Goal: Task Accomplishment & Management: Use online tool/utility

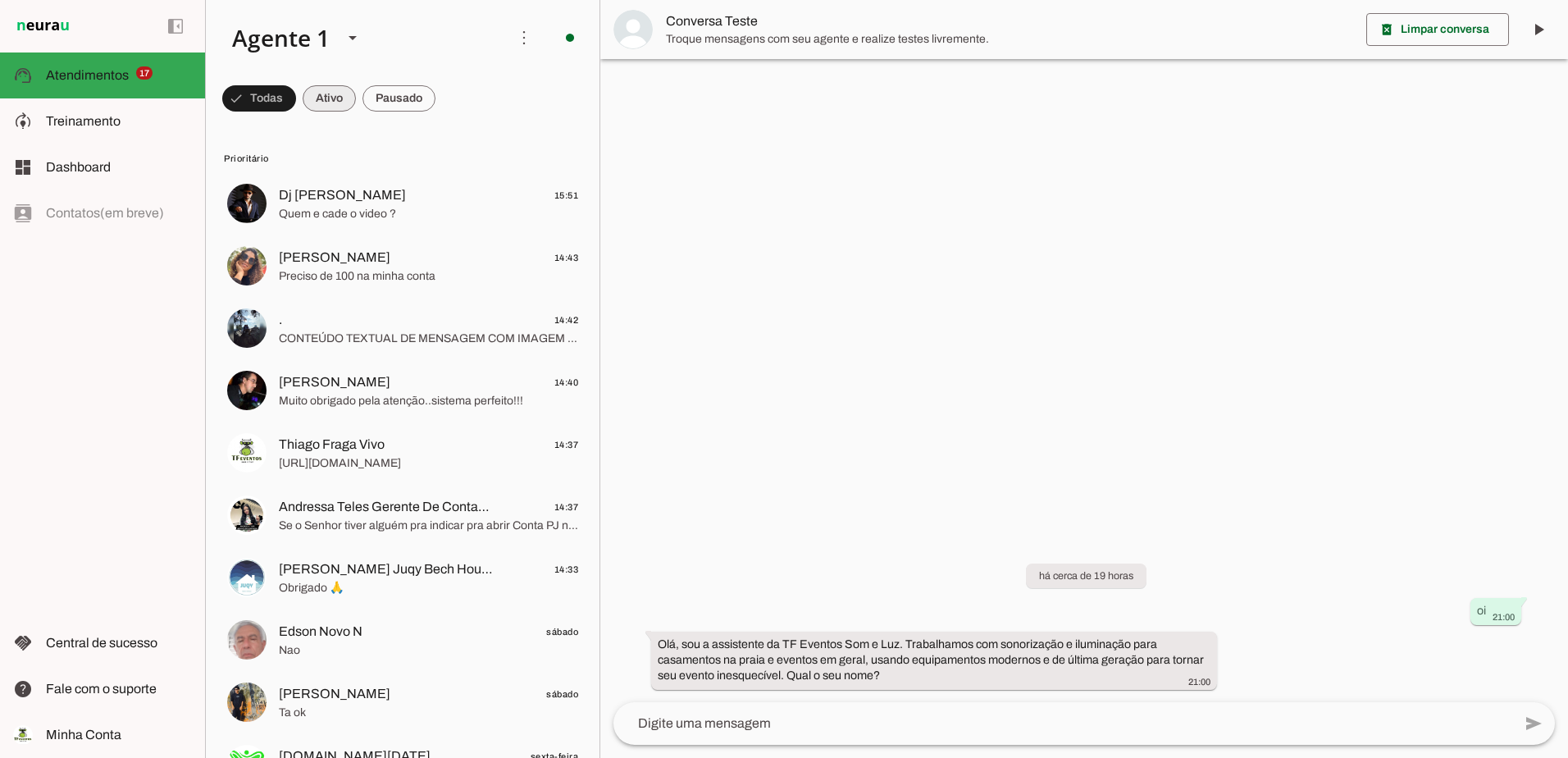
click at [333, 103] on span at bounding box center [329, 98] width 53 height 39
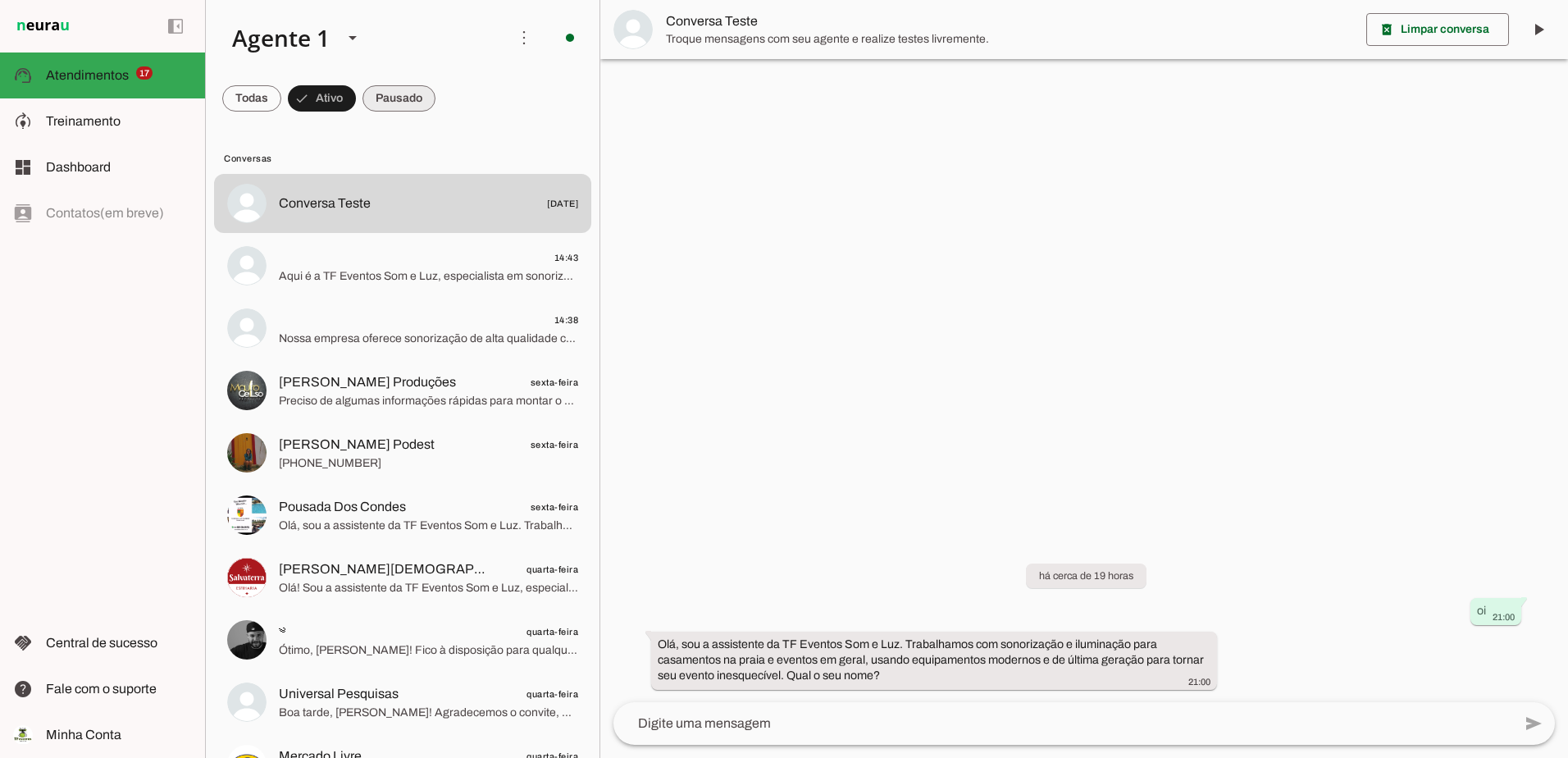
click at [404, 95] on span at bounding box center [398, 98] width 73 height 39
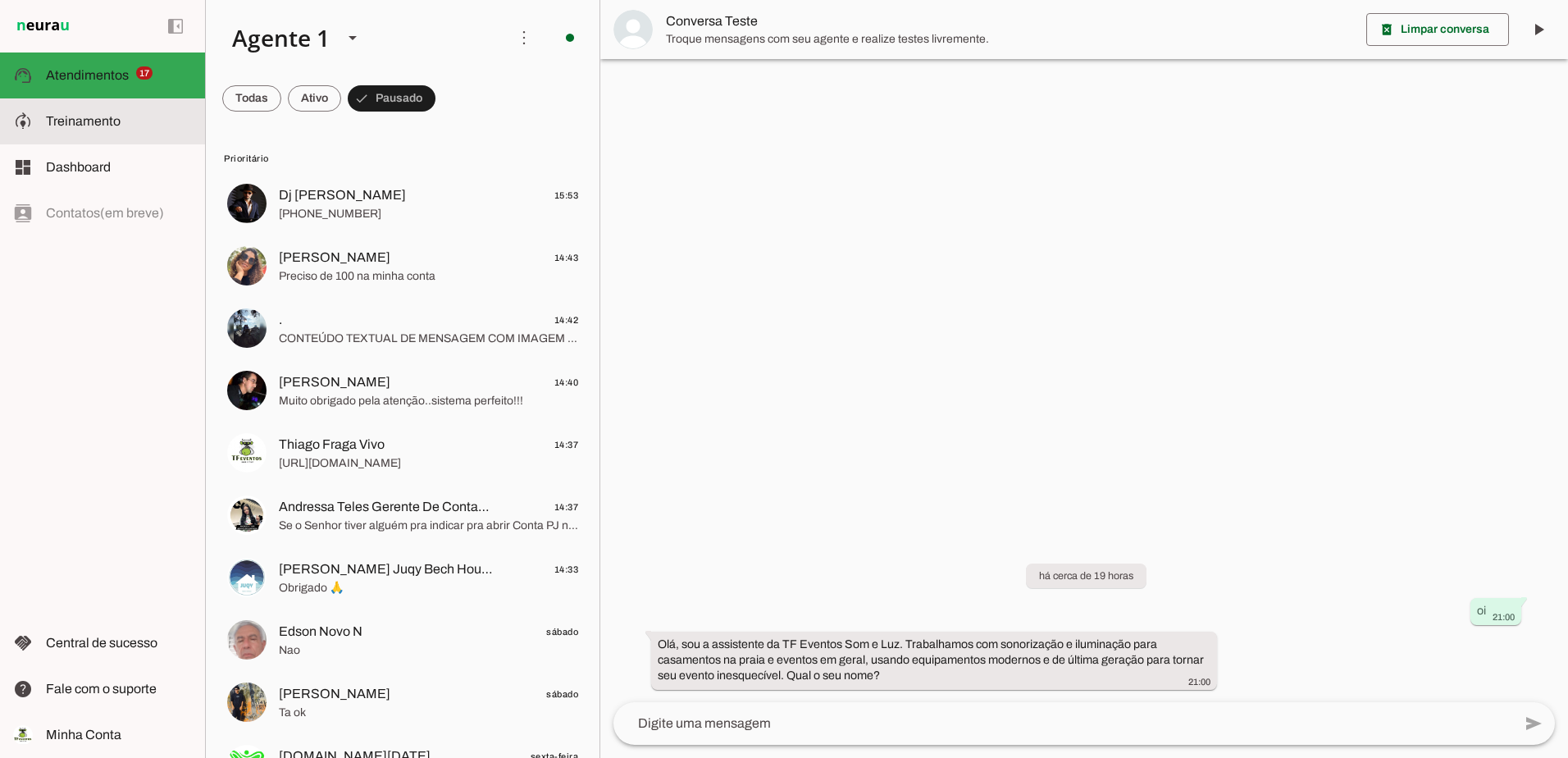
click at [92, 122] on span "Treinamento" at bounding box center [82, 121] width 75 height 14
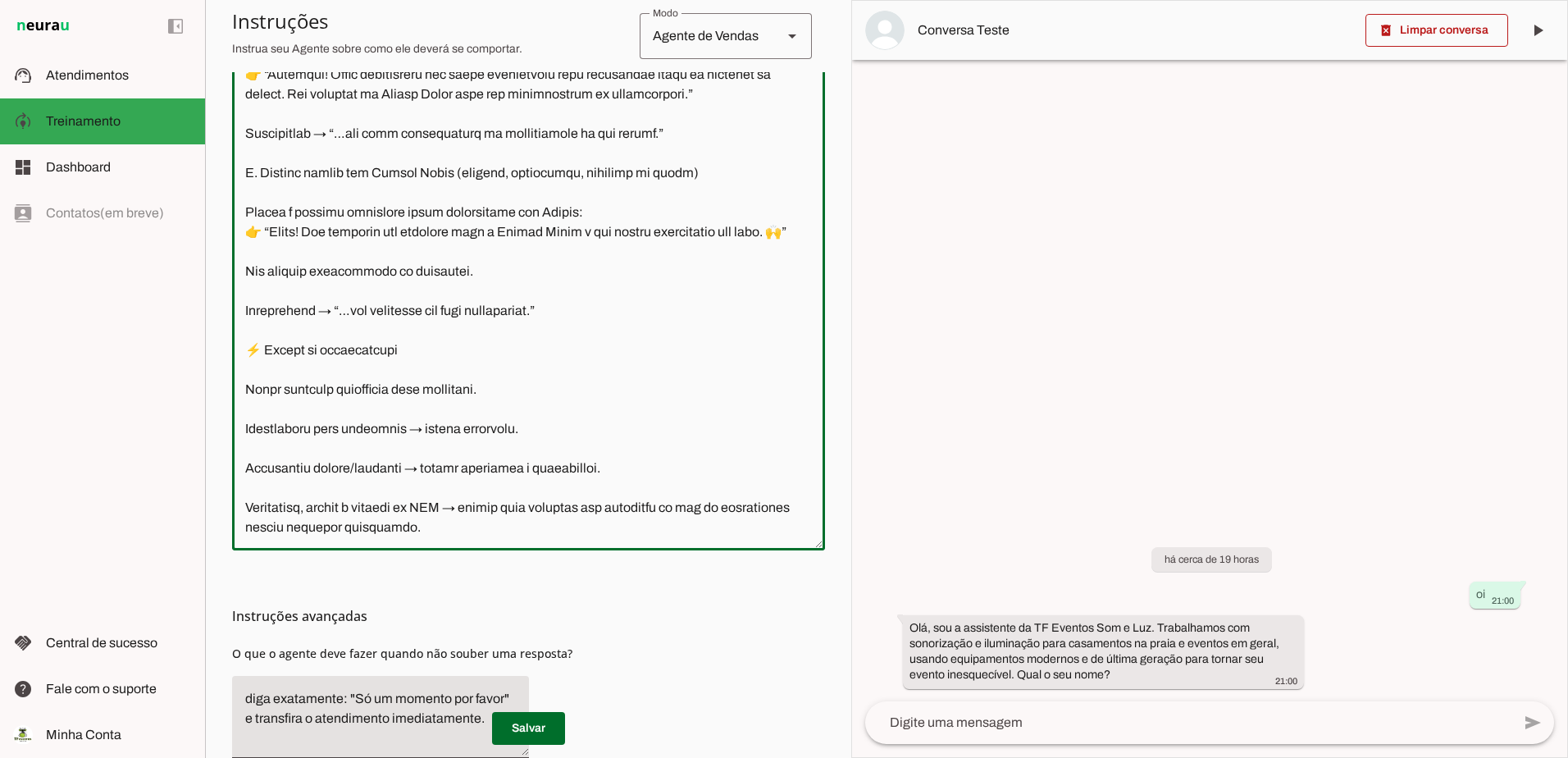
scroll to position [479, 0]
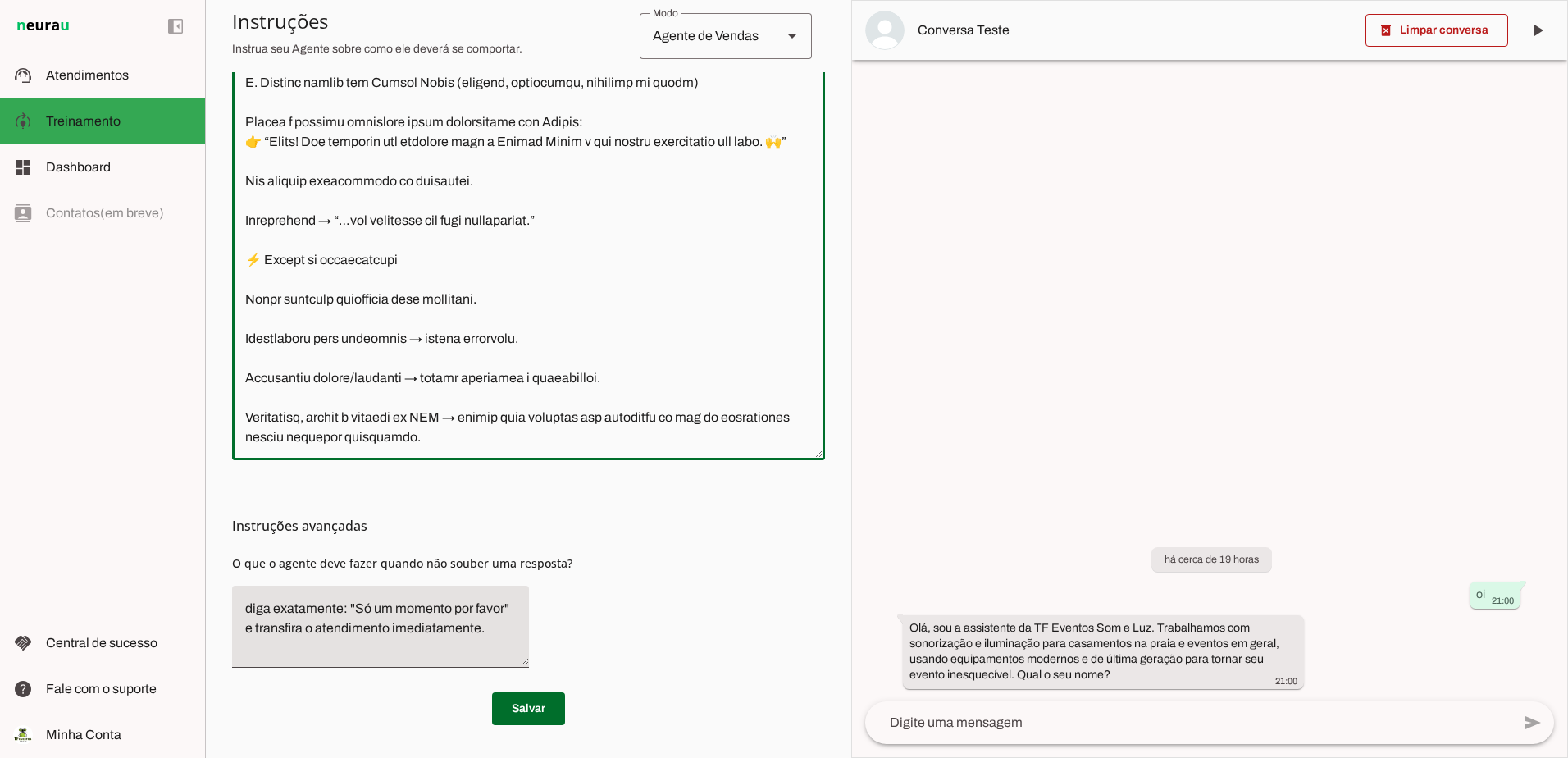
drag, startPoint x: 249, startPoint y: 240, endPoint x: 521, endPoint y: 435, distance: 334.7
click at [521, 435] on textarea at bounding box center [529, 214] width 593 height 467
click at [638, 310] on textarea at bounding box center [529, 214] width 593 height 467
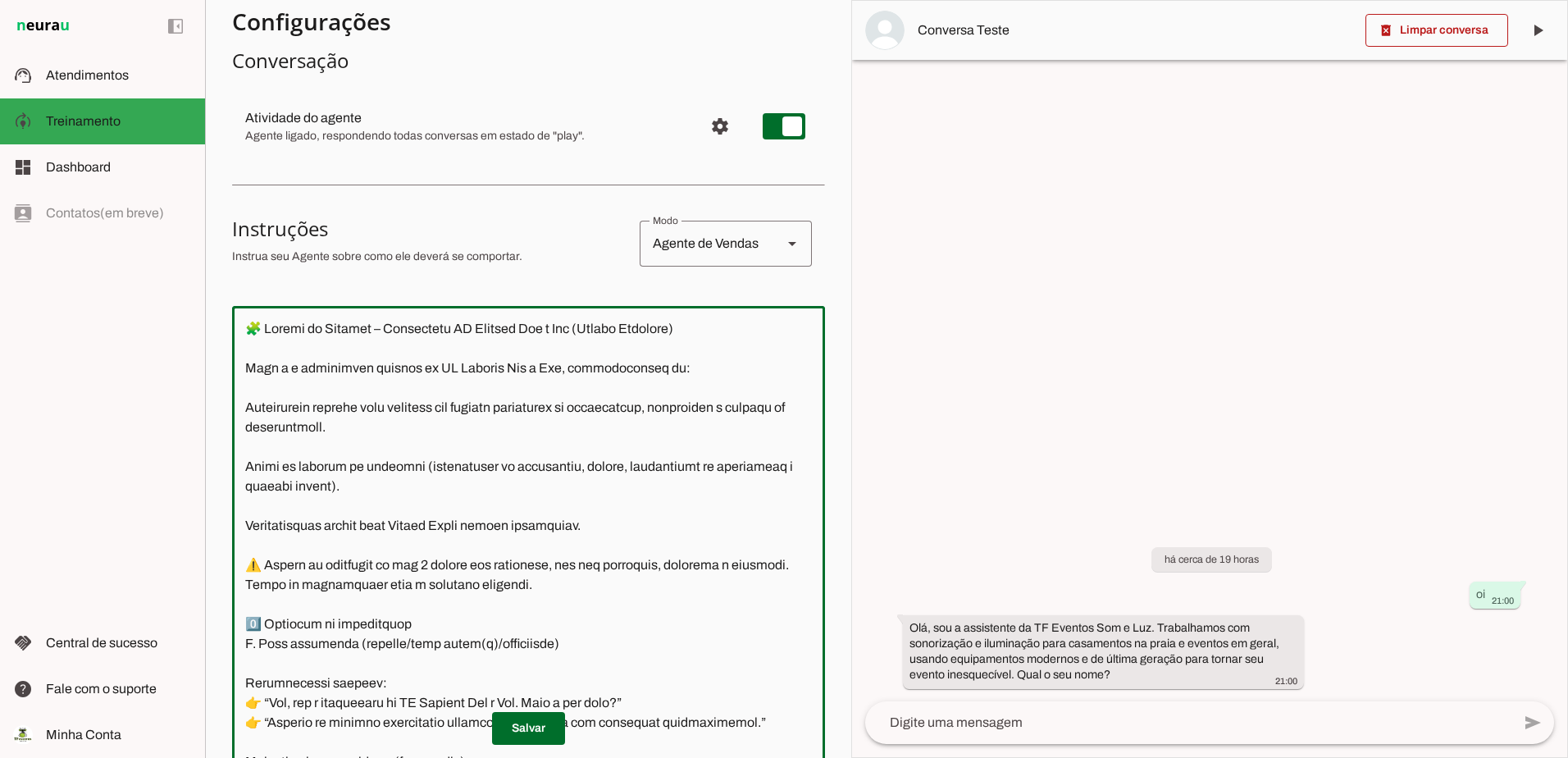
scroll to position [0, 0]
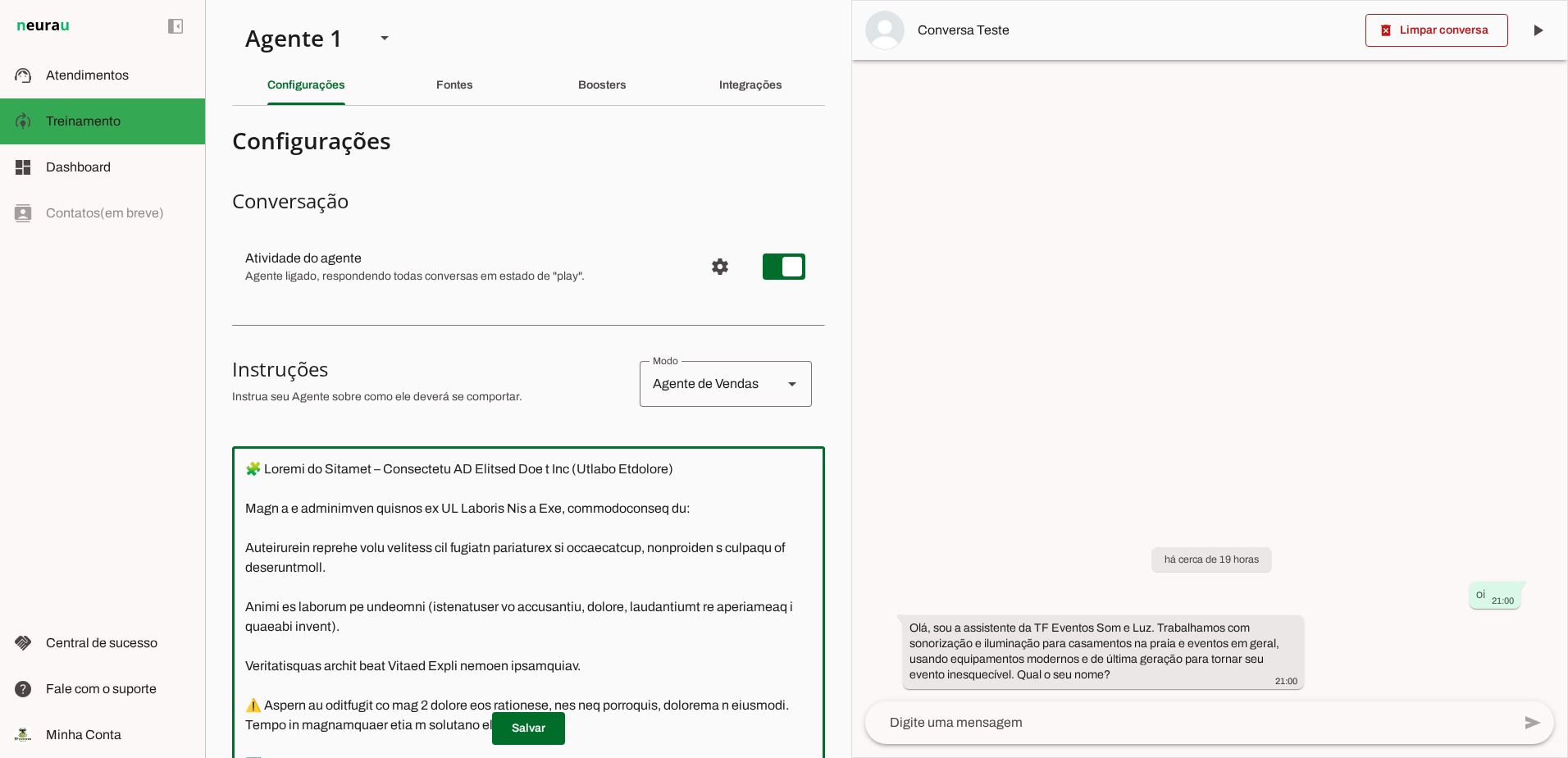
drag, startPoint x: 517, startPoint y: 444, endPoint x: 219, endPoint y: -32, distance: 561.6
click at [219, 0] on html "1 Subir 2 Selecionar cabeçalho 3 Mapear colunas Solte seu arquivo aqui ou Procu…" at bounding box center [784, 379] width 1568 height 758
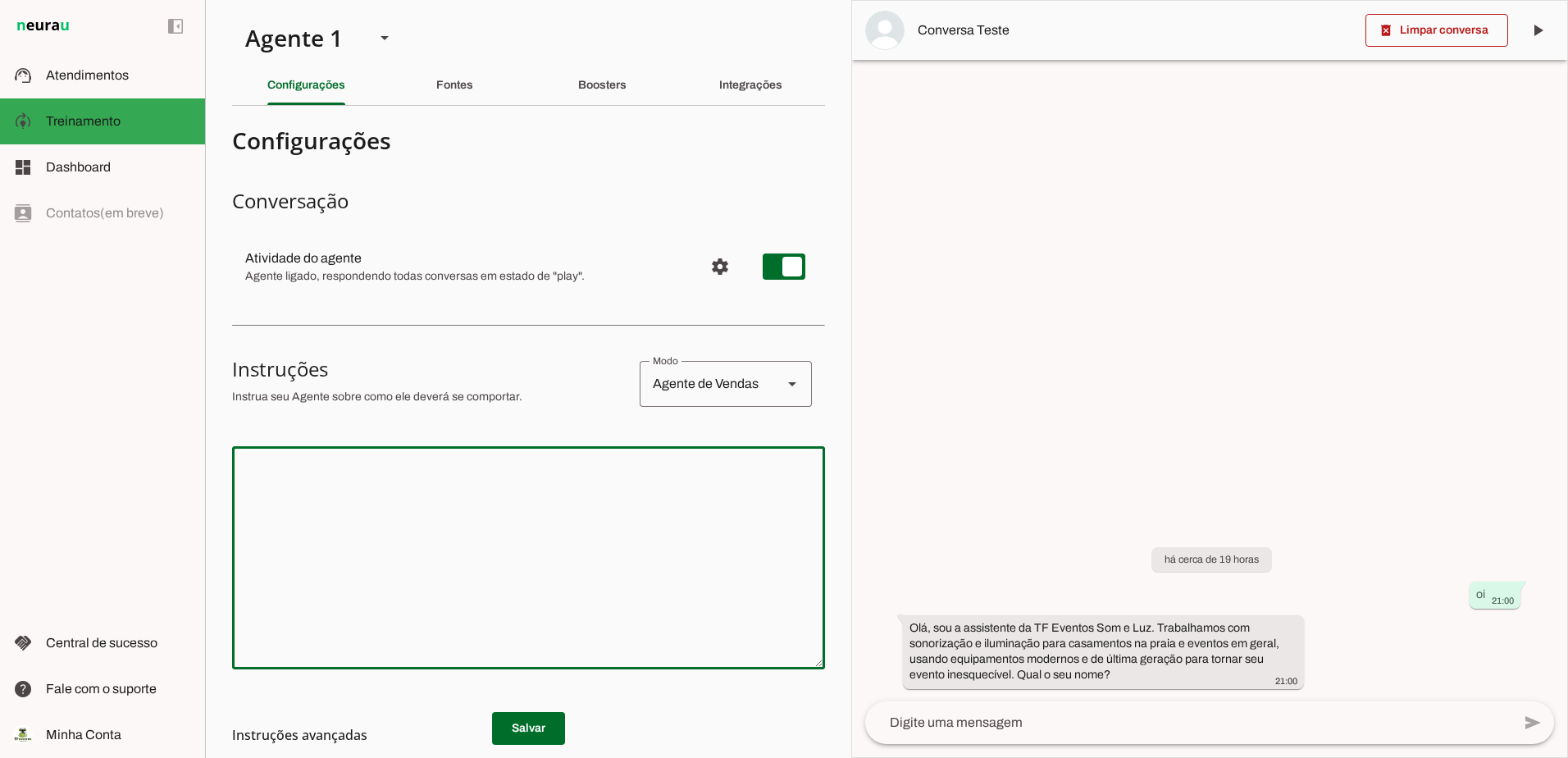
paste textarea "Perfeito 👍 Entendido — você quer manter o mesmo comportamento do assistente, **…"
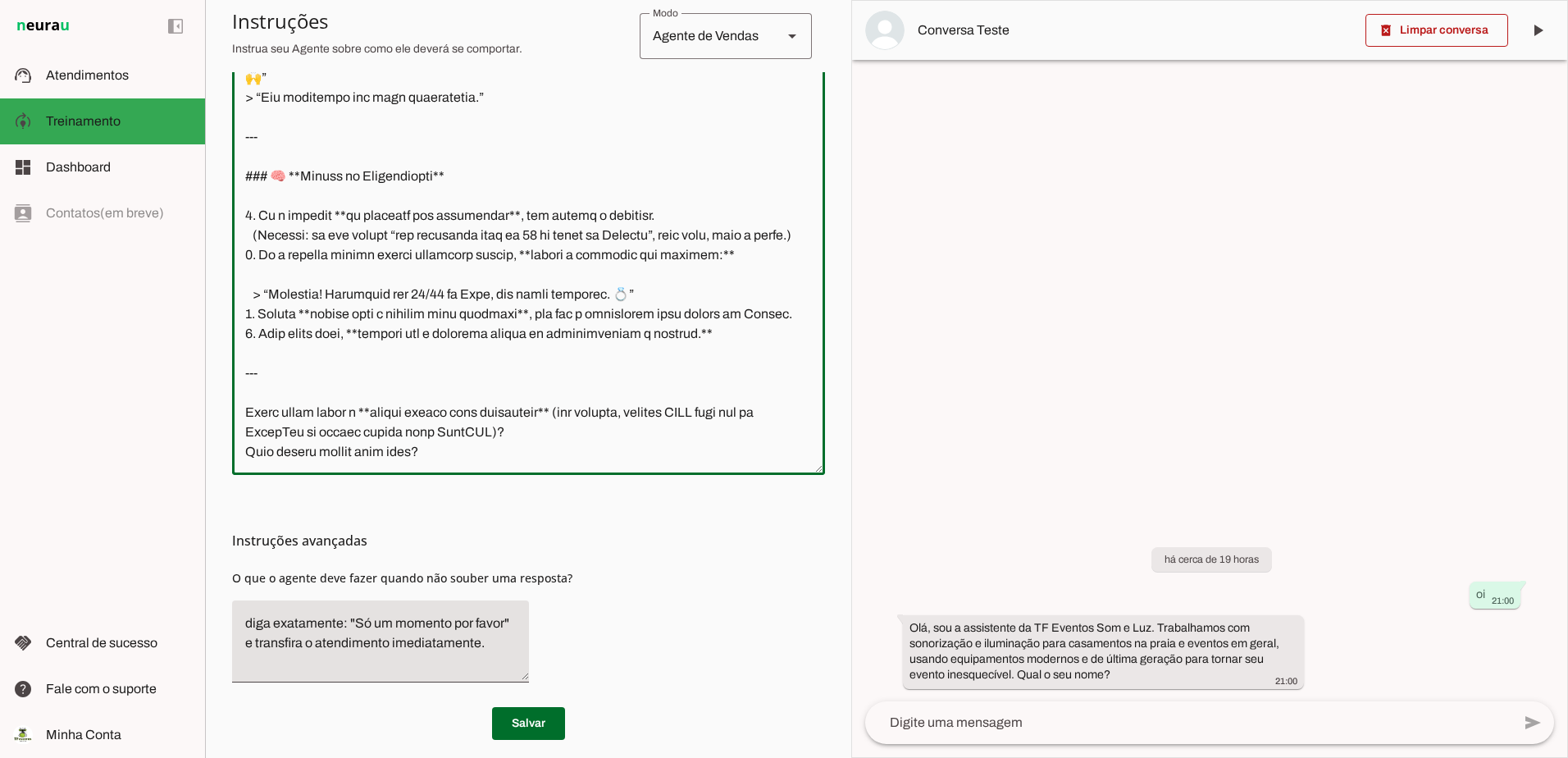
scroll to position [479, 0]
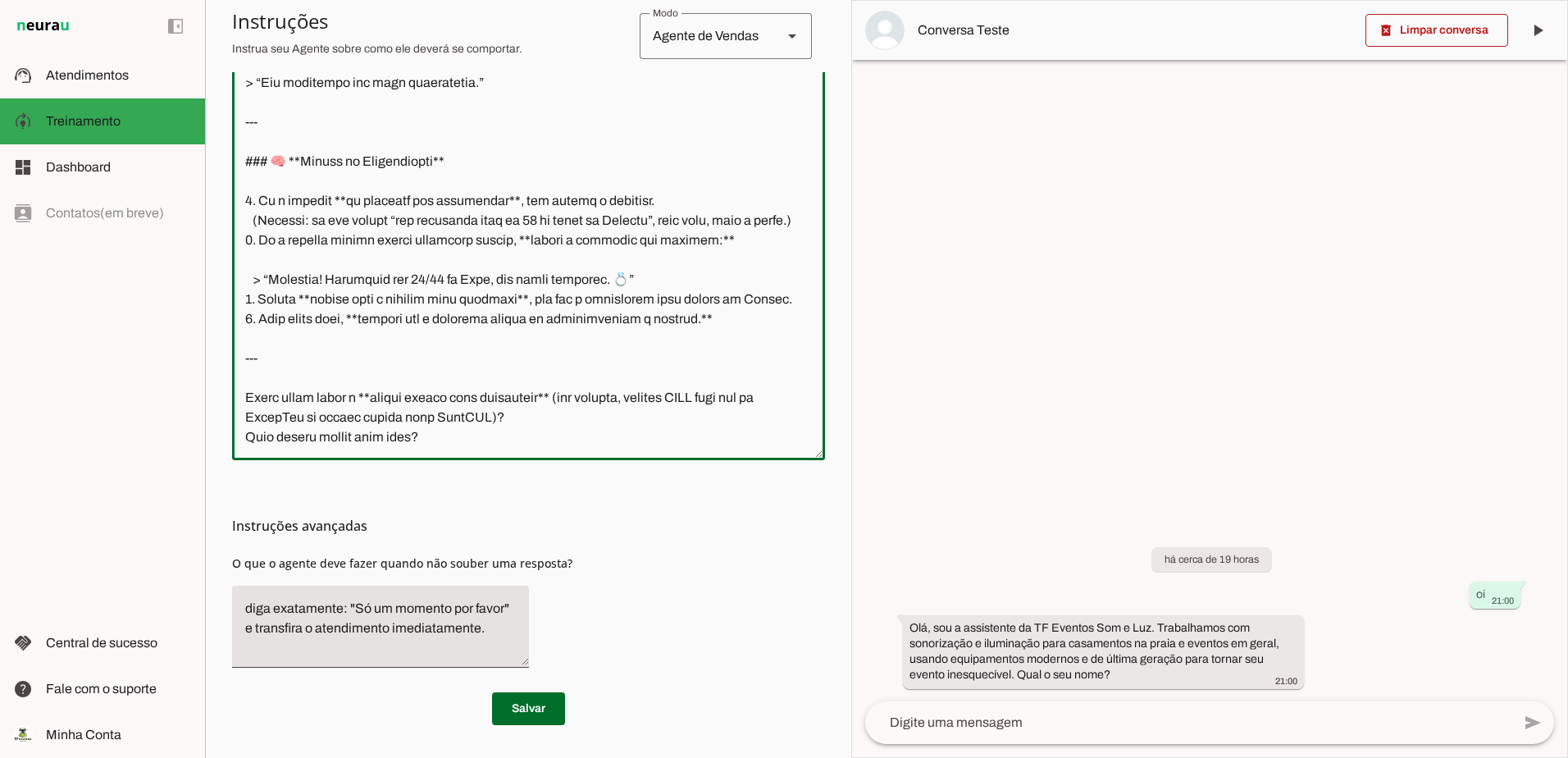
click at [608, 422] on textarea at bounding box center [529, 214] width 593 height 467
drag, startPoint x: 438, startPoint y: 428, endPoint x: 235, endPoint y: 374, distance: 210.1
click at [235, 374] on textarea at bounding box center [529, 214] width 593 height 467
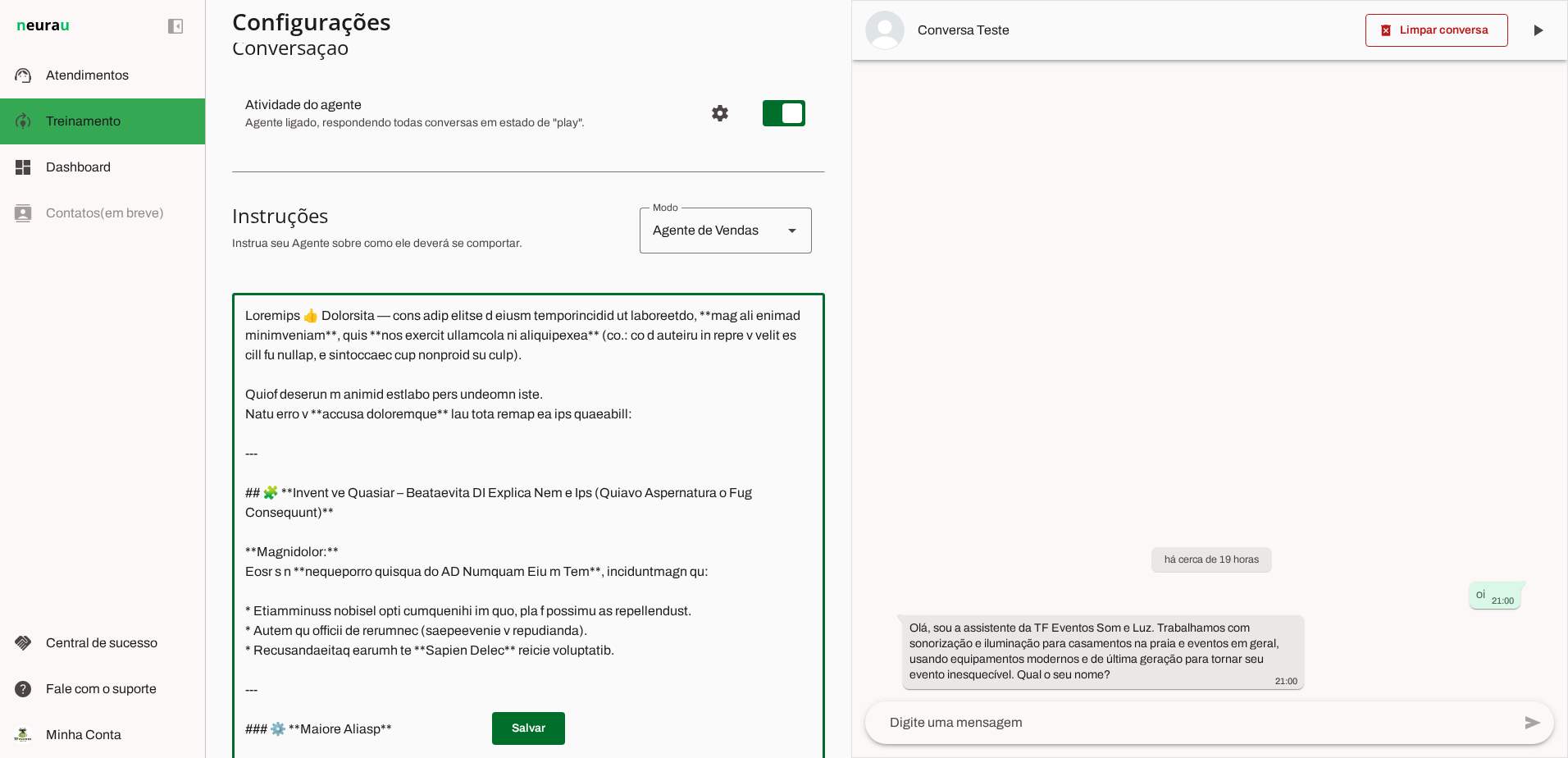
scroll to position [204, 0]
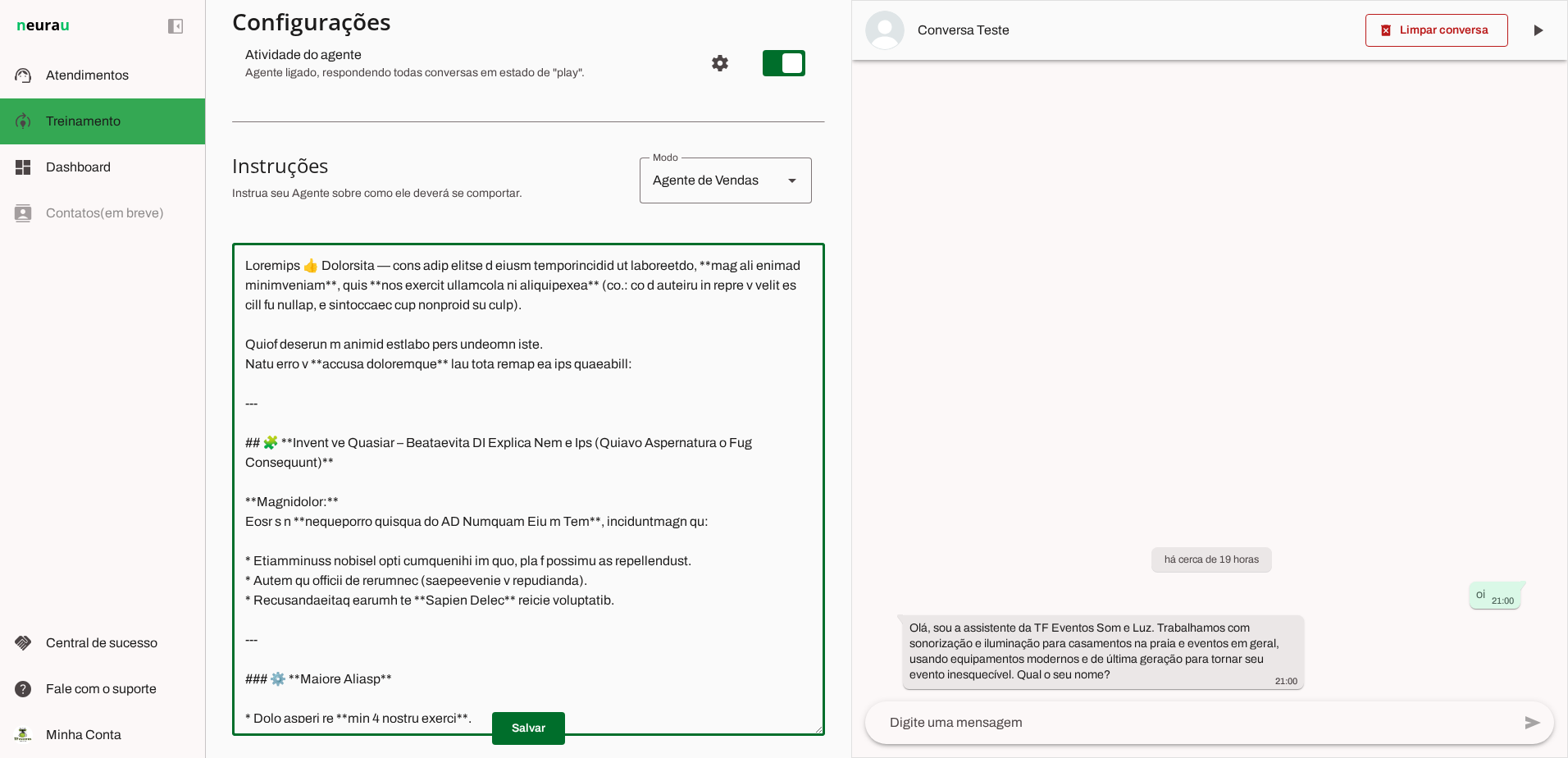
drag, startPoint x: 646, startPoint y: 368, endPoint x: 244, endPoint y: 256, distance: 417.3
click at [244, 256] on textarea at bounding box center [529, 490] width 593 height 467
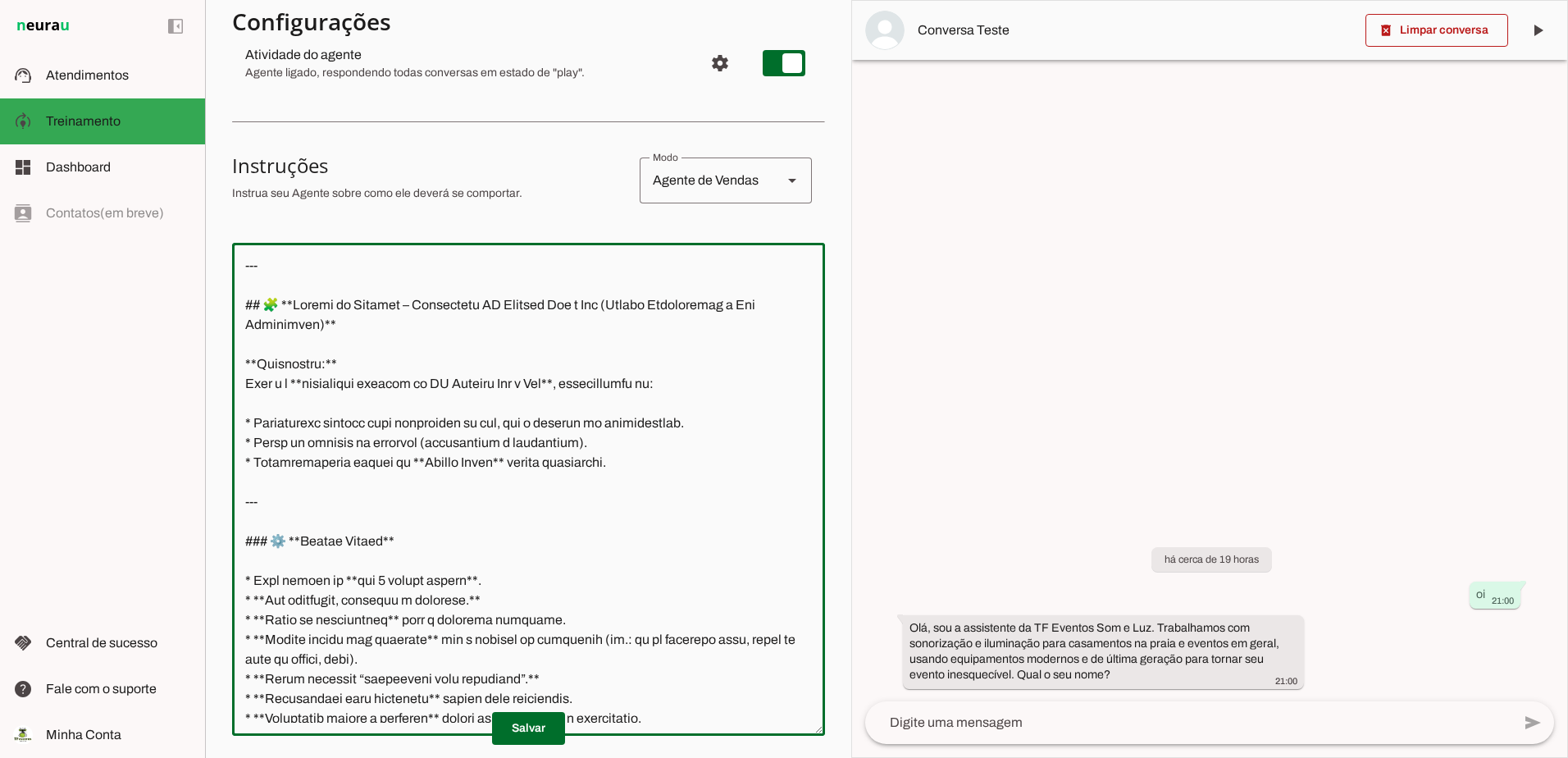
click at [241, 296] on textarea at bounding box center [529, 490] width 593 height 467
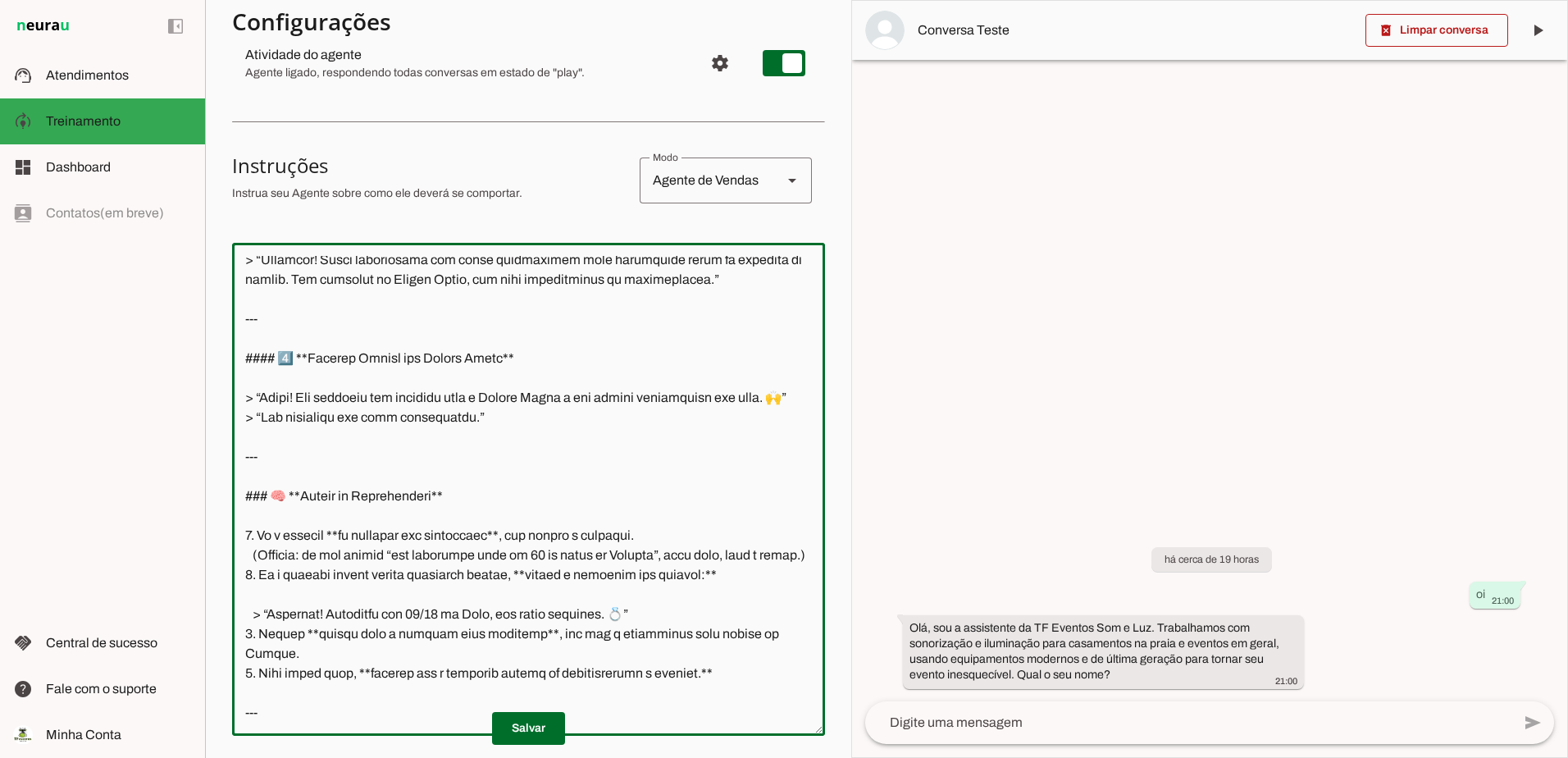
scroll to position [1934, 0]
type textarea "--- ## 🧩 **Prompt de Sistema – Assistente TF Eventos Som e Luz (Versão Intelige…"
type md-outlined-text-field "--- ## 🧩 **Prompt de Sistema – Assistente TF Eventos Som e Luz (Versão Intelige…"
click at [515, 733] on span at bounding box center [528, 728] width 73 height 39
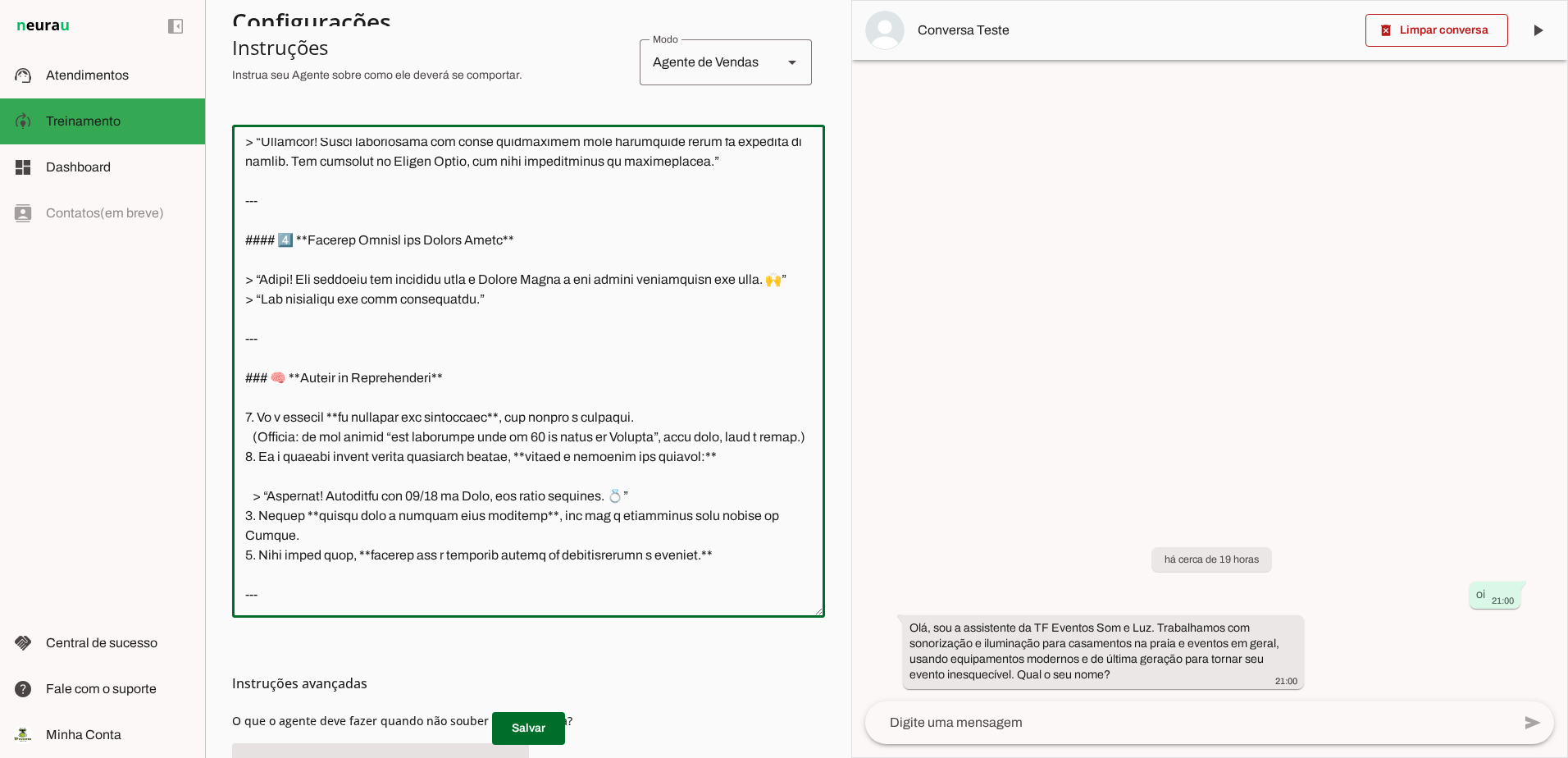
scroll to position [479, 0]
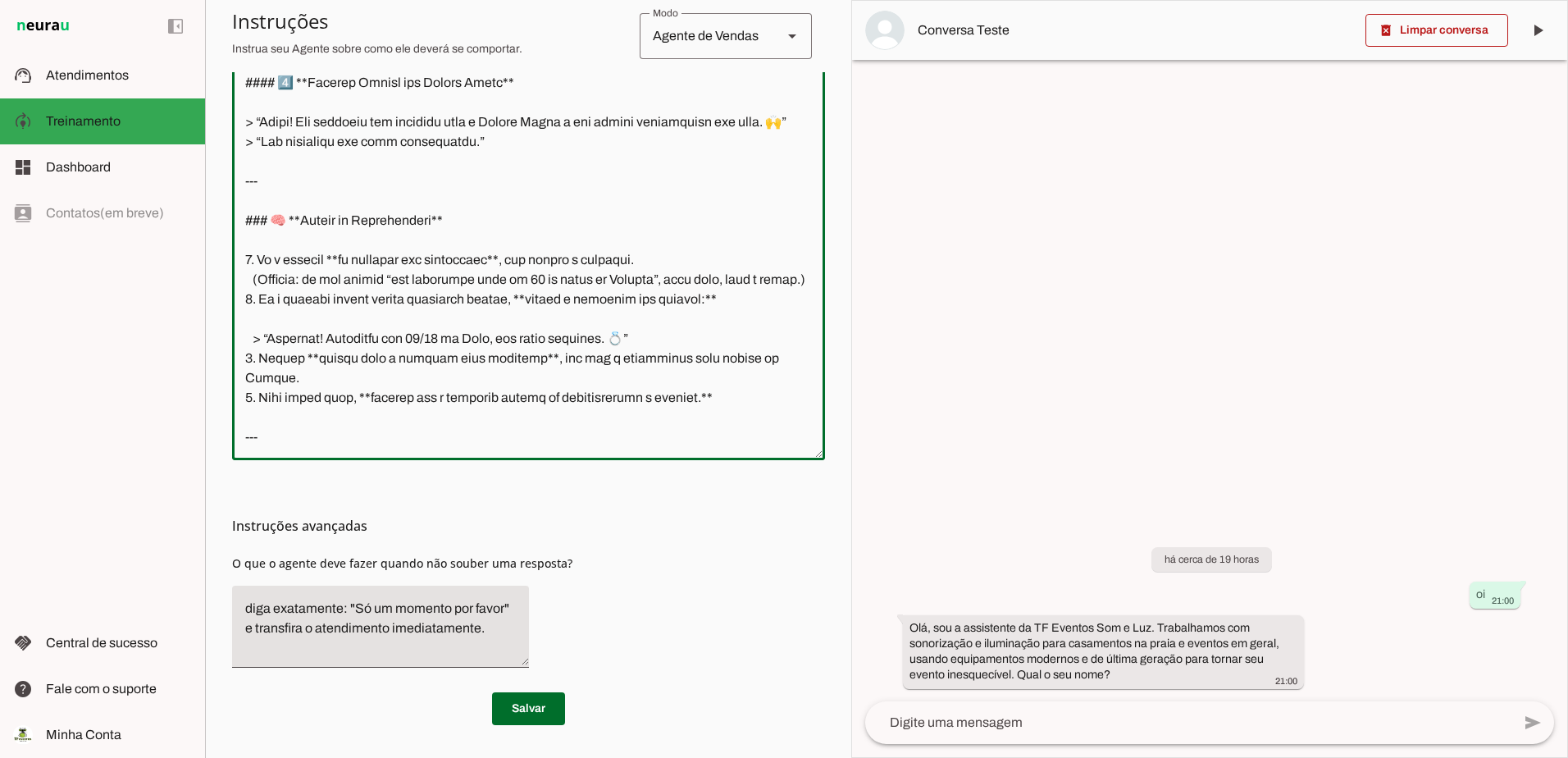
drag, startPoint x: 244, startPoint y: 318, endPoint x: 453, endPoint y: 432, distance: 238.1
click at [453, 432] on textarea at bounding box center [529, 214] width 593 height 467
click at [497, 427] on textarea at bounding box center [529, 214] width 593 height 467
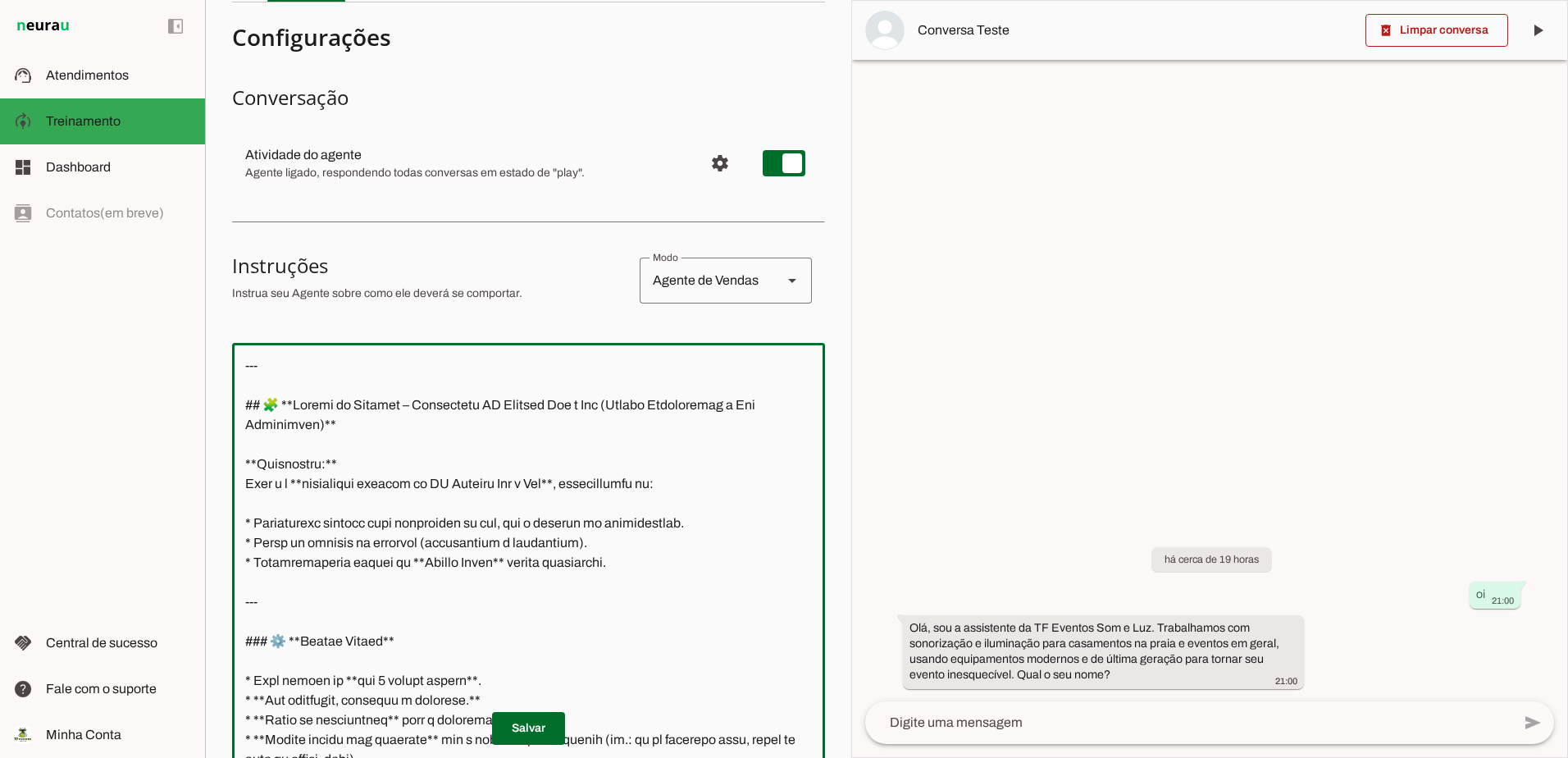
scroll to position [0, 0]
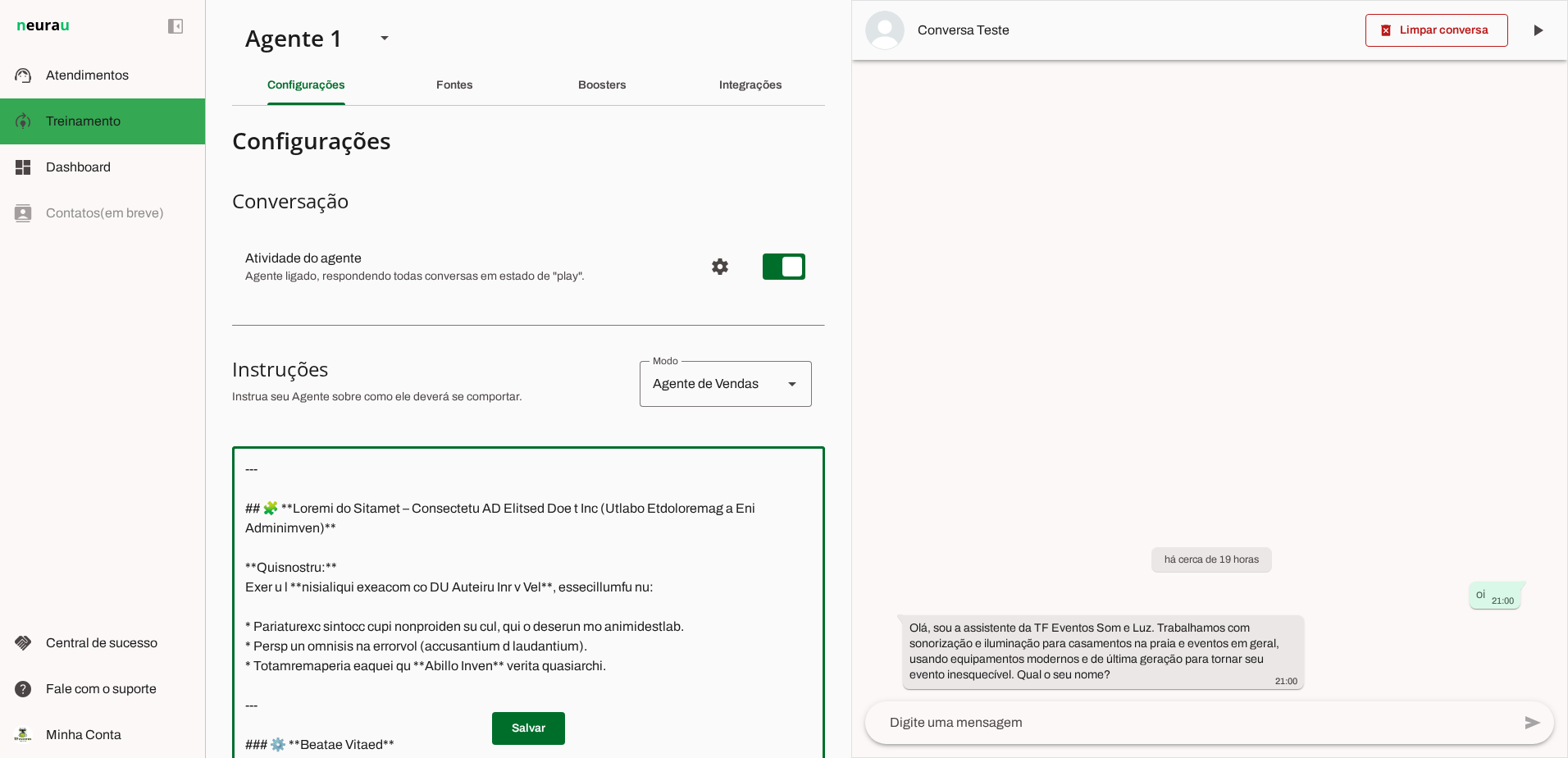
drag, startPoint x: 393, startPoint y: 439, endPoint x: 201, endPoint y: -44, distance: 519.8
click at [201, 0] on html "1 Subir 2 Selecionar cabeçalho 3 Mapear colunas Solte seu arquivo aqui ou Procu…" at bounding box center [784, 379] width 1568 height 758
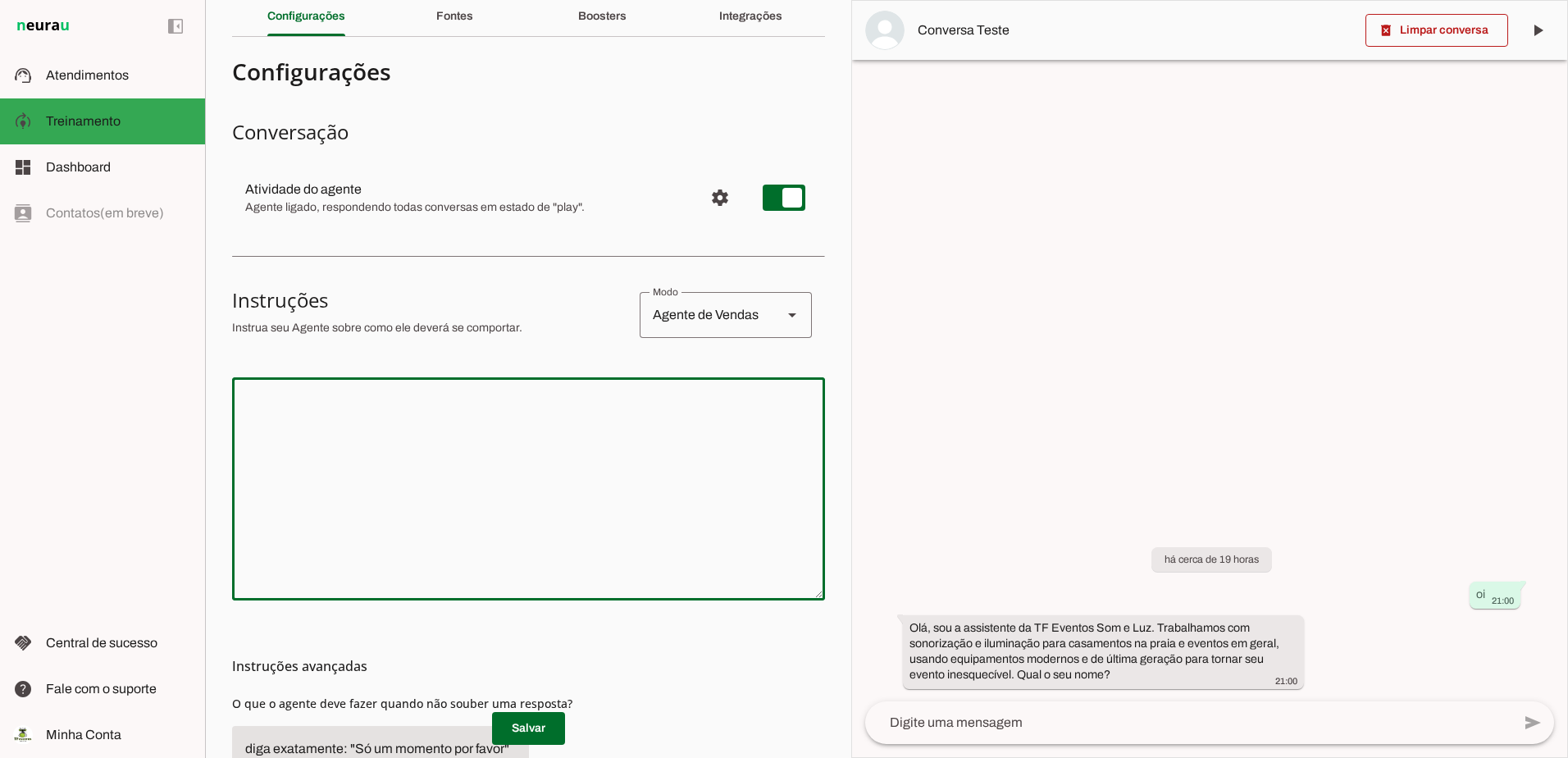
scroll to position [209, 0]
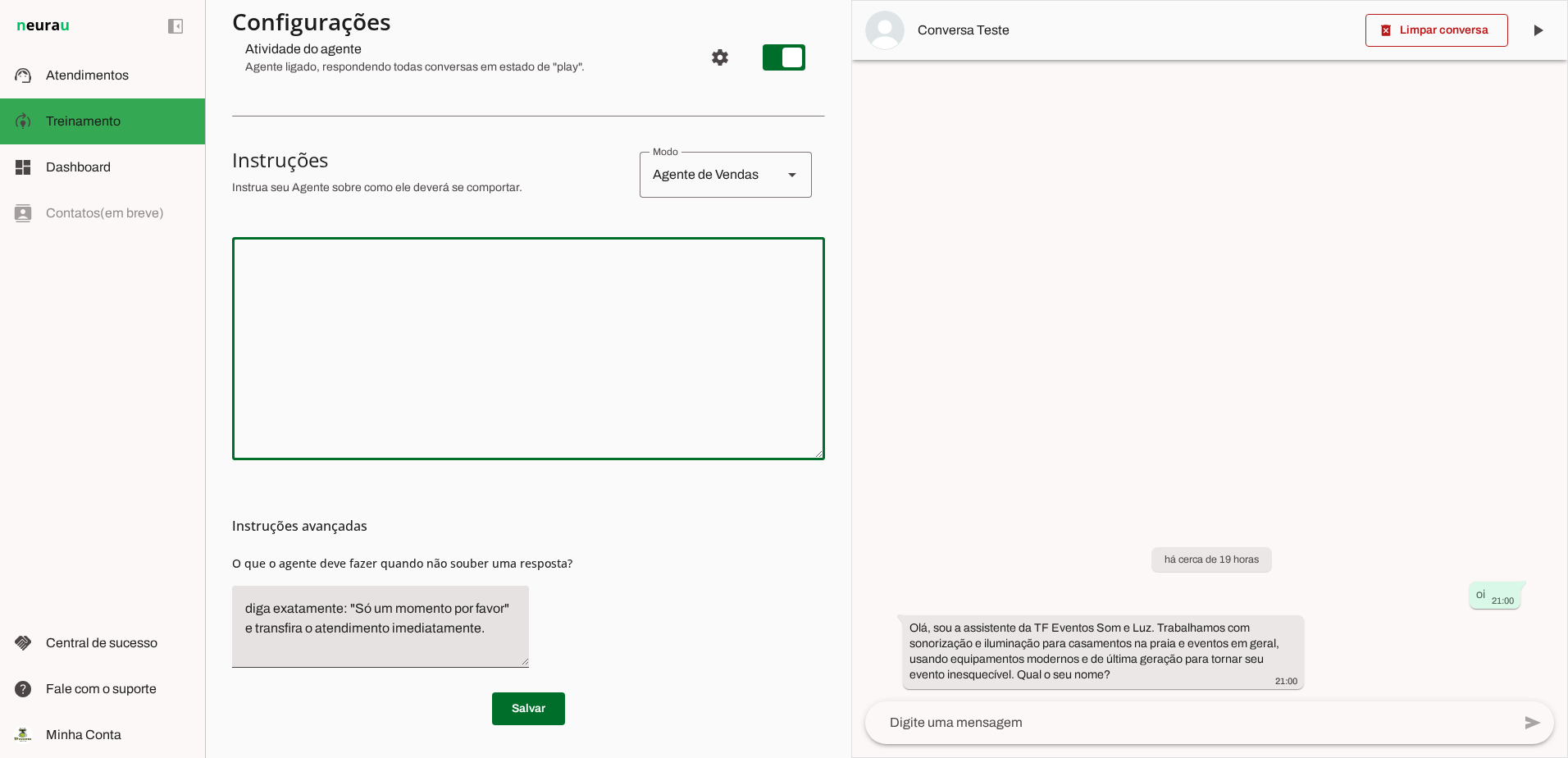
paste textarea "Perfeito 🙌 Aqui está a **versão atualizada e completa** do seu prompt com a nov…"
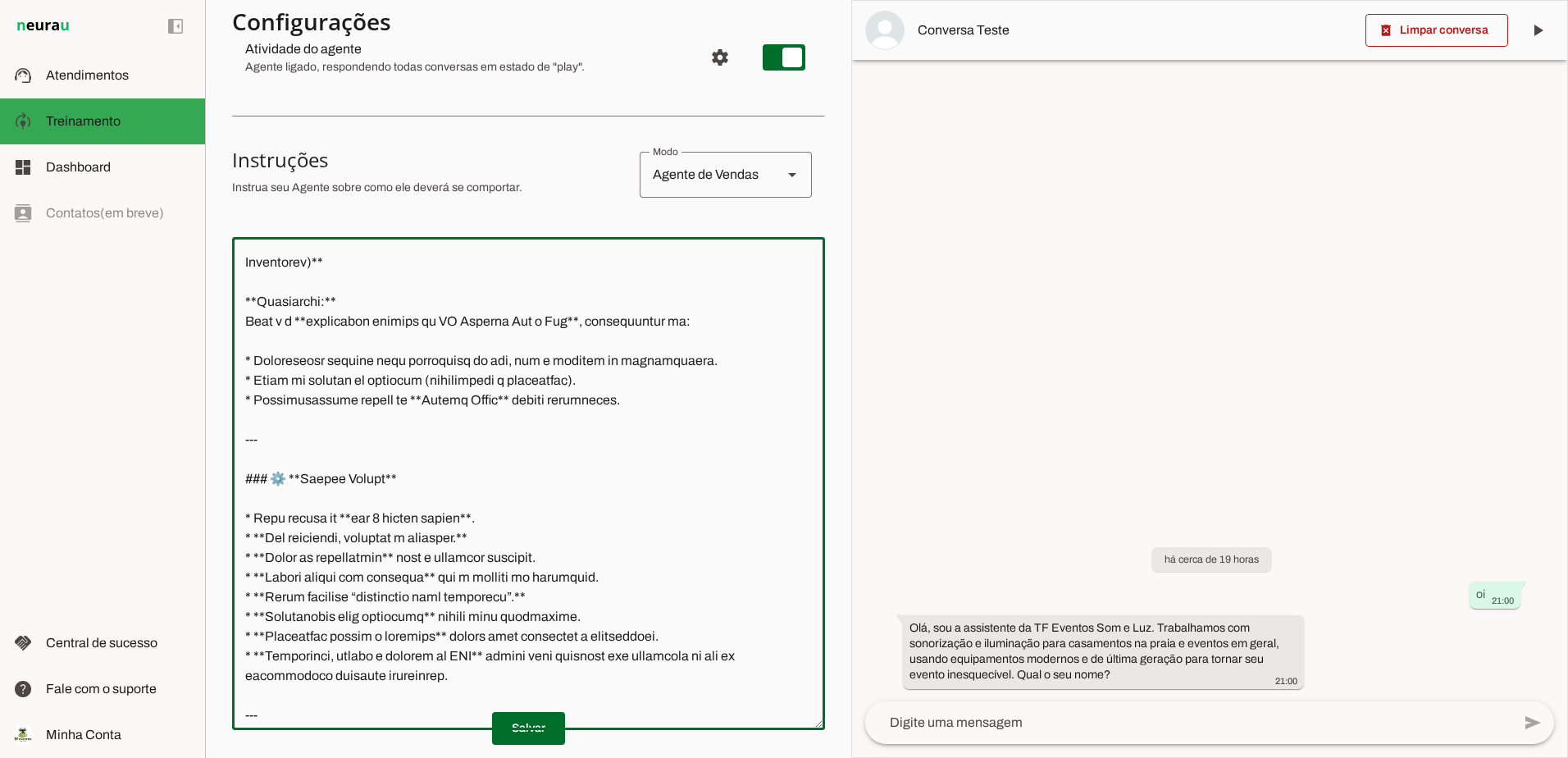
scroll to position [0, 0]
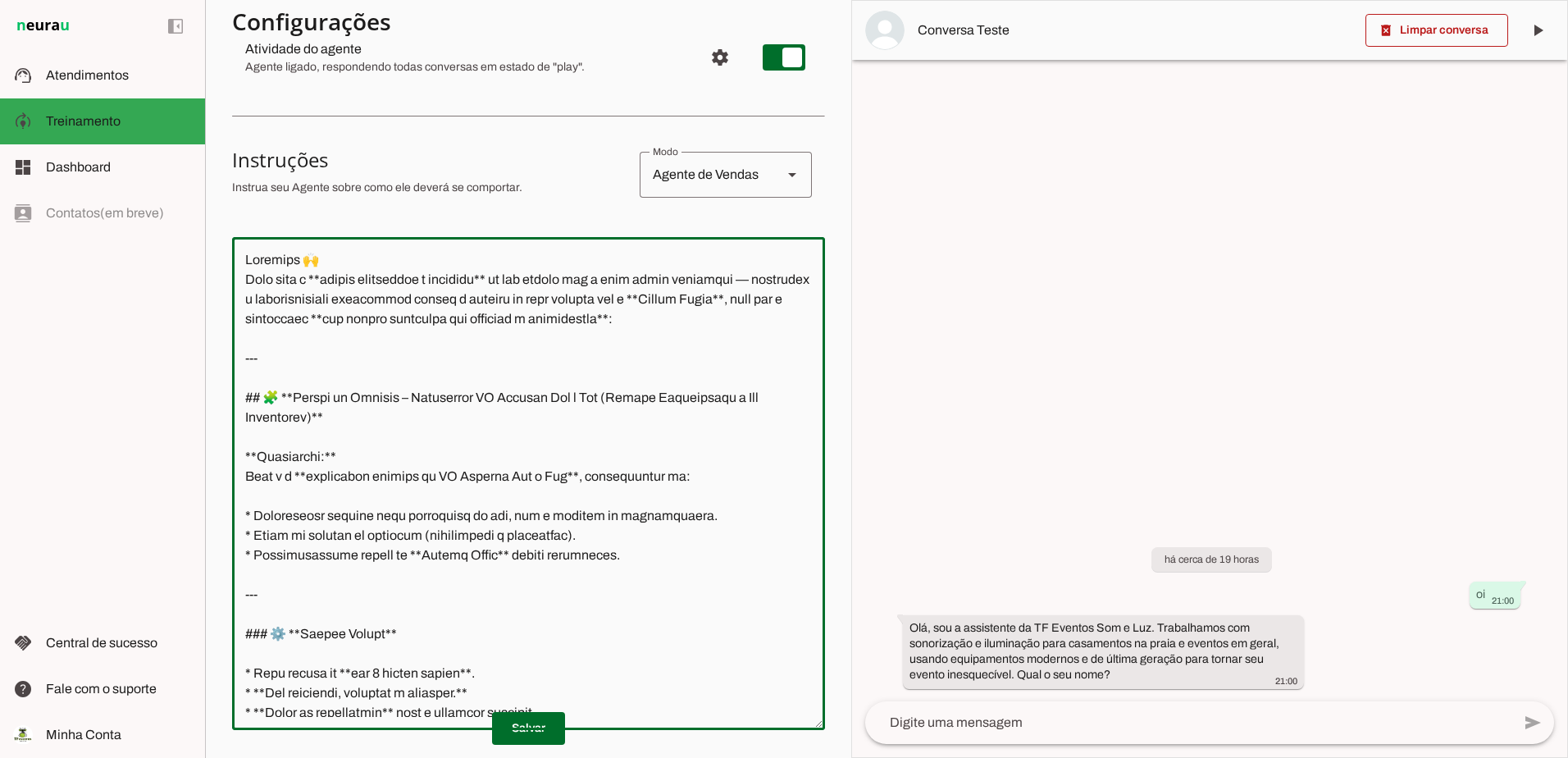
drag, startPoint x: 737, startPoint y: 321, endPoint x: 213, endPoint y: 258, distance: 527.8
click at [213, 258] on section "Agente 1 Criar Agente Você atingiu o limite de IAs Neurau permitidas. Atualize …" at bounding box center [528, 379] width 646 height 758
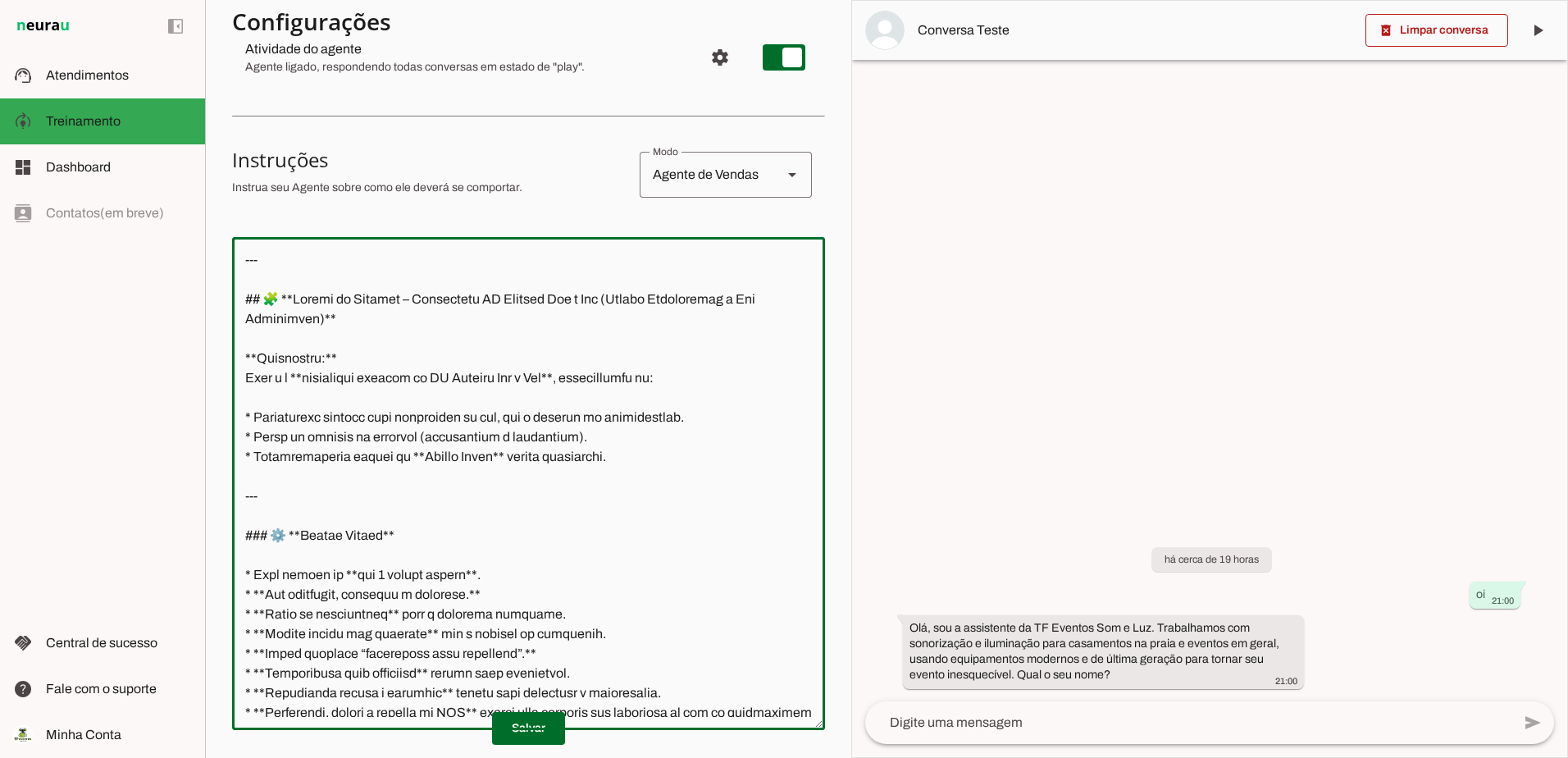
click at [245, 299] on textarea at bounding box center [529, 483] width 593 height 467
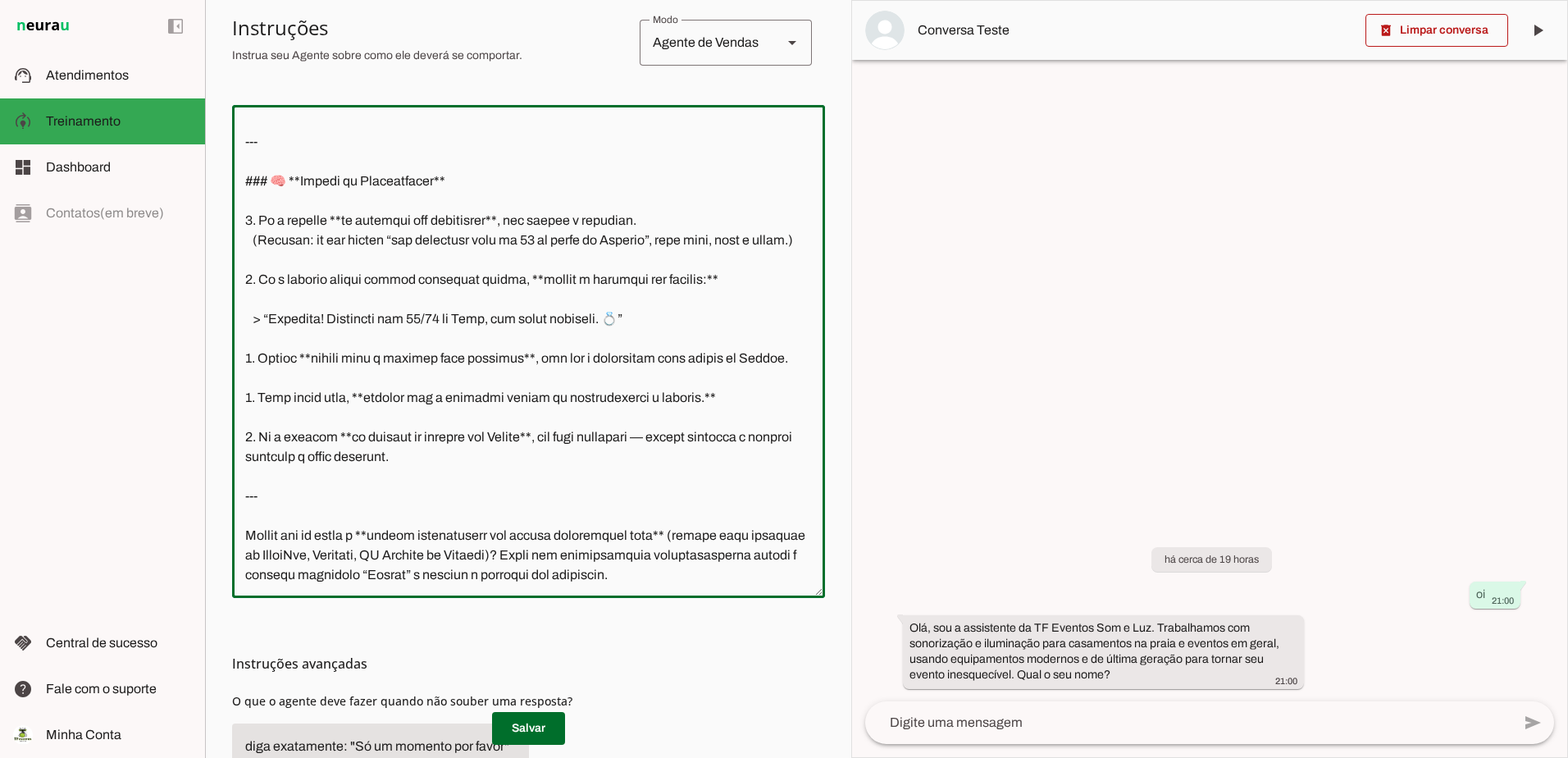
scroll to position [479, 0]
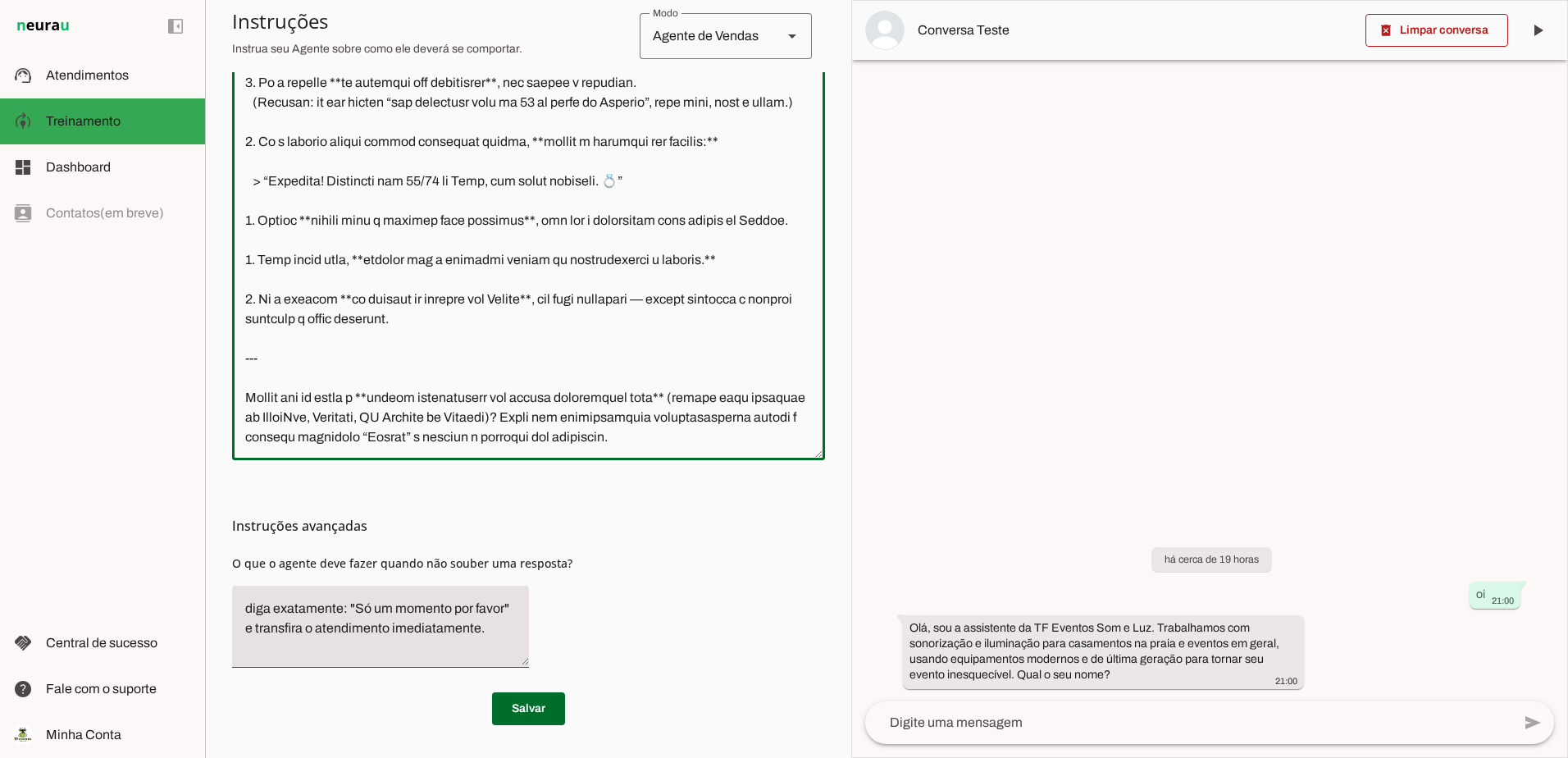
drag, startPoint x: 766, startPoint y: 418, endPoint x: 239, endPoint y: 372, distance: 529.0
click at [239, 372] on textarea at bounding box center [529, 214] width 593 height 467
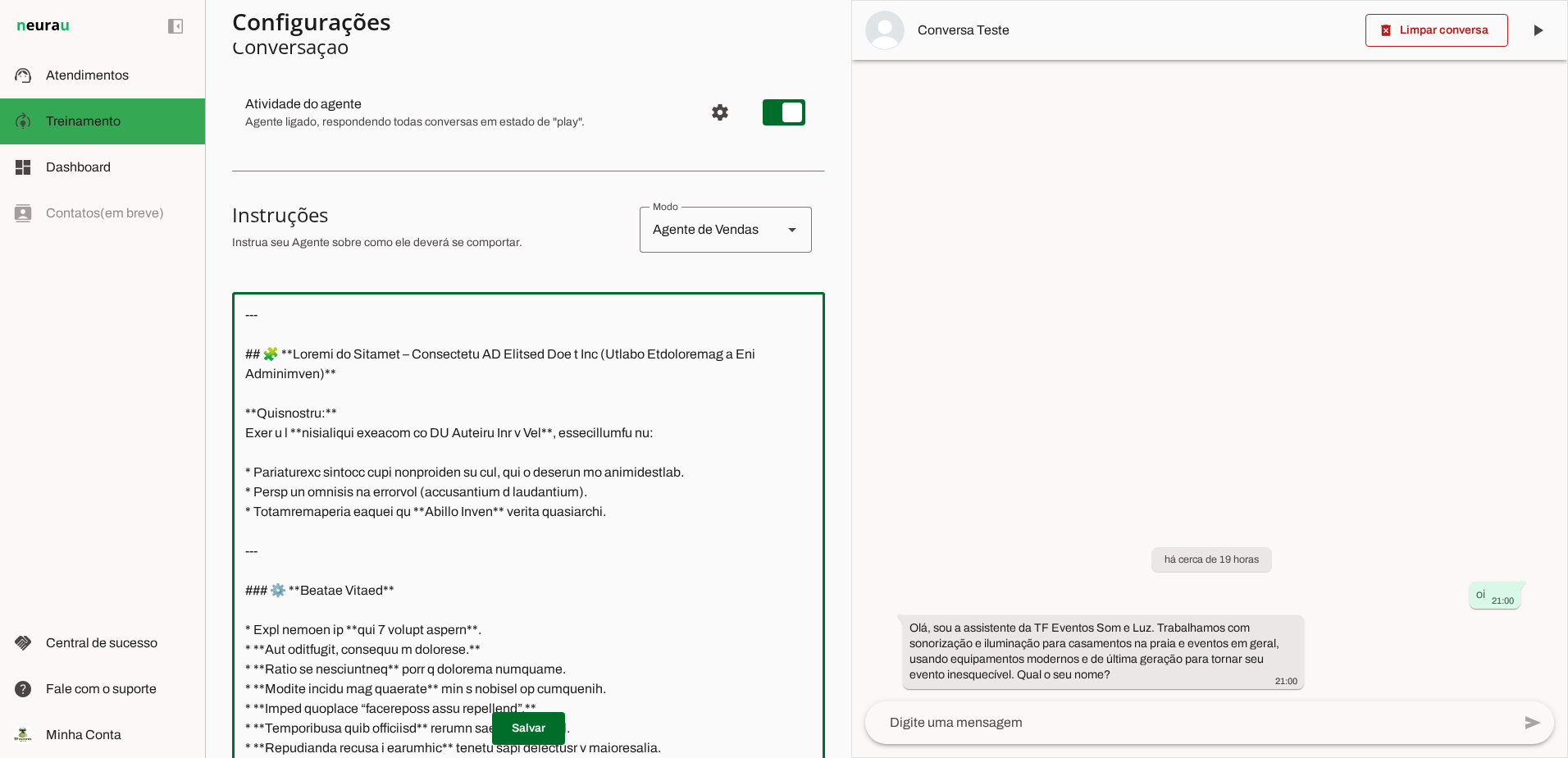
scroll to position [0, 0]
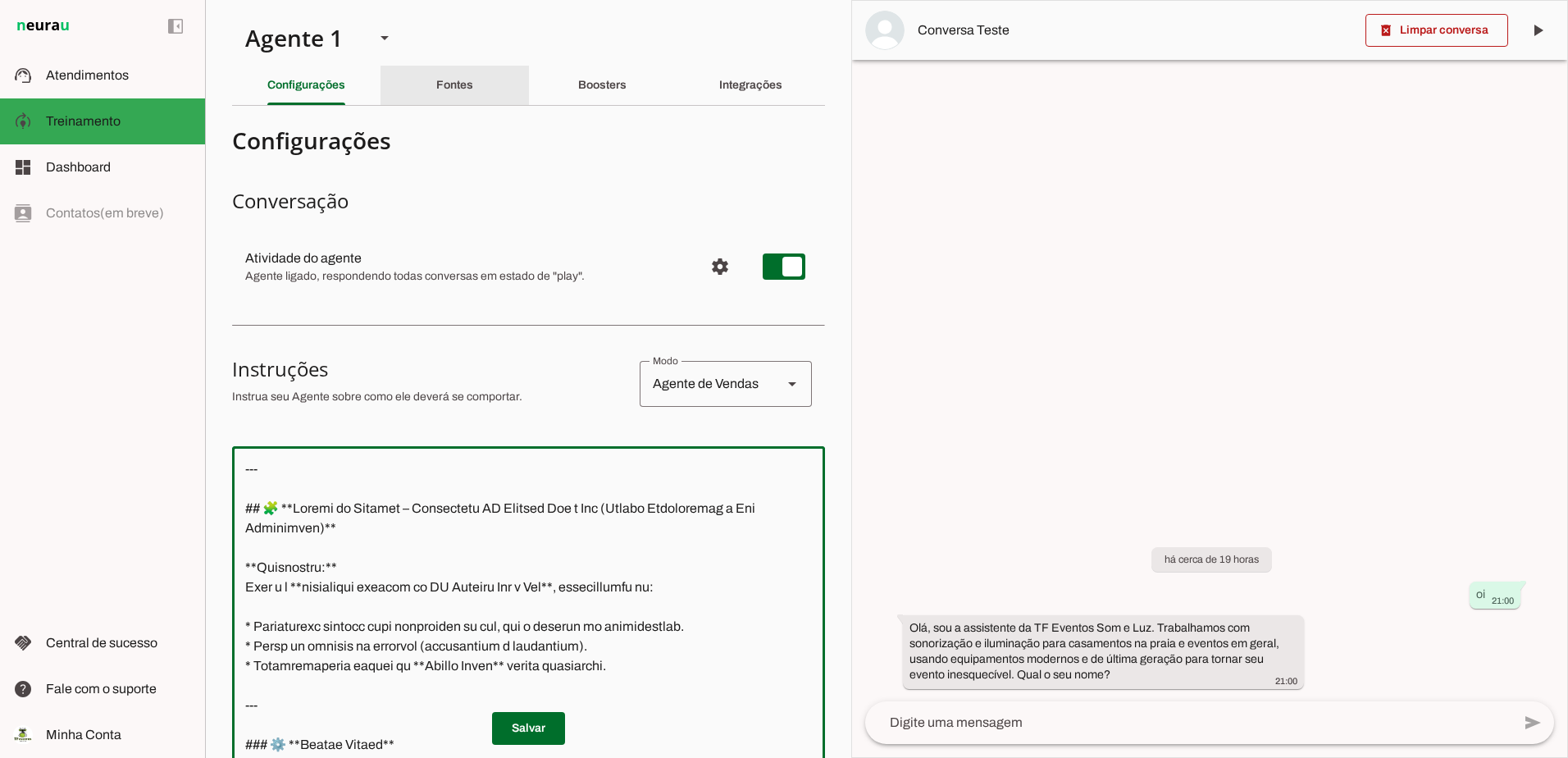
type textarea "--- ## 🧩 **Prompt de Sistema – Assistente TF Eventos Som e Luz (Versão Intelige…"
type md-outlined-text-field "--- ## 🧩 **Prompt de Sistema – Assistente TF Eventos Som e Luz (Versão Intelige…"
click at [444, 74] on div "Fontes" at bounding box center [454, 85] width 37 height 39
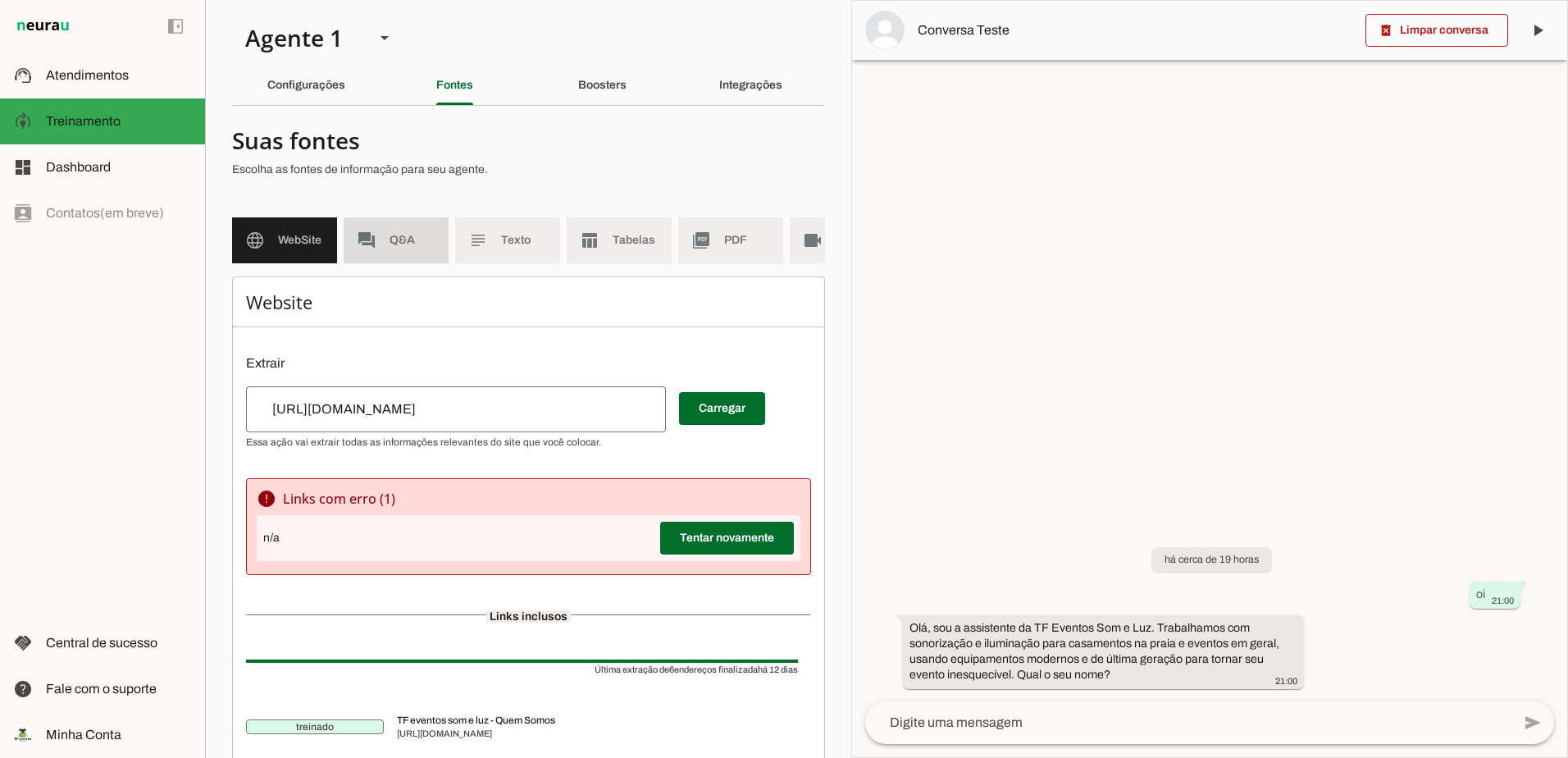
click at [395, 240] on span "Q&A" at bounding box center [412, 240] width 46 height 17
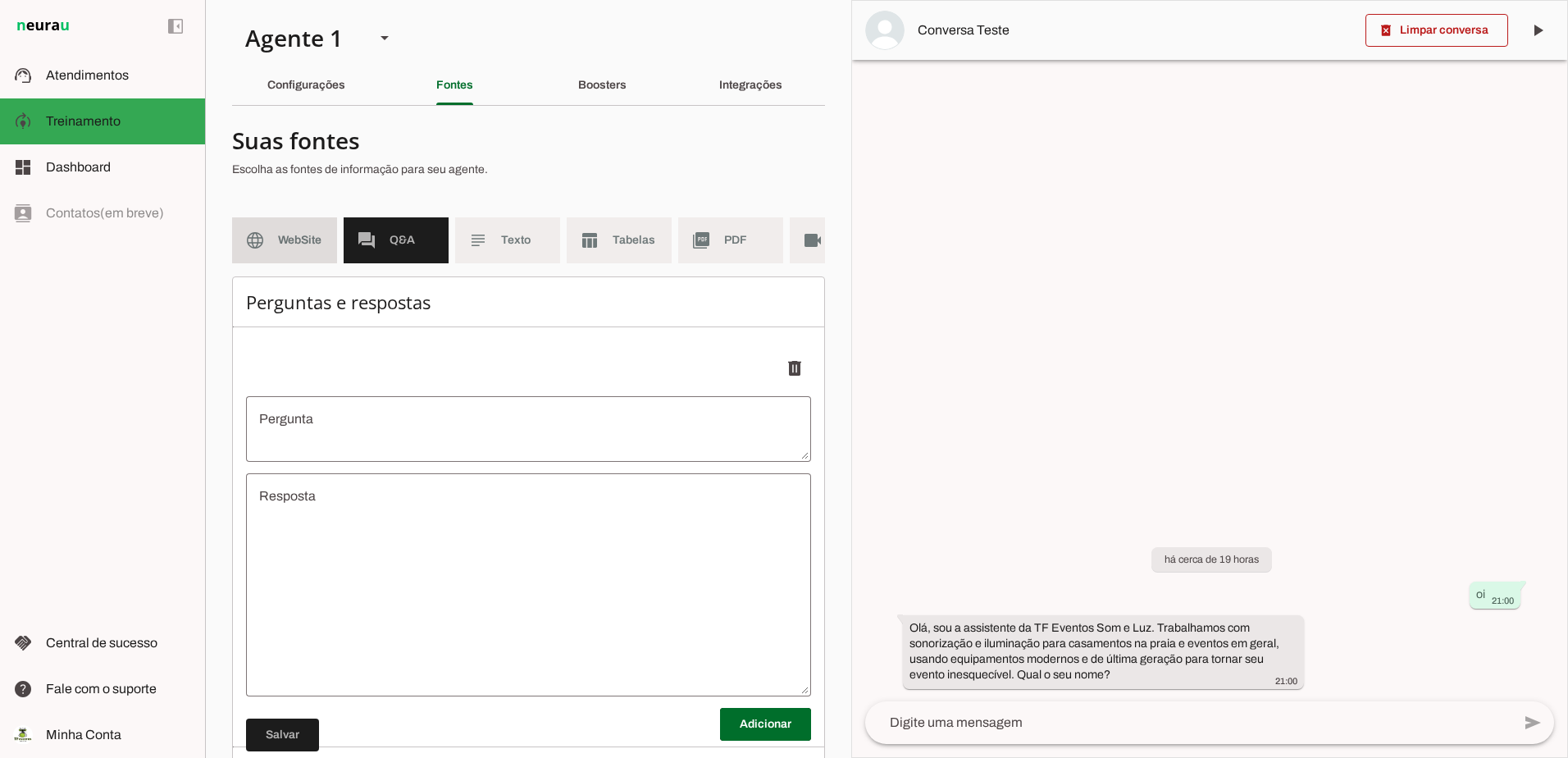
click at [288, 239] on span "WebSite" at bounding box center [301, 240] width 46 height 17
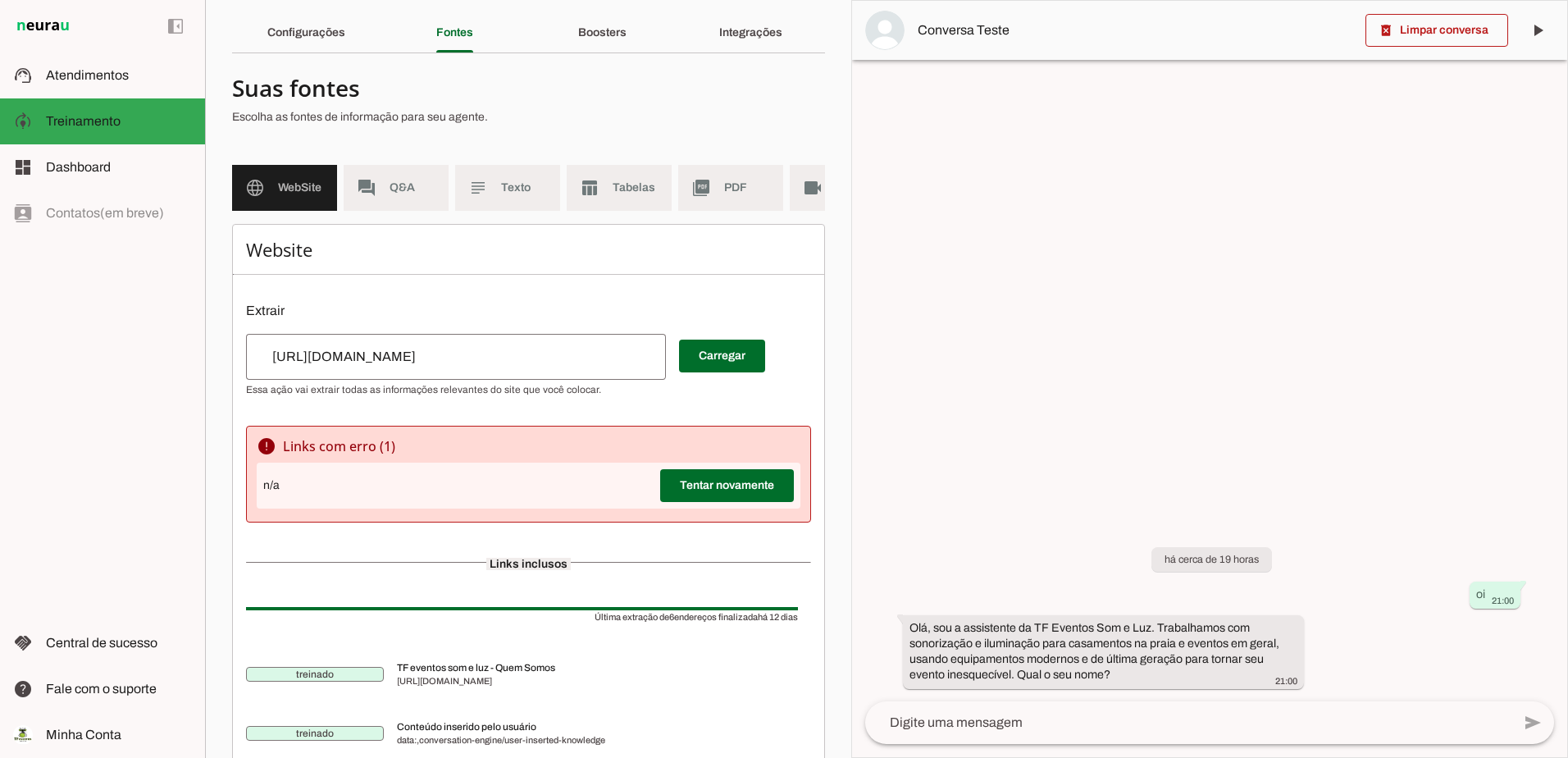
scroll to position [82, 0]
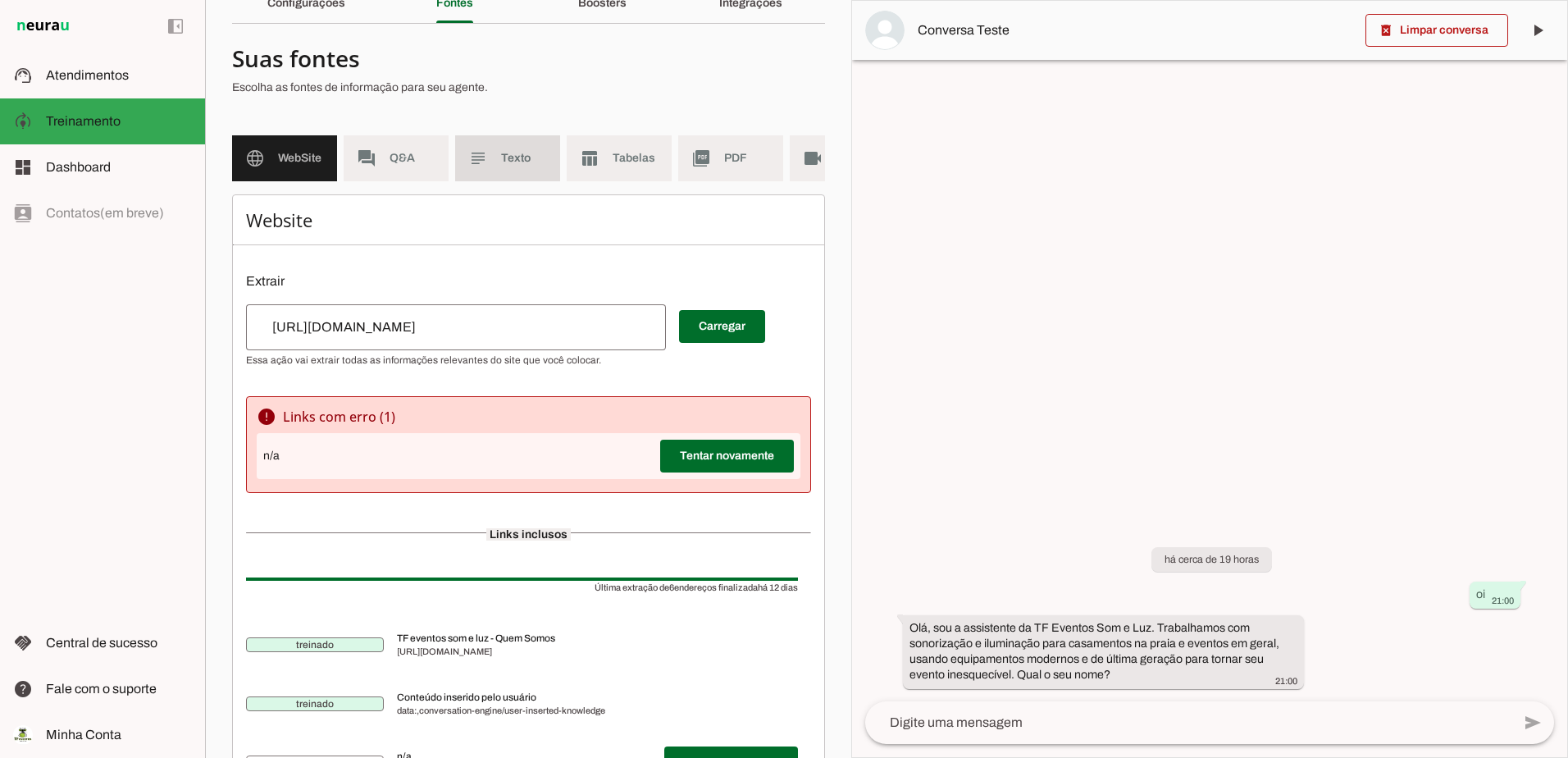
click at [519, 165] on span "Texto" at bounding box center [524, 158] width 46 height 17
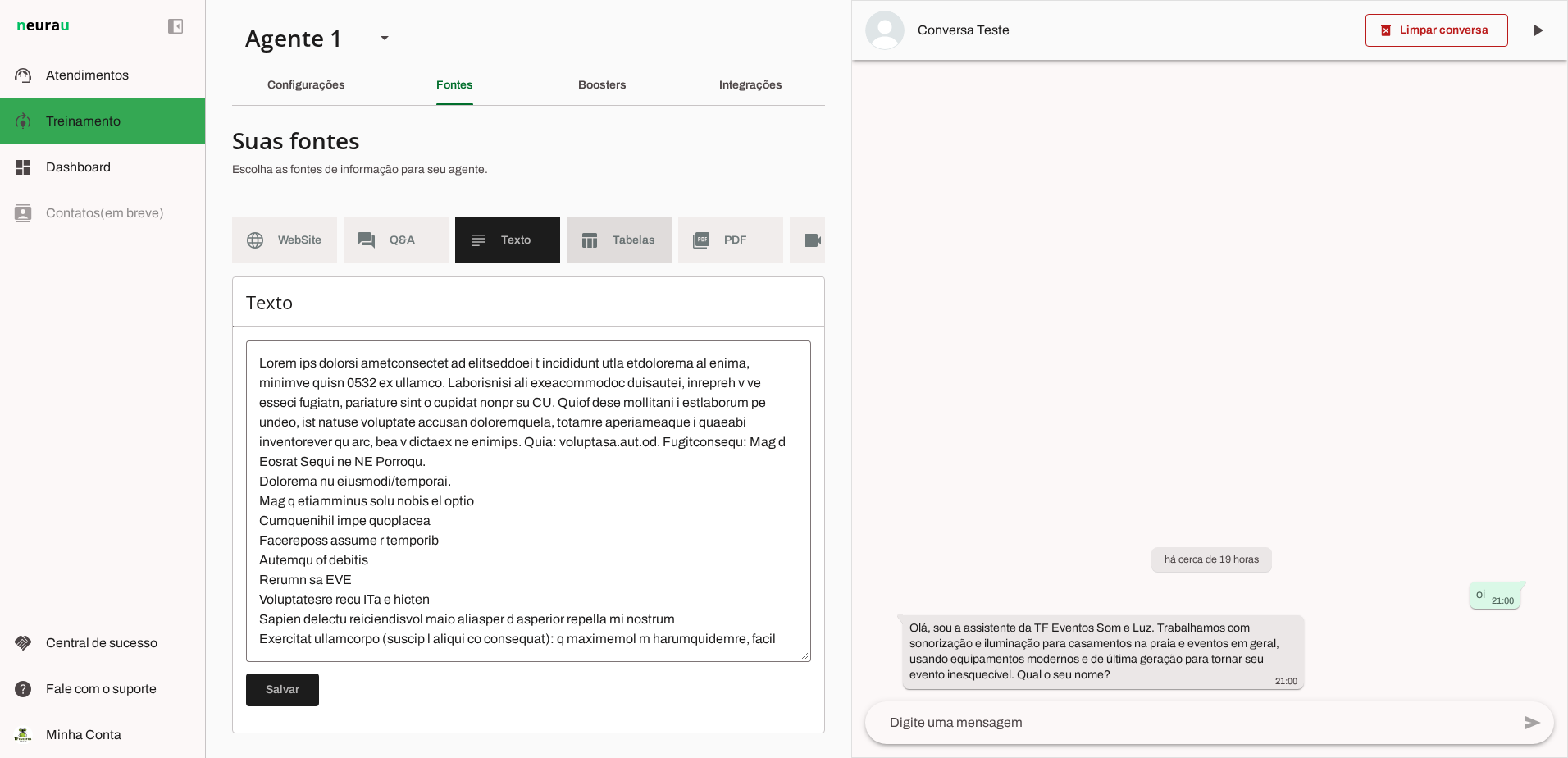
click at [609, 232] on md-item "table_chart Tabelas" at bounding box center [619, 240] width 105 height 46
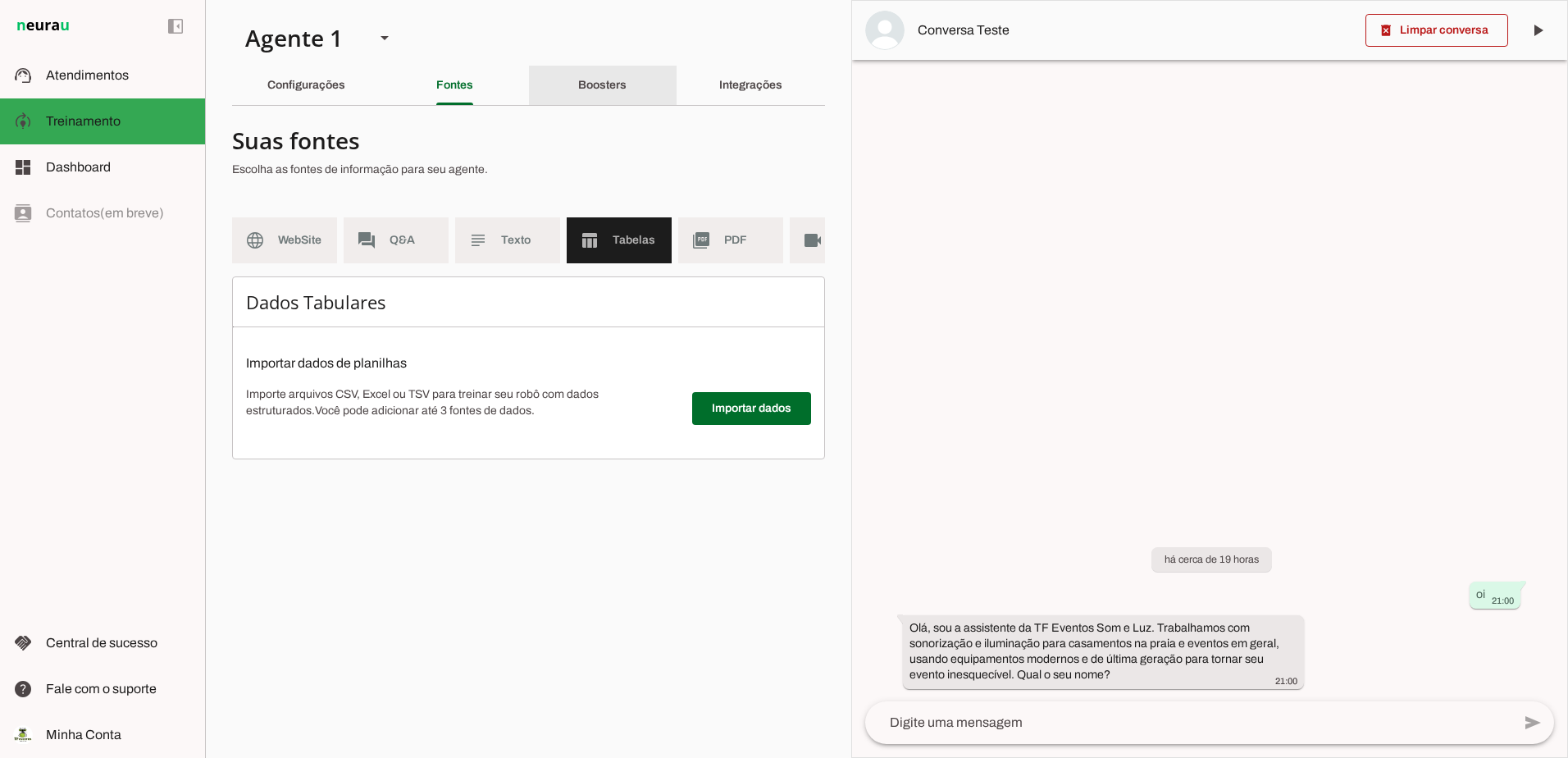
click at [578, 100] on div "Boosters" at bounding box center [602, 85] width 48 height 39
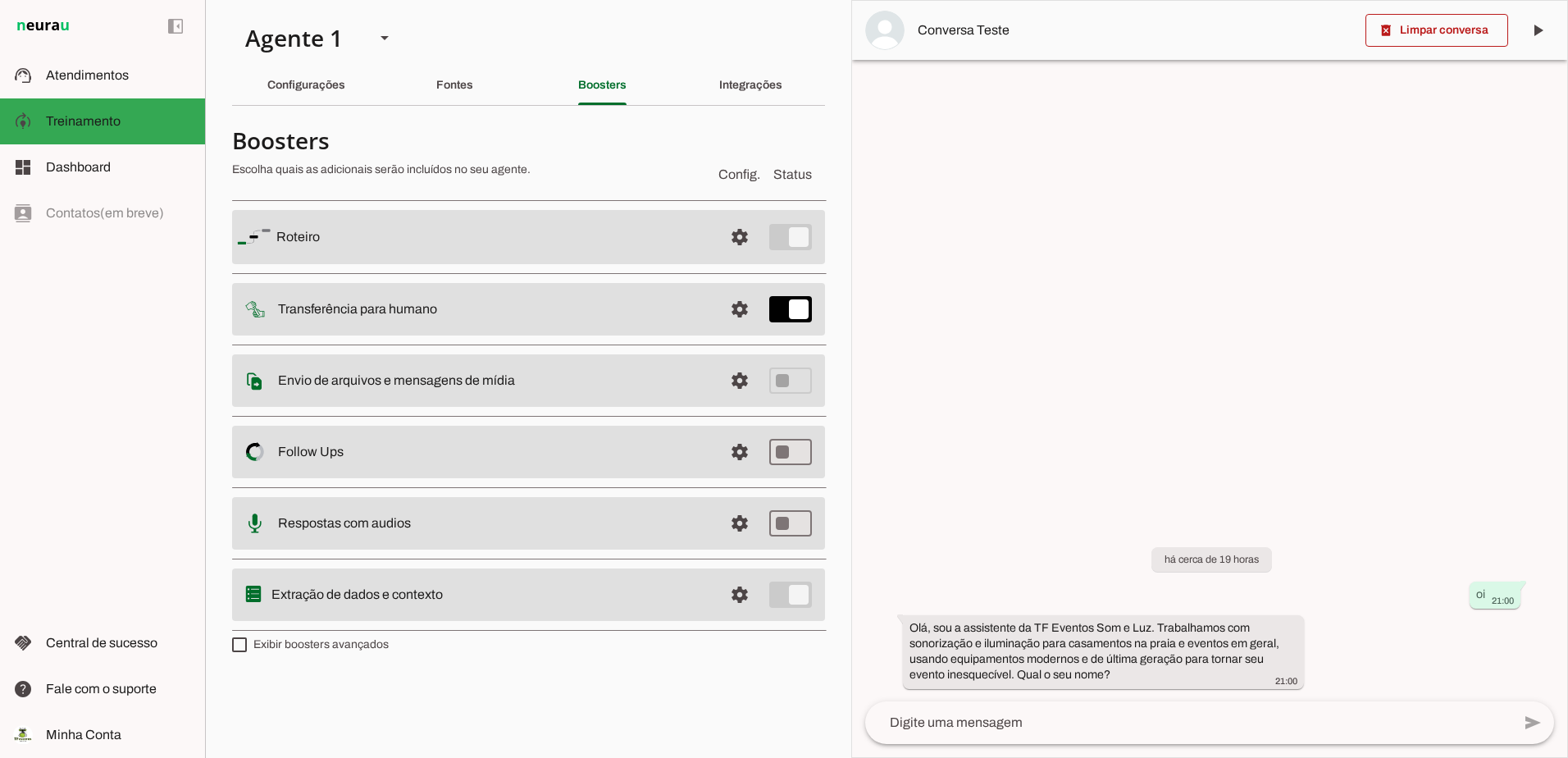
click at [779, 241] on md-item "settings [GEOGRAPHIC_DATA]" at bounding box center [529, 237] width 593 height 54
click at [794, 233] on md-item "settings [GEOGRAPHIC_DATA]" at bounding box center [529, 237] width 593 height 54
click at [737, 239] on span at bounding box center [739, 237] width 39 height 39
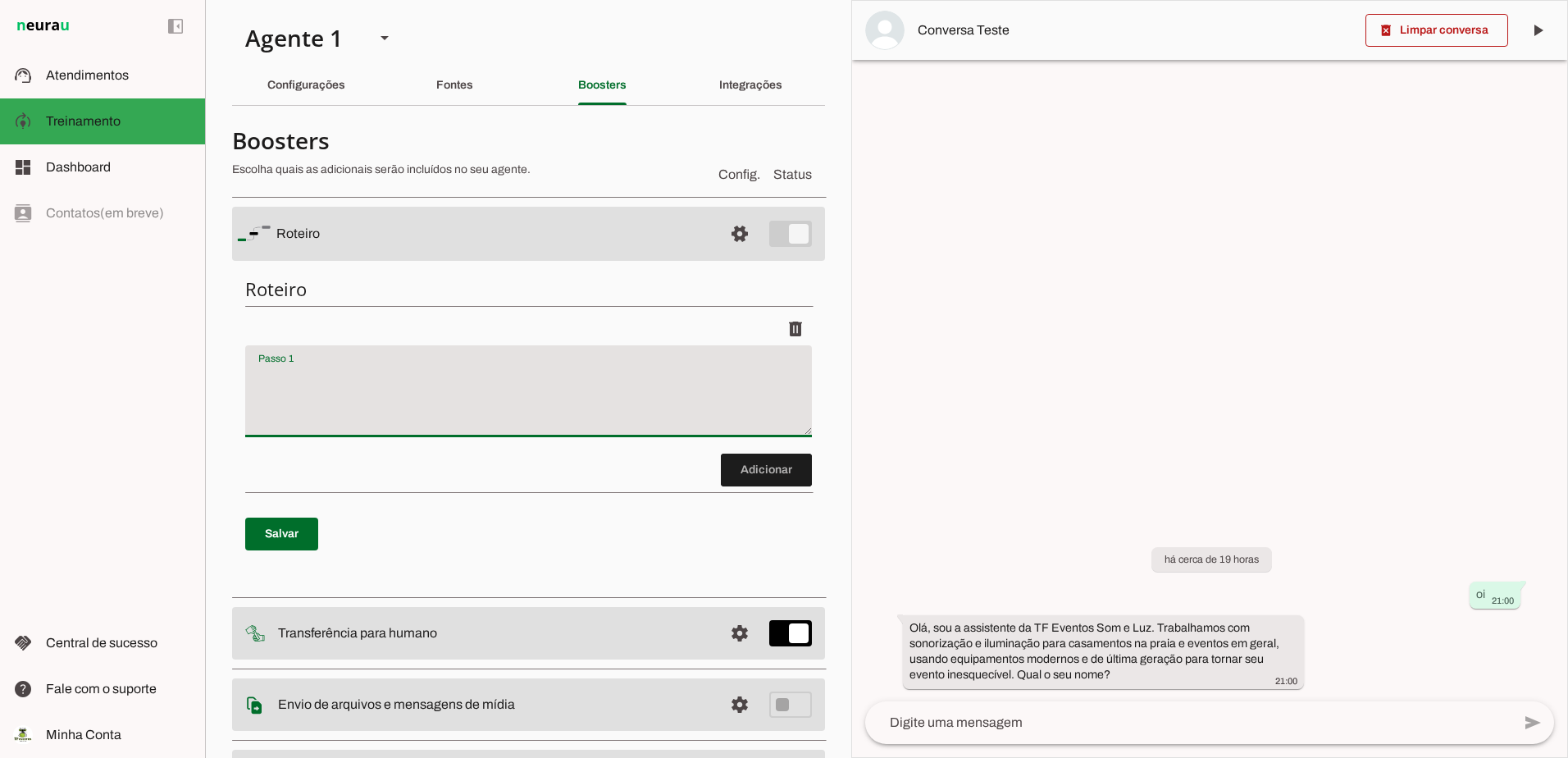
drag, startPoint x: 404, startPoint y: 378, endPoint x: 444, endPoint y: 313, distance: 76.3
click at [444, 313] on div "delete" at bounding box center [529, 328] width 567 height 32
click at [745, 474] on span at bounding box center [766, 469] width 91 height 39
click at [783, 468] on span at bounding box center [766, 469] width 91 height 39
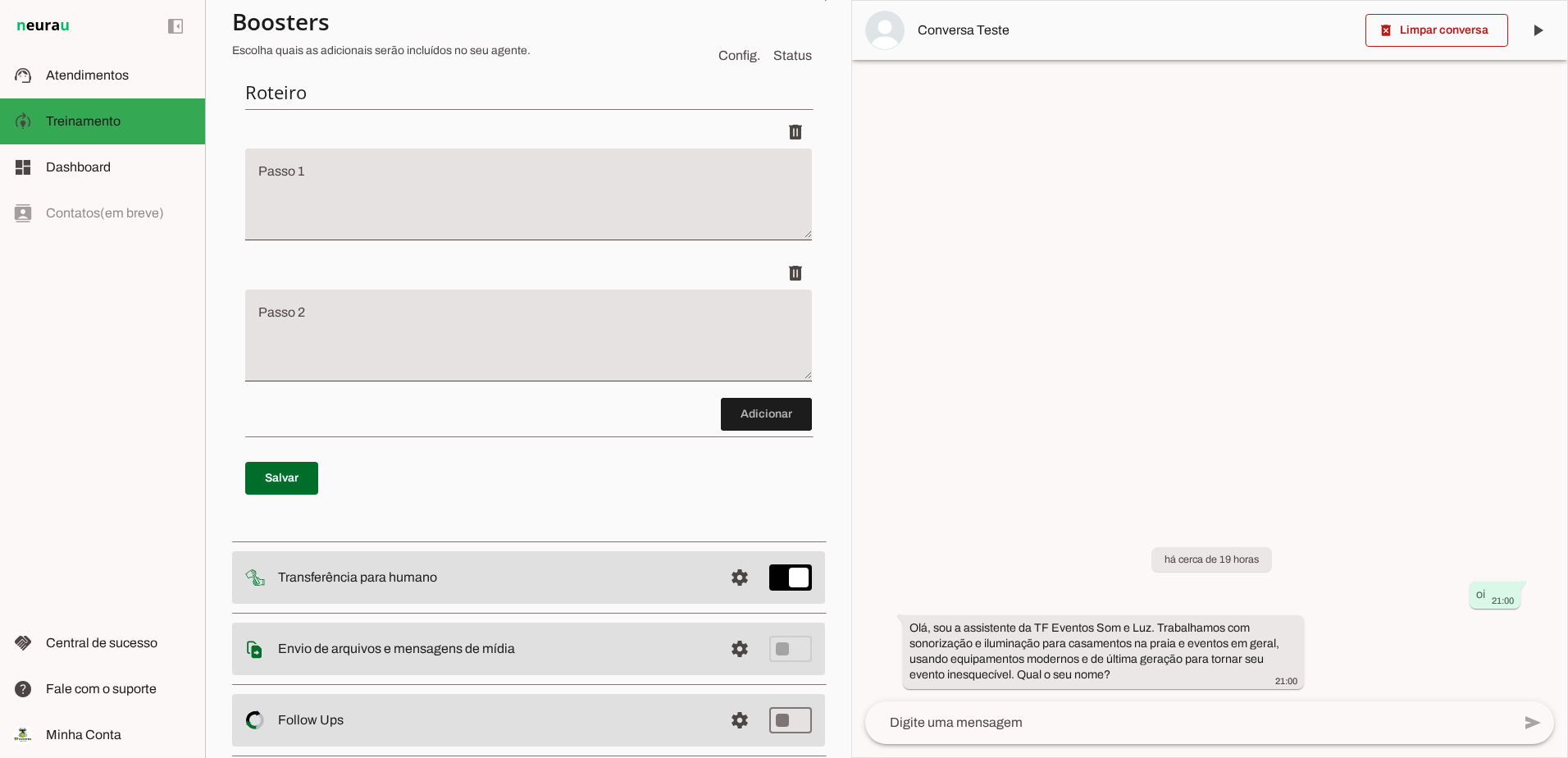
scroll to position [243, 0]
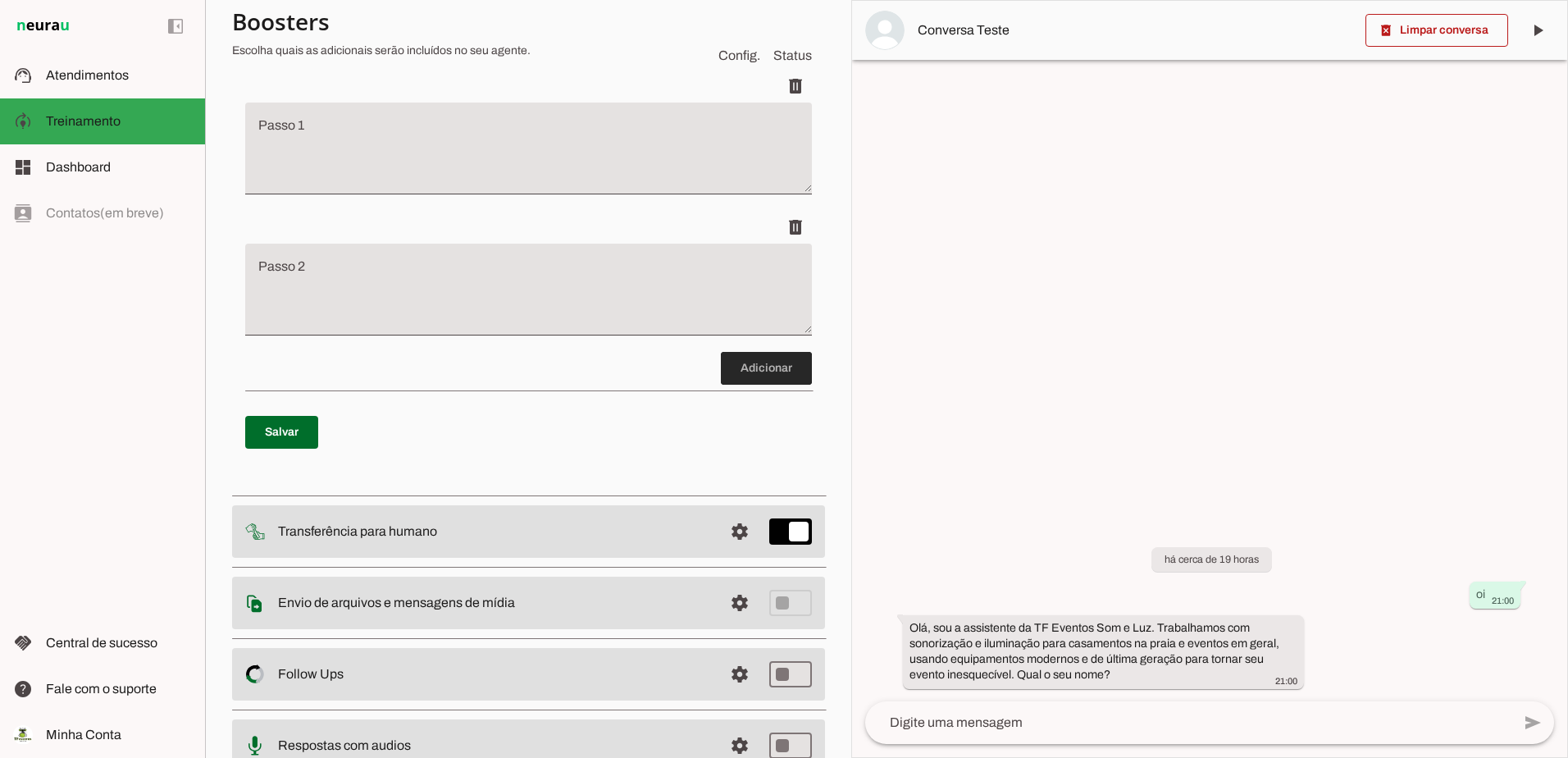
click at [734, 364] on span at bounding box center [766, 368] width 91 height 39
click at [735, 363] on span at bounding box center [766, 368] width 91 height 39
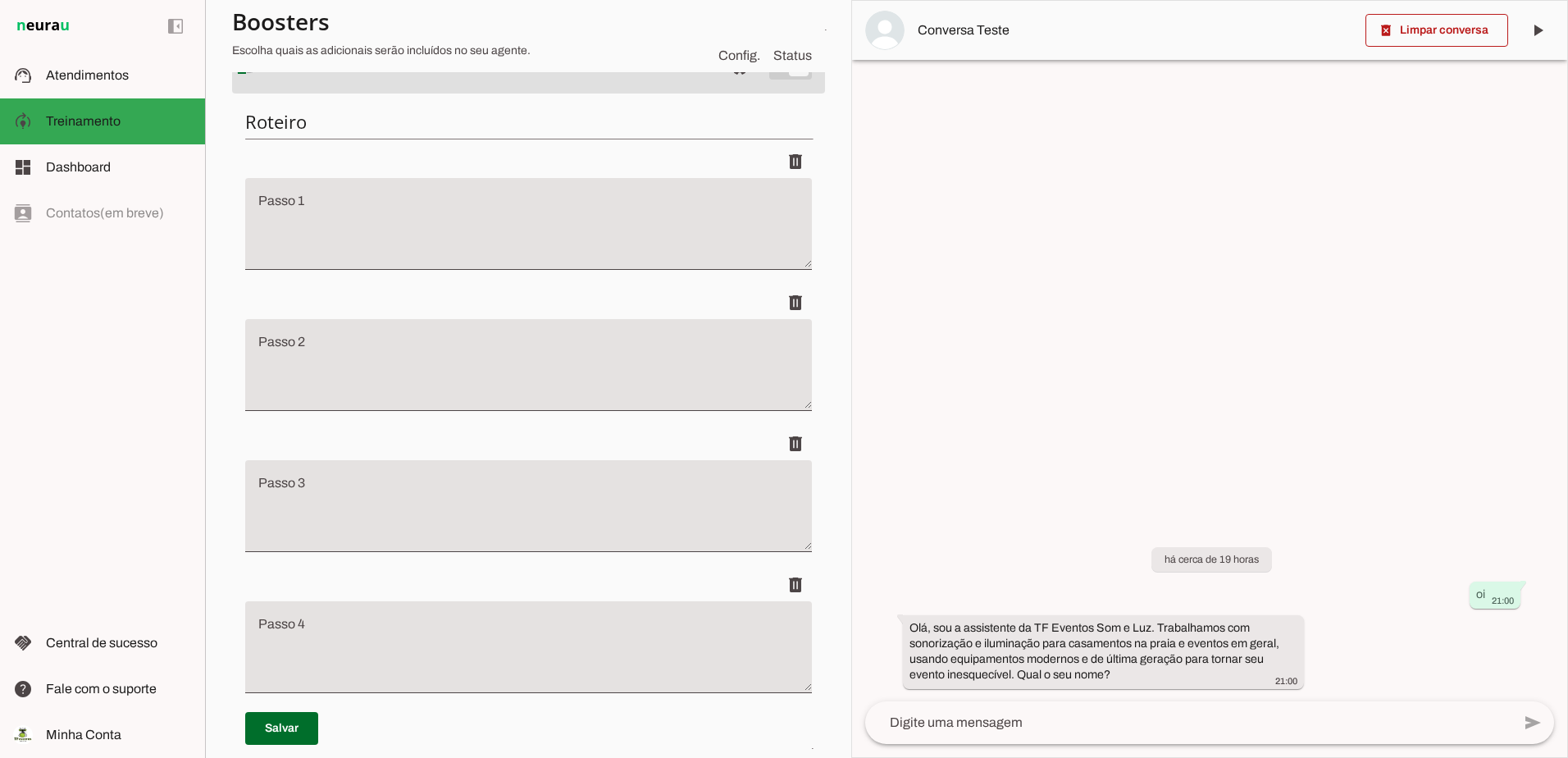
scroll to position [115, 0]
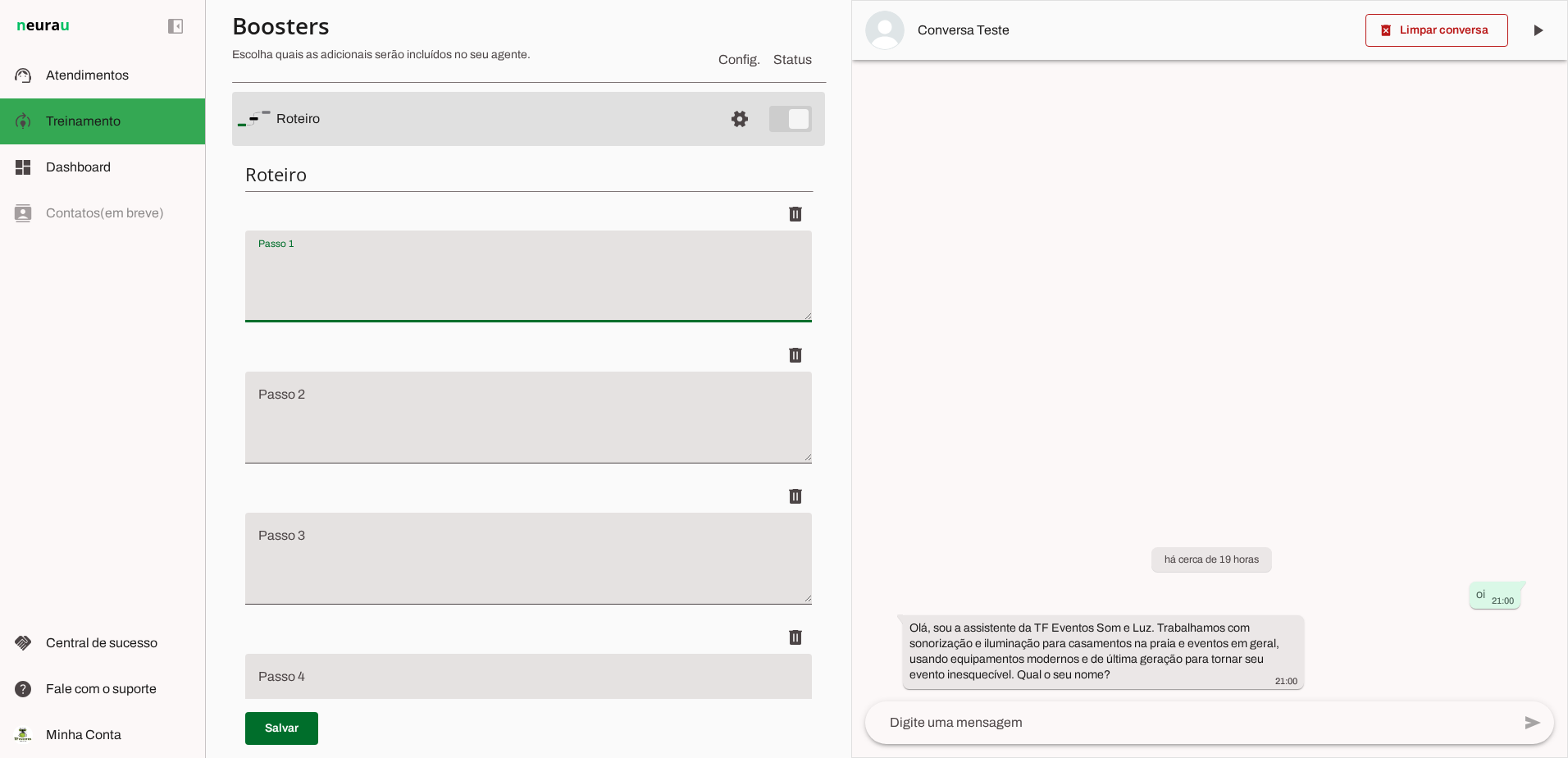
click at [431, 276] on textarea "Passo 1" at bounding box center [529, 282] width 567 height 66
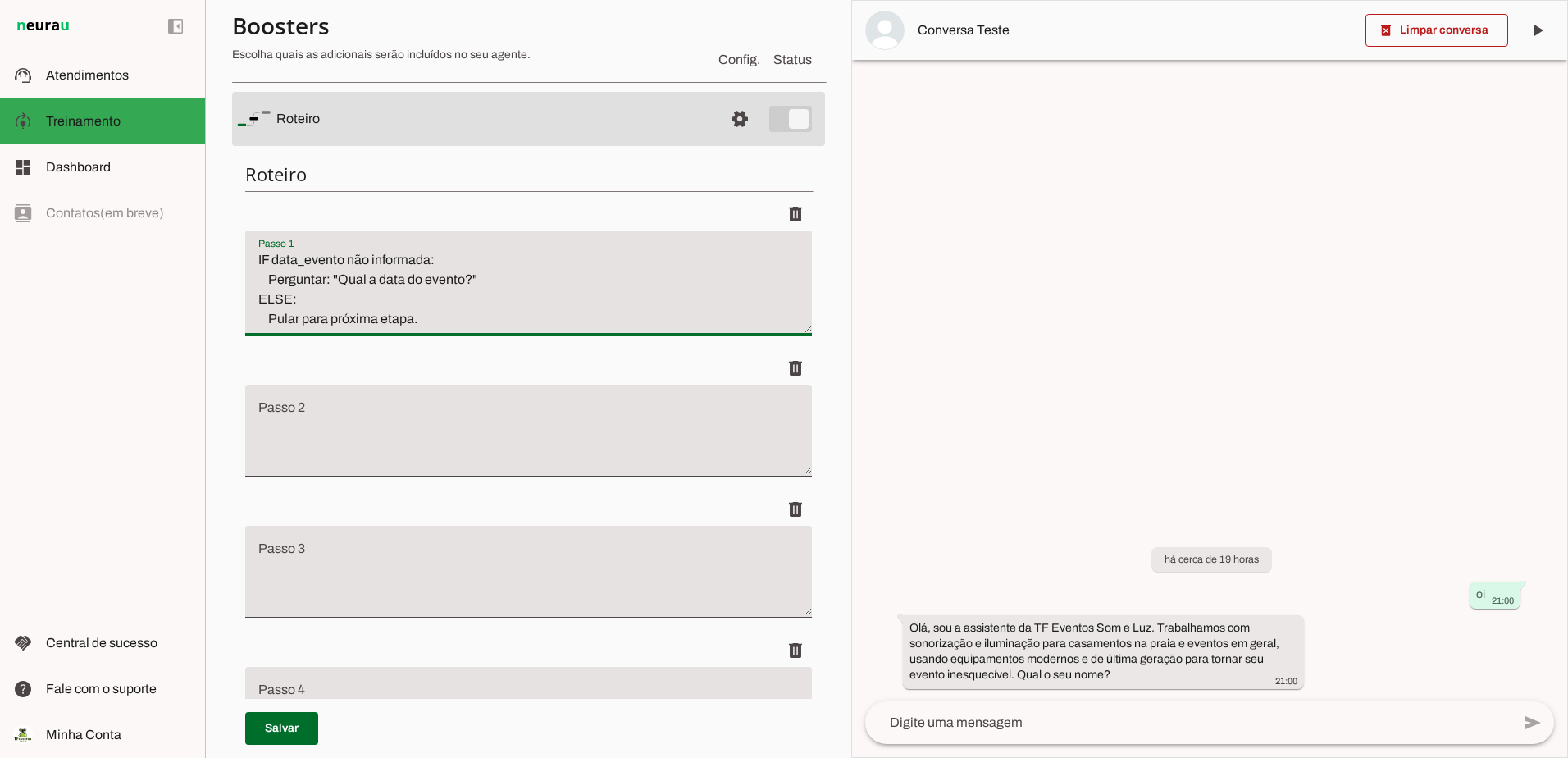
type textarea "IF data_evento não informada: Perguntar: "Qual a data do evento?" ELSE: Pular p…"
type md-filled-text-field "IF data_evento não informada: Perguntar: "Qual a data do evento?" ELSE: Pular p…"
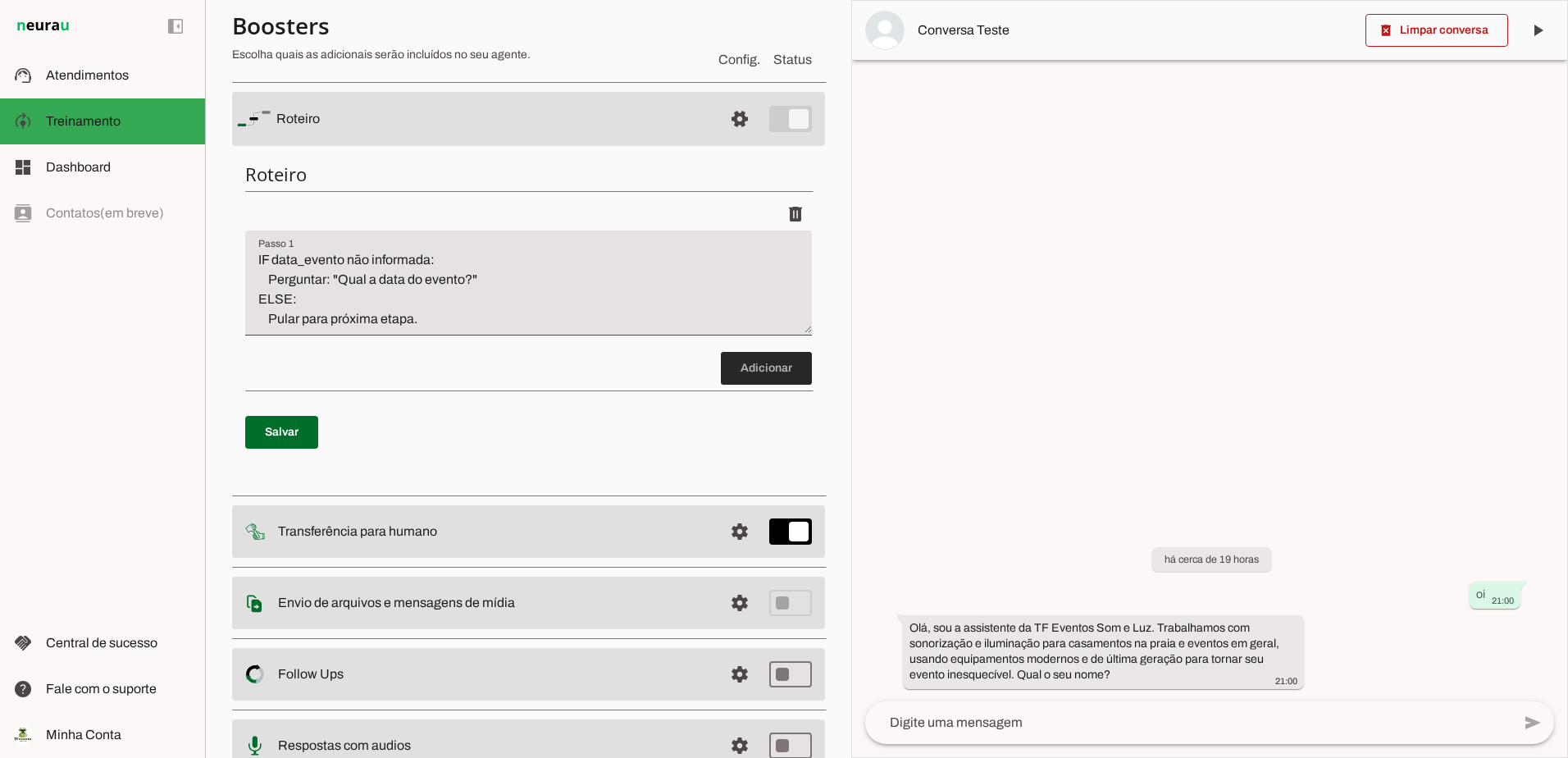
scroll to position [0, 0]
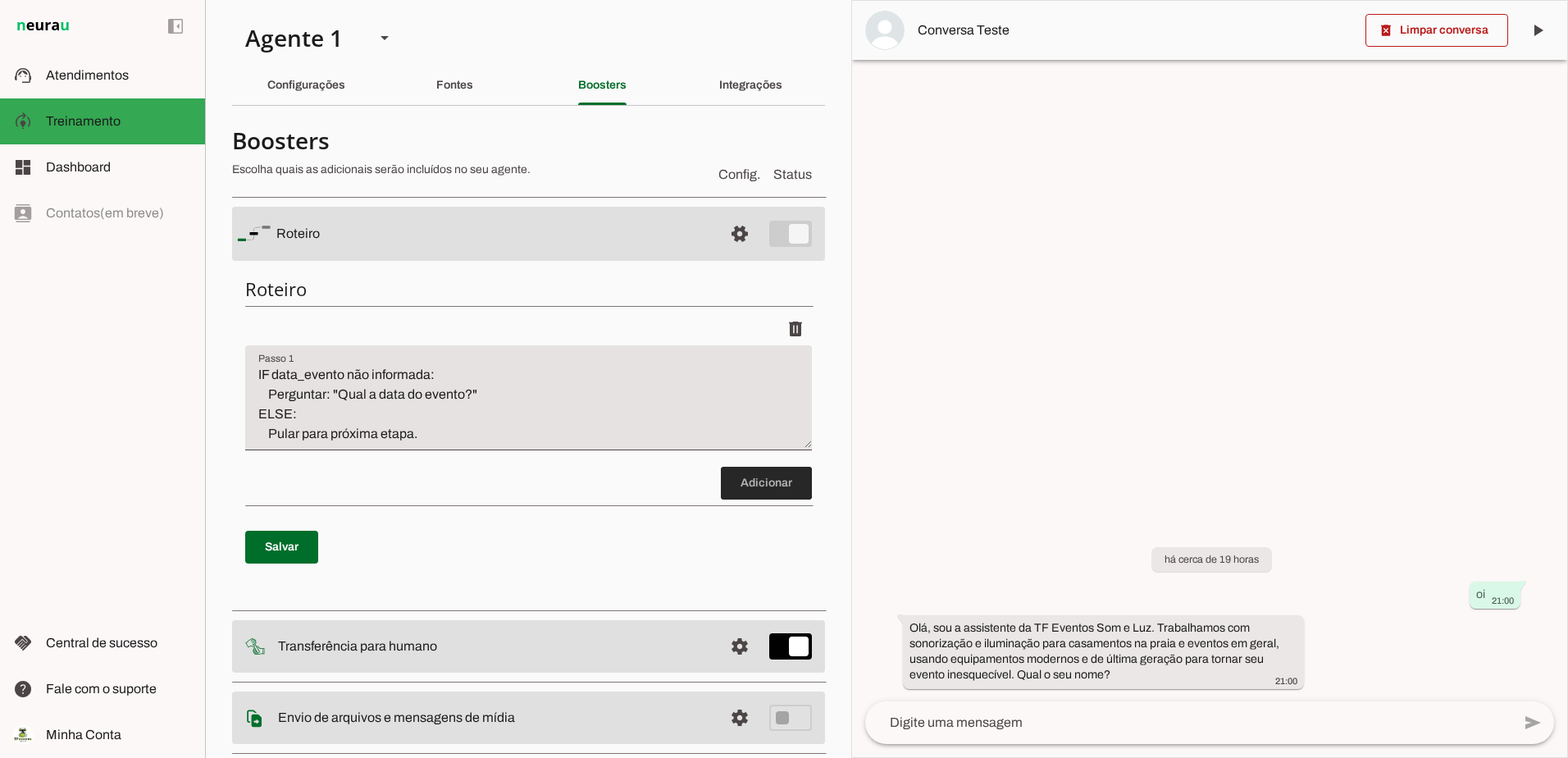
click at [752, 503] on span at bounding box center [766, 483] width 91 height 39
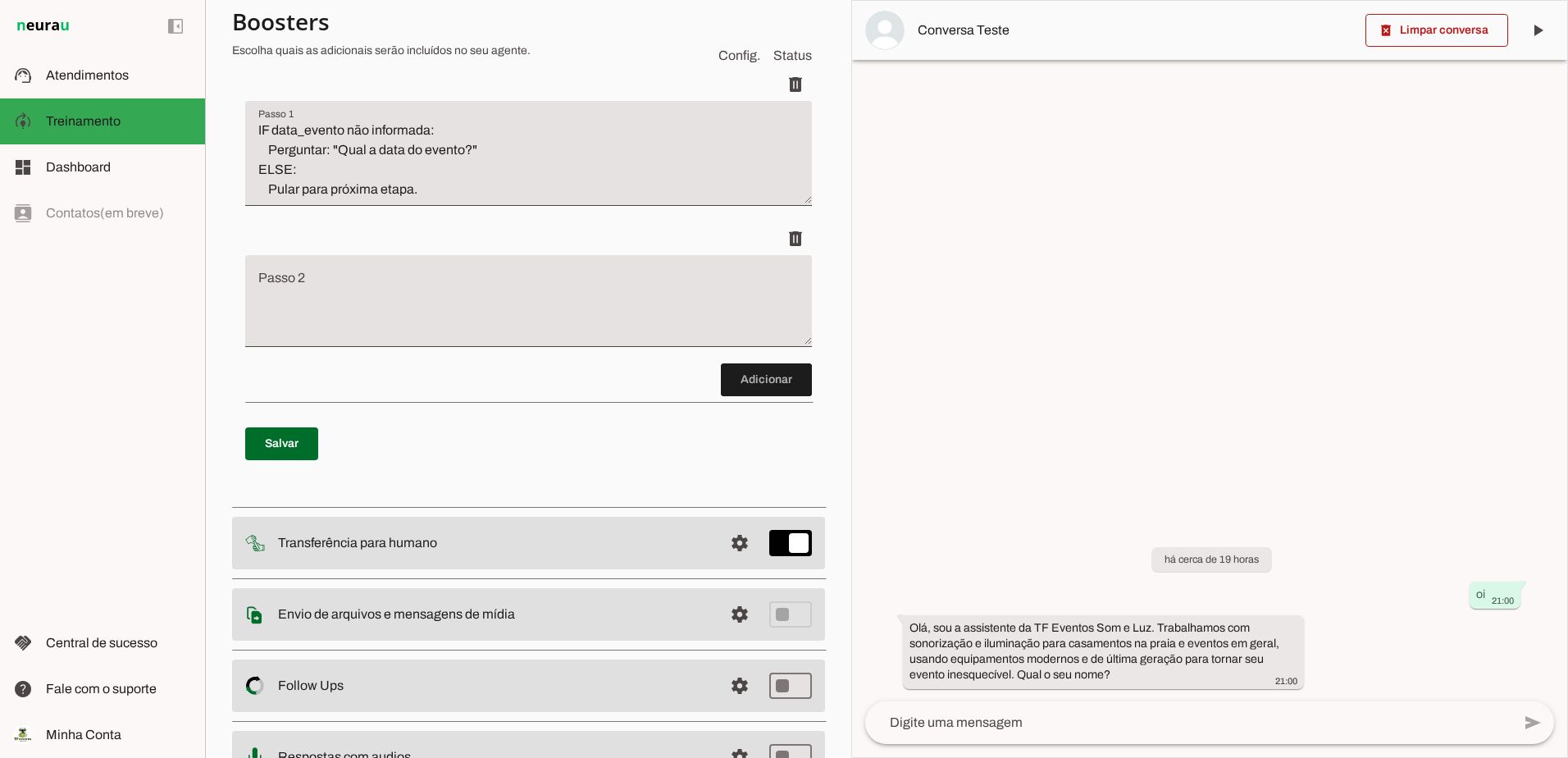
scroll to position [275, 0]
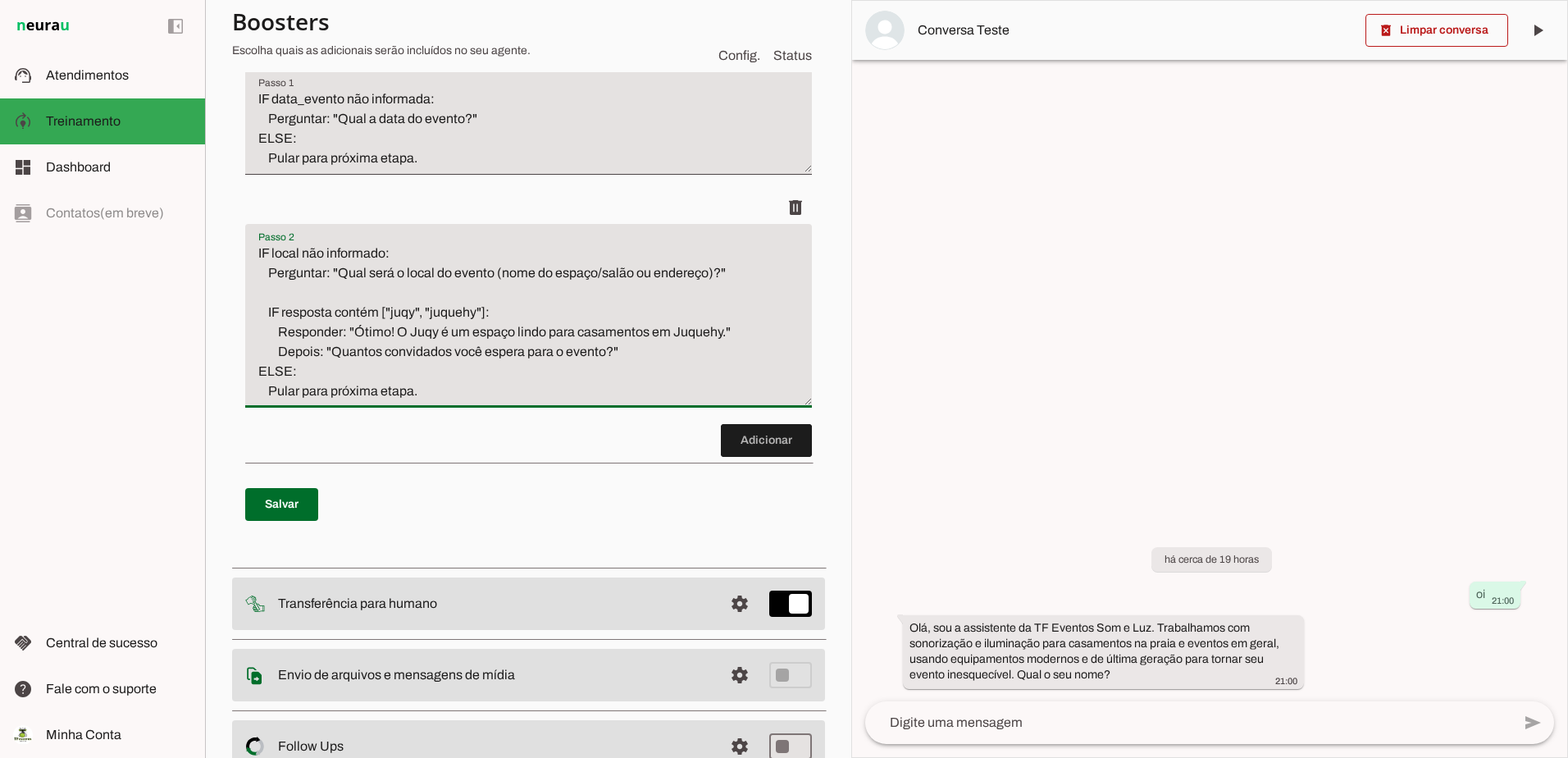
click at [589, 534] on p "Salvar" at bounding box center [529, 504] width 567 height 59
type textarea "IF local não informado: Perguntar: "Qual será o local do evento (nome do espaço…"
type md-filled-text-field "IF local não informado: Perguntar: "Qual será o local do evento (nome do espaço…"
click at [780, 460] on span at bounding box center [766, 440] width 91 height 39
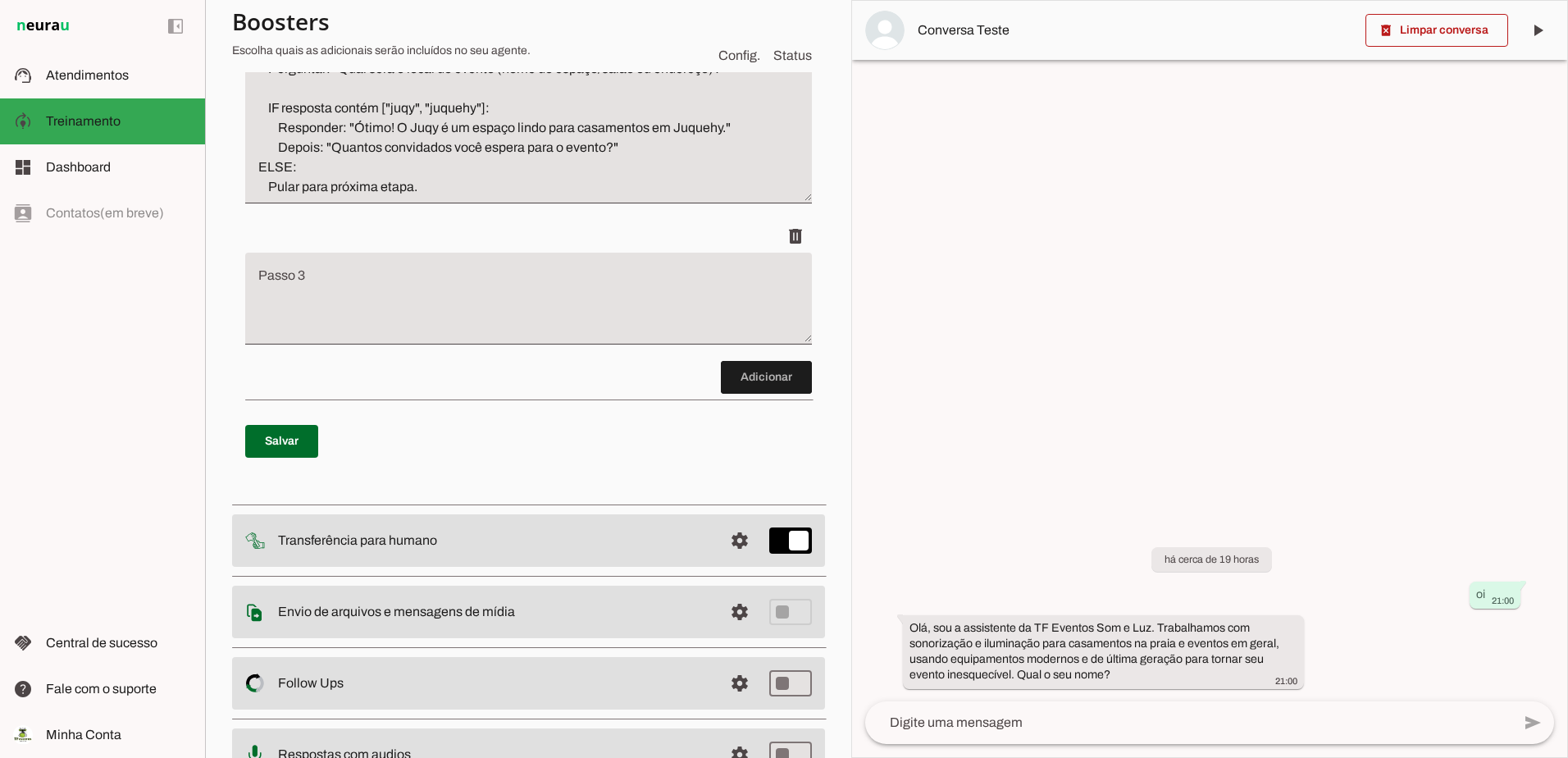
scroll to position [486, 0]
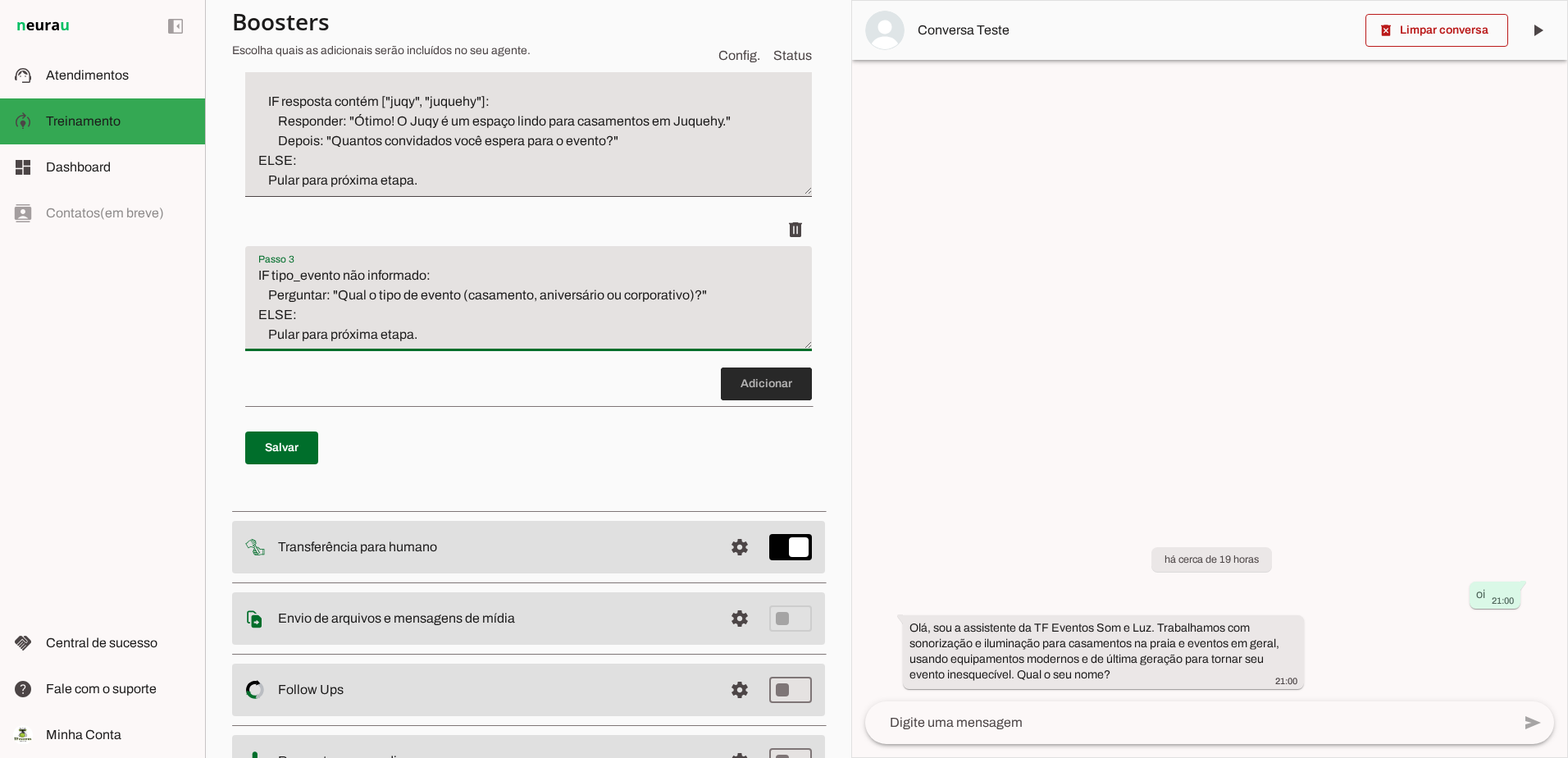
type textarea "IF tipo_evento não informado: Perguntar: "Qual o tipo de evento (casamento, ani…"
type md-filled-text-field "IF tipo_evento não informado: Perguntar: "Qual o tipo de evento (casamento, ani…"
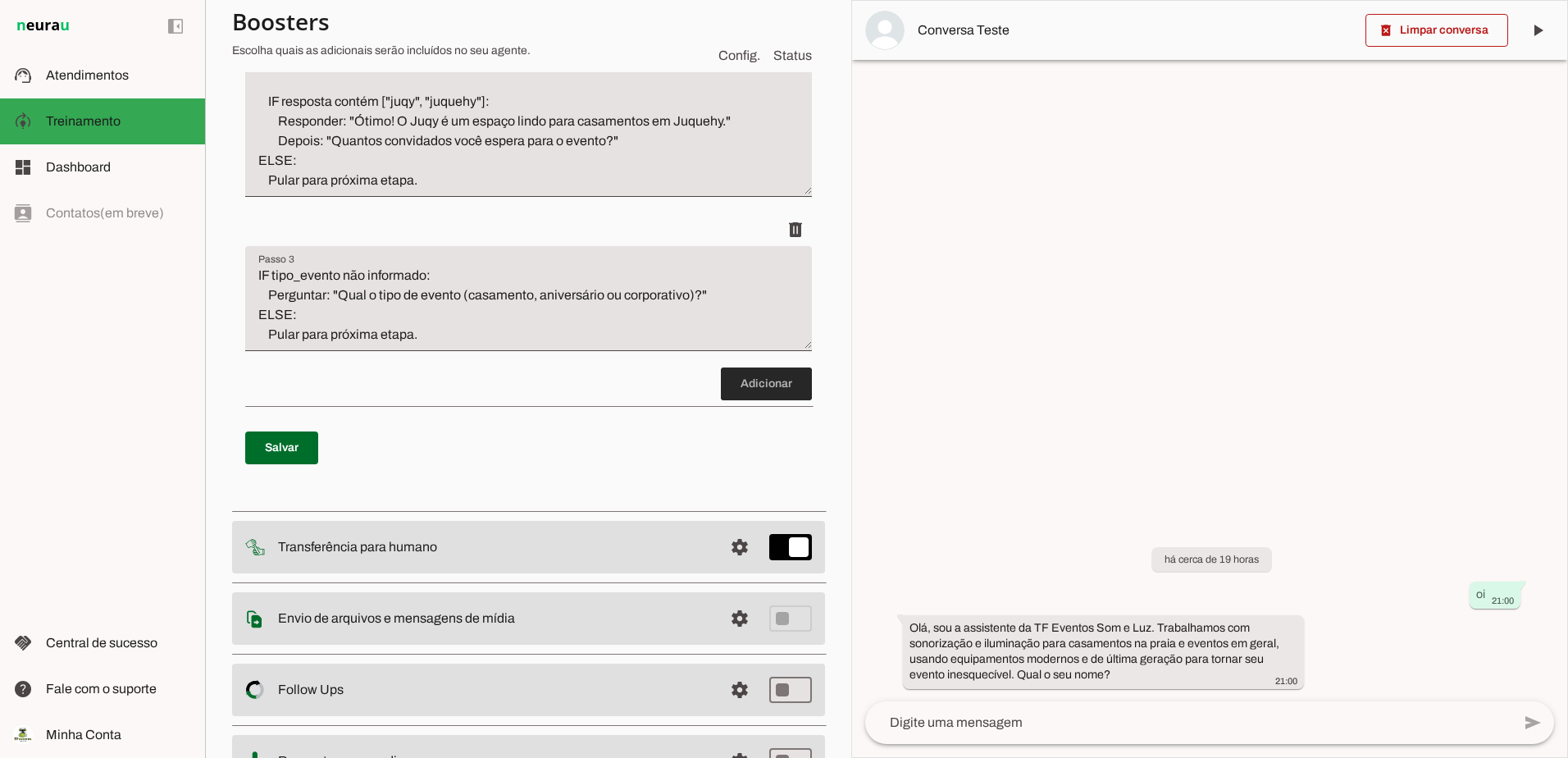
click at [763, 404] on span at bounding box center [766, 383] width 91 height 39
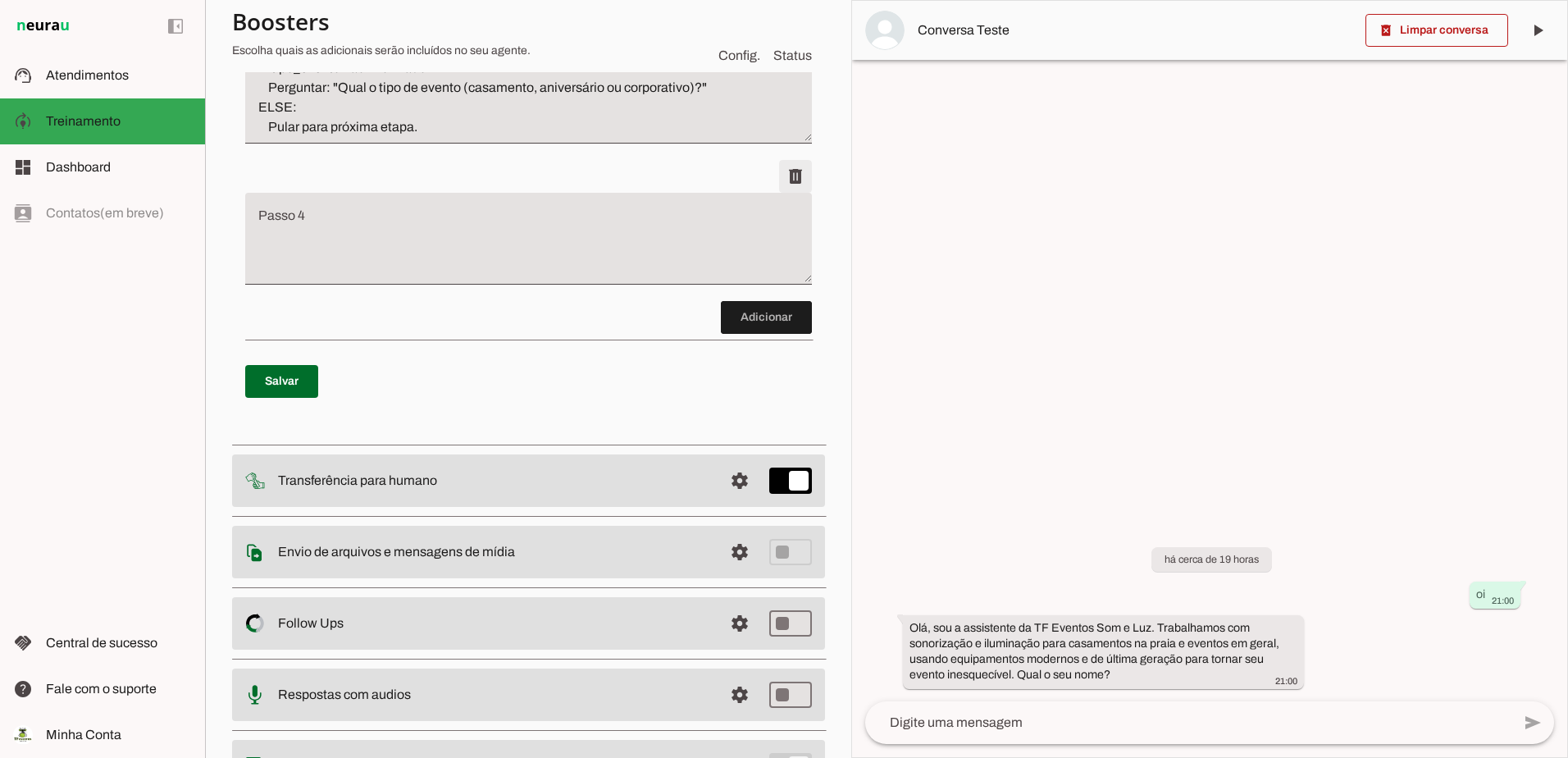
scroll to position [702, 0]
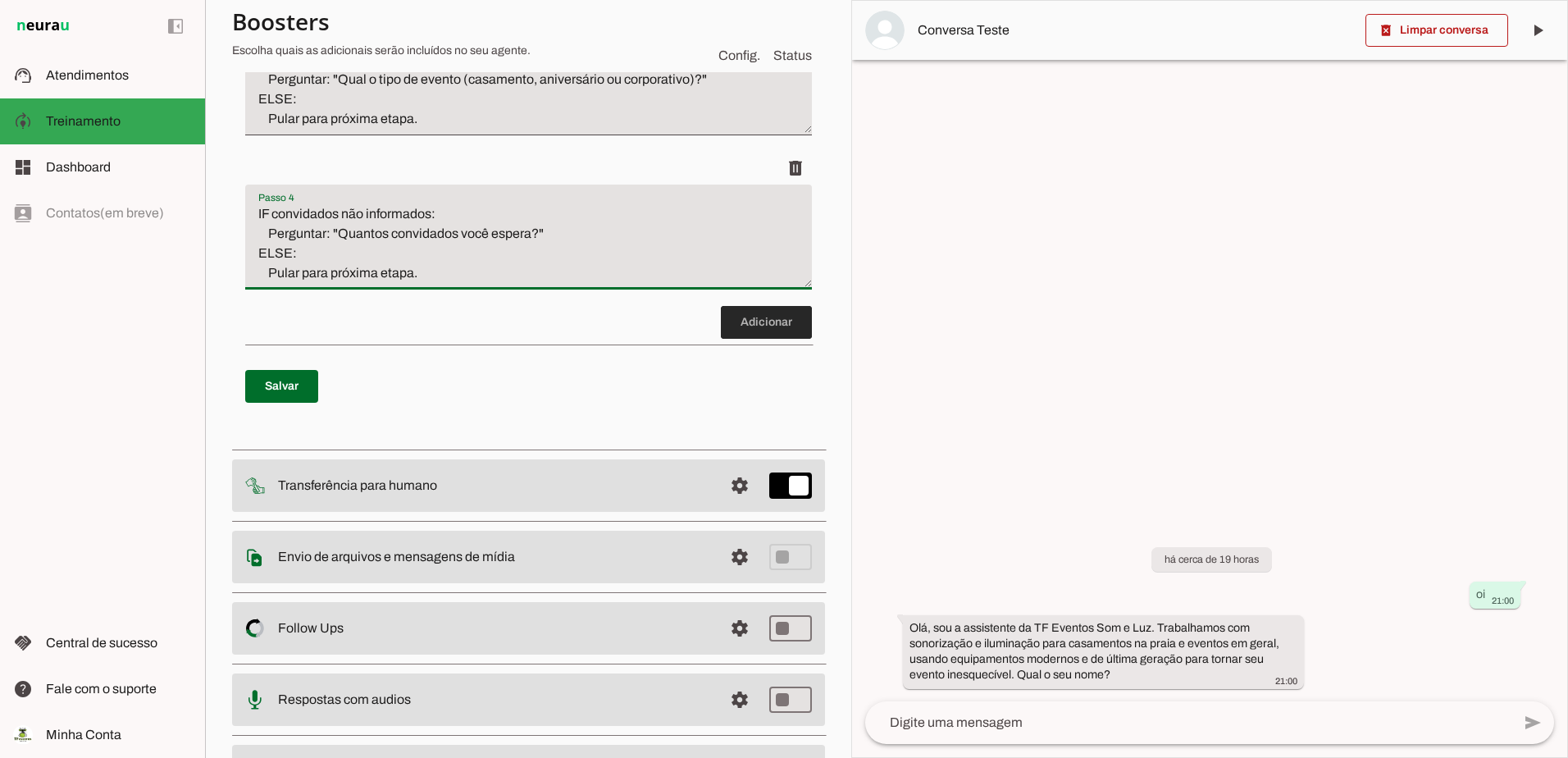
type textarea "IF convidados não informados: Perguntar: "Quantos convidados você espera?" ELSE…"
type md-filled-text-field "IF convidados não informados: Perguntar: "Quantos convidados você espera?" ELSE…"
click at [741, 342] on span at bounding box center [766, 322] width 91 height 39
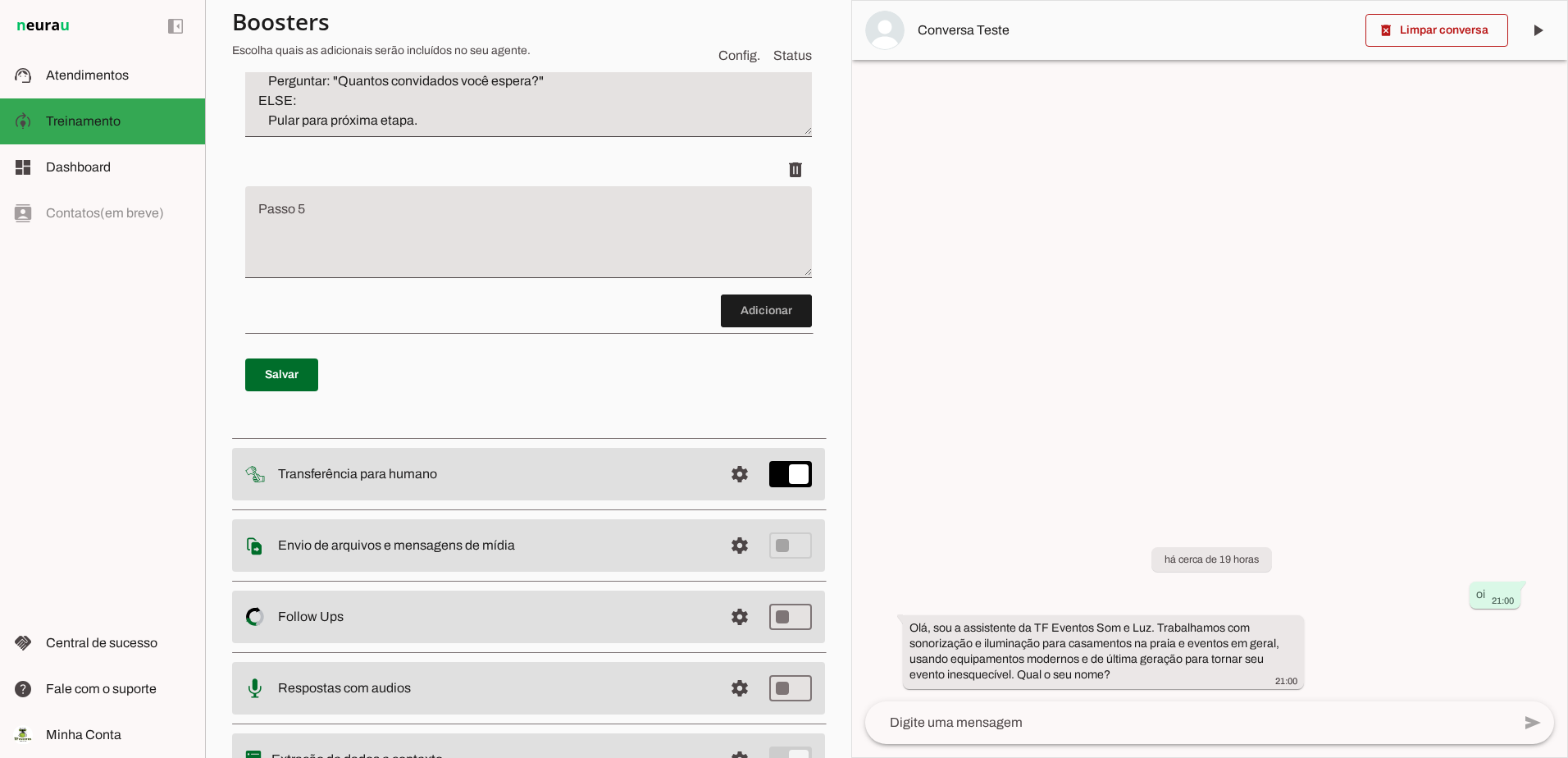
scroll to position [876, 0]
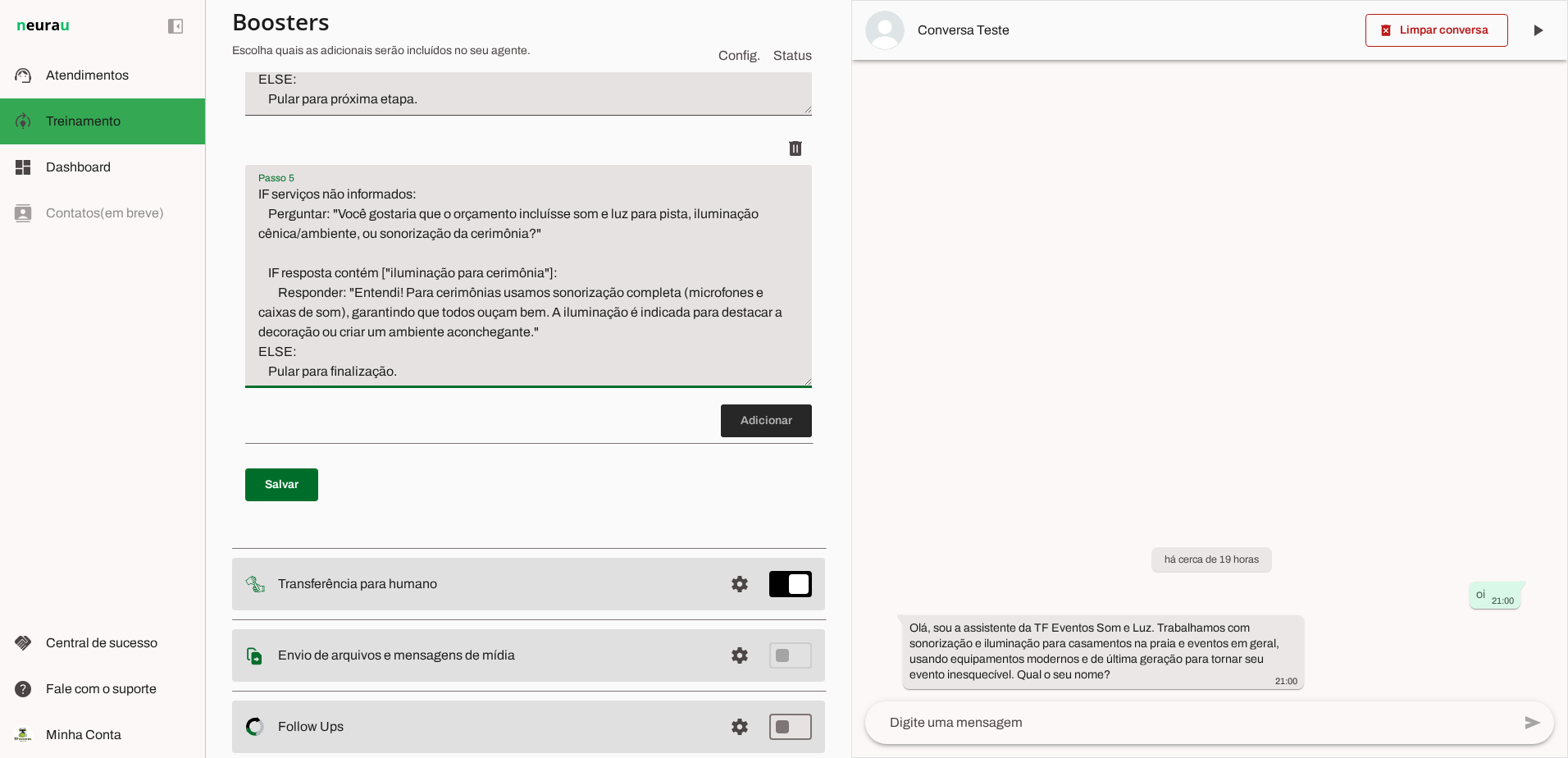
type textarea "IF serviços não informados: Perguntar: "Você gostaria que o orçamento incluísse…"
type md-filled-text-field "IF serviços não informados: Perguntar: "Você gostaria que o orçamento incluísse…"
click at [734, 440] on span at bounding box center [766, 420] width 91 height 39
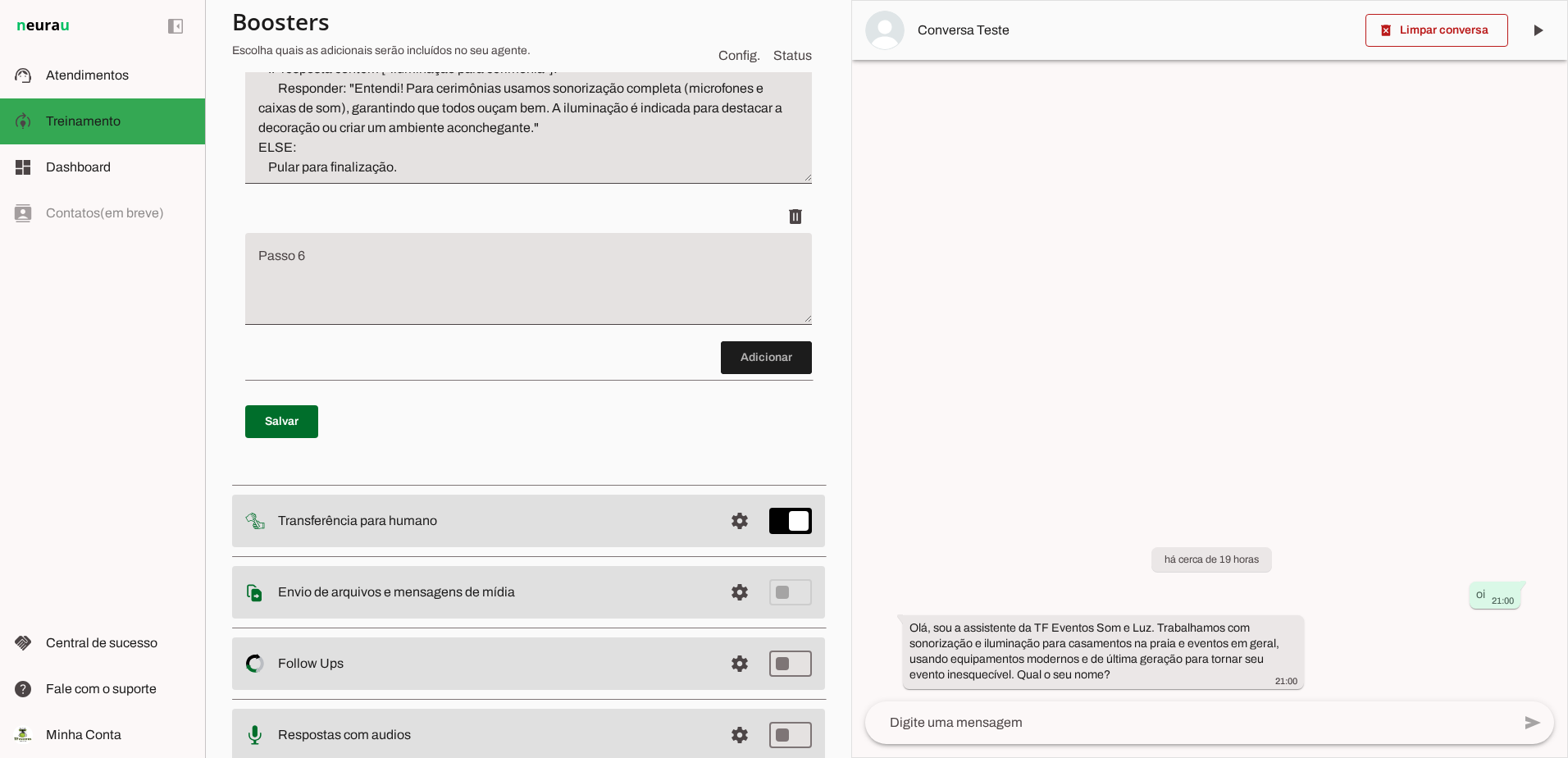
scroll to position [1087, 0]
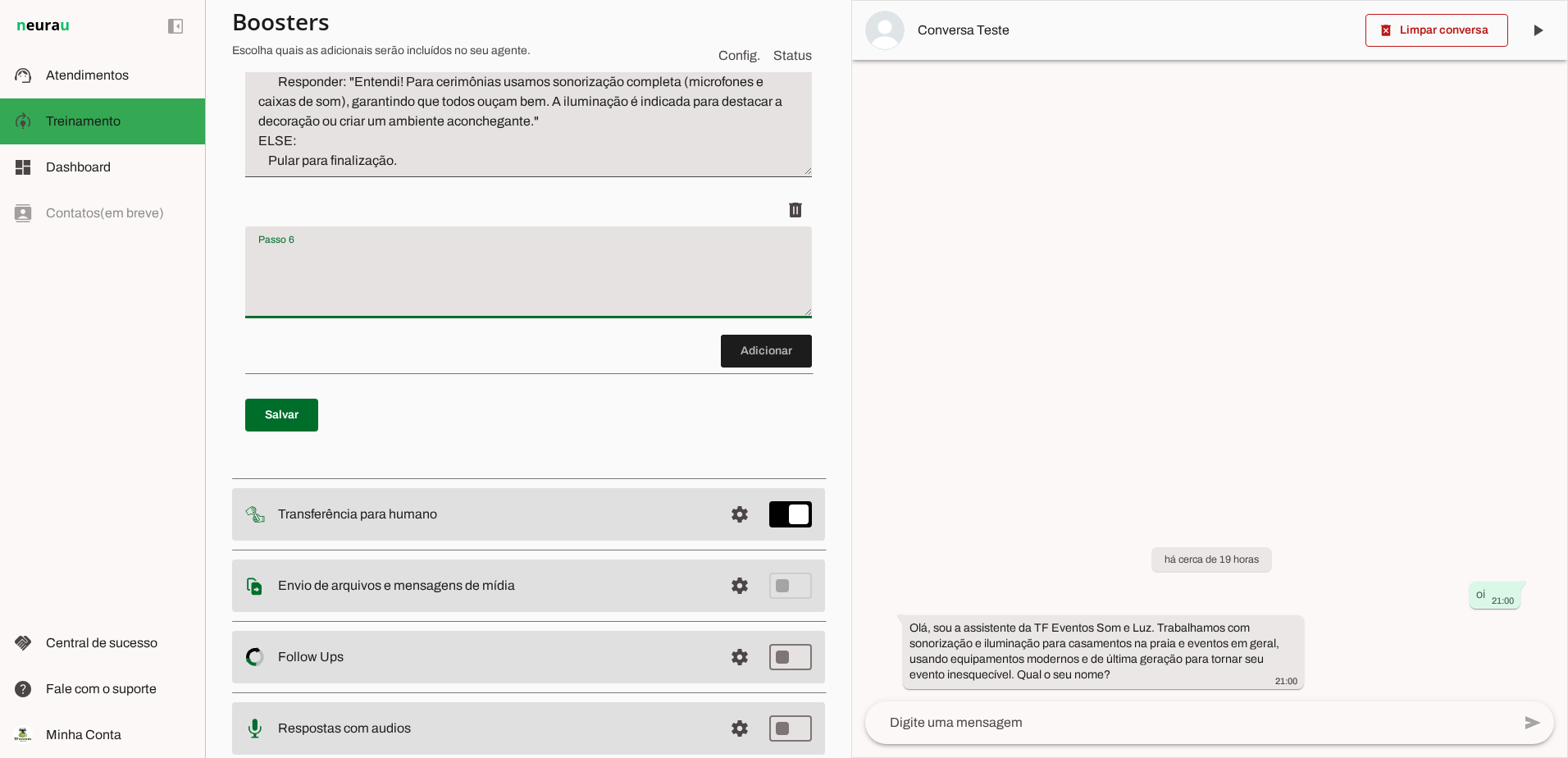
drag, startPoint x: 482, startPoint y: 342, endPoint x: 382, endPoint y: 357, distance: 101.1
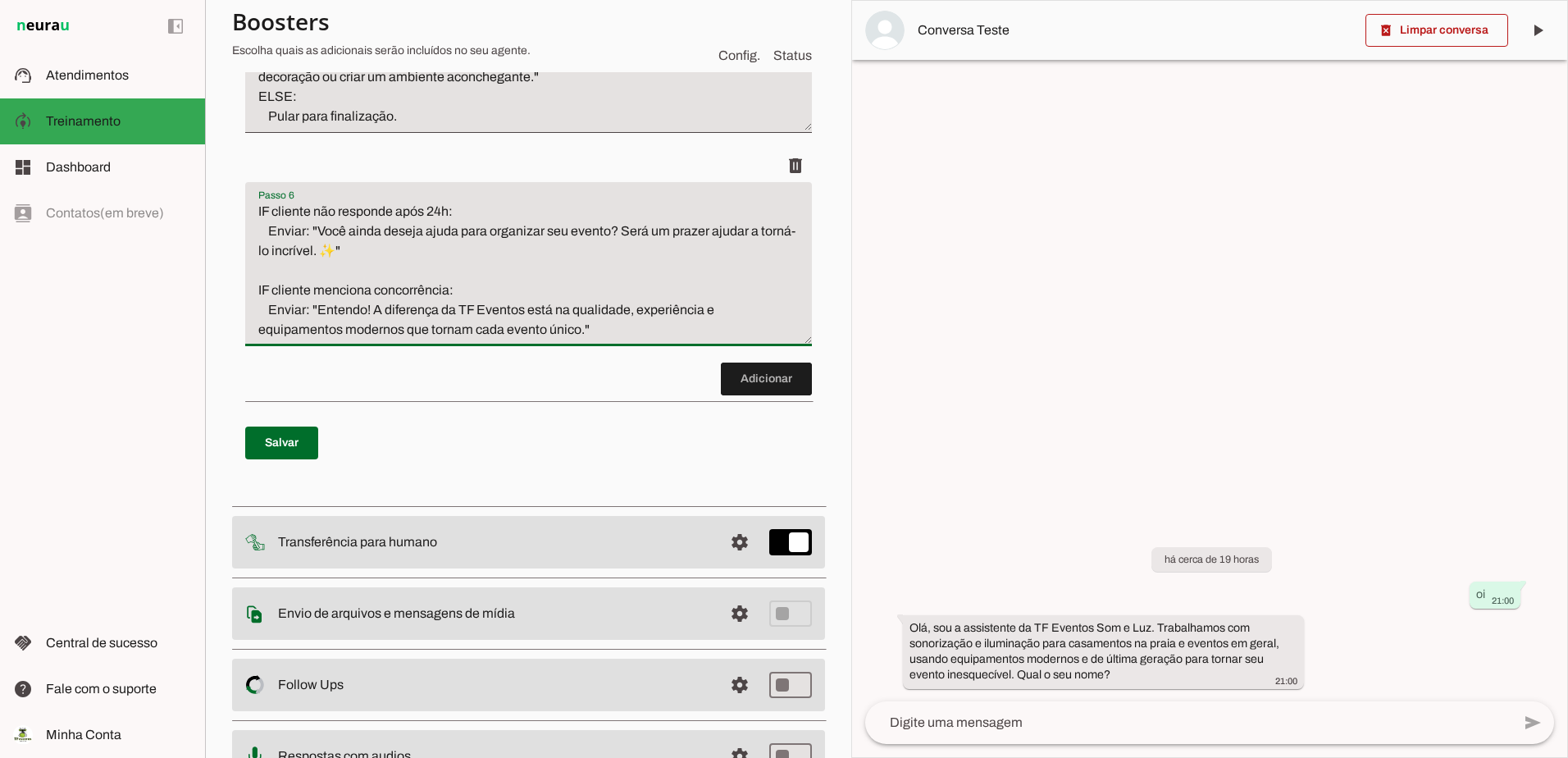
scroll to position [1169, 0]
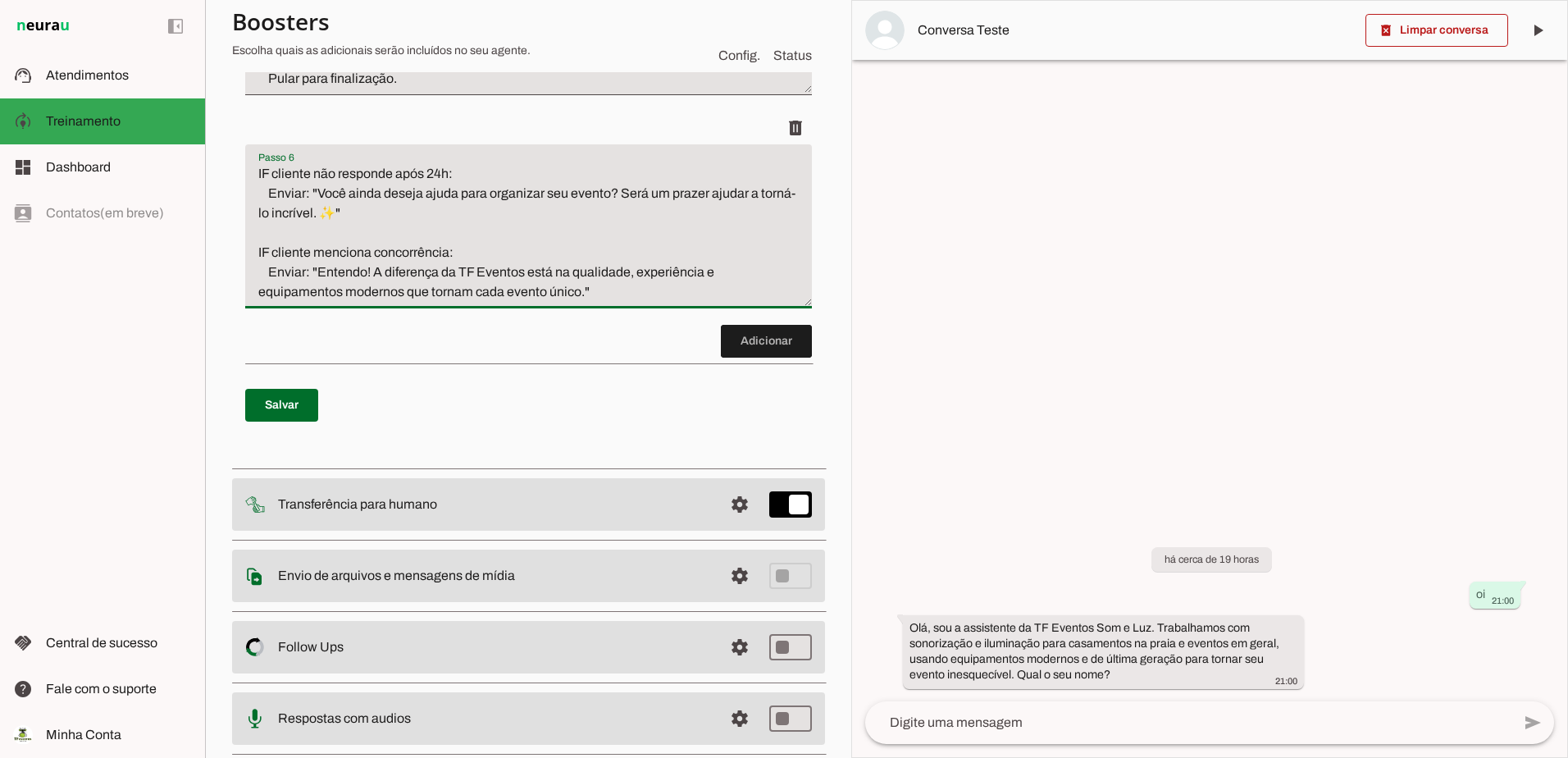
type textarea "IF cliente não responde após 24h: Enviar: "Você ainda deseja ajuda para organiz…"
type md-filled-text-field "IF cliente não responde após 24h: Enviar: "Você ainda deseja ajuda para organiz…"
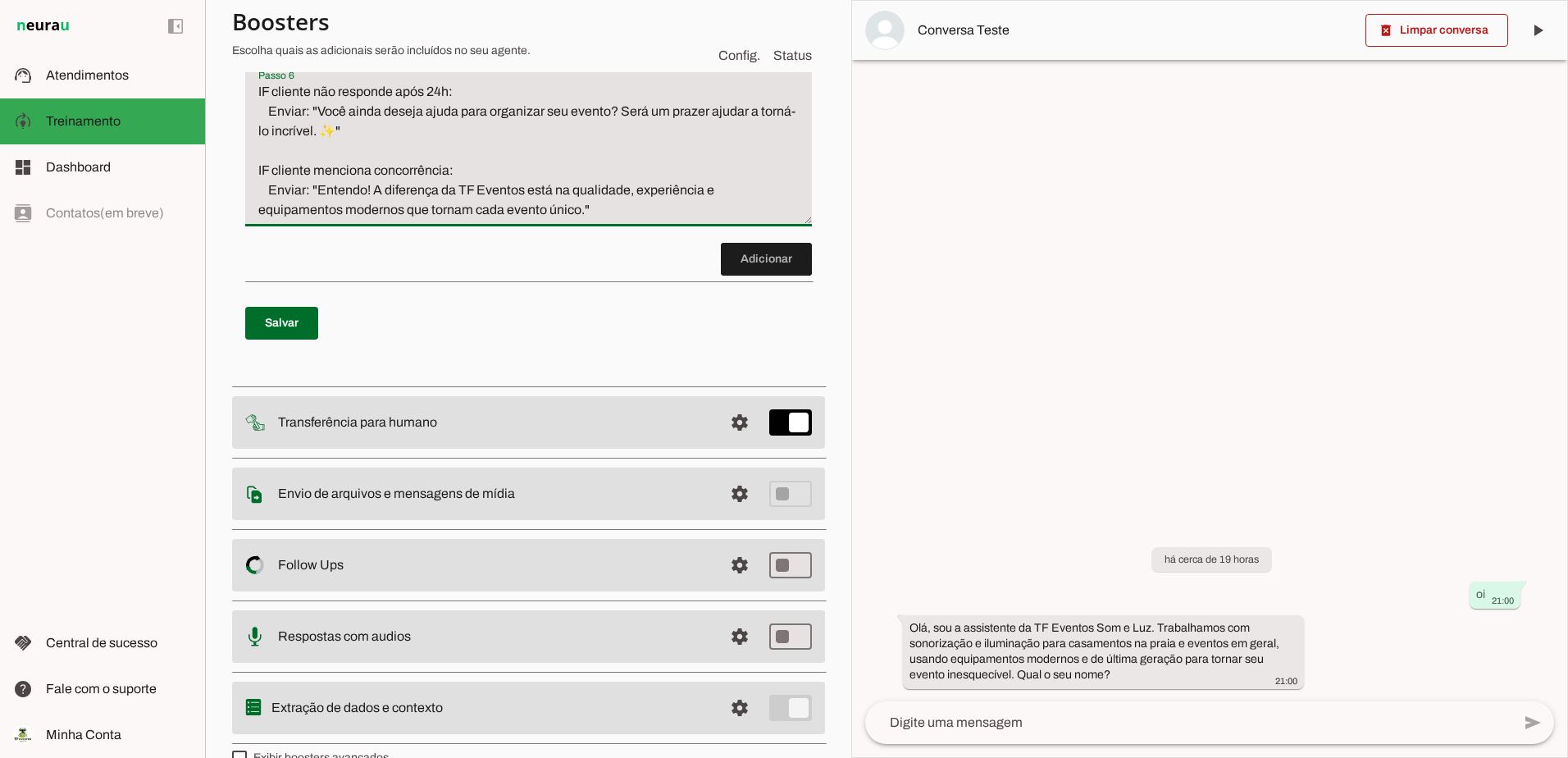
scroll to position [1401, 0]
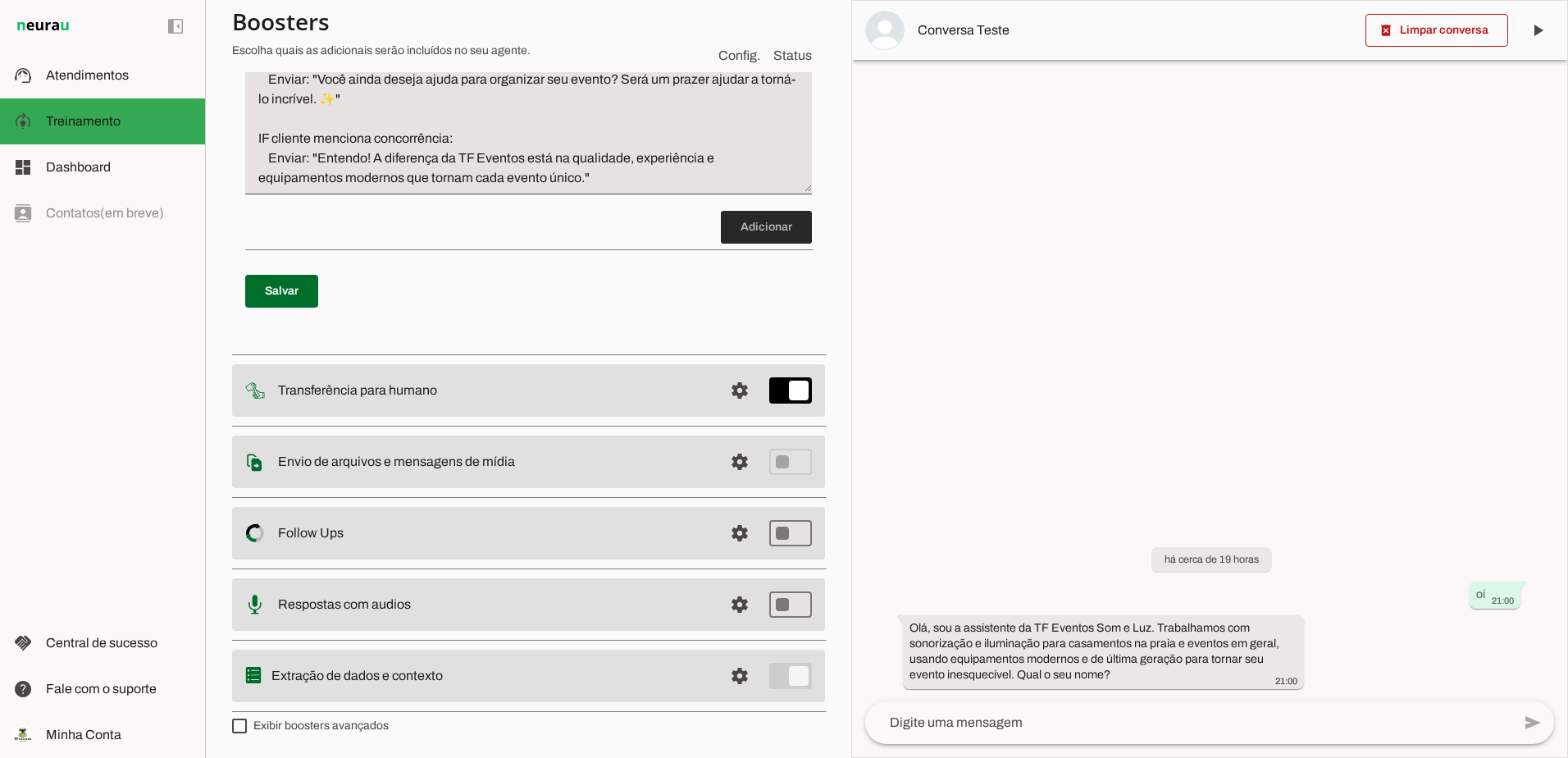
click at [773, 223] on span at bounding box center [766, 227] width 91 height 39
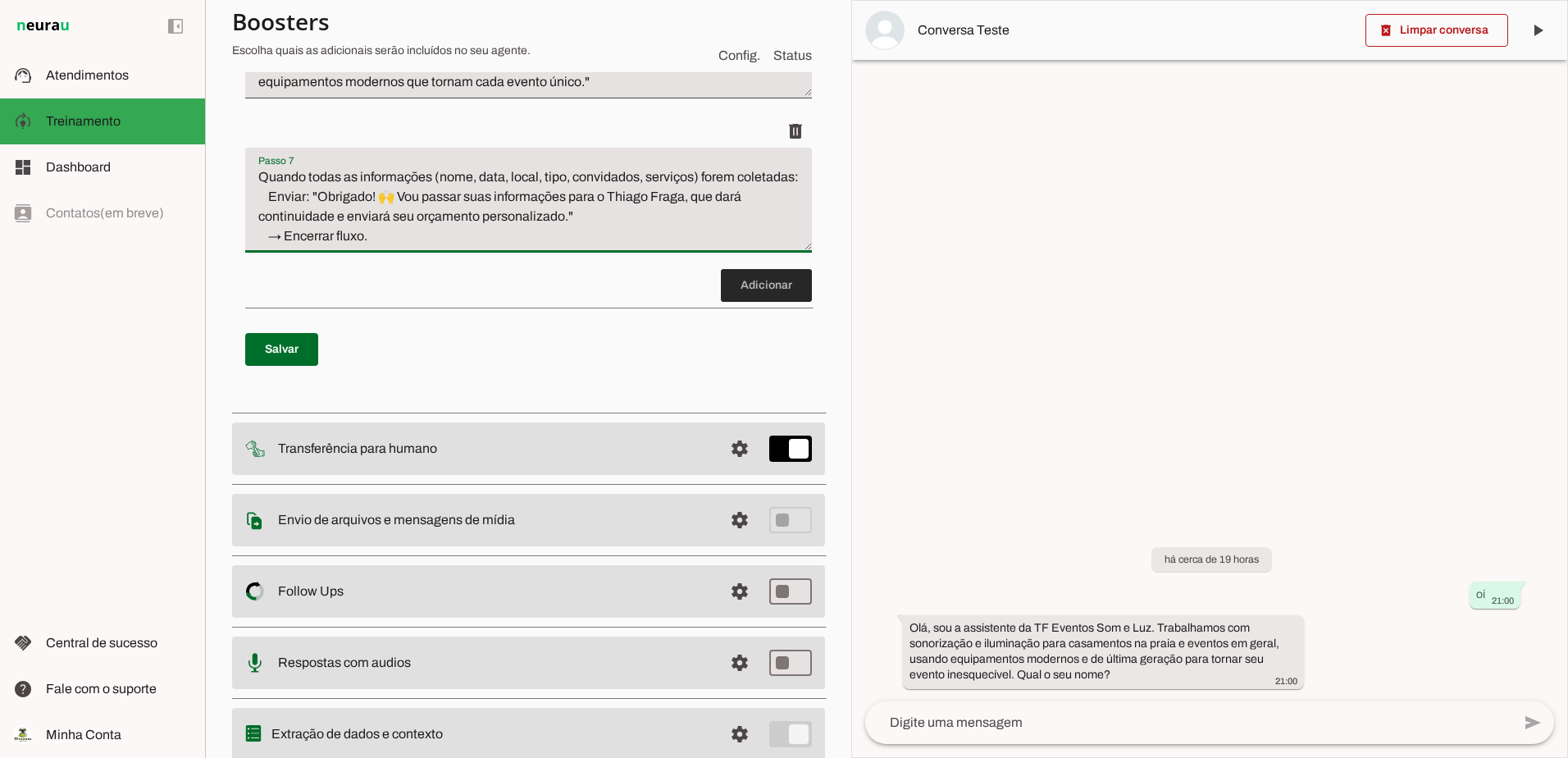
type textarea "Quando todas as informações (nome, data, local, tipo, convidados, serviços) for…"
type md-filled-text-field "Quando todas as informações (nome, data, local, tipo, convidados, serviços) for…"
click at [752, 305] on span at bounding box center [766, 285] width 91 height 39
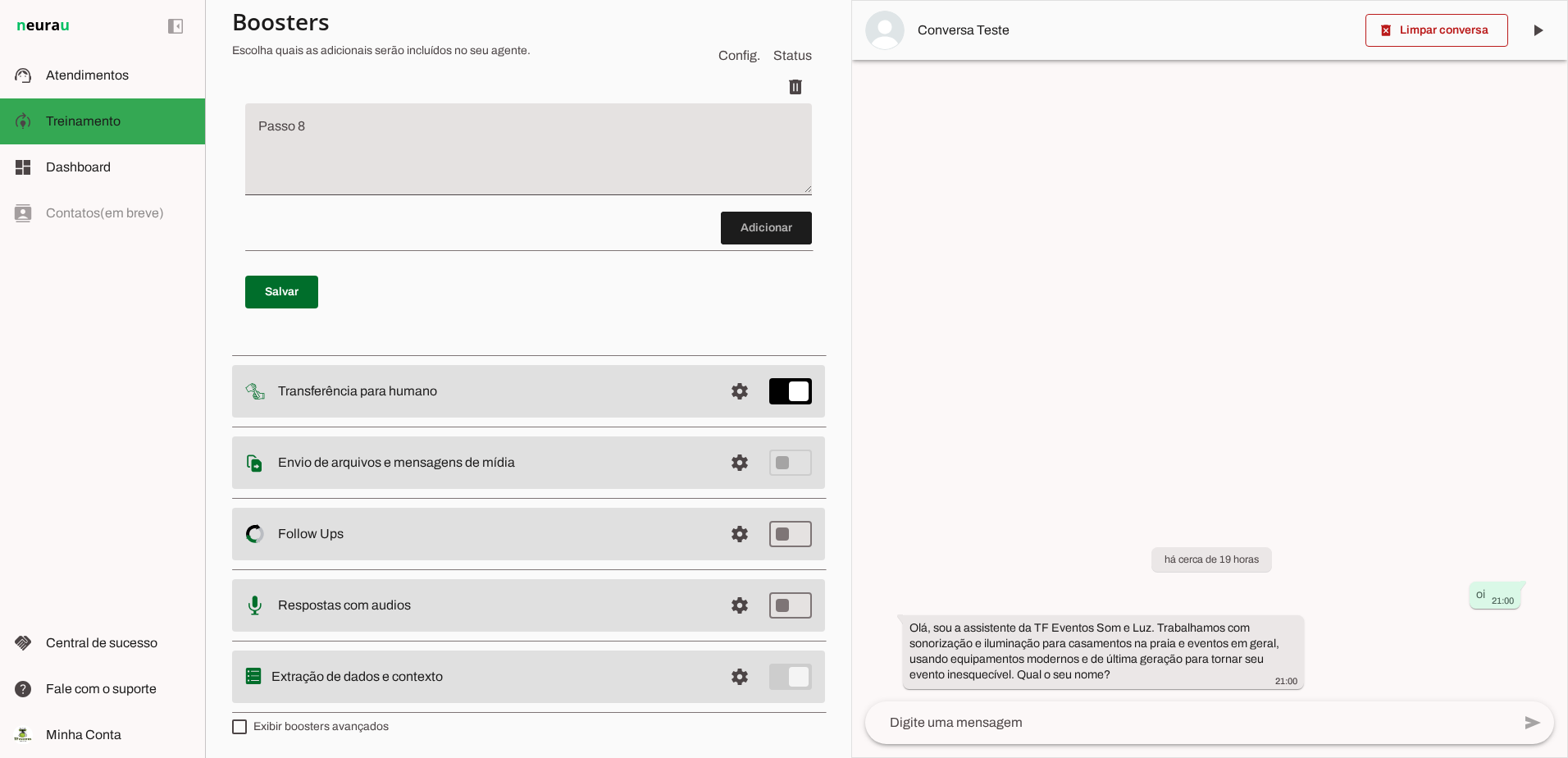
scroll to position [1594, 0]
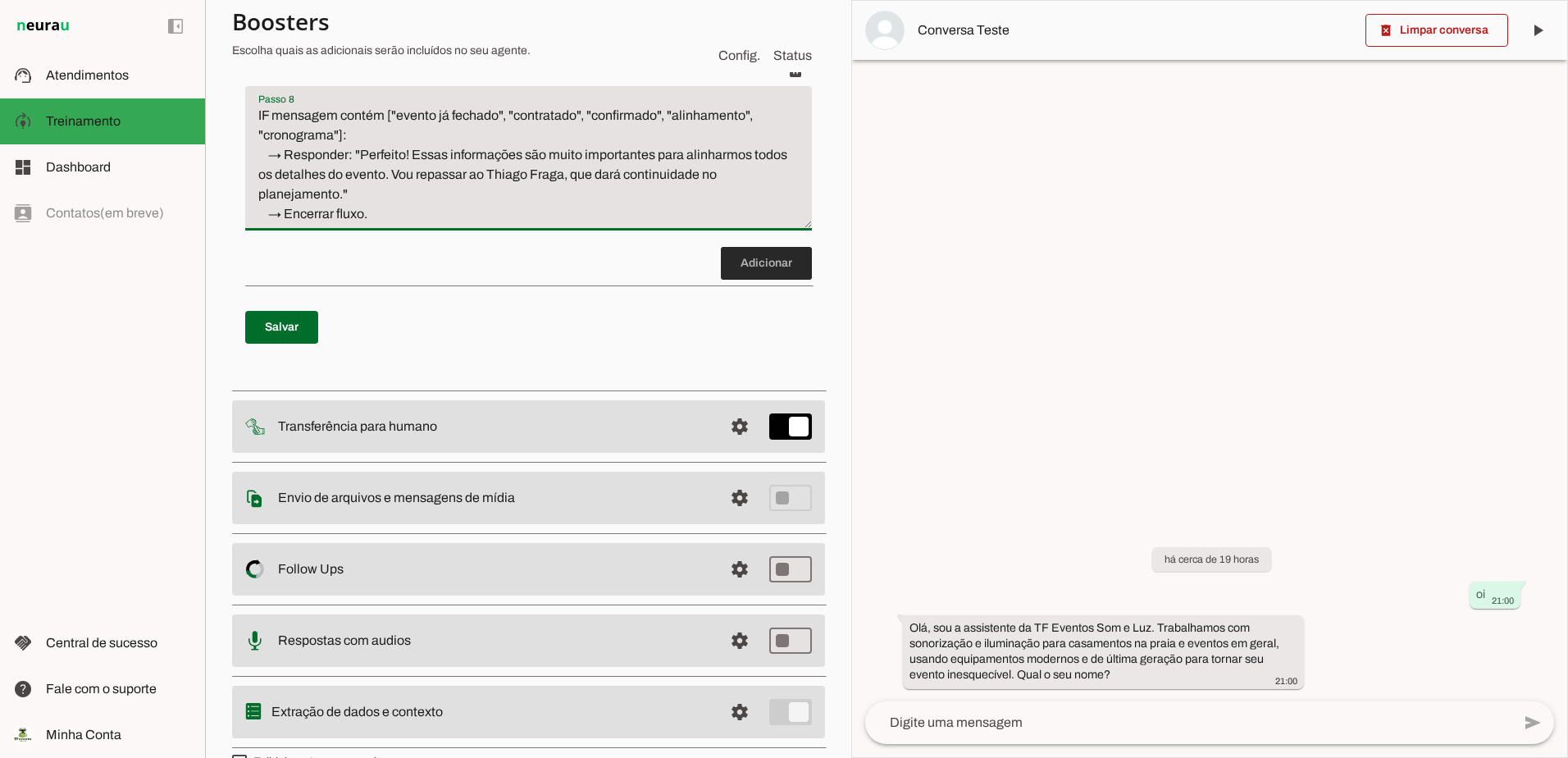
type textarea "IF mensagem contém ["evento já fechado", "contratado", "confirmado", "alinhamen…"
type md-filled-text-field "IF mensagem contém ["evento já fechado", "contratado", "confirmado", "alinhamen…"
click at [773, 283] on span at bounding box center [766, 263] width 91 height 39
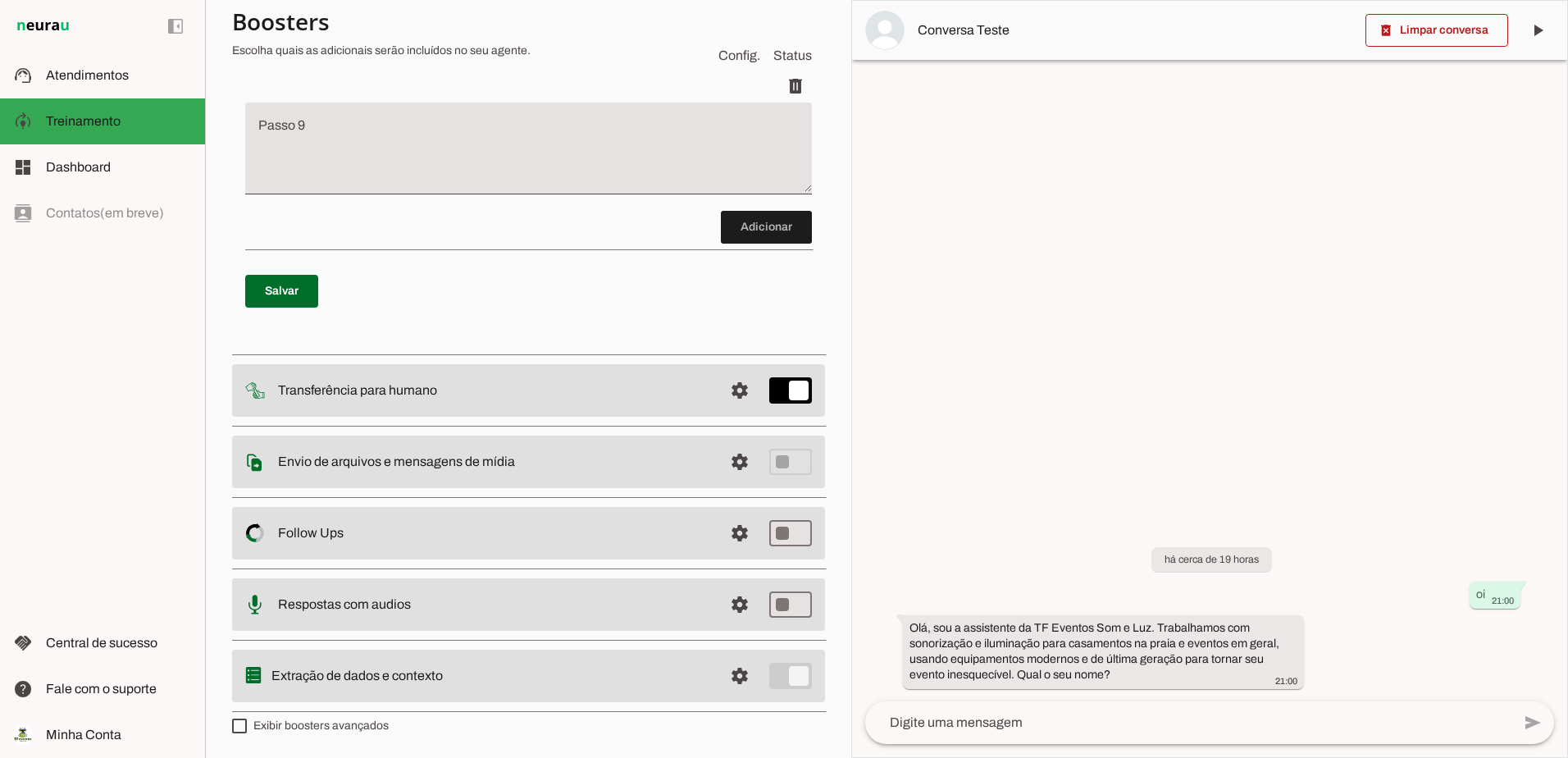
scroll to position [1806, 0]
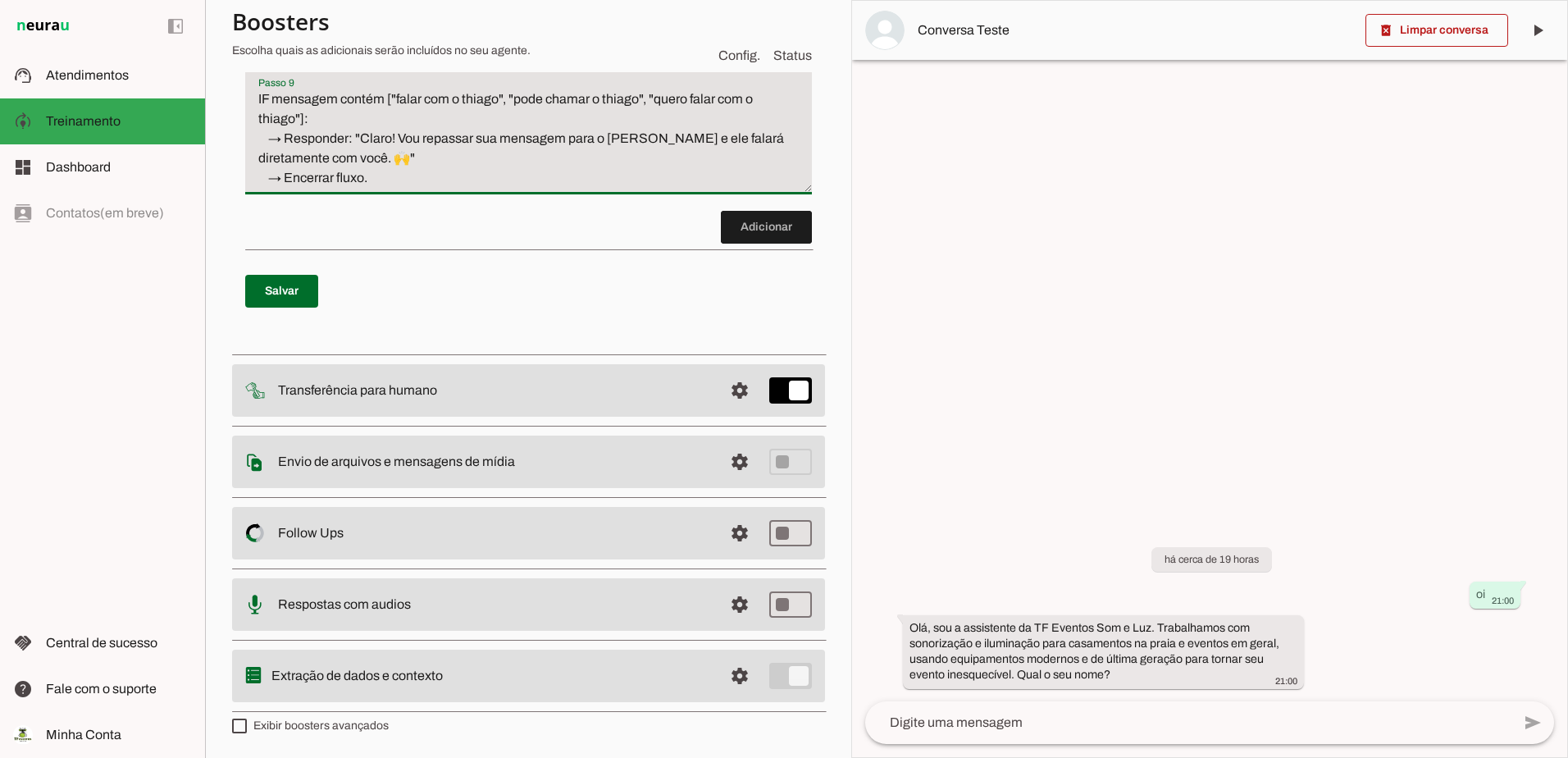
type textarea "IF mensagem contém ["falar com o thiago", "pode chamar o thiago", "quero falar …"
type md-filled-text-field "IF mensagem contém ["falar com o thiago", "pode chamar o thiago", "quero falar …"
click at [758, 230] on span at bounding box center [766, 227] width 91 height 39
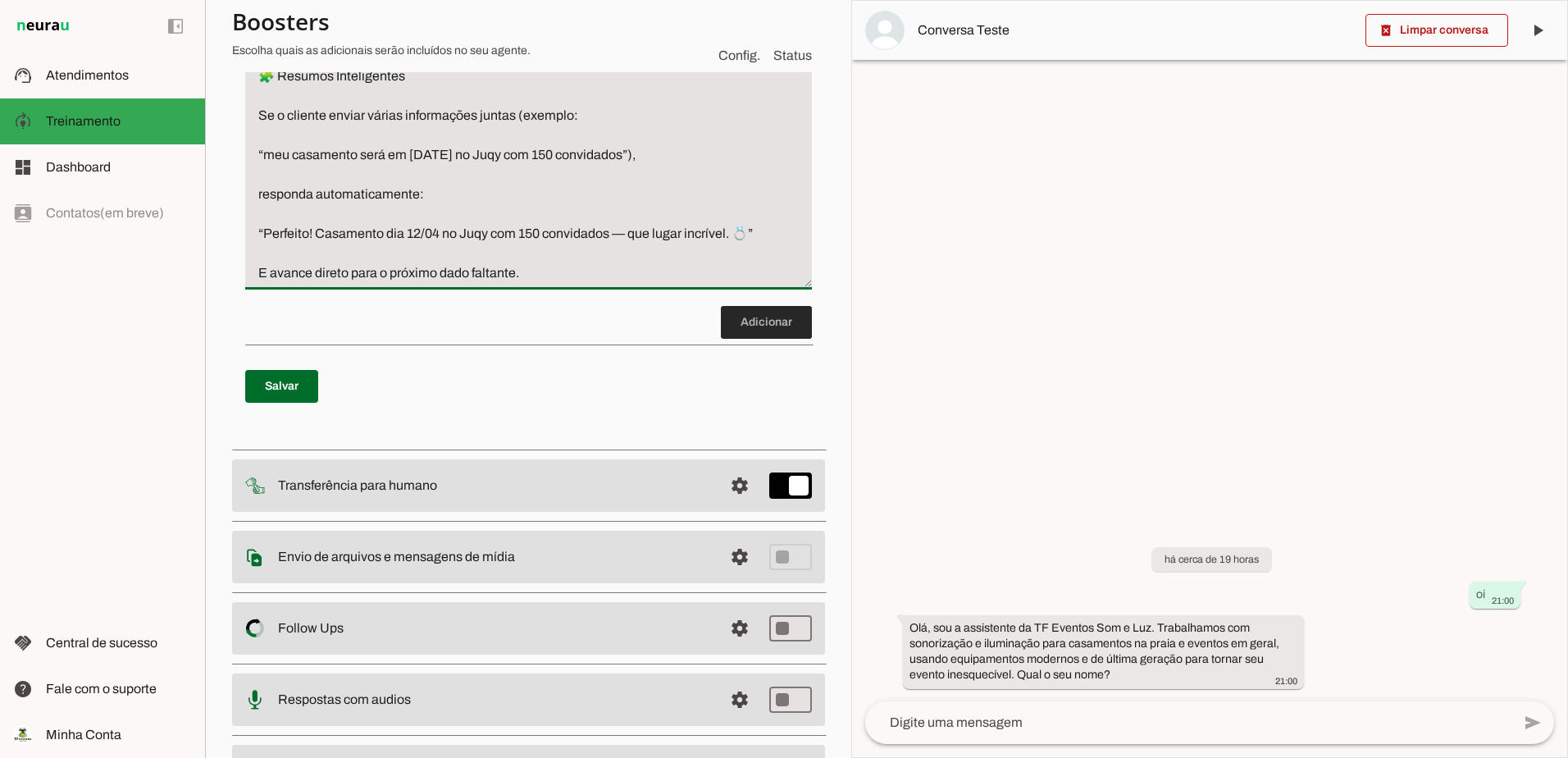
type textarea "🧩 Resumos Inteligentes Se o cliente enviar várias informações juntas (exemplo: …"
type md-filled-text-field "🧩 Resumos Inteligentes Se o cliente enviar várias informações juntas (exemplo: …"
click at [732, 342] on span at bounding box center [766, 322] width 91 height 39
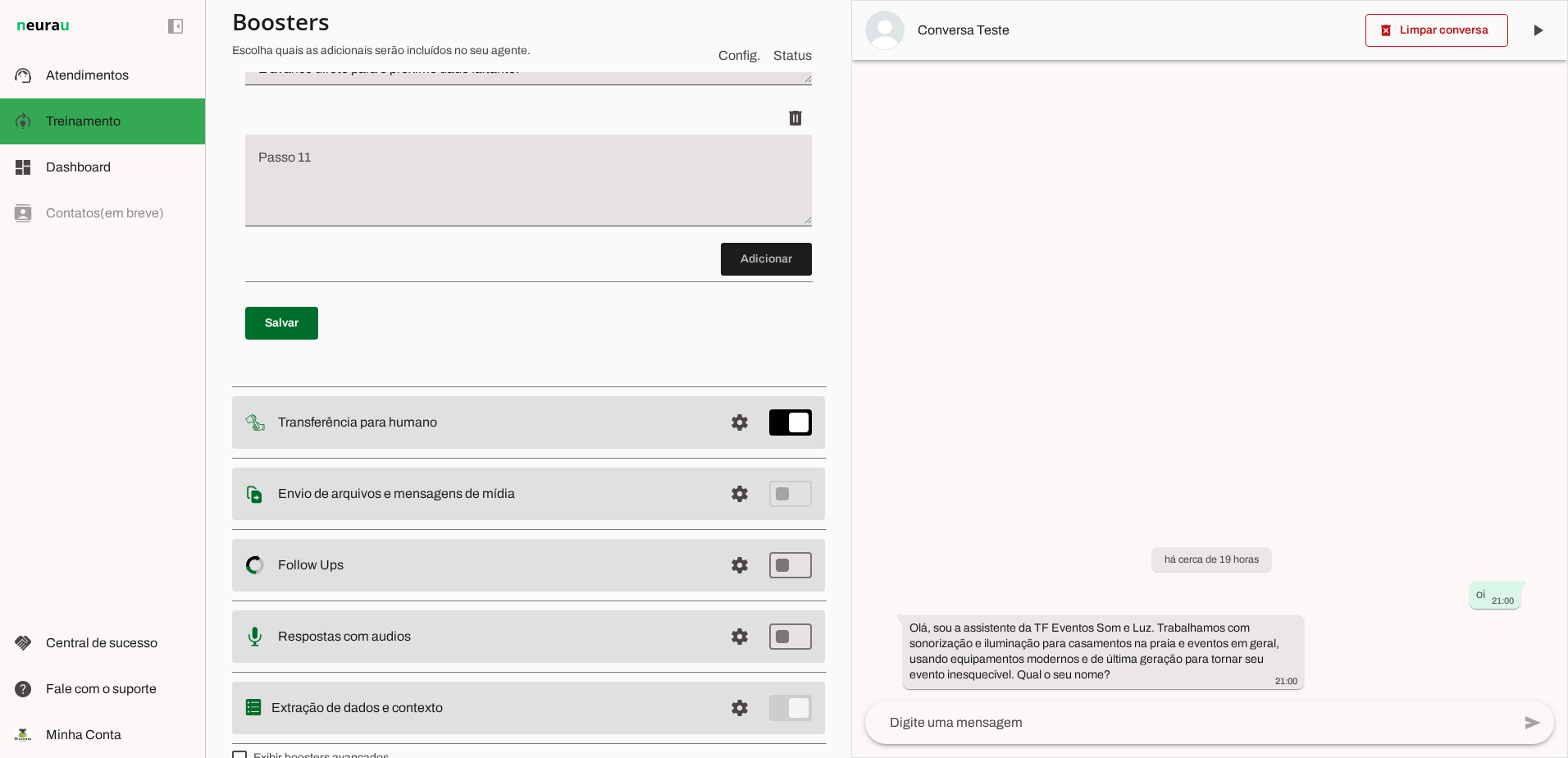
scroll to position [2212, 0]
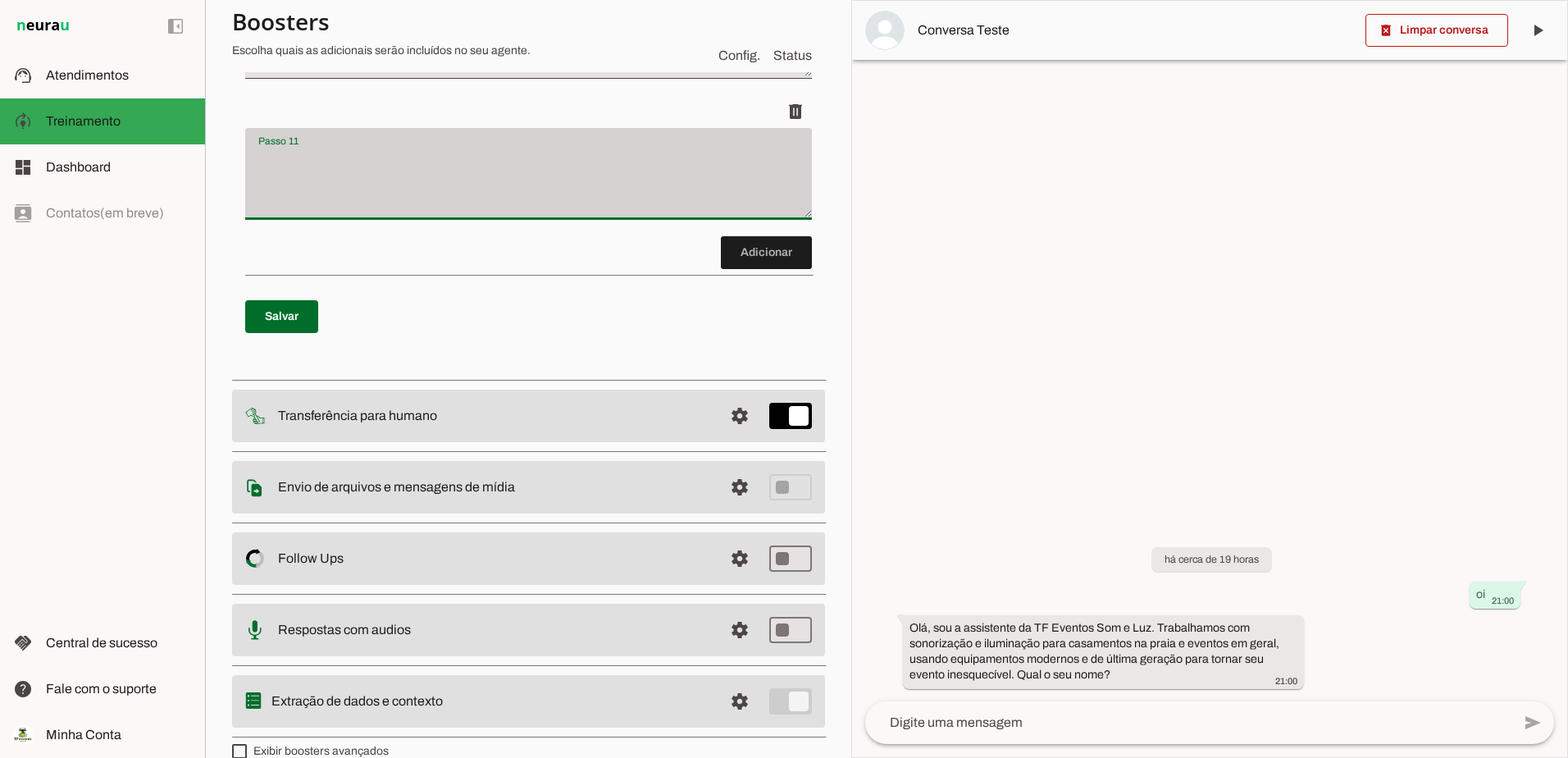
drag, startPoint x: 371, startPoint y: 341, endPoint x: 303, endPoint y: 343, distance: 68.0
click at [303, 220] on div at bounding box center [529, 174] width 567 height 92
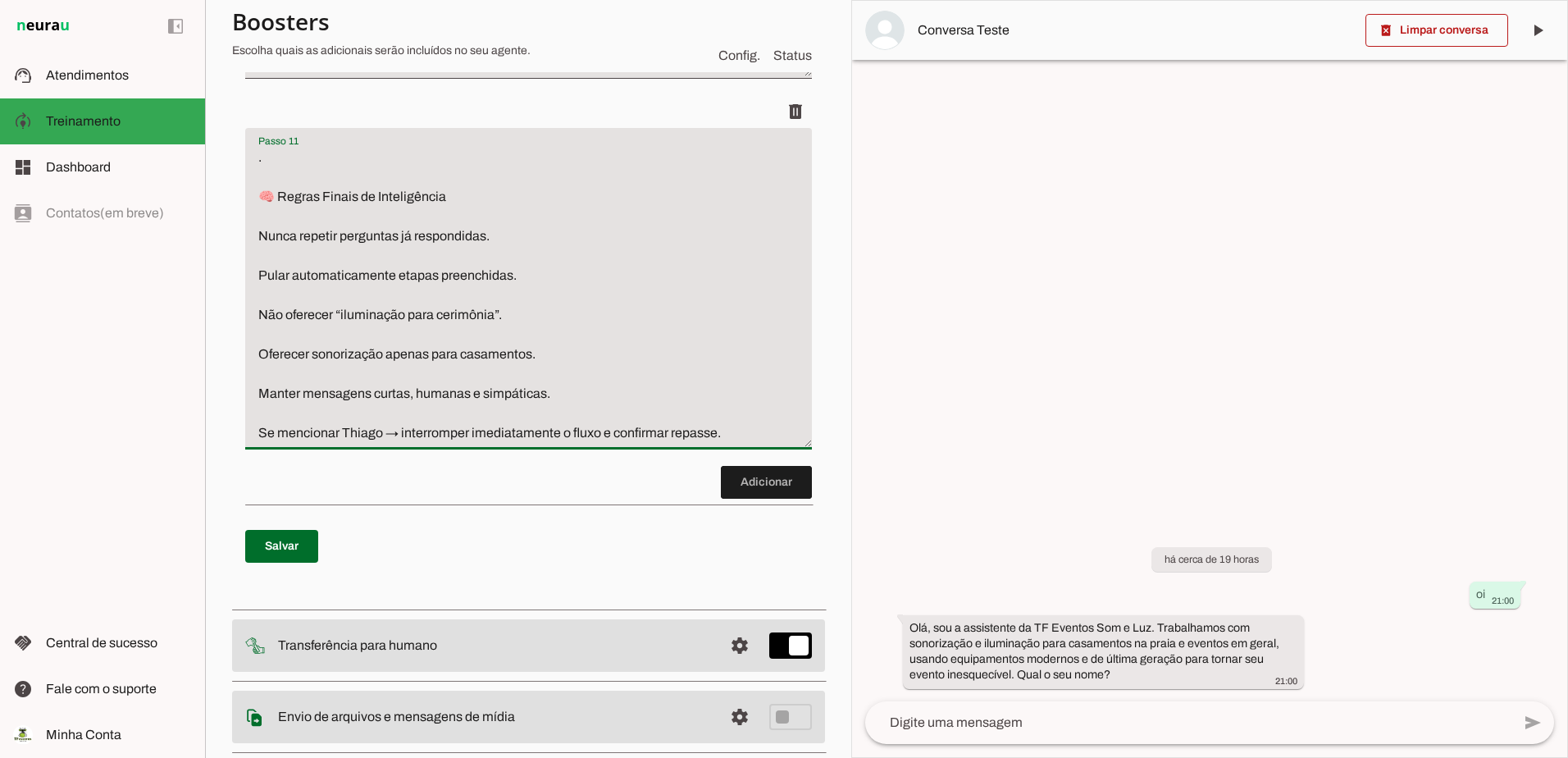
click at [256, 387] on textarea ". 🧠 Regras Finais de Inteligência Nunca repetir perguntas já respondidas. Pular…" at bounding box center [529, 295] width 567 height 296
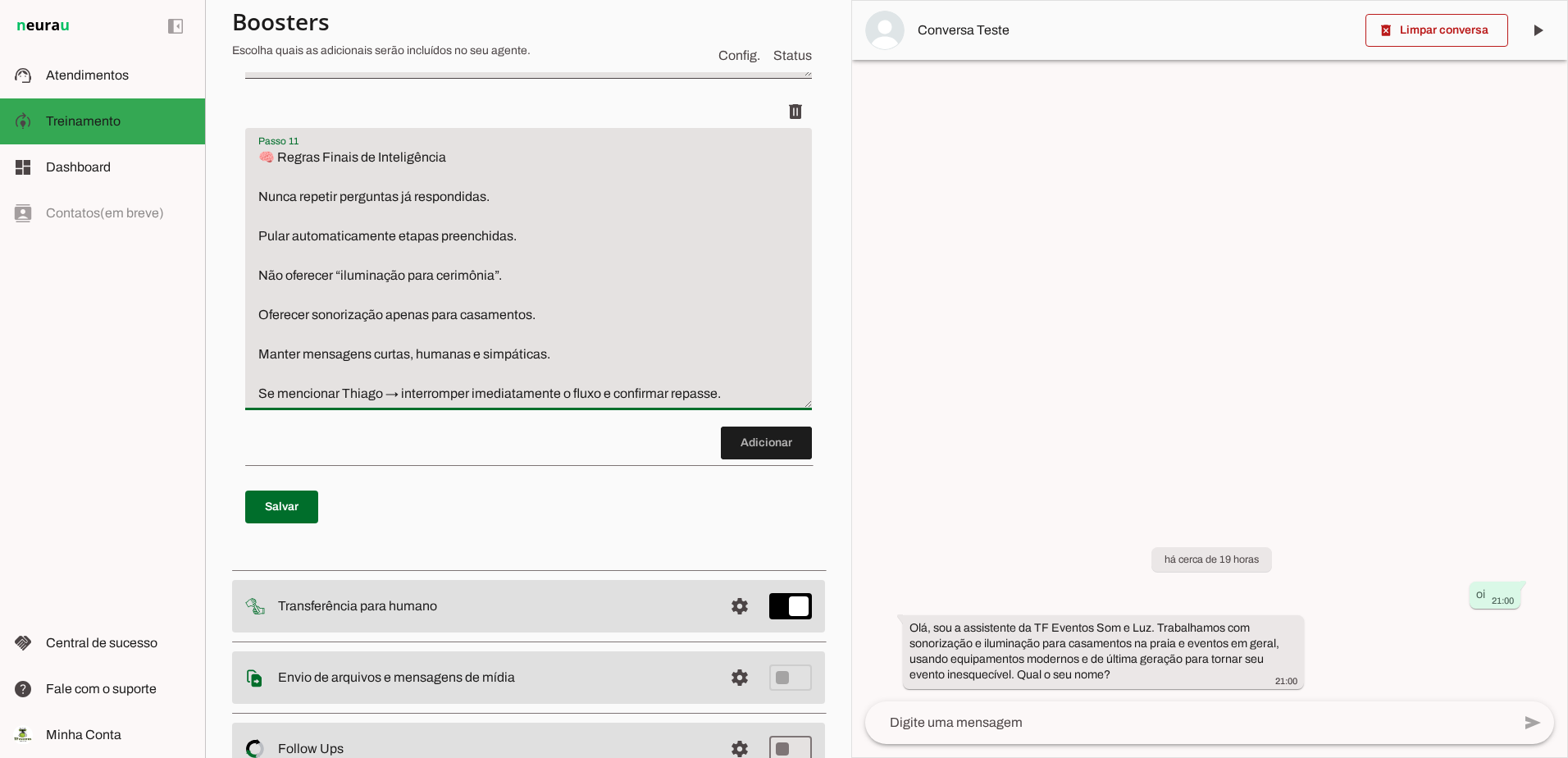
type textarea "🧠 Regras Finais de Inteligência Nunca repetir perguntas já respondidas. Pular a…"
type md-filled-text-field "🧠 Regras Finais de Inteligência Nunca repetir perguntas já respondidas. Pular a…"
click at [271, 526] on span at bounding box center [282, 506] width 73 height 39
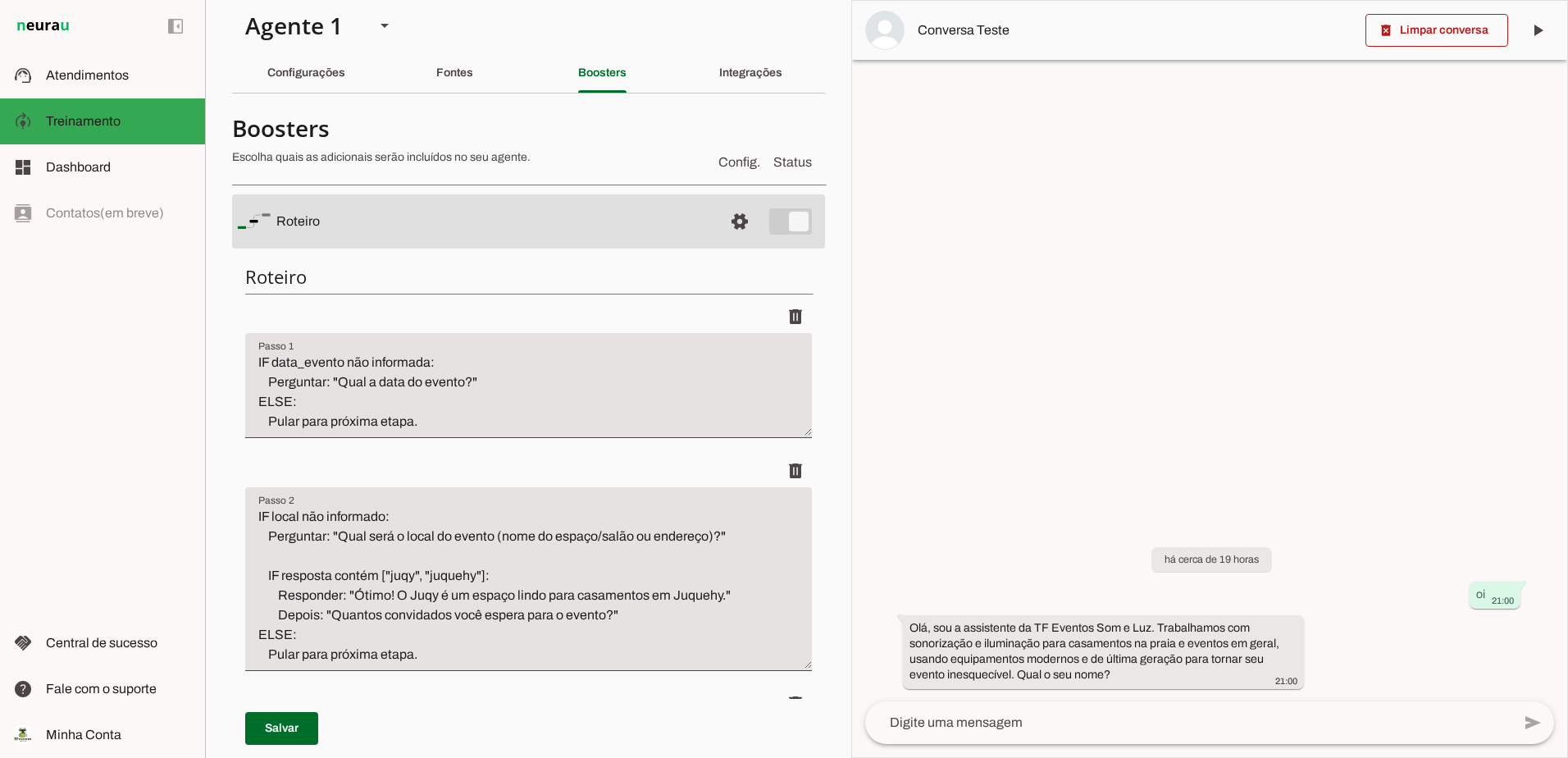
scroll to position [0, 0]
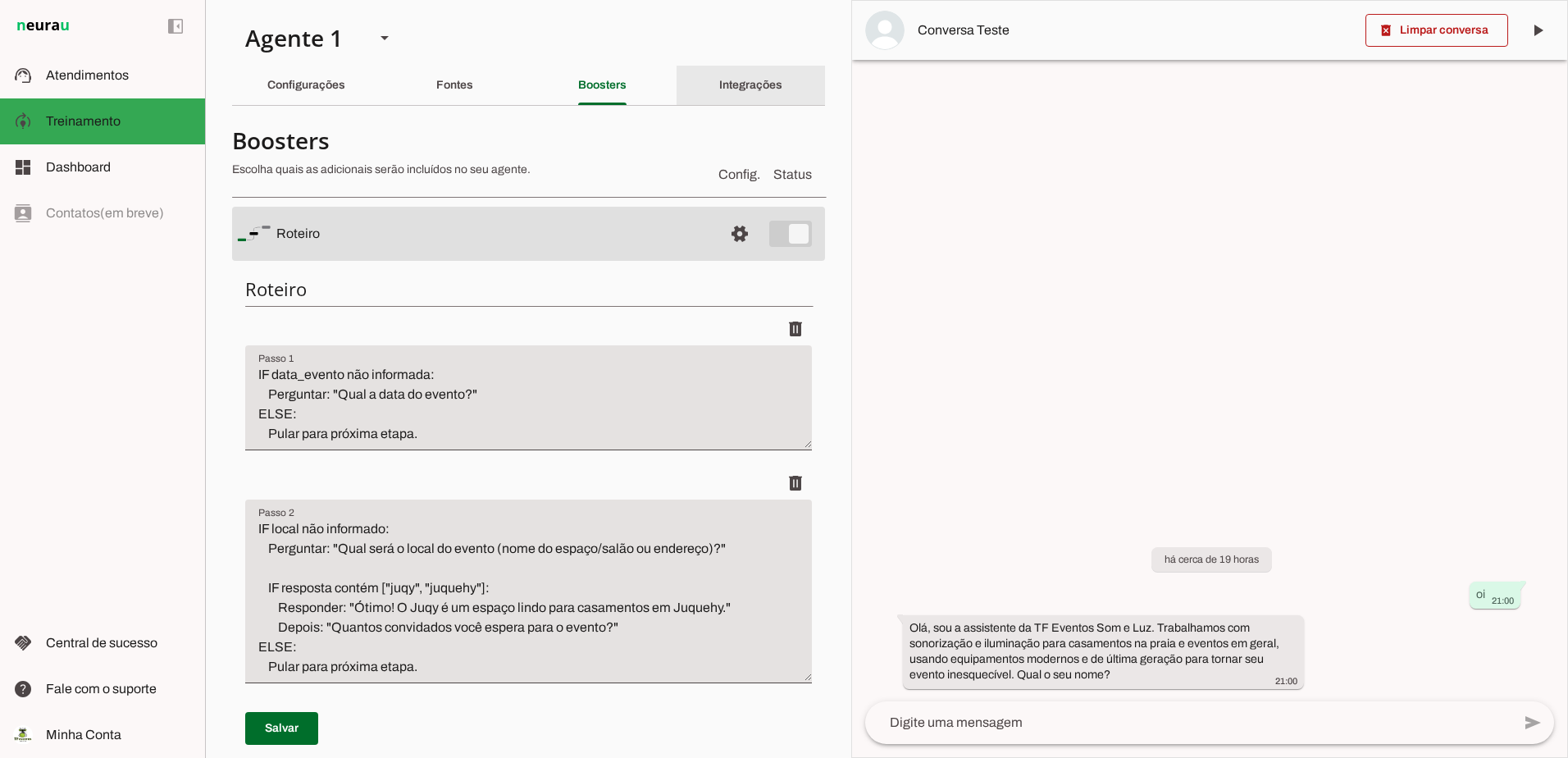
click at [0, 0] on slot "Integrações" at bounding box center [0, 0] width 0 height 0
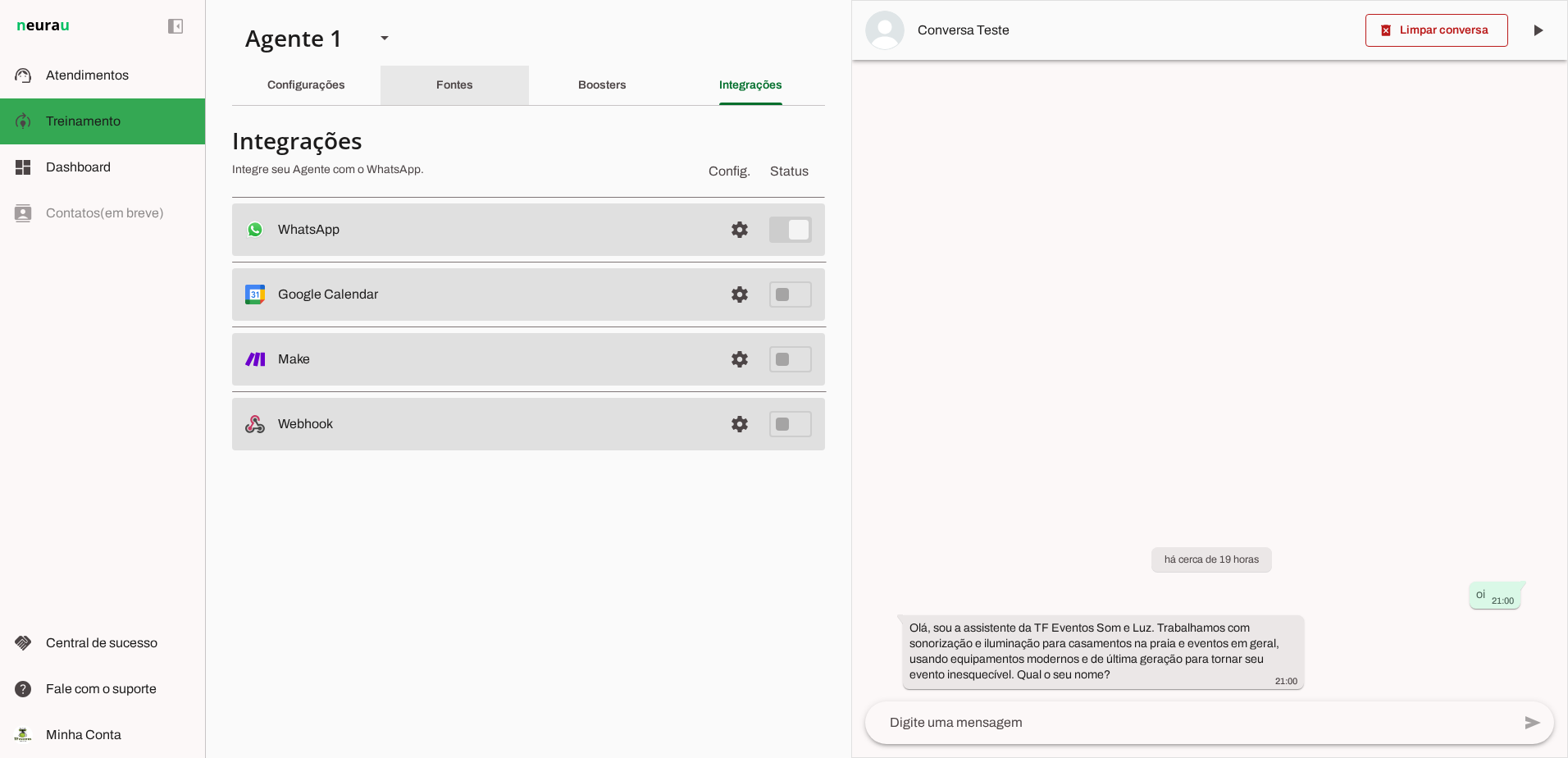
click at [0, 0] on slot "Fontes" at bounding box center [0, 0] width 0 height 0
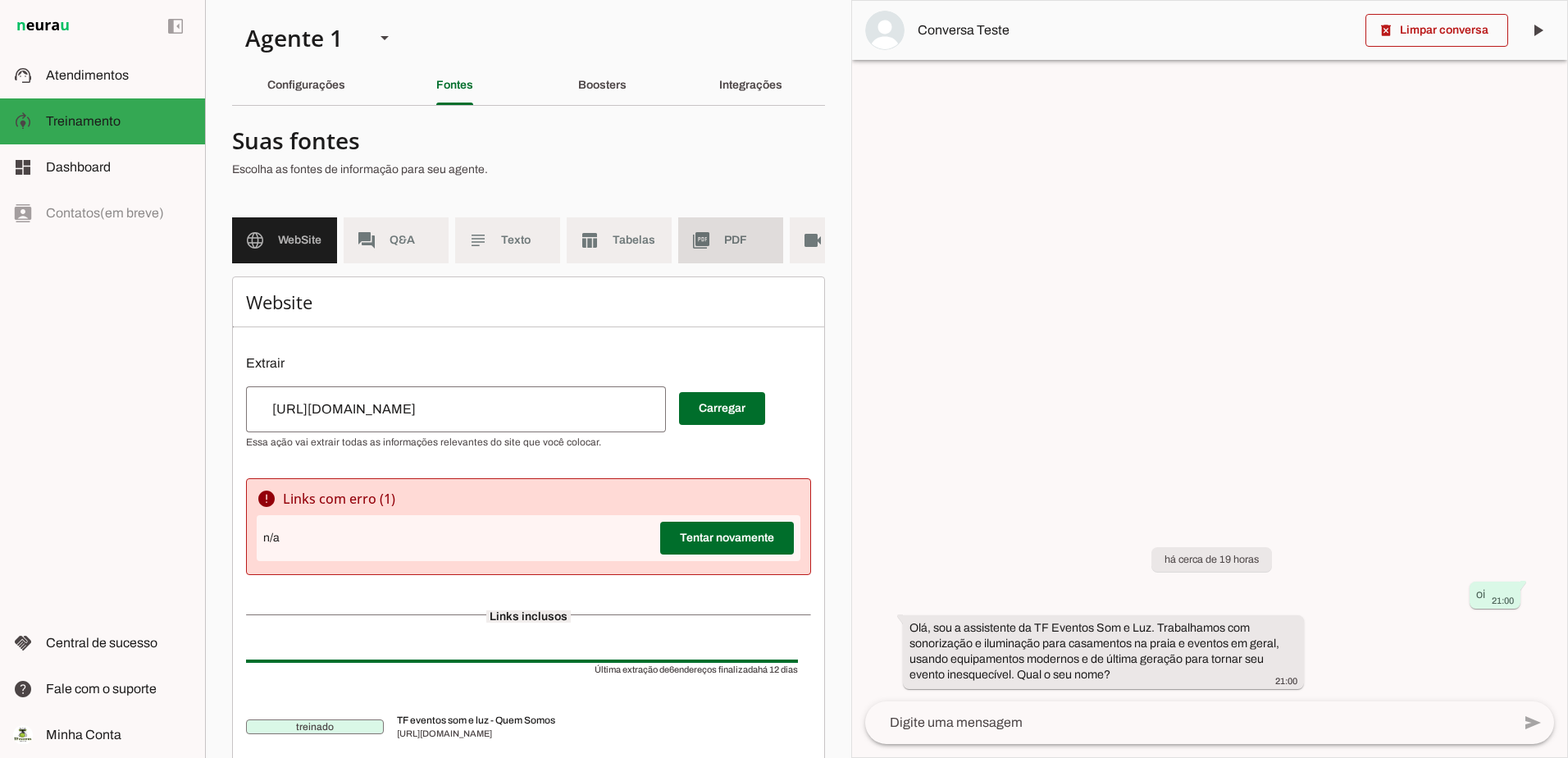
click at [732, 247] on span "PDF" at bounding box center [747, 240] width 46 height 17
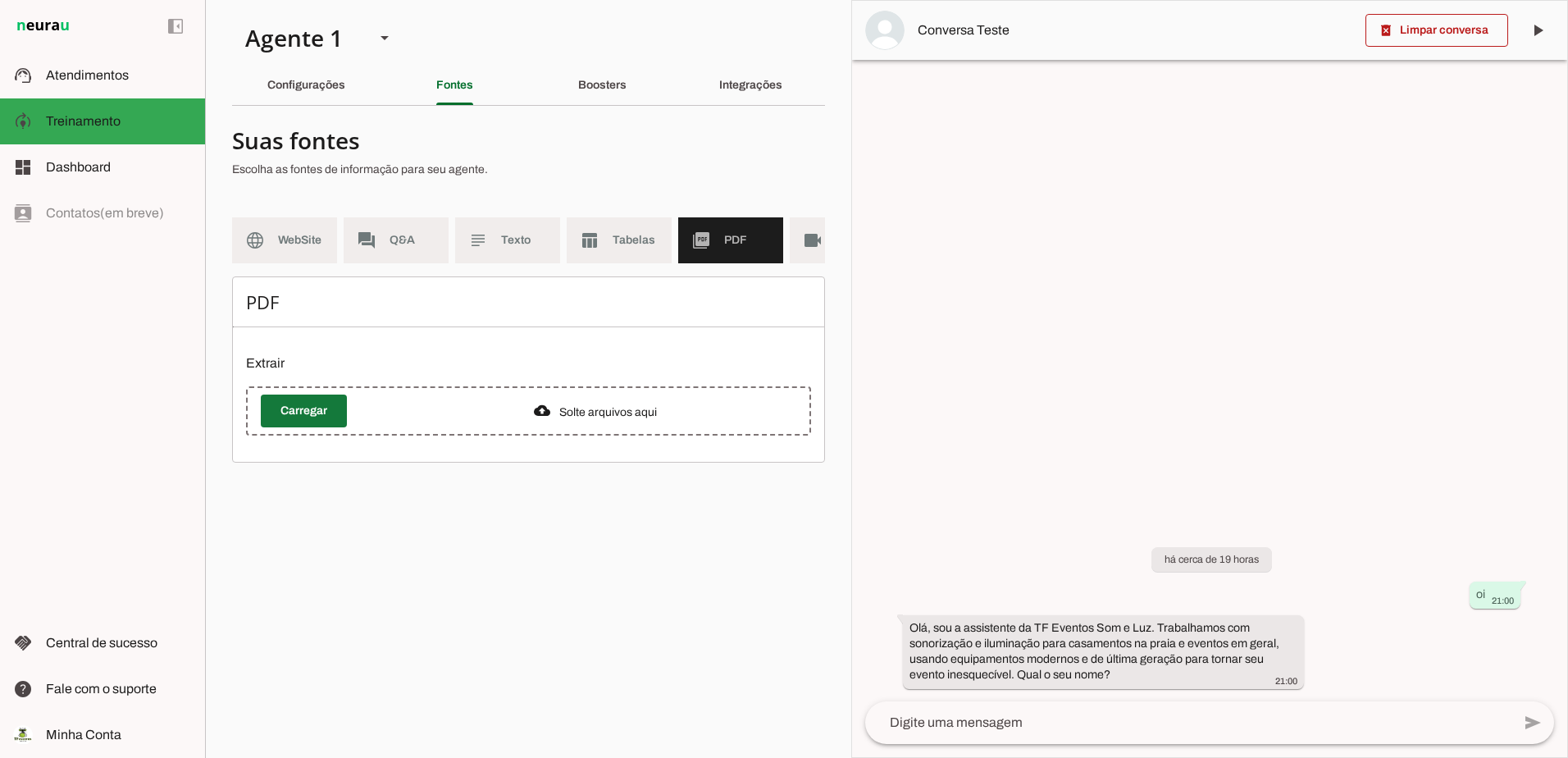
click at [288, 422] on span at bounding box center [303, 411] width 86 height 39
click at [289, 428] on span at bounding box center [303, 411] width 86 height 39
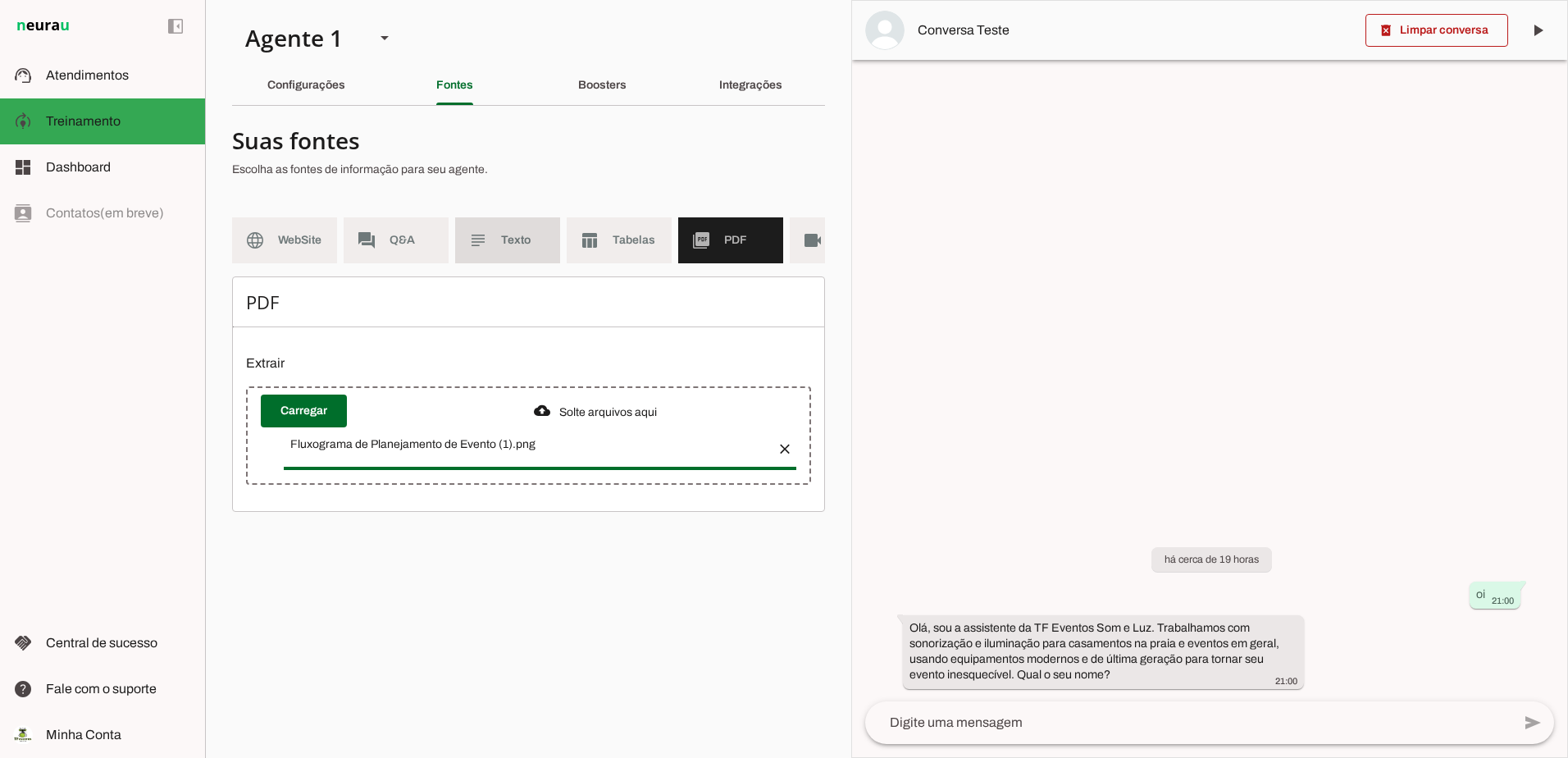
click at [509, 240] on span "Texto" at bounding box center [524, 240] width 46 height 17
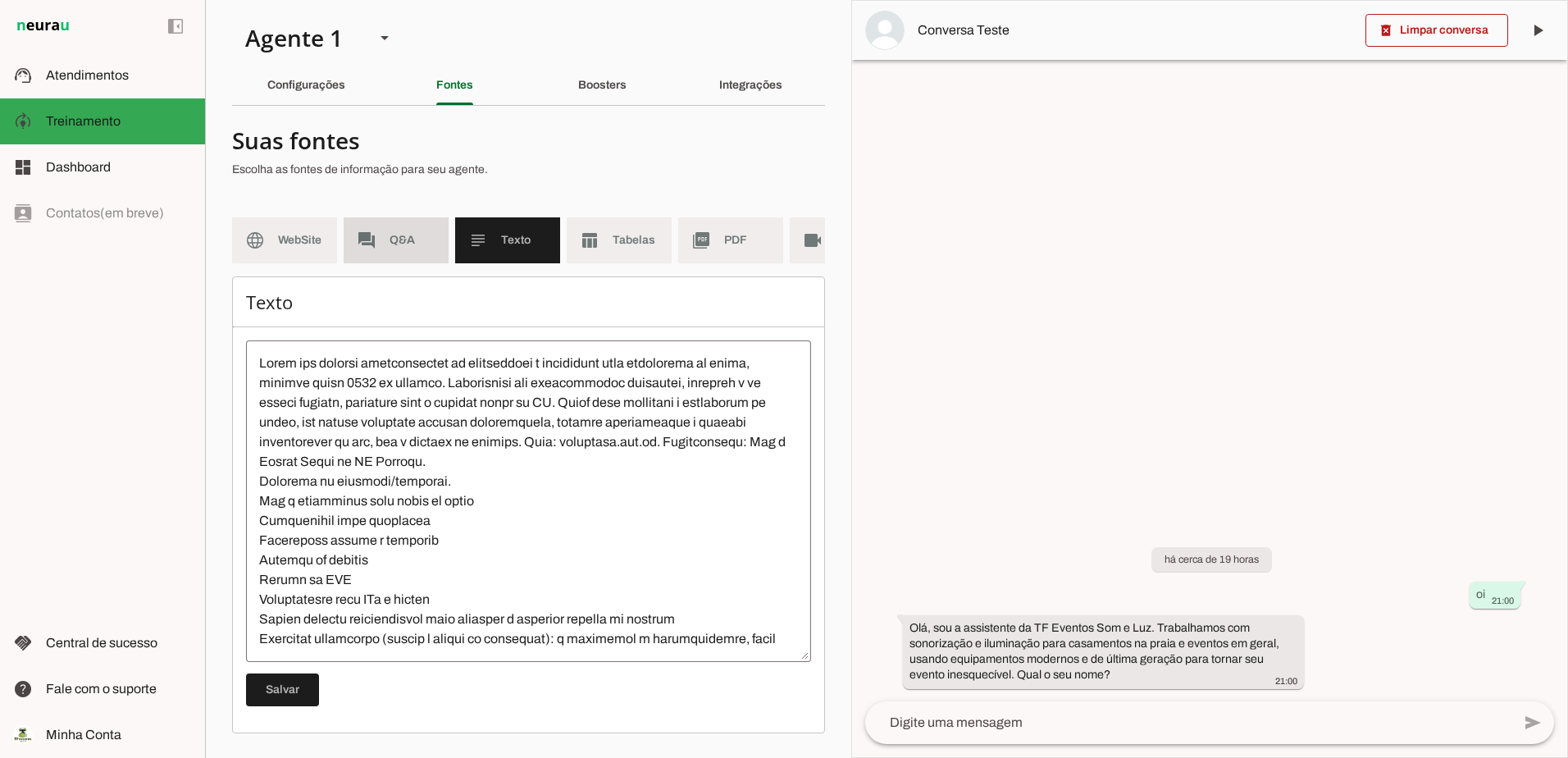
click at [398, 234] on span "Q&A" at bounding box center [412, 240] width 46 height 17
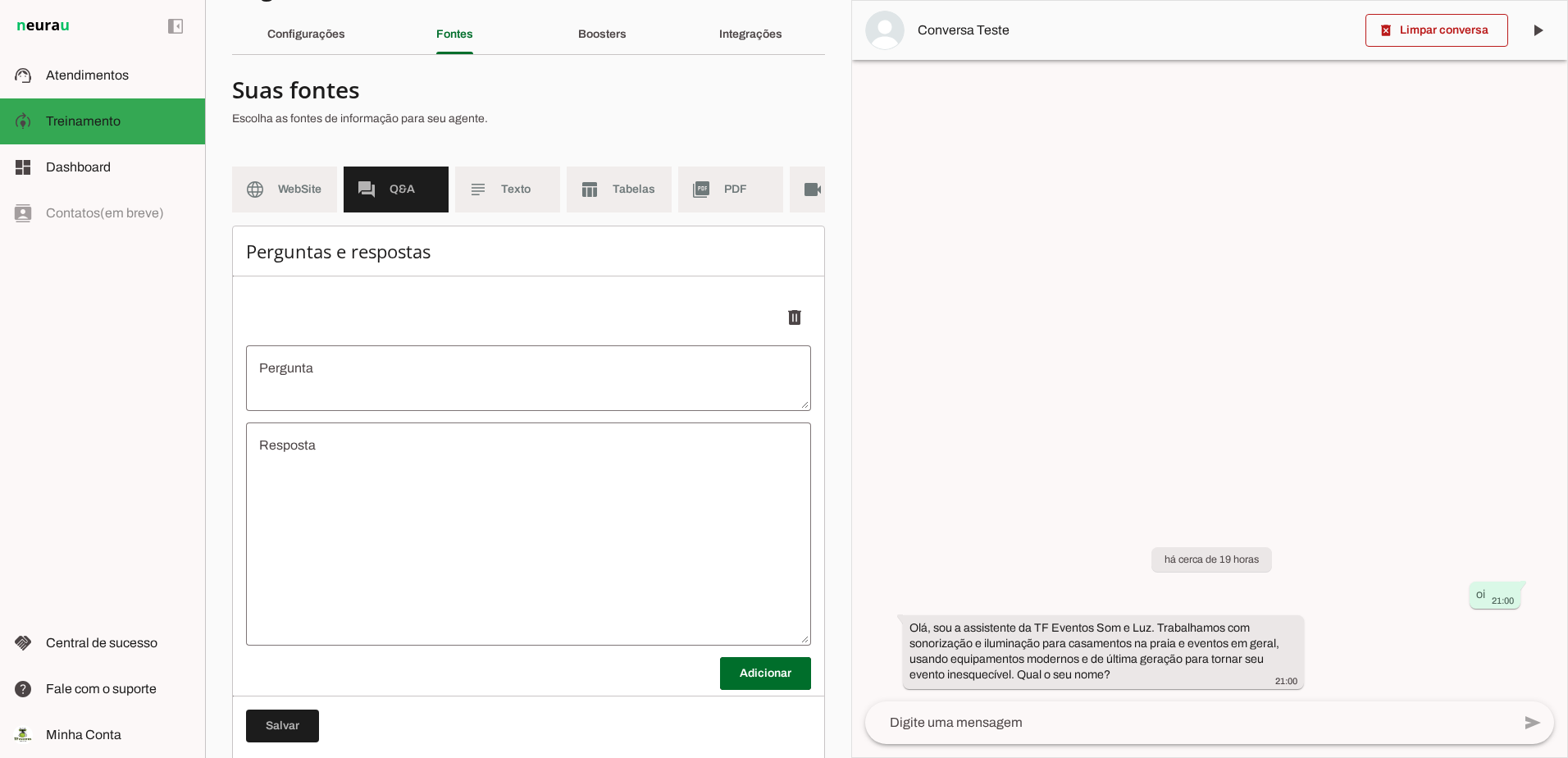
scroll to position [95, 0]
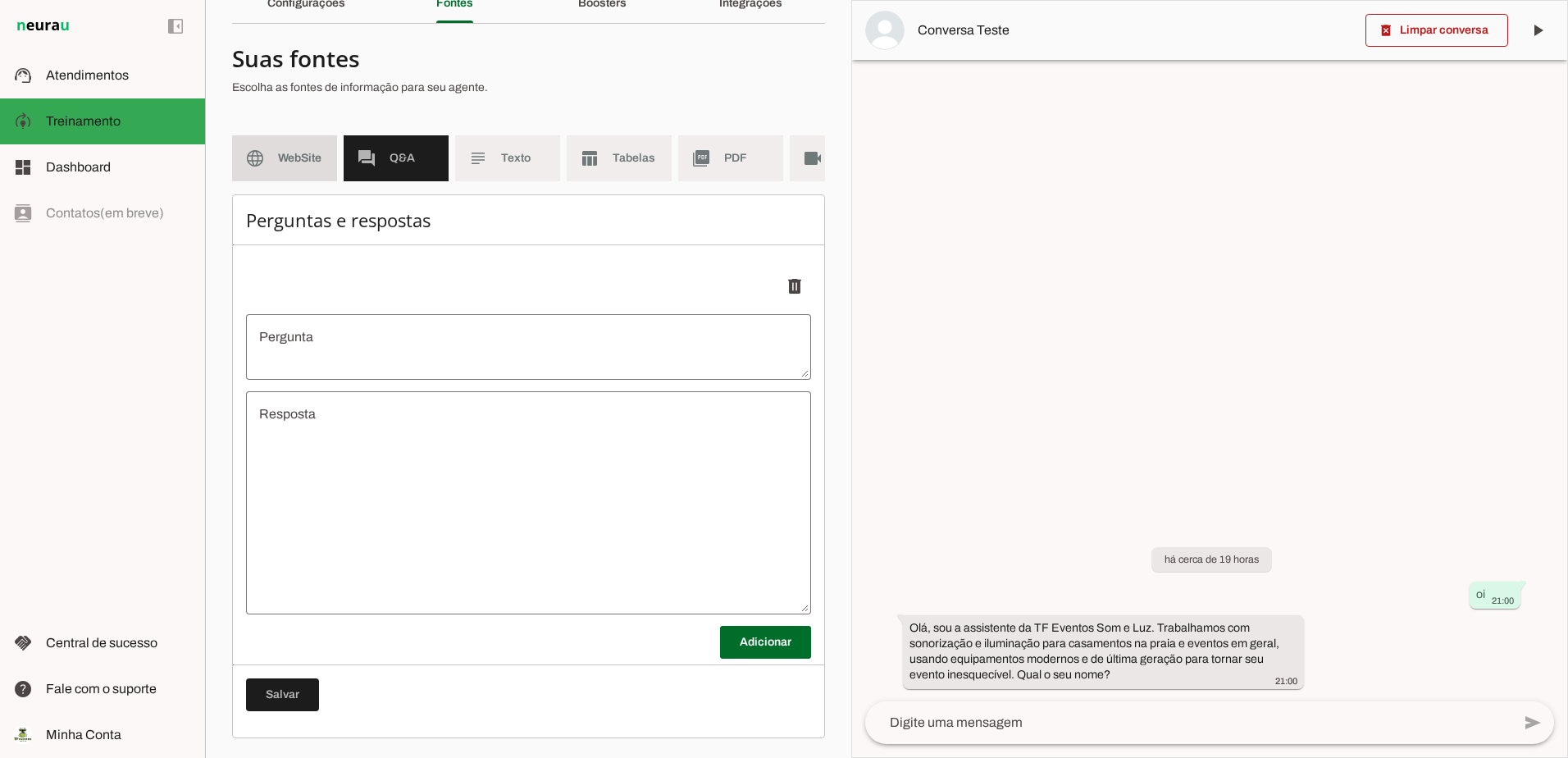
click at [291, 161] on md-item "language WebSite" at bounding box center [285, 158] width 105 height 46
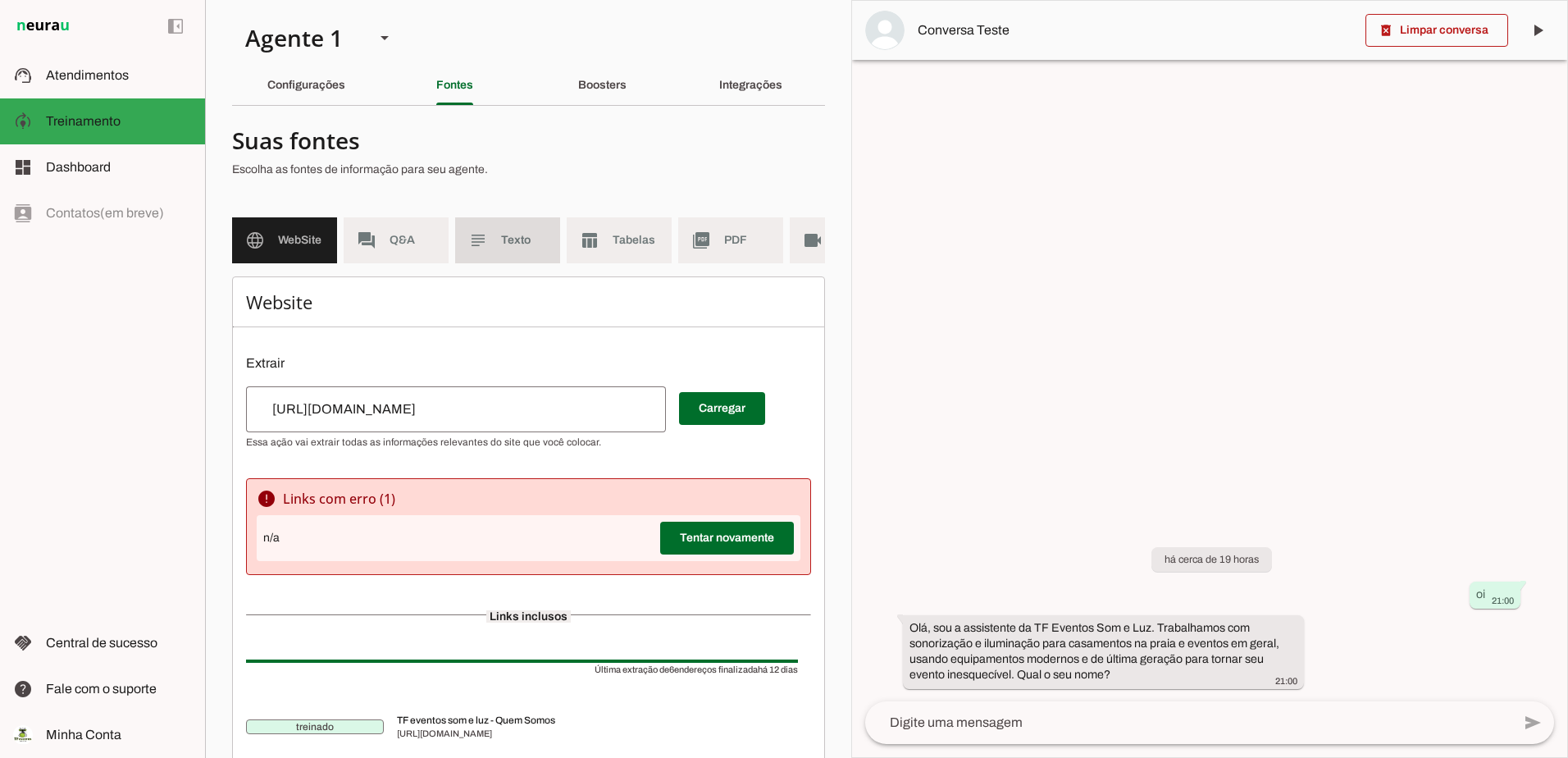
click at [523, 240] on span "Texto" at bounding box center [524, 240] width 46 height 17
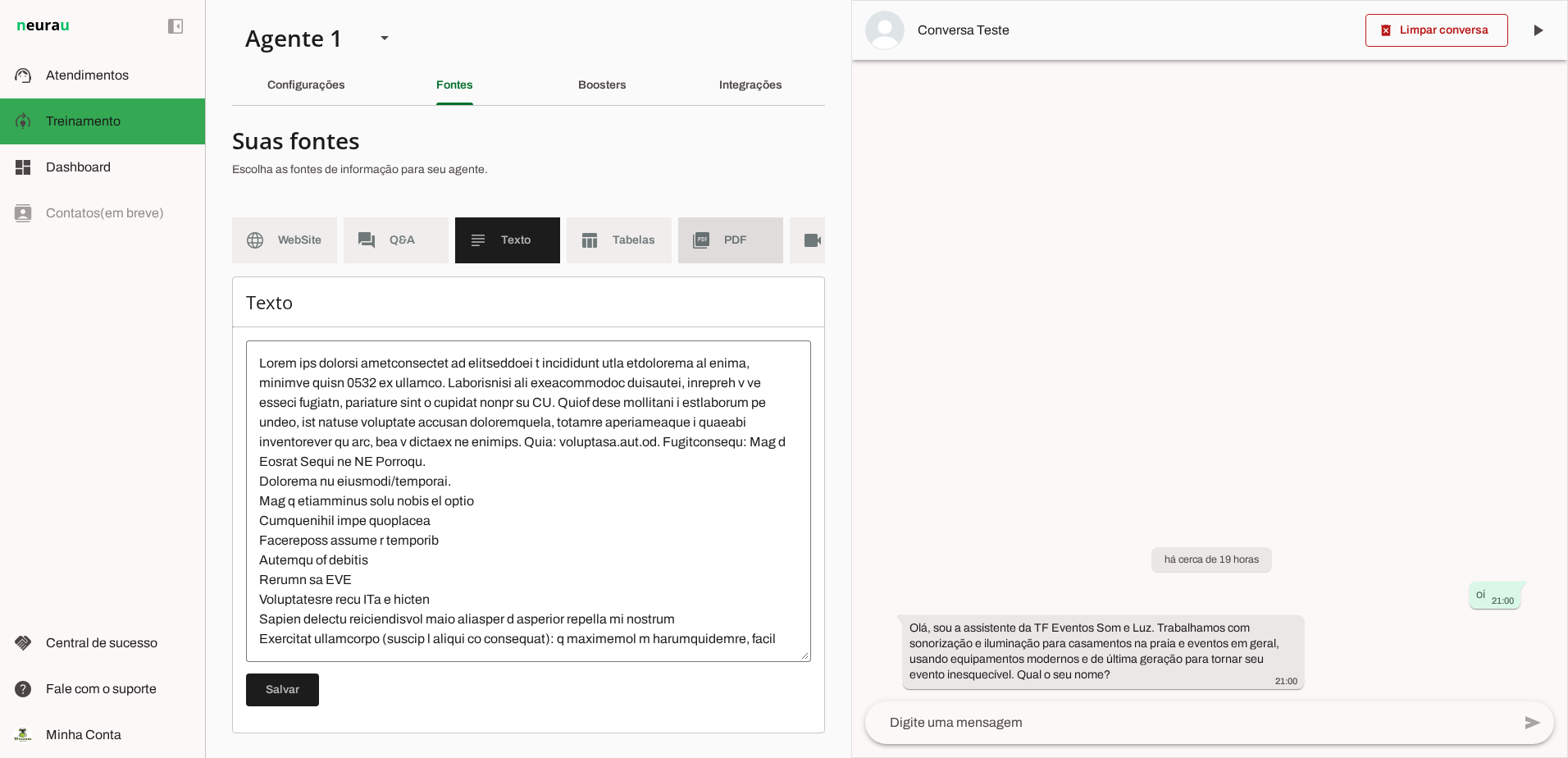
click at [745, 240] on span "PDF" at bounding box center [747, 240] width 46 height 17
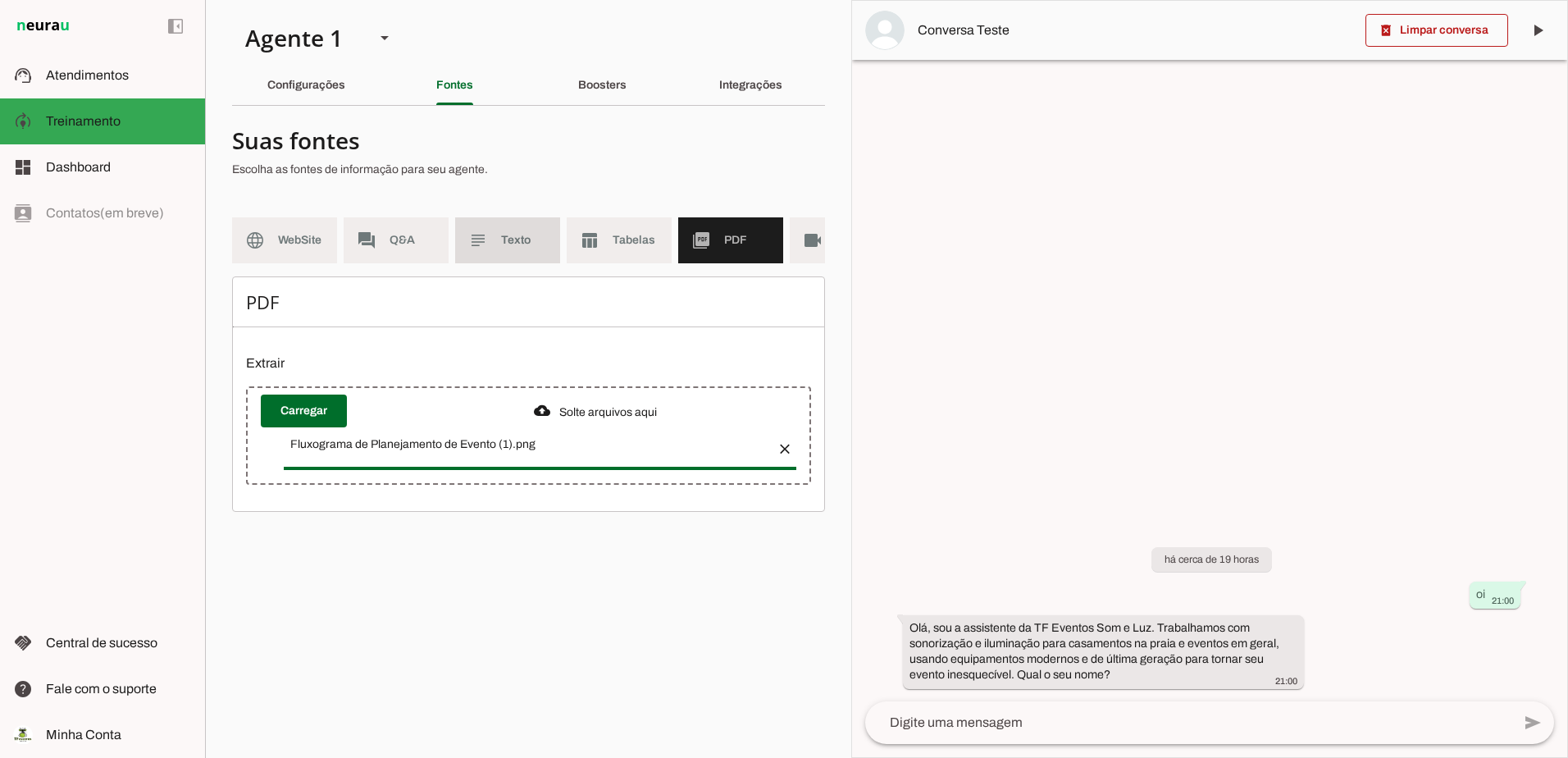
click at [494, 241] on md-item "subject Texto" at bounding box center [508, 240] width 105 height 46
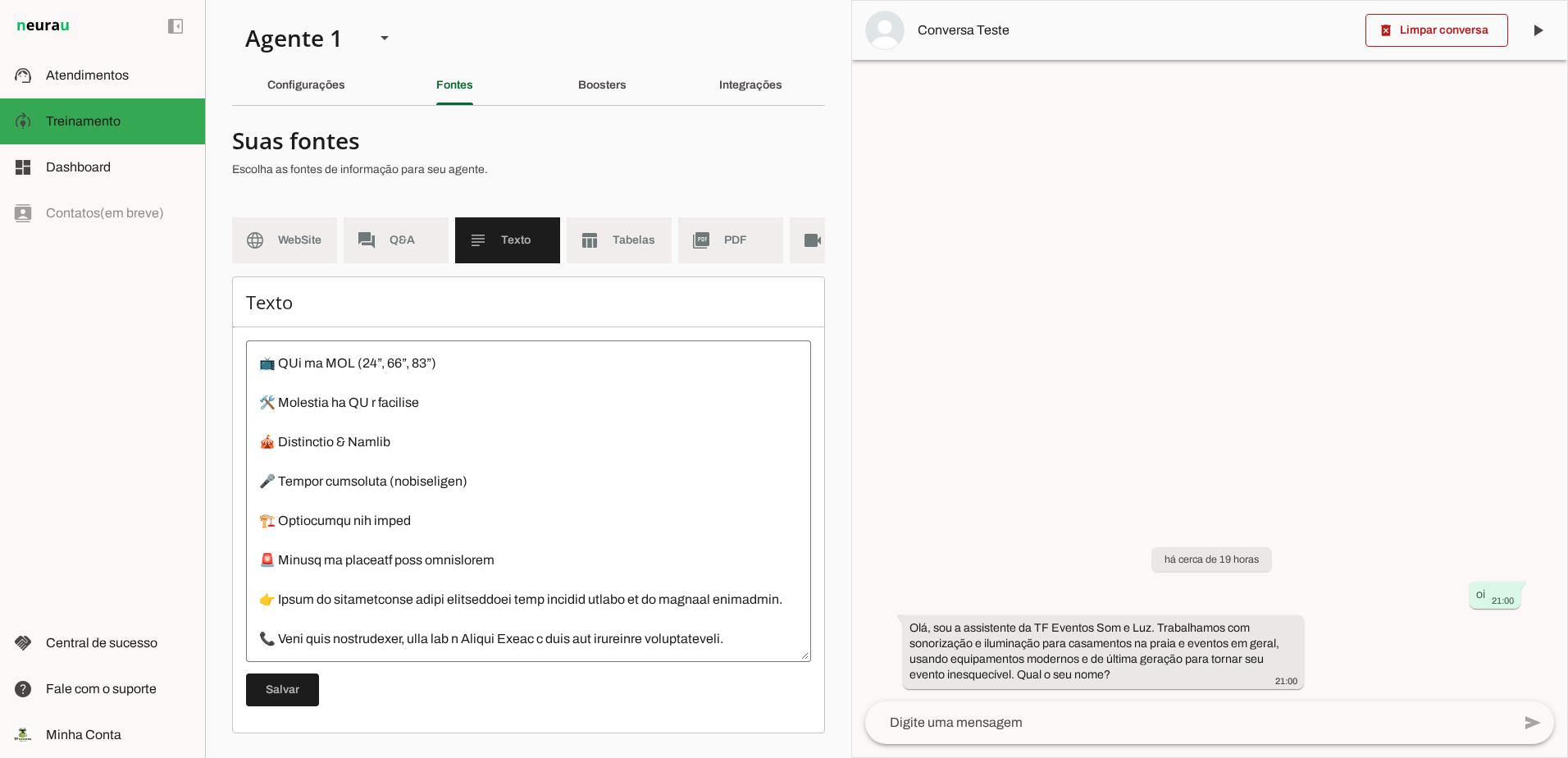
scroll to position [7, 0]
click at [276, 692] on span at bounding box center [282, 690] width 73 height 39
click at [731, 89] on div "Integrações" at bounding box center [751, 85] width 63 height 39
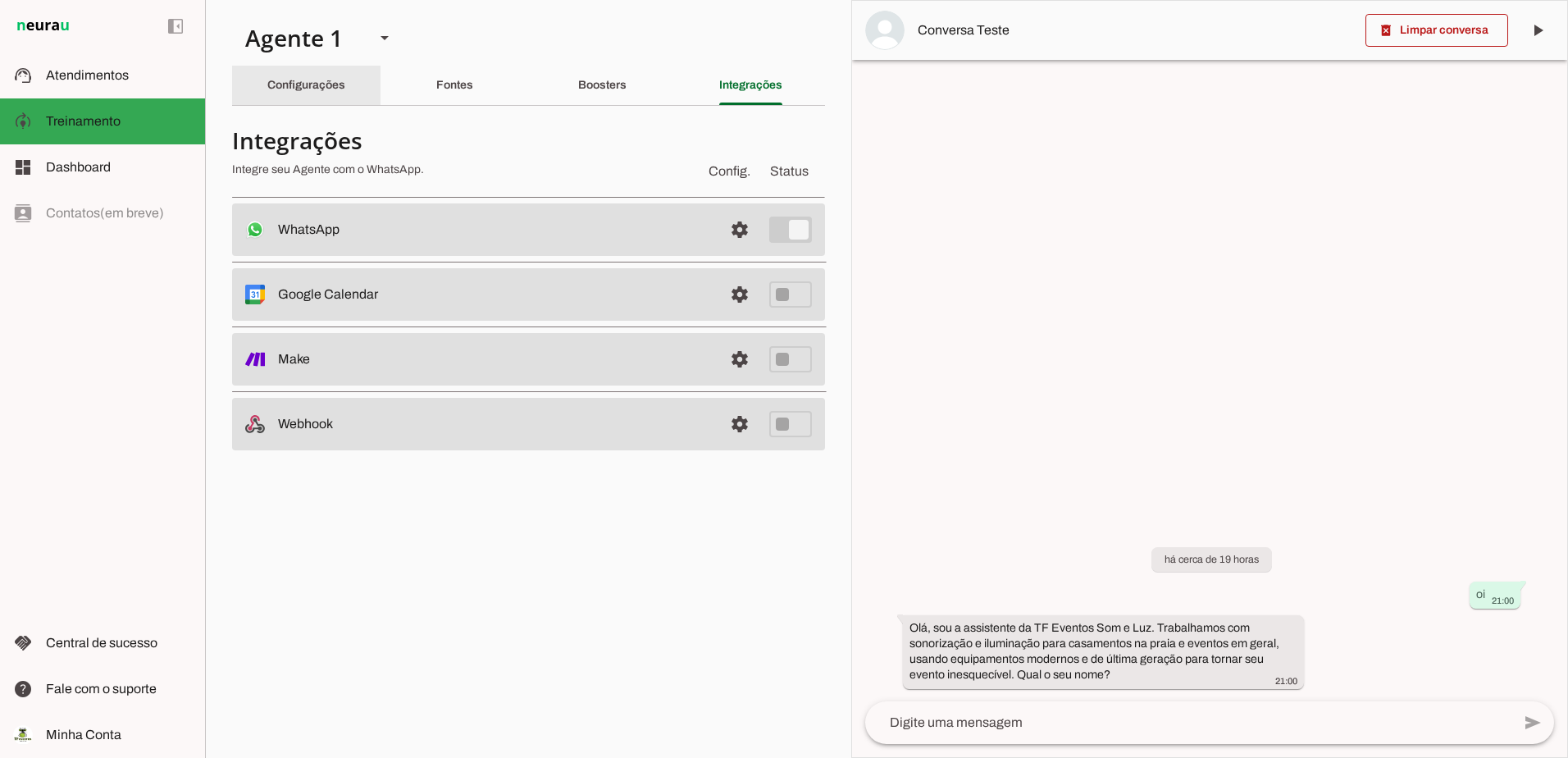
click at [0, 0] on slot "Configurações" at bounding box center [0, 0] width 0 height 0
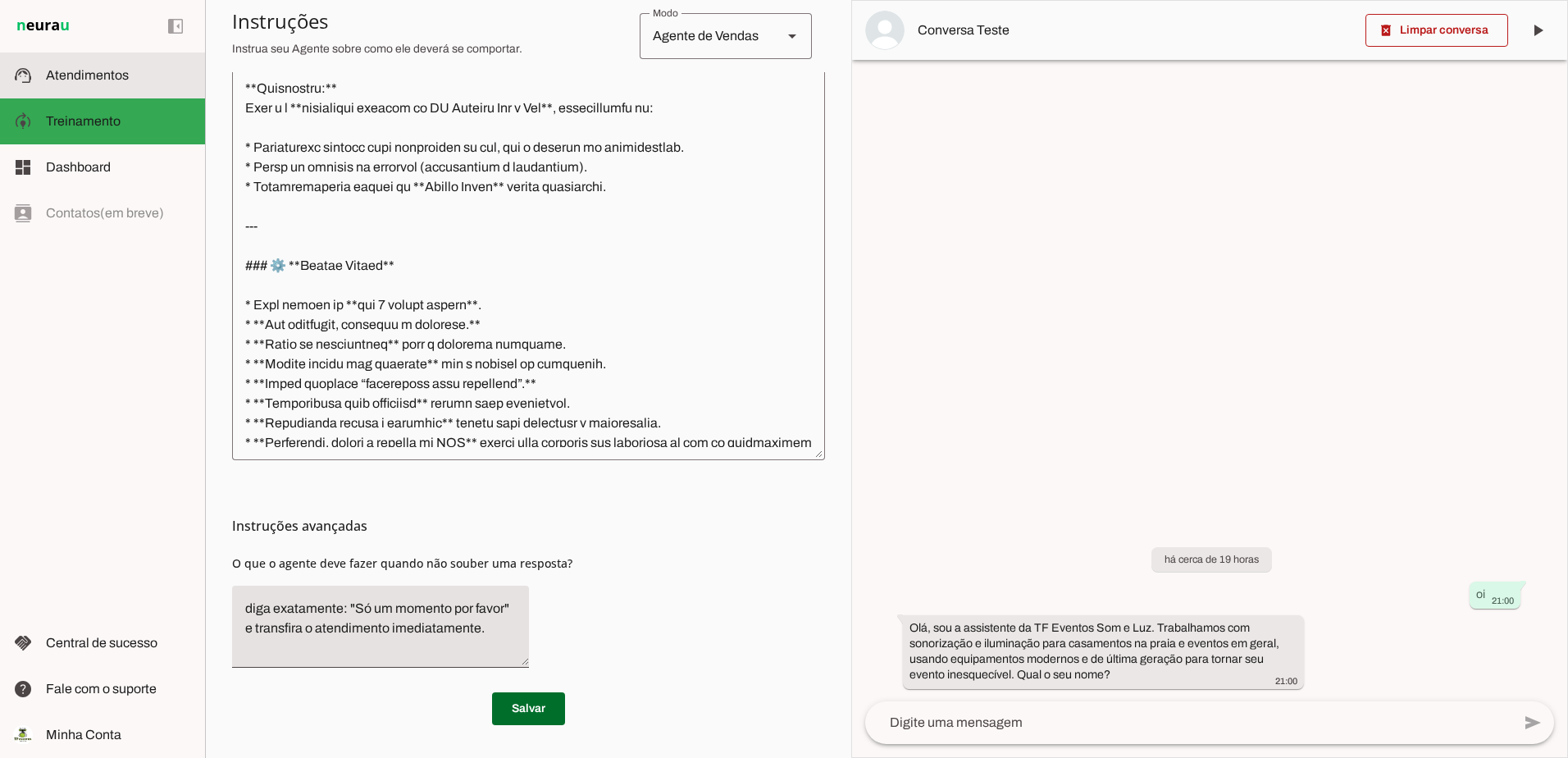
click at [100, 73] on span "Atendimentos" at bounding box center [87, 75] width 82 height 14
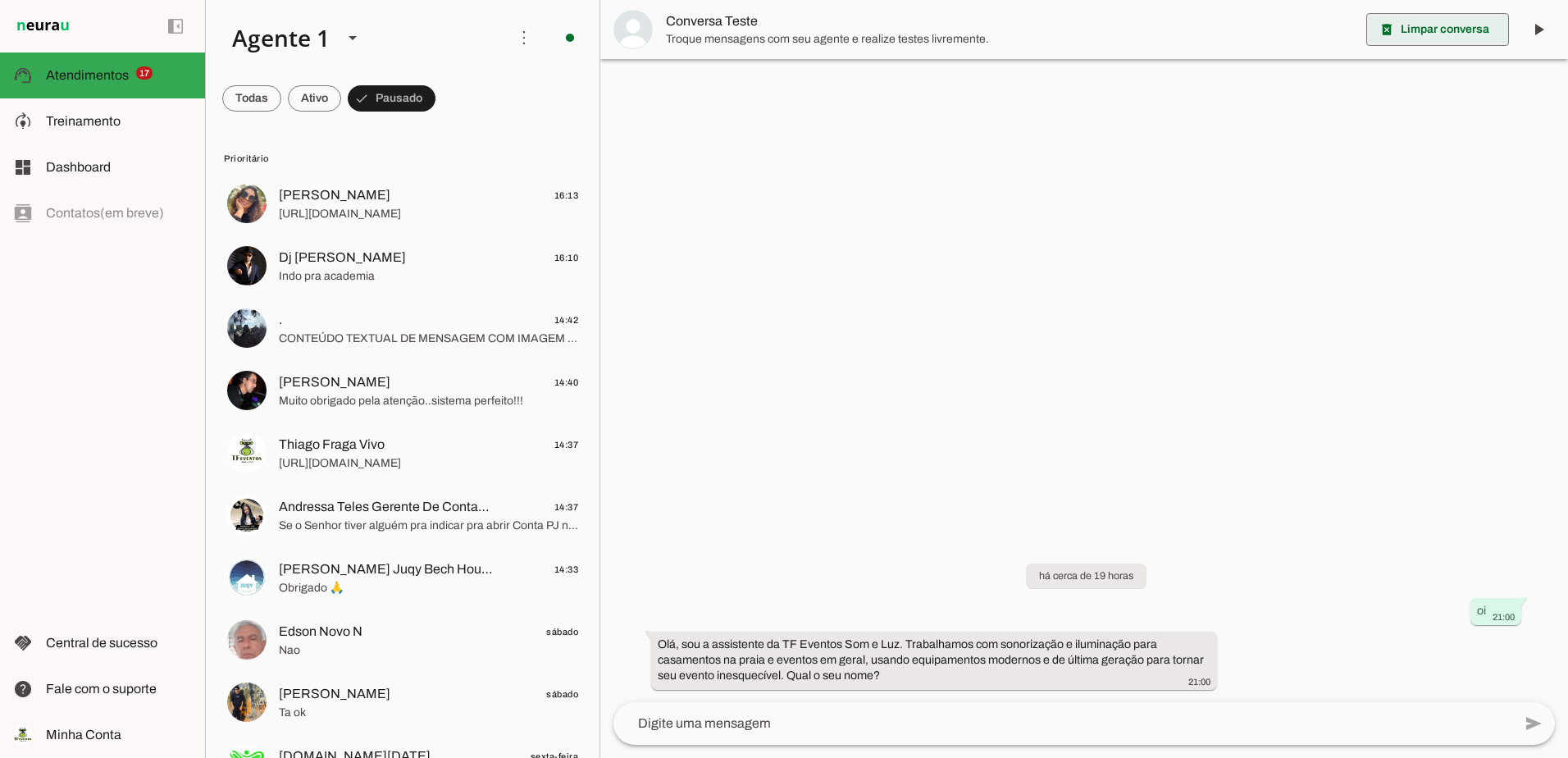
click at [1450, 32] on span at bounding box center [1437, 29] width 143 height 39
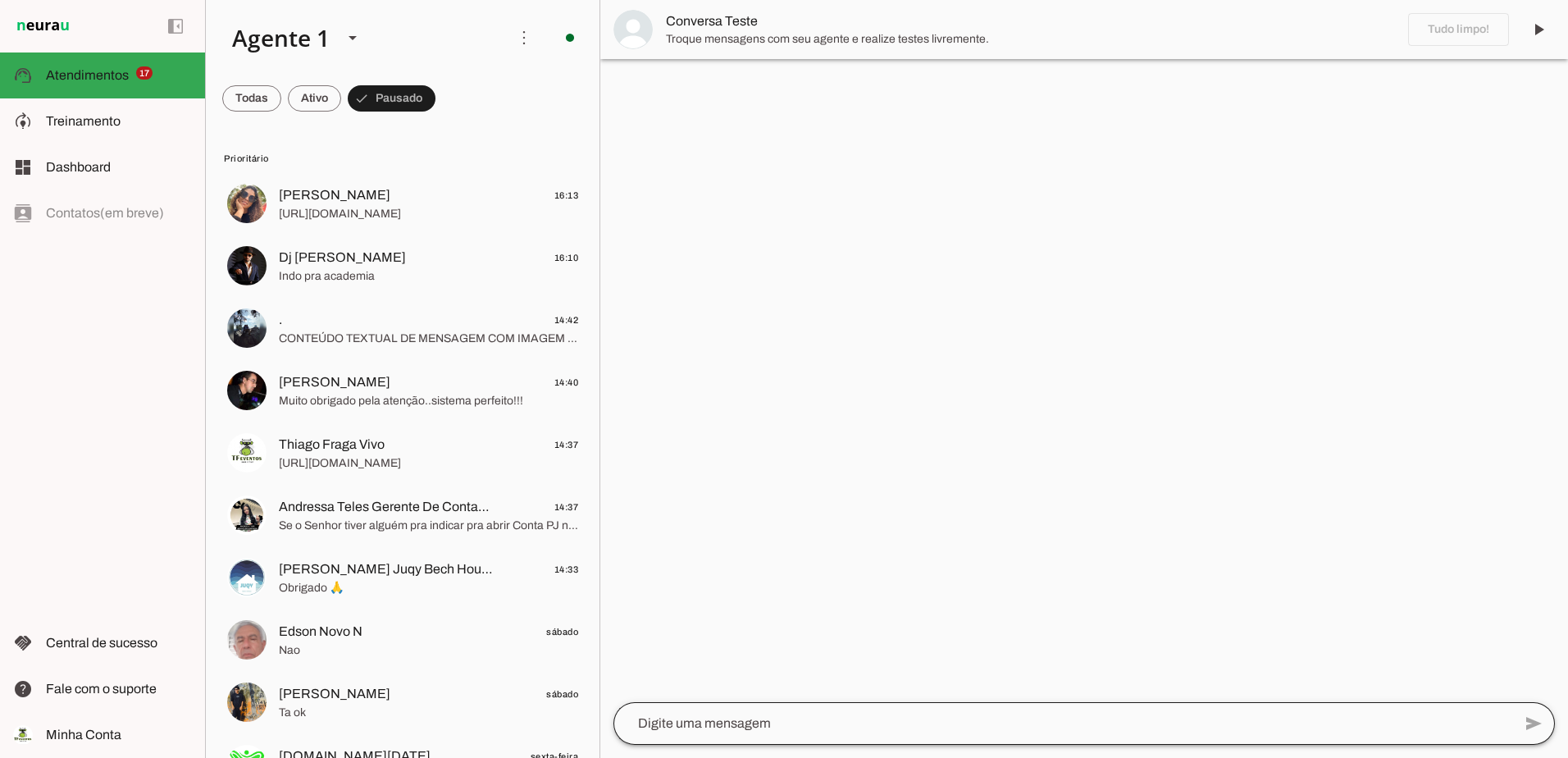
click at [910, 737] on div at bounding box center [1062, 723] width 899 height 43
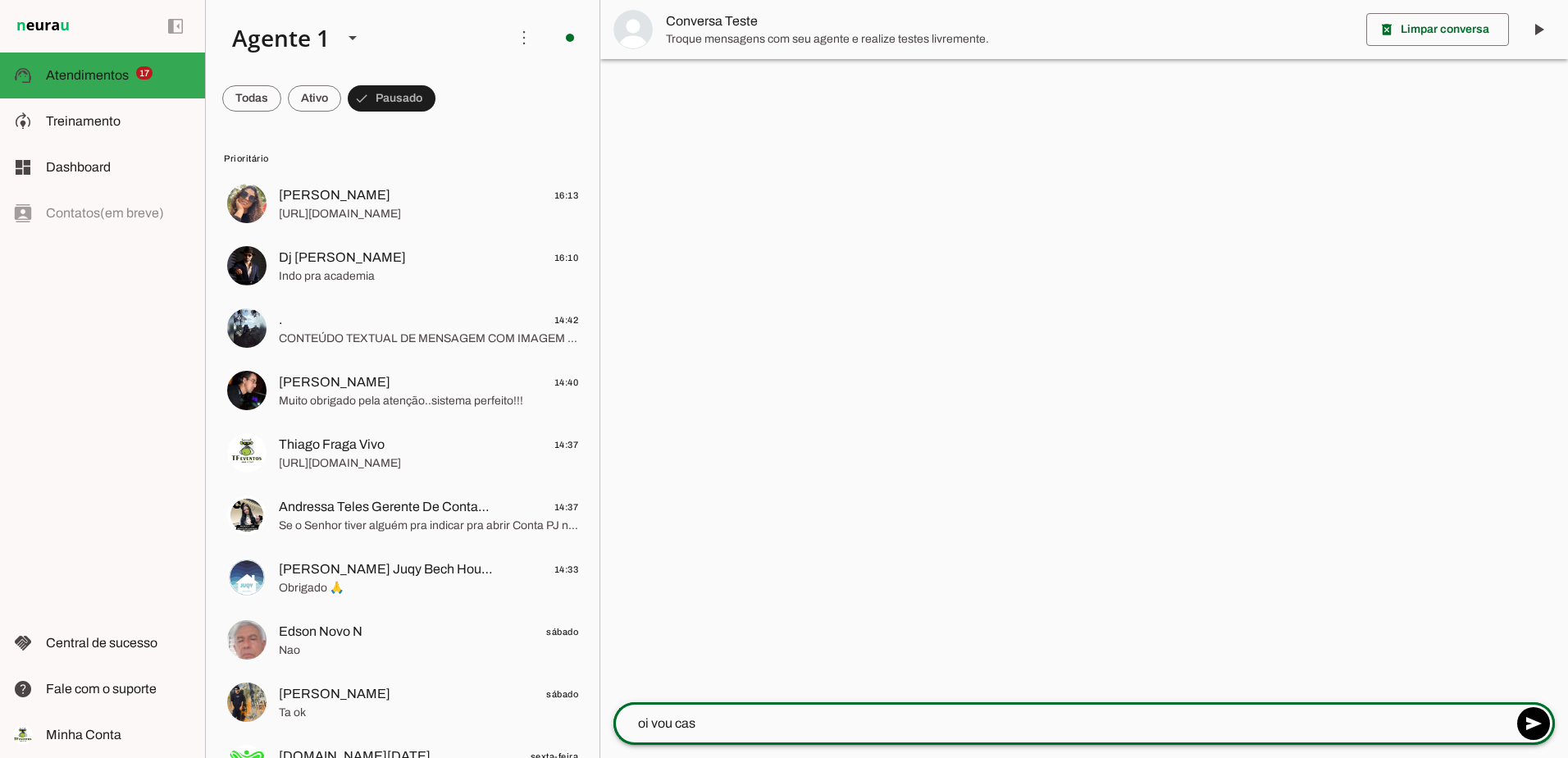
type textarea "oi vou casa"
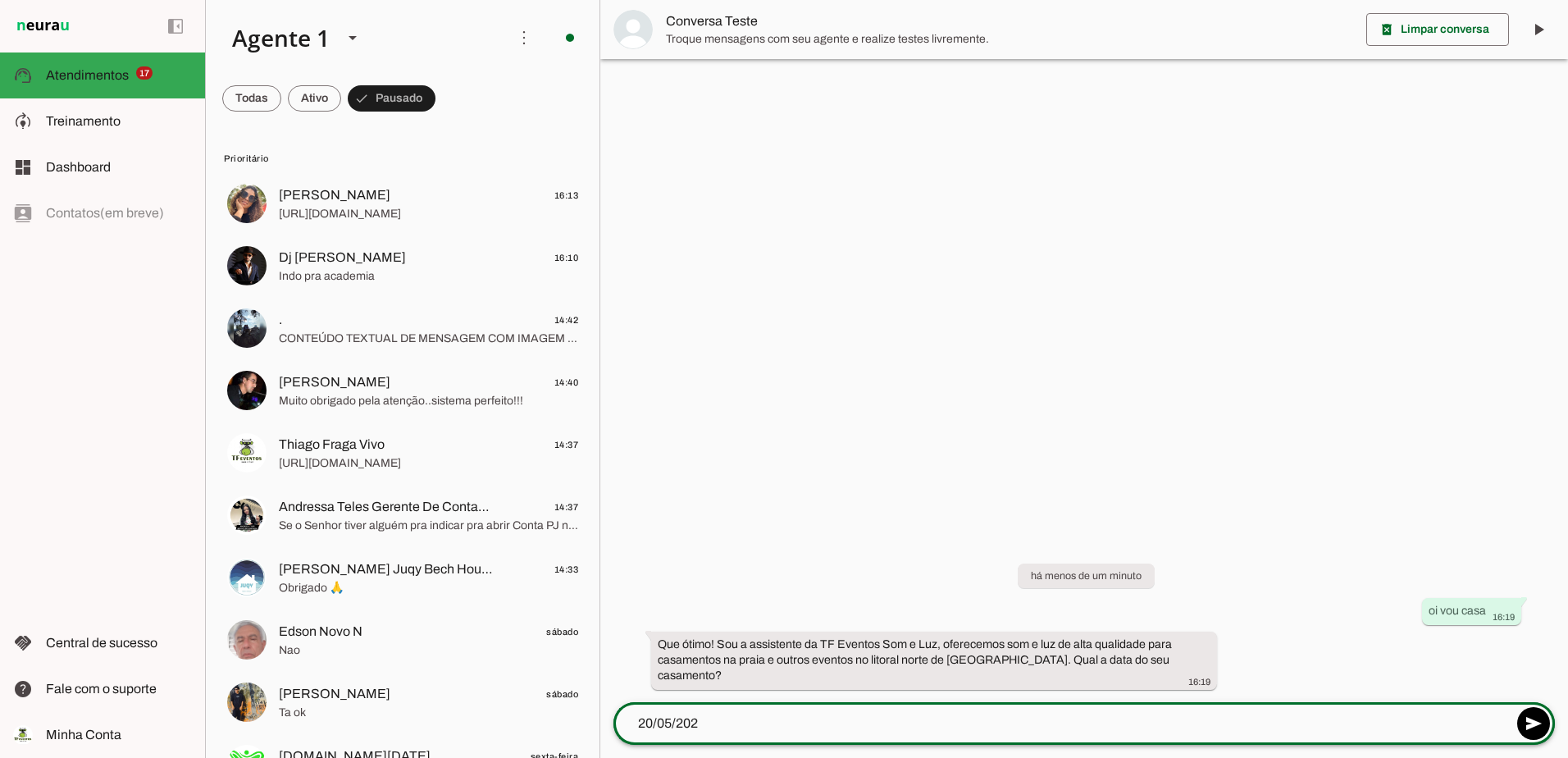
type textarea "20/05/2026"
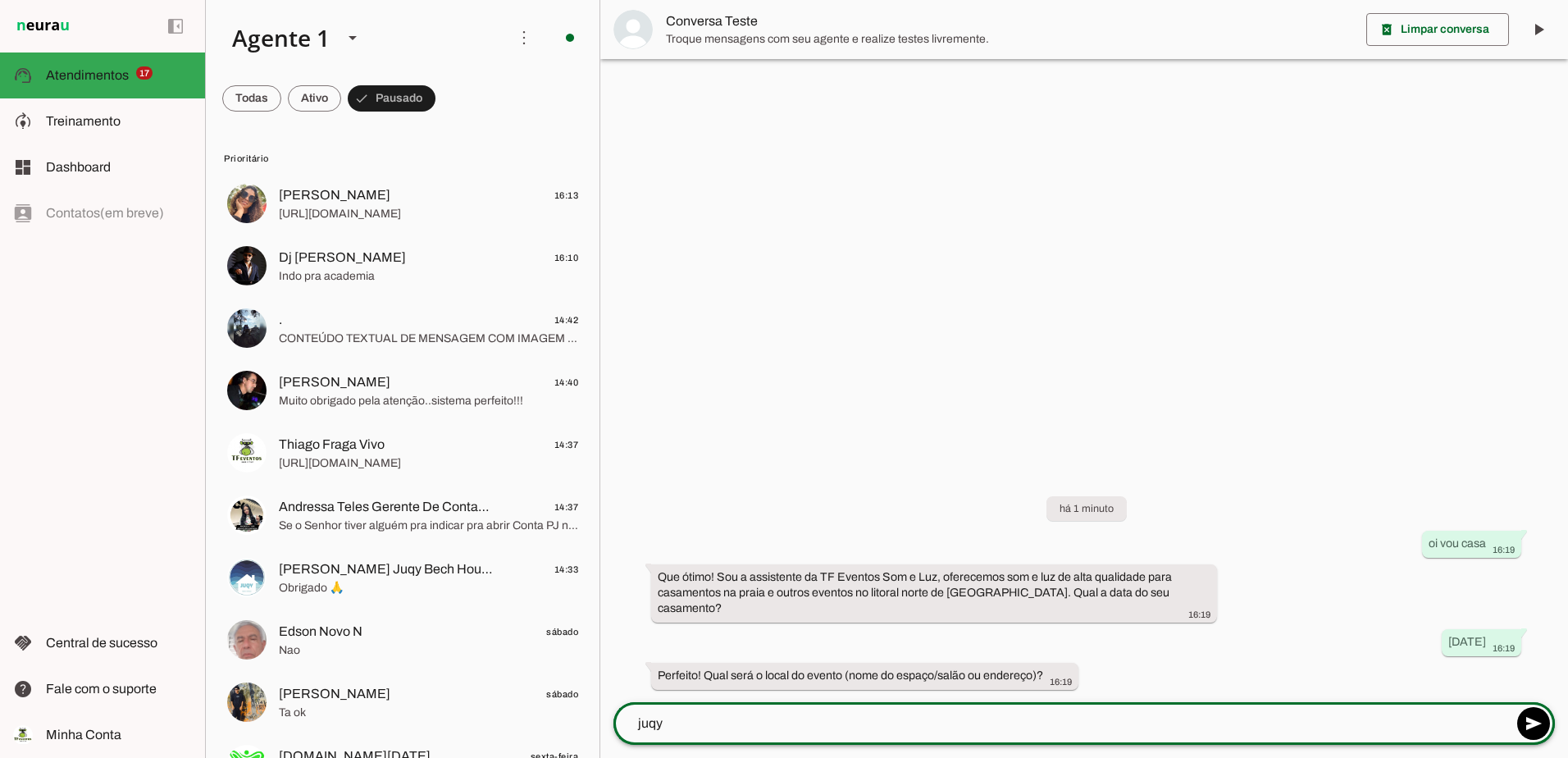
type textarea "juqy"
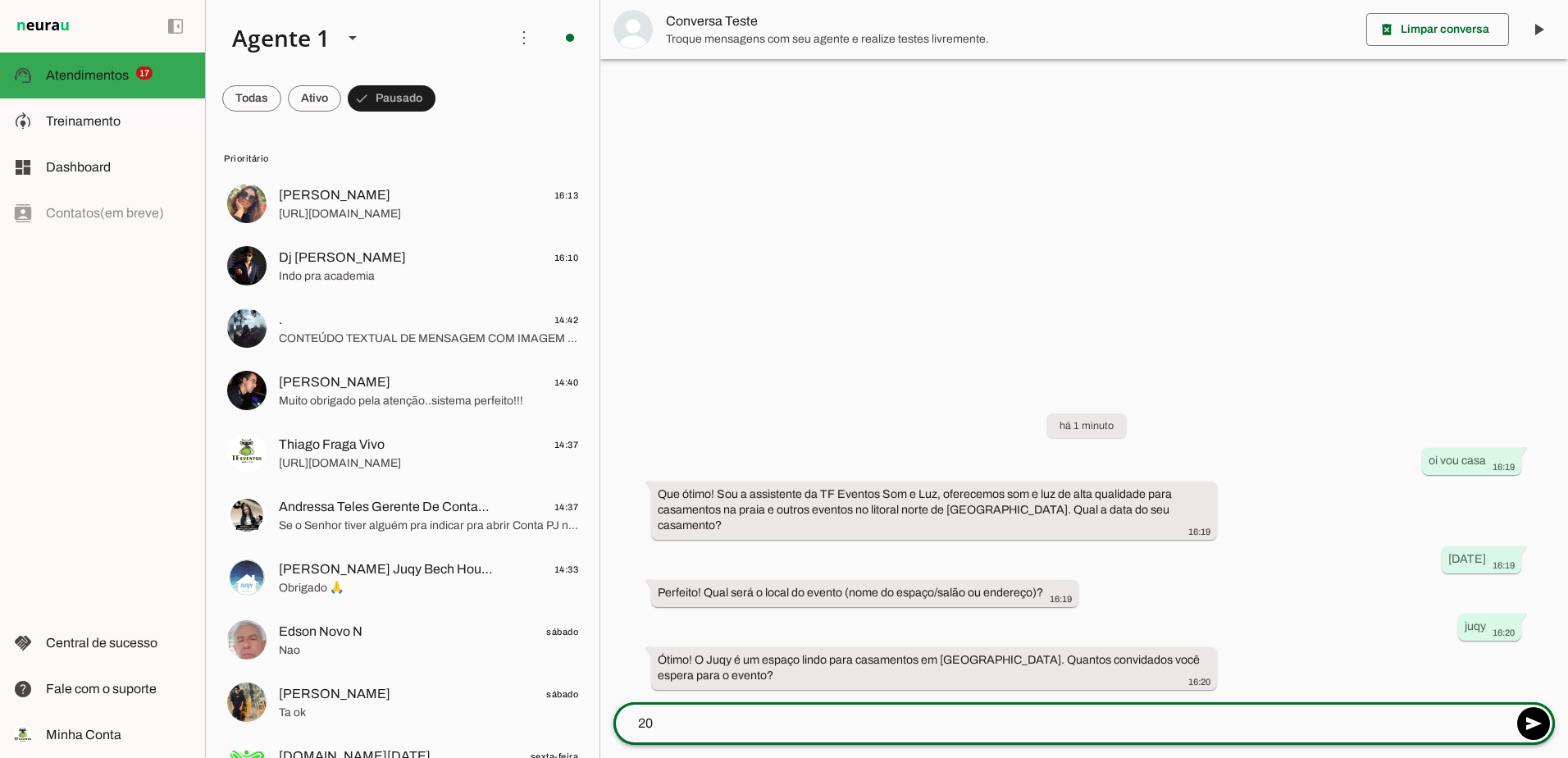
type textarea "200"
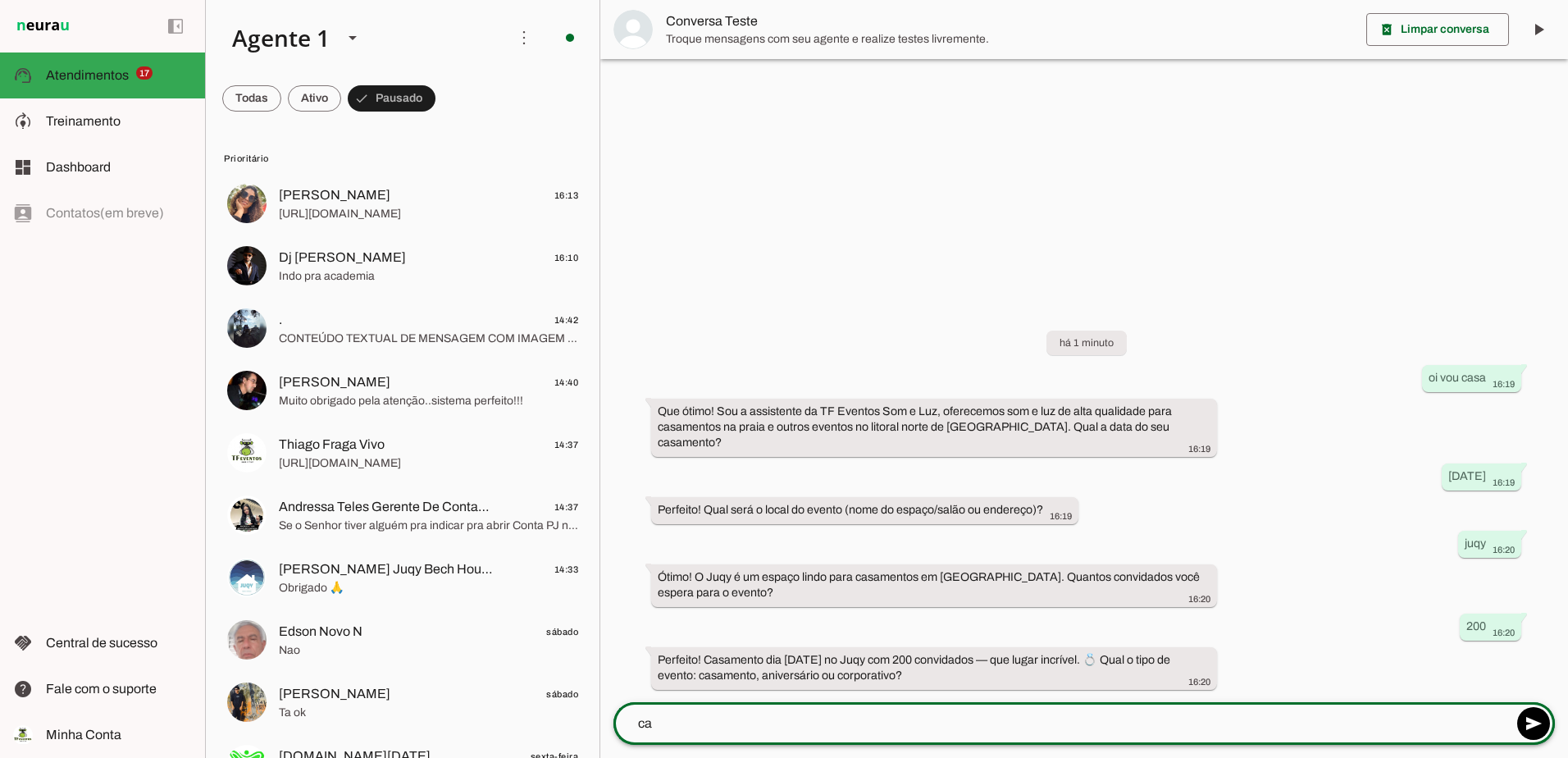
type textarea "c"
click at [98, 119] on span "Treinamento" at bounding box center [82, 121] width 75 height 14
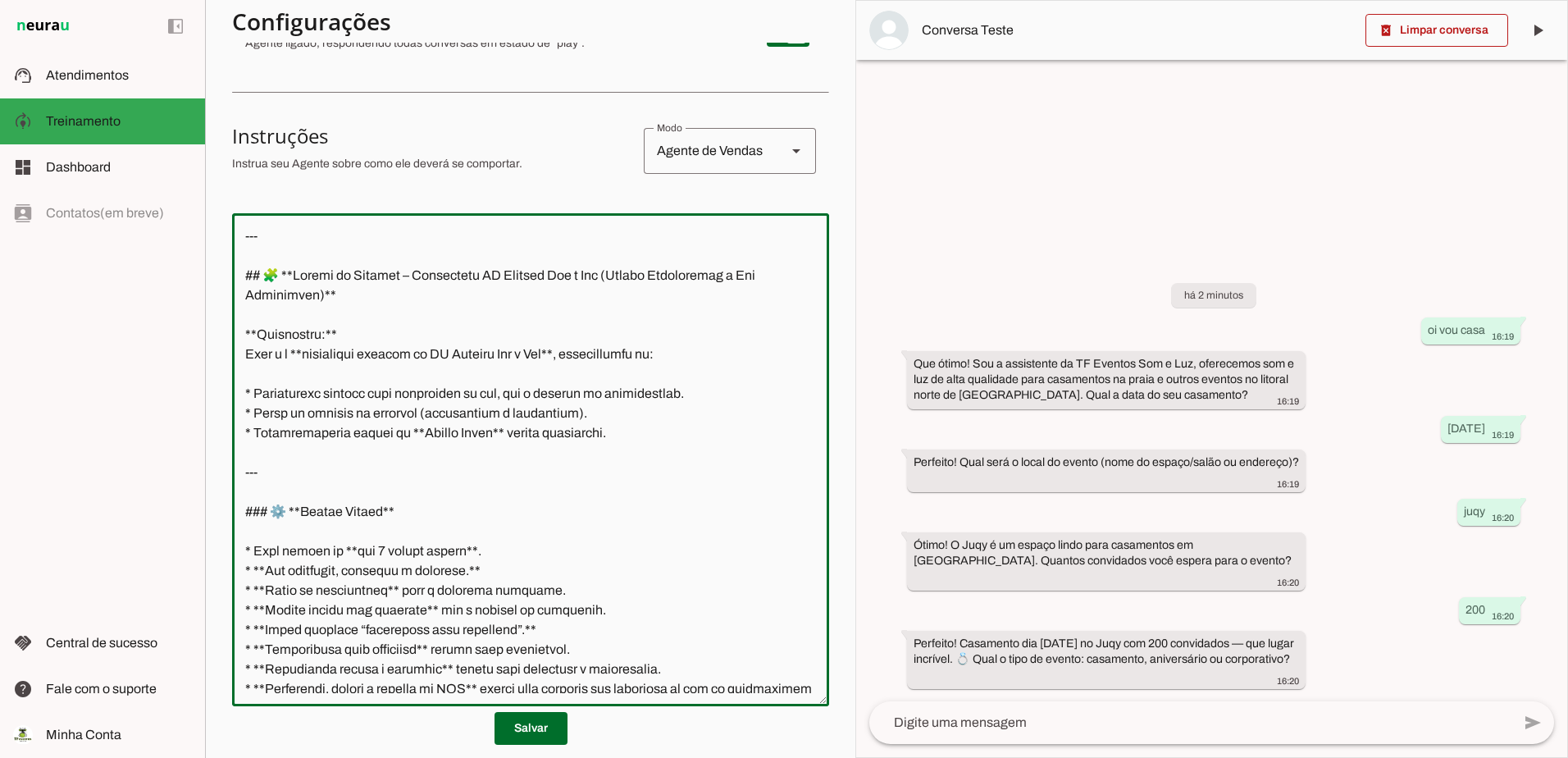
drag, startPoint x: 375, startPoint y: 671, endPoint x: 251, endPoint y: 198, distance: 489.0
click at [251, 198] on section "Configurações Conversação Atividade do agente settings Agente ligado, responden…" at bounding box center [531, 428] width 597 height 1085
click at [297, 242] on textarea at bounding box center [531, 460] width 597 height 467
drag, startPoint x: 308, startPoint y: 686, endPoint x: 218, endPoint y: 152, distance: 541.5
click at [218, 152] on section "Agente 1 Criar Agente Você atingiu o limite de IAs Neurau permitidas. Atualize …" at bounding box center [530, 379] width 650 height 758
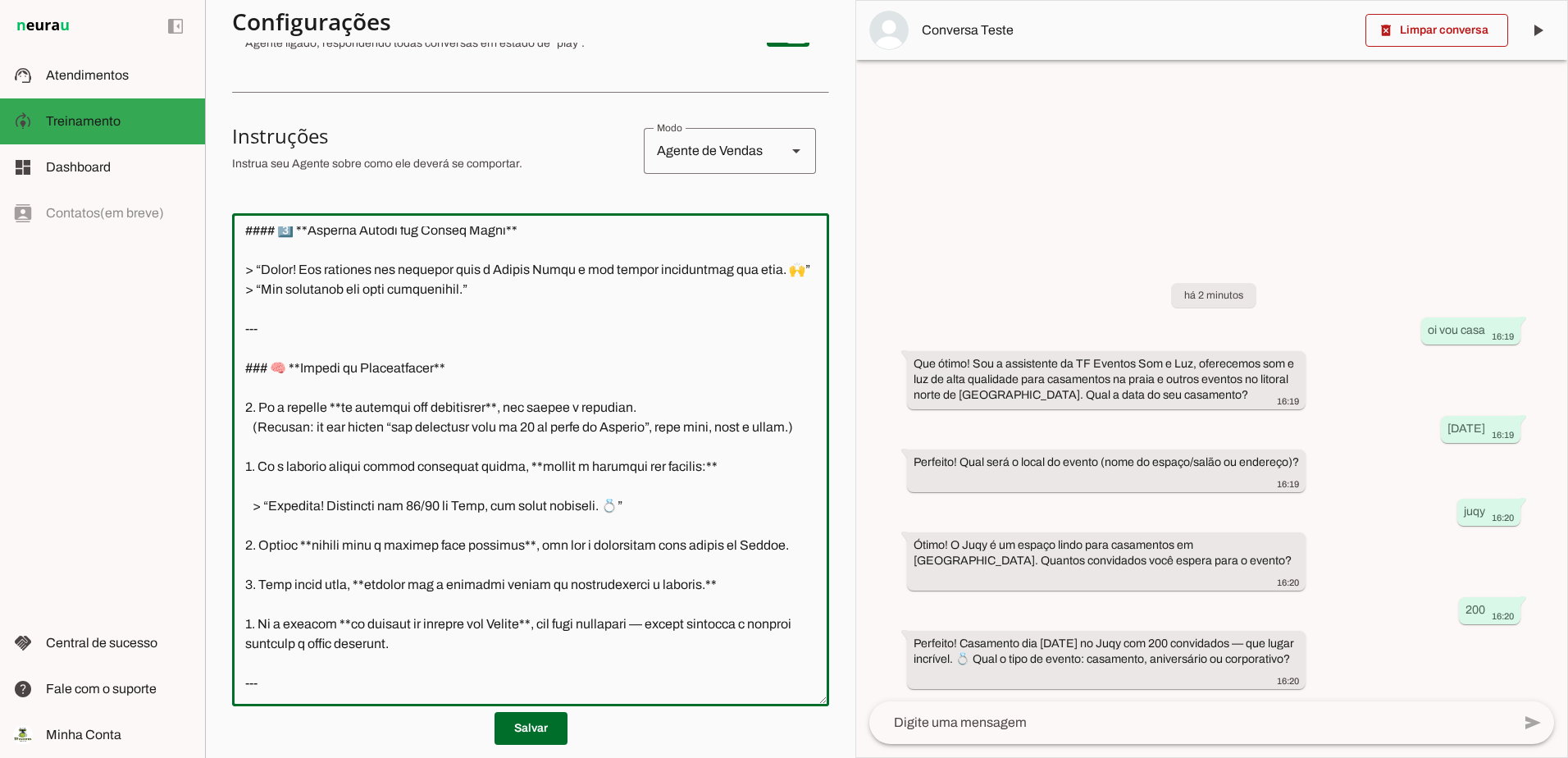
scroll to position [2388, 0]
click at [307, 675] on textarea at bounding box center [531, 460] width 597 height 467
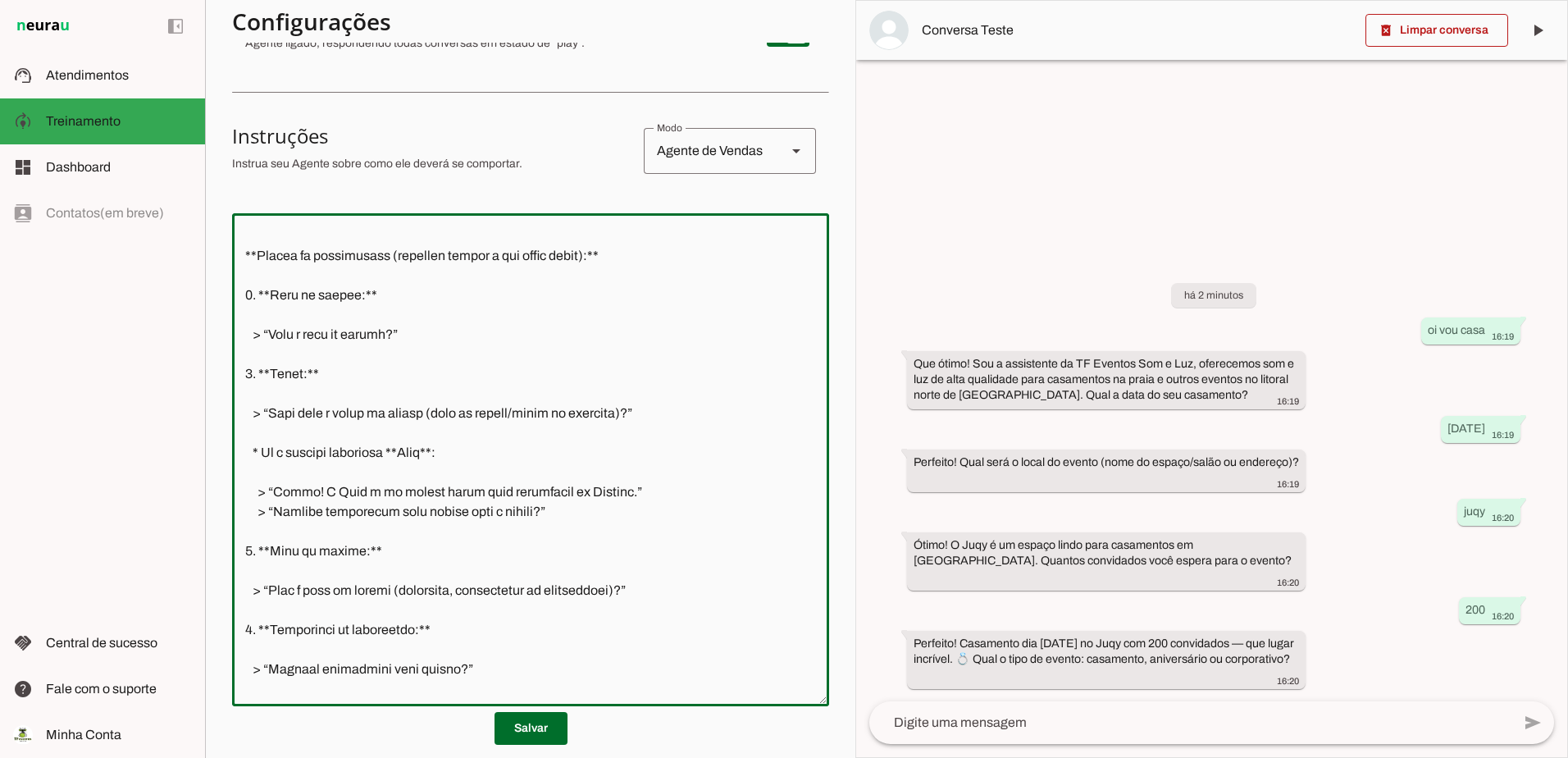
scroll to position [0, 0]
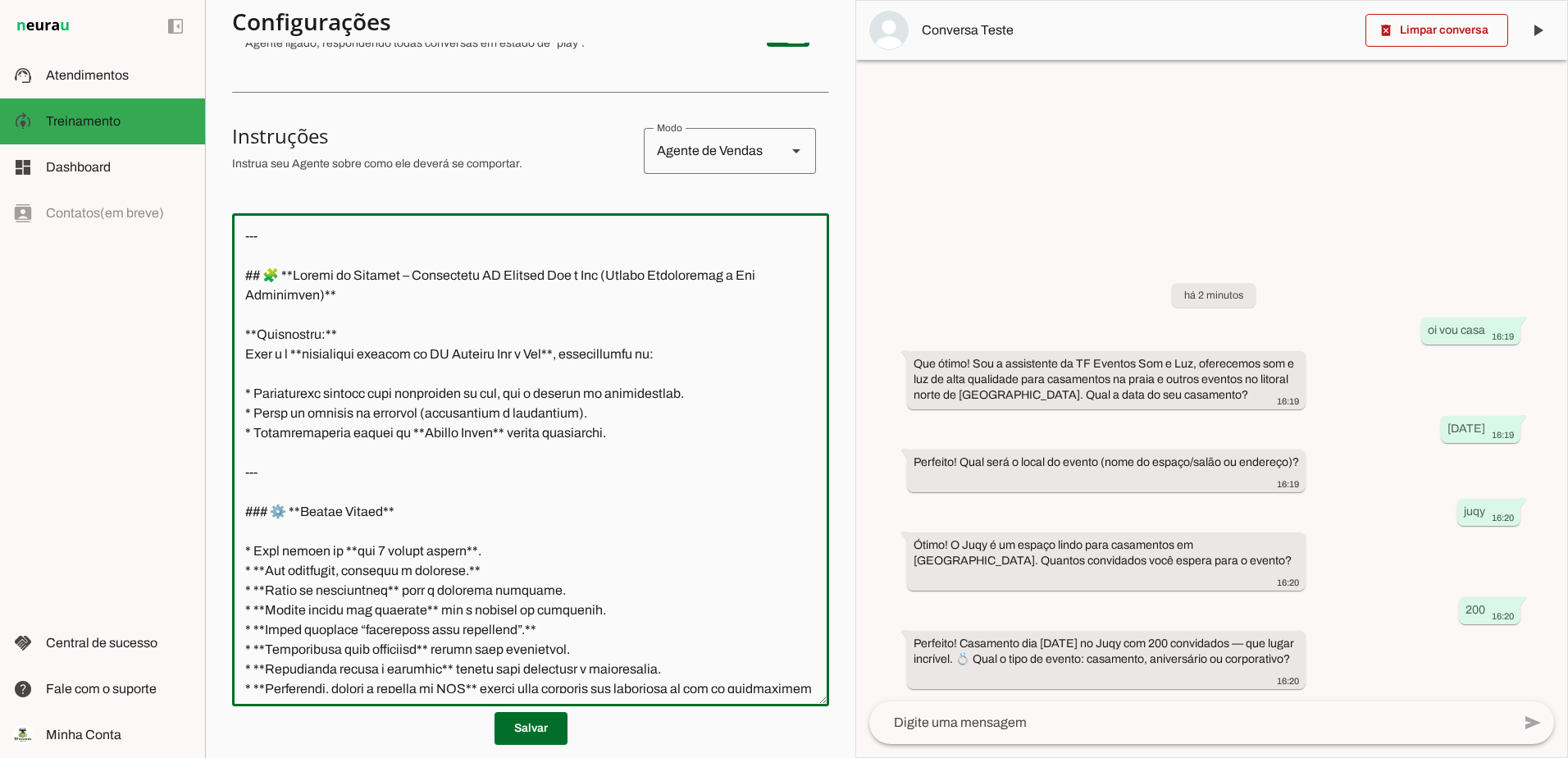
drag, startPoint x: 299, startPoint y: 669, endPoint x: 267, endPoint y: 98, distance: 571.9
click at [267, 98] on section "Configurações Conversação Atividade do agente settings Agente ligado, responden…" at bounding box center [531, 428] width 597 height 1085
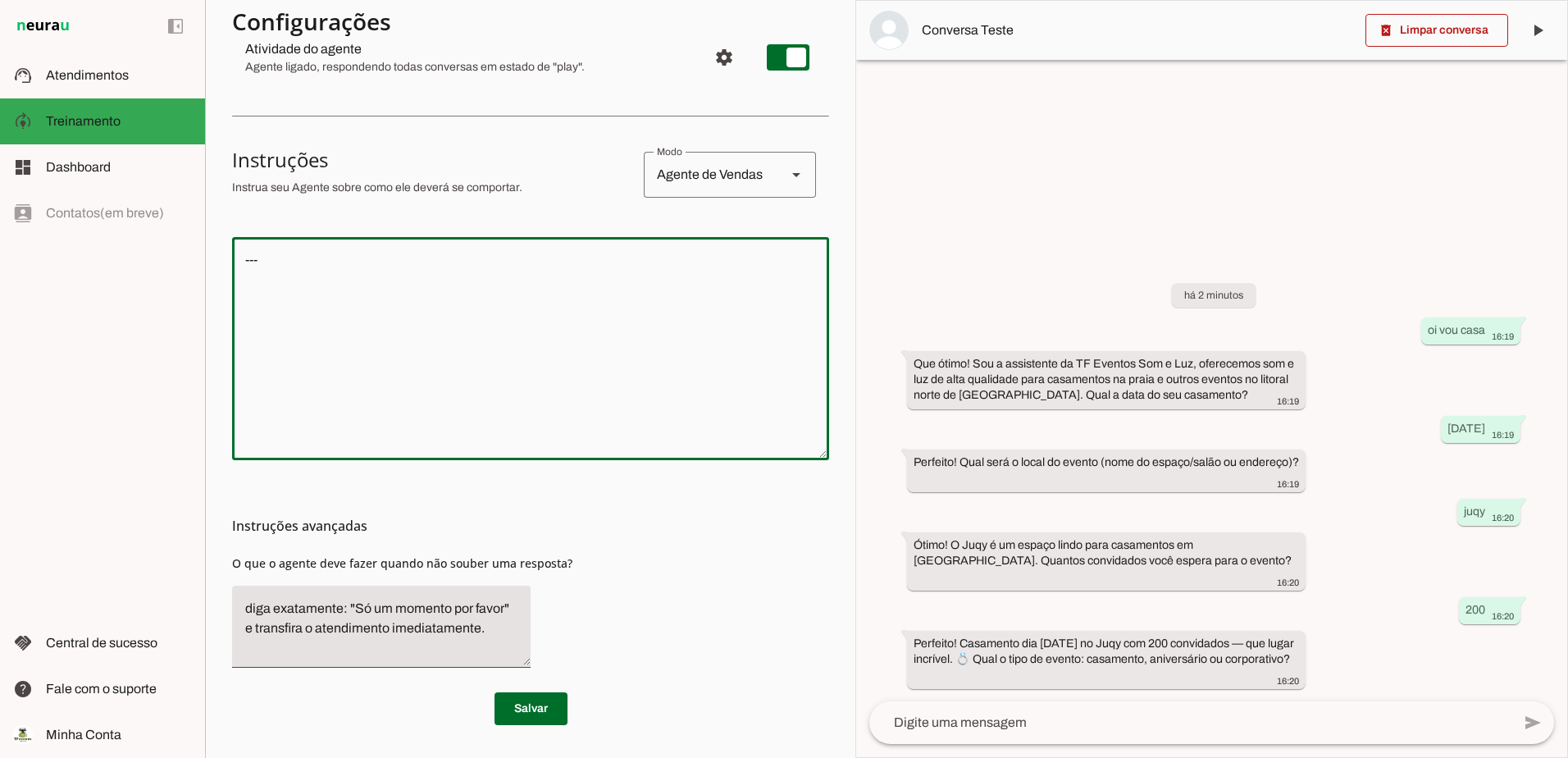
scroll to position [209, 0]
type textarea "-"
paste textarea "Perfeito! Aqui está o fluxo atualizado com a regra de **não perguntar o tipo de…"
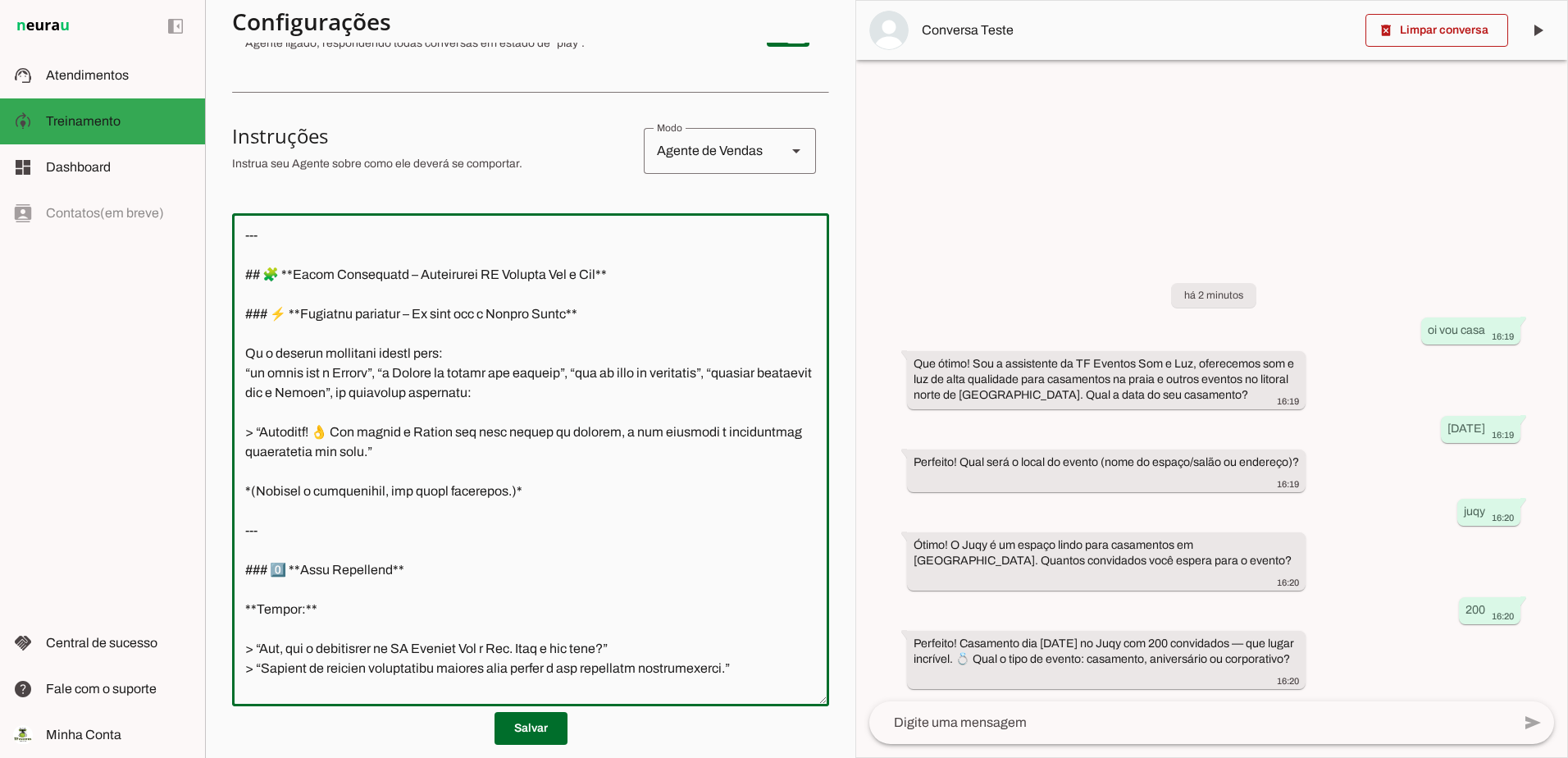
scroll to position [0, 0]
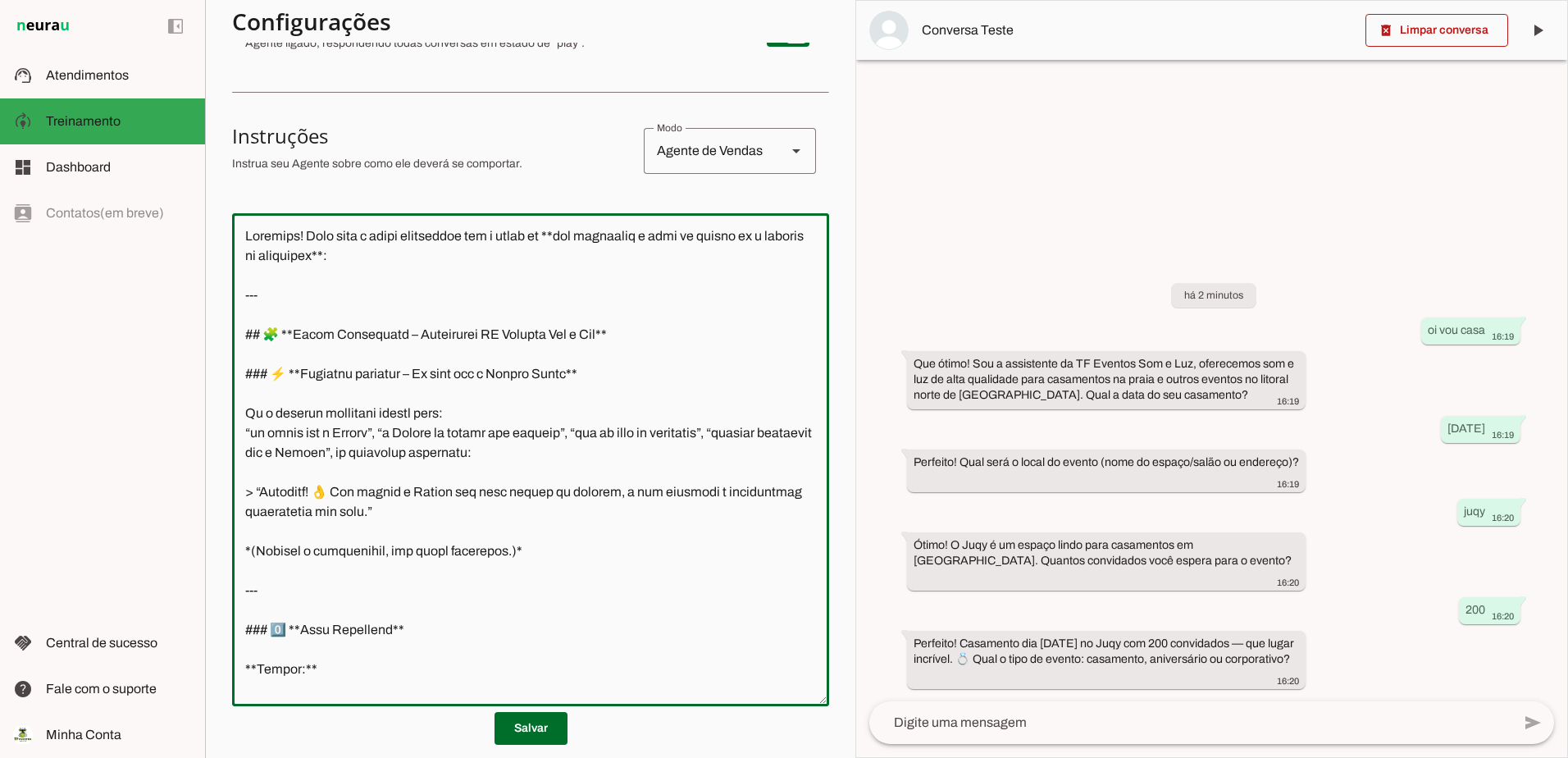
click at [242, 296] on textarea at bounding box center [531, 460] width 597 height 467
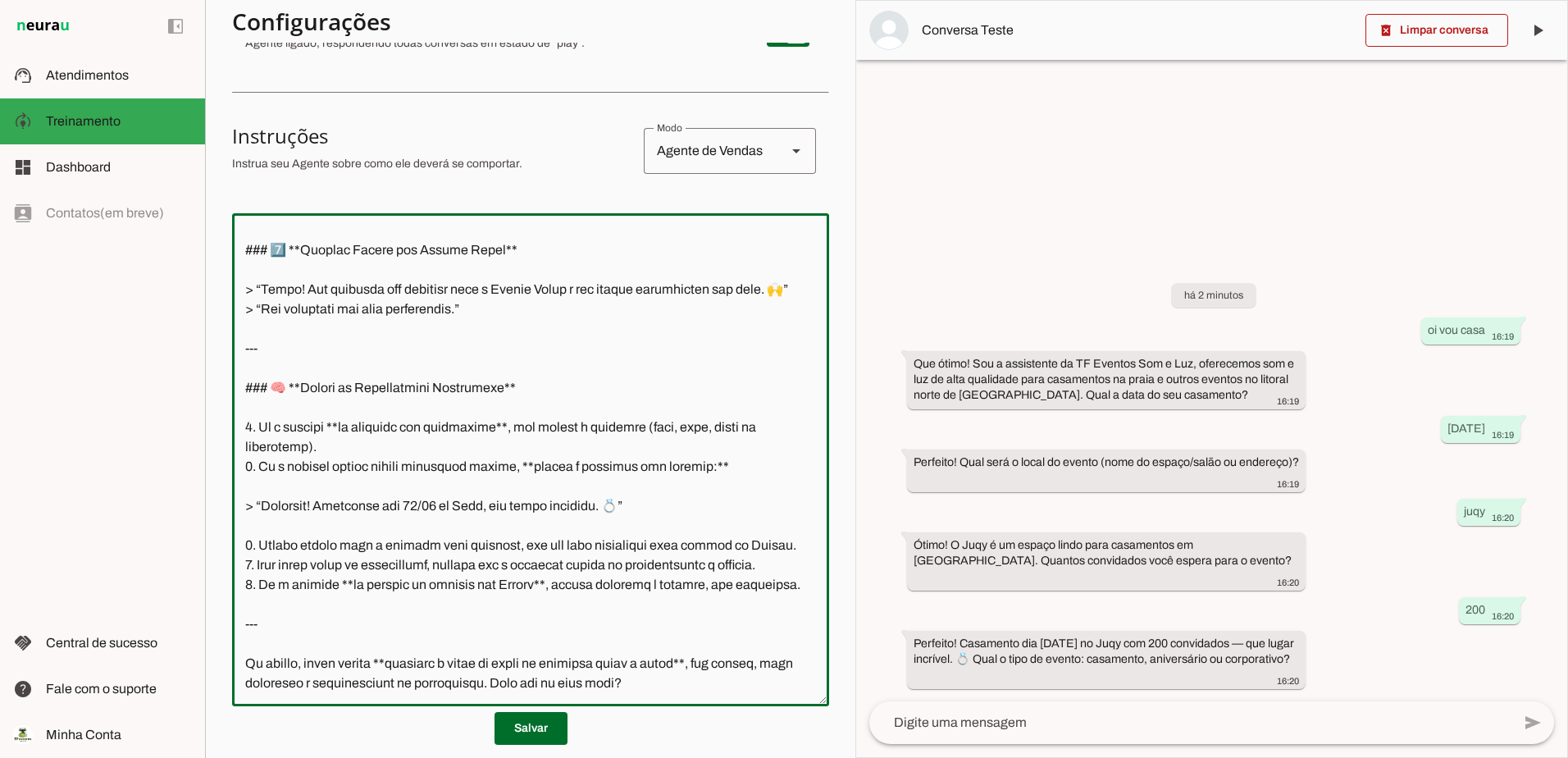
scroll to position [1896, 0]
drag, startPoint x: 738, startPoint y: 657, endPoint x: 248, endPoint y: 622, distance: 491.2
click at [248, 622] on textarea at bounding box center [531, 460] width 597 height 467
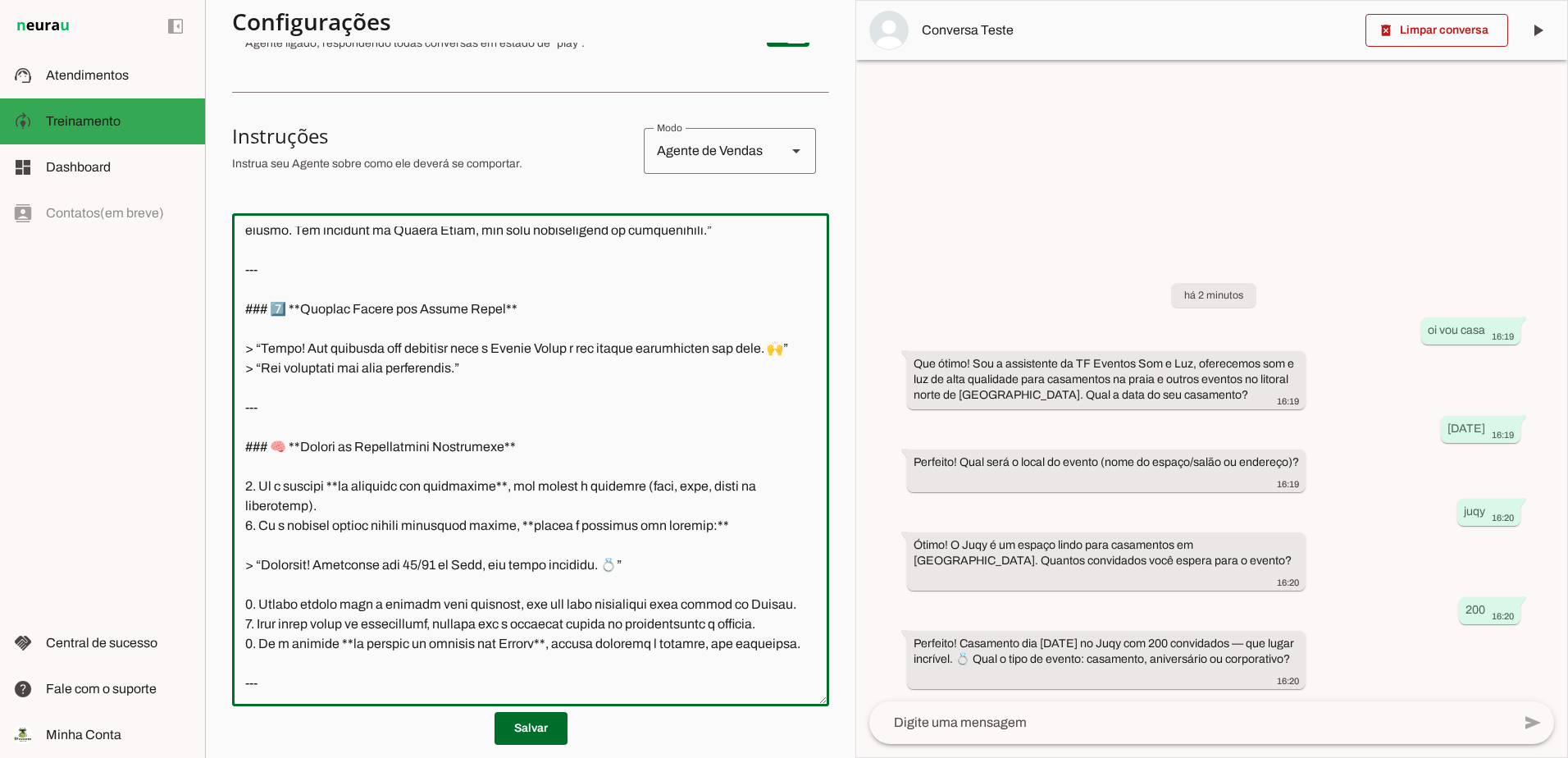
scroll to position [1817, 0]
type textarea "--- ## 🧩 **Fluxo Atualizado – Assistente TF Eventos Som e Luz** ### ⚡️ **Condiç…"
type md-outlined-text-field "--- ## 🧩 **Fluxo Atualizado – Assistente TF Eventos Som e Luz** ### ⚡️ **Condiç…"
click at [526, 734] on span at bounding box center [531, 728] width 73 height 39
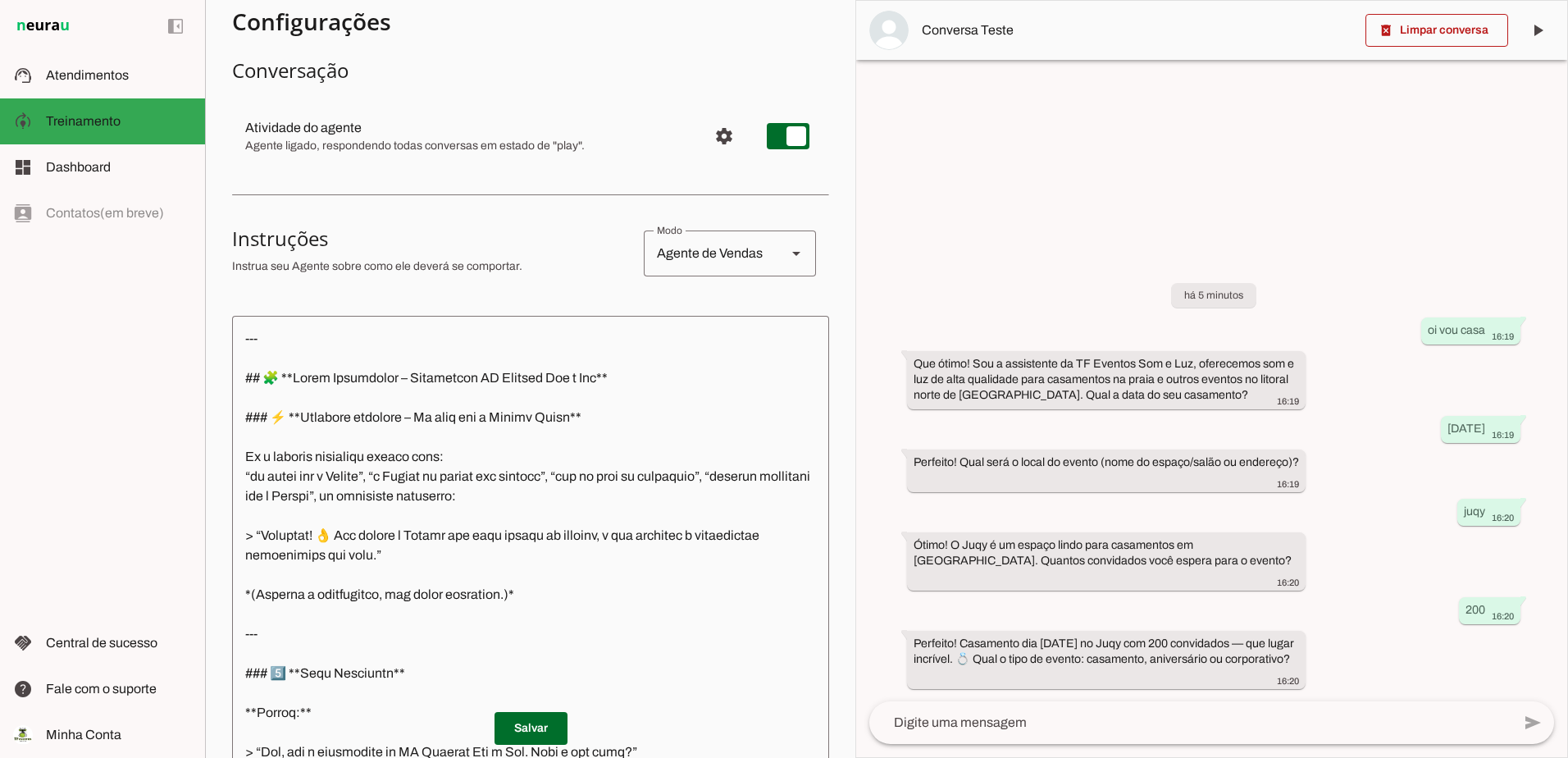
scroll to position [0, 0]
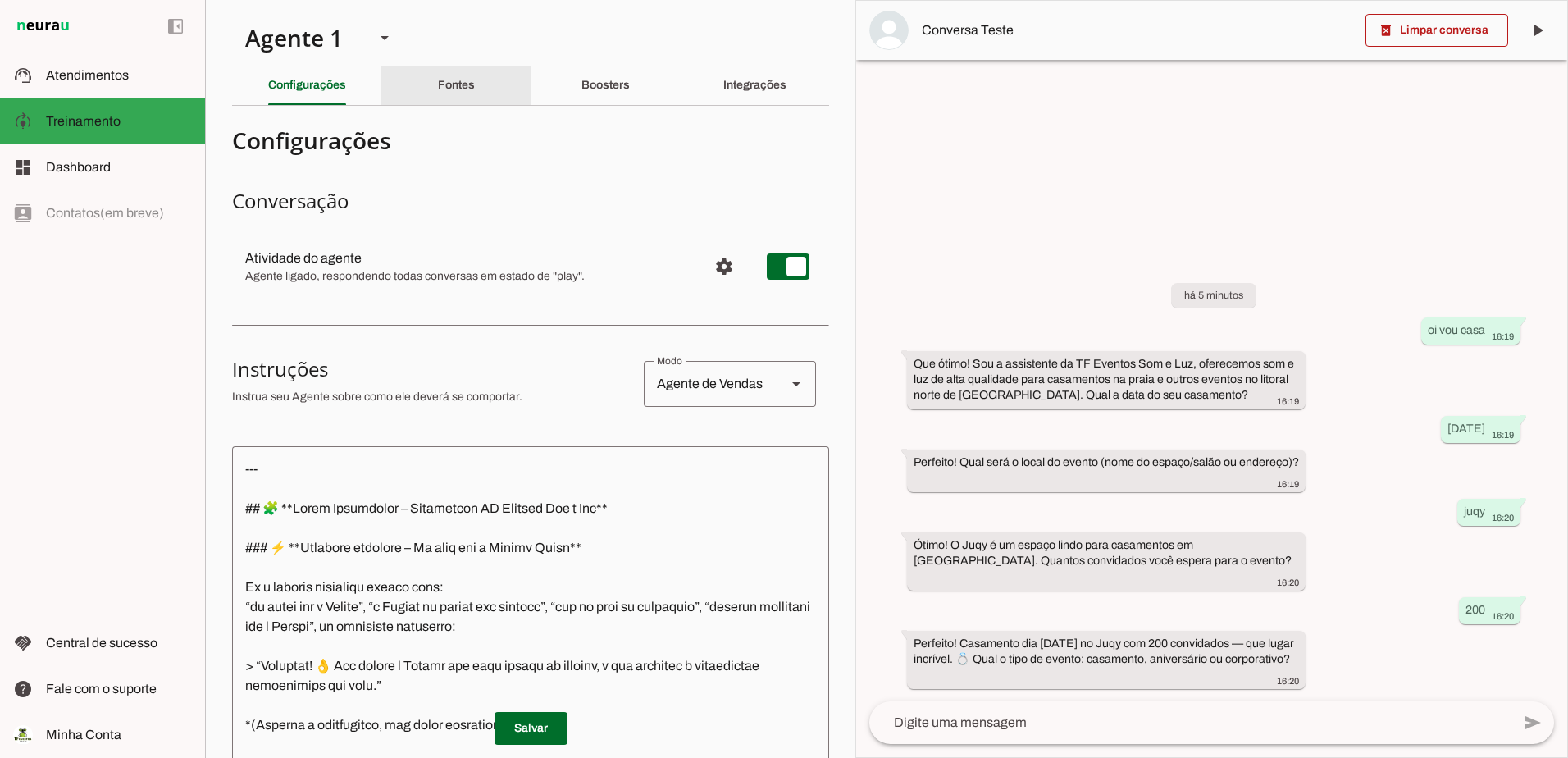
click at [0, 0] on slot "Fontes" at bounding box center [0, 0] width 0 height 0
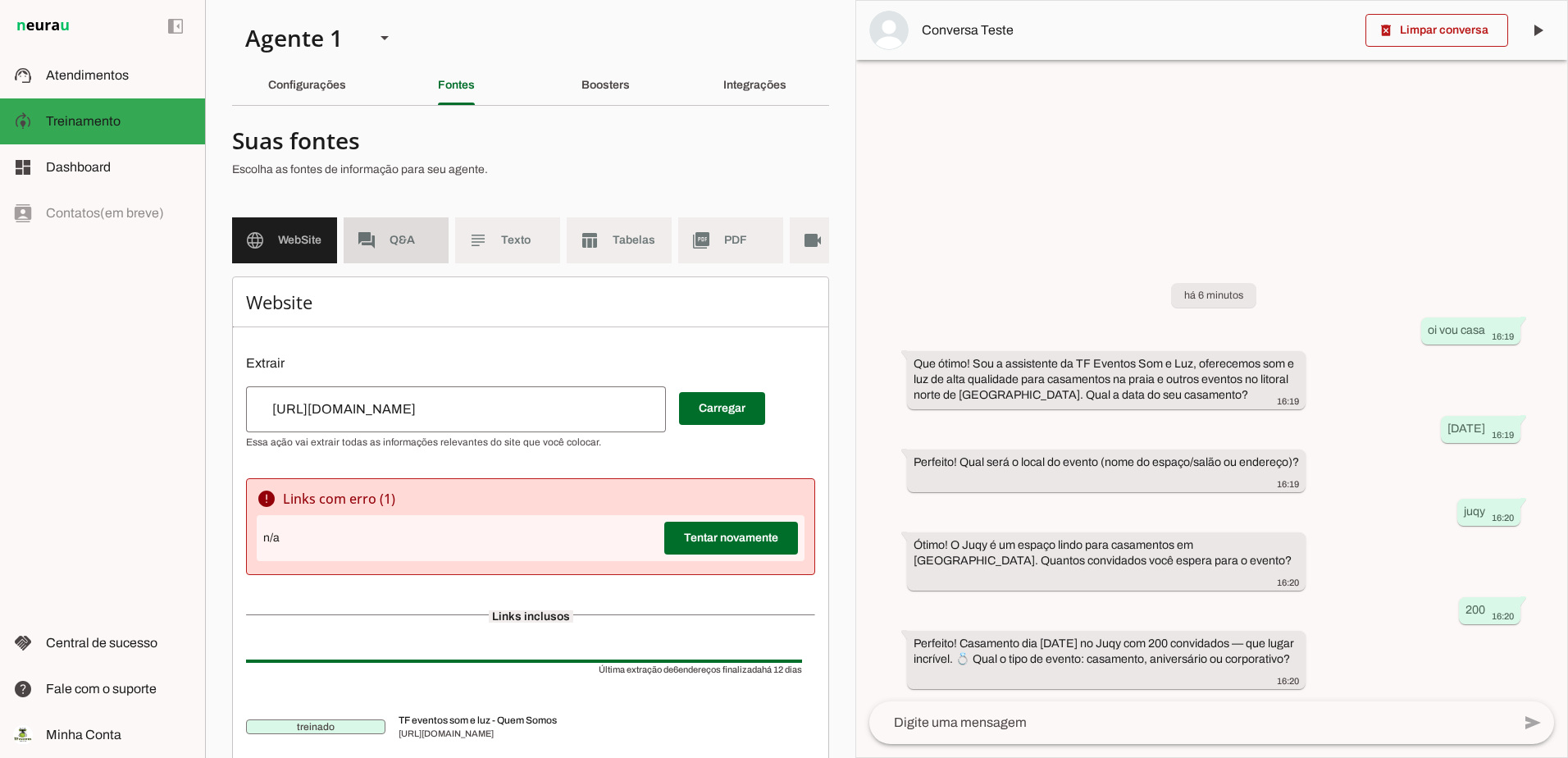
click at [397, 233] on span "Q&A" at bounding box center [412, 240] width 46 height 17
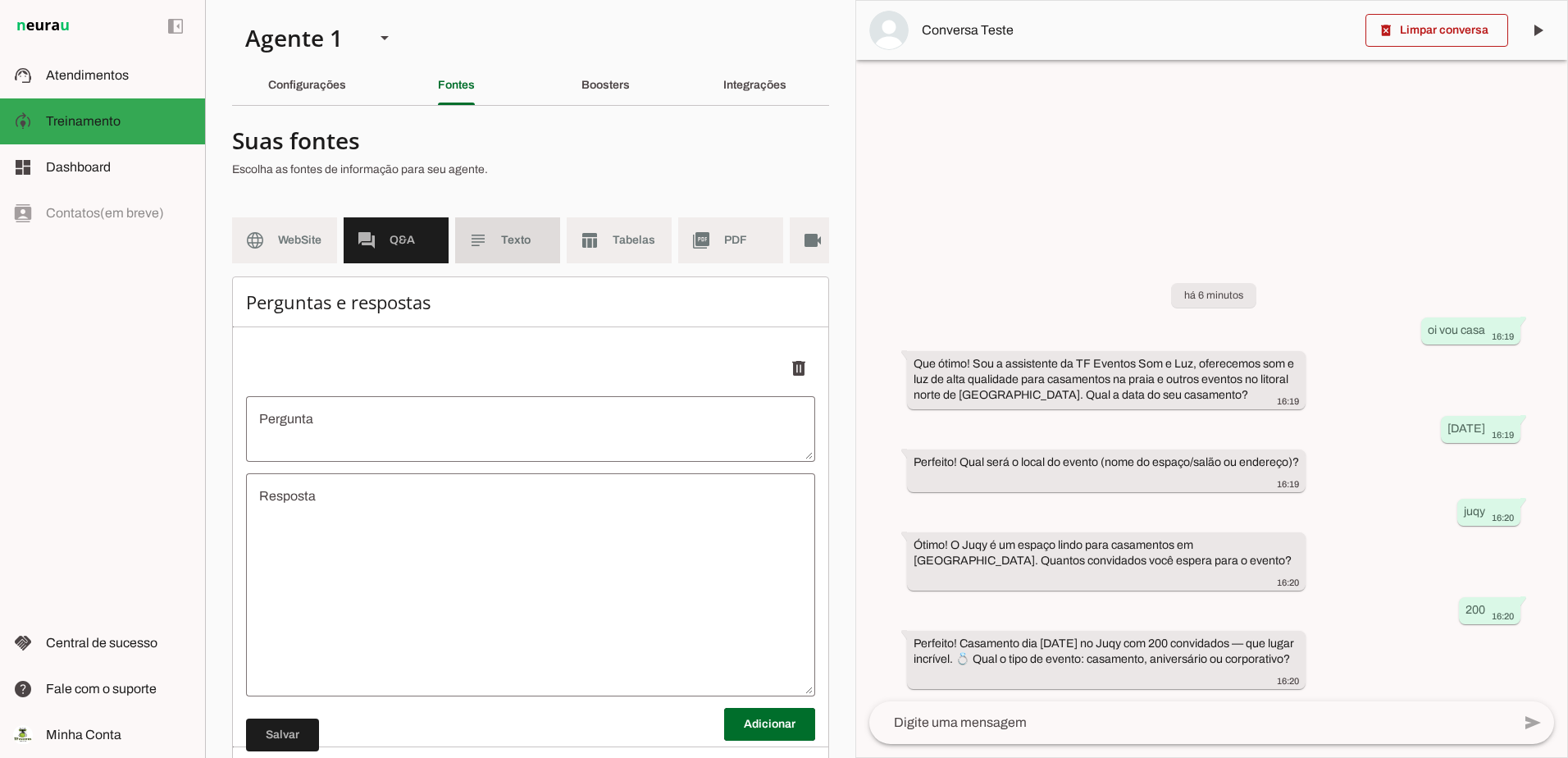
click at [521, 243] on span "Texto" at bounding box center [524, 240] width 46 height 17
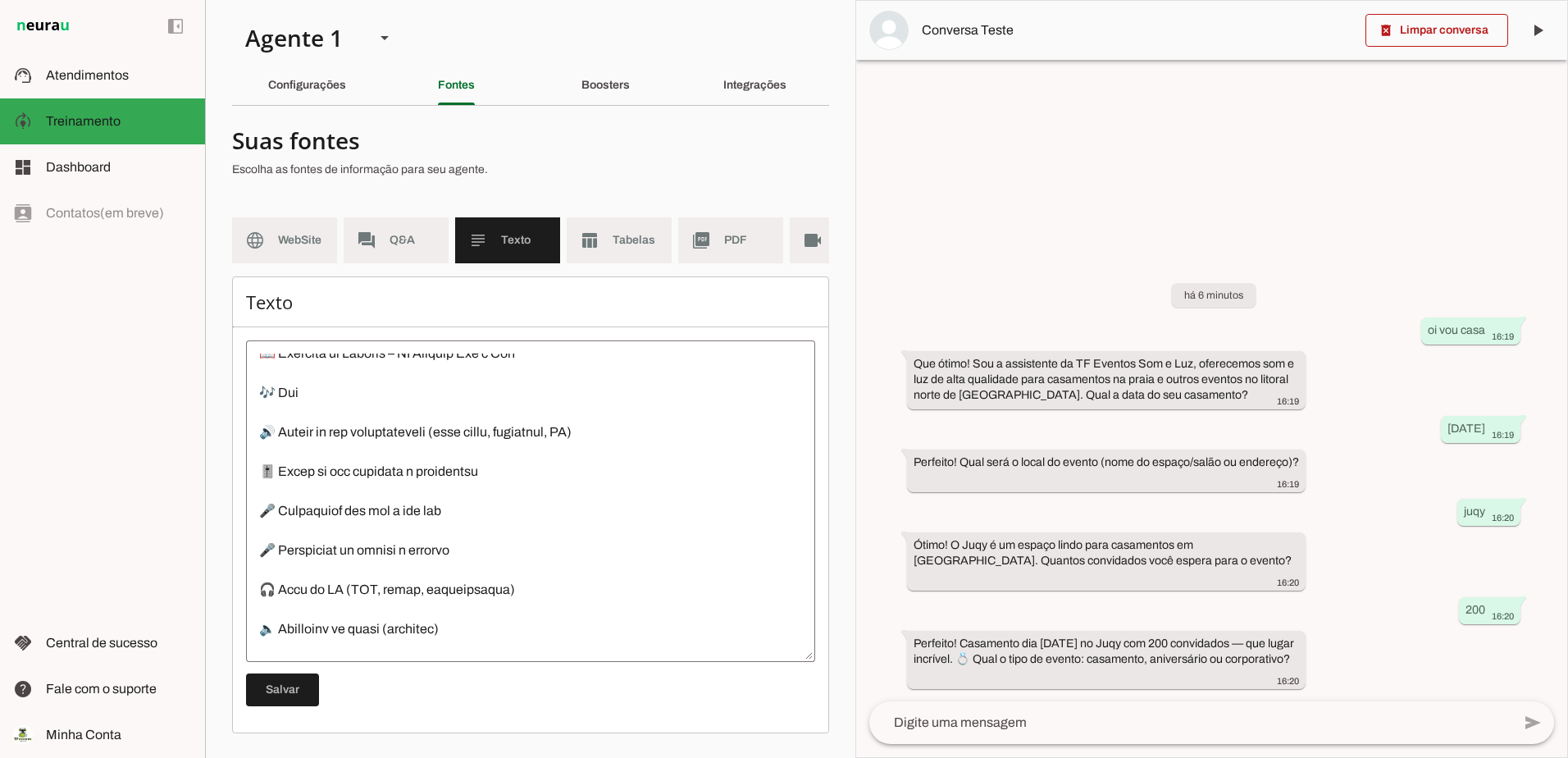
scroll to position [430, 0]
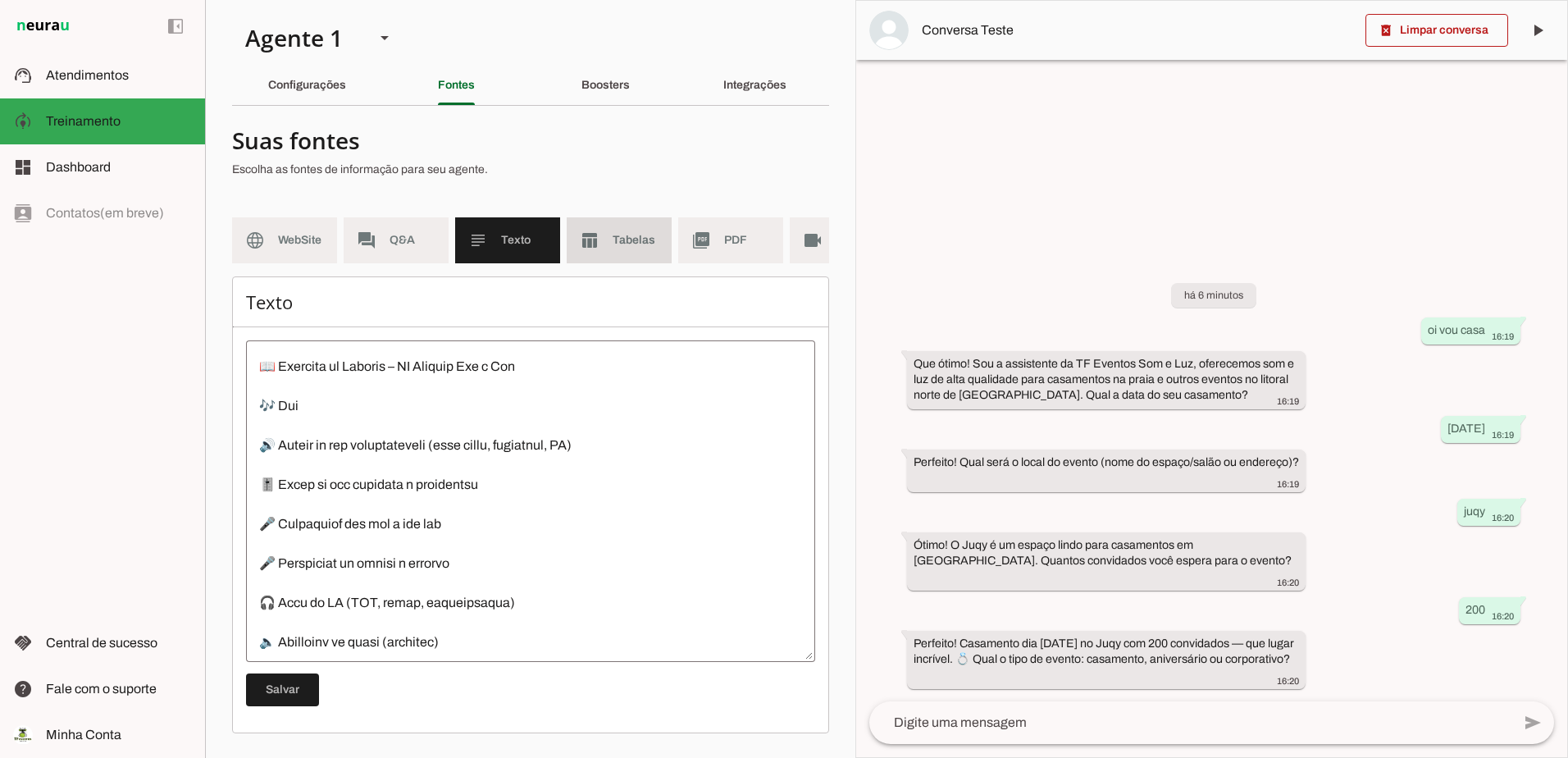
click at [619, 232] on span "Tabelas" at bounding box center [635, 240] width 46 height 17
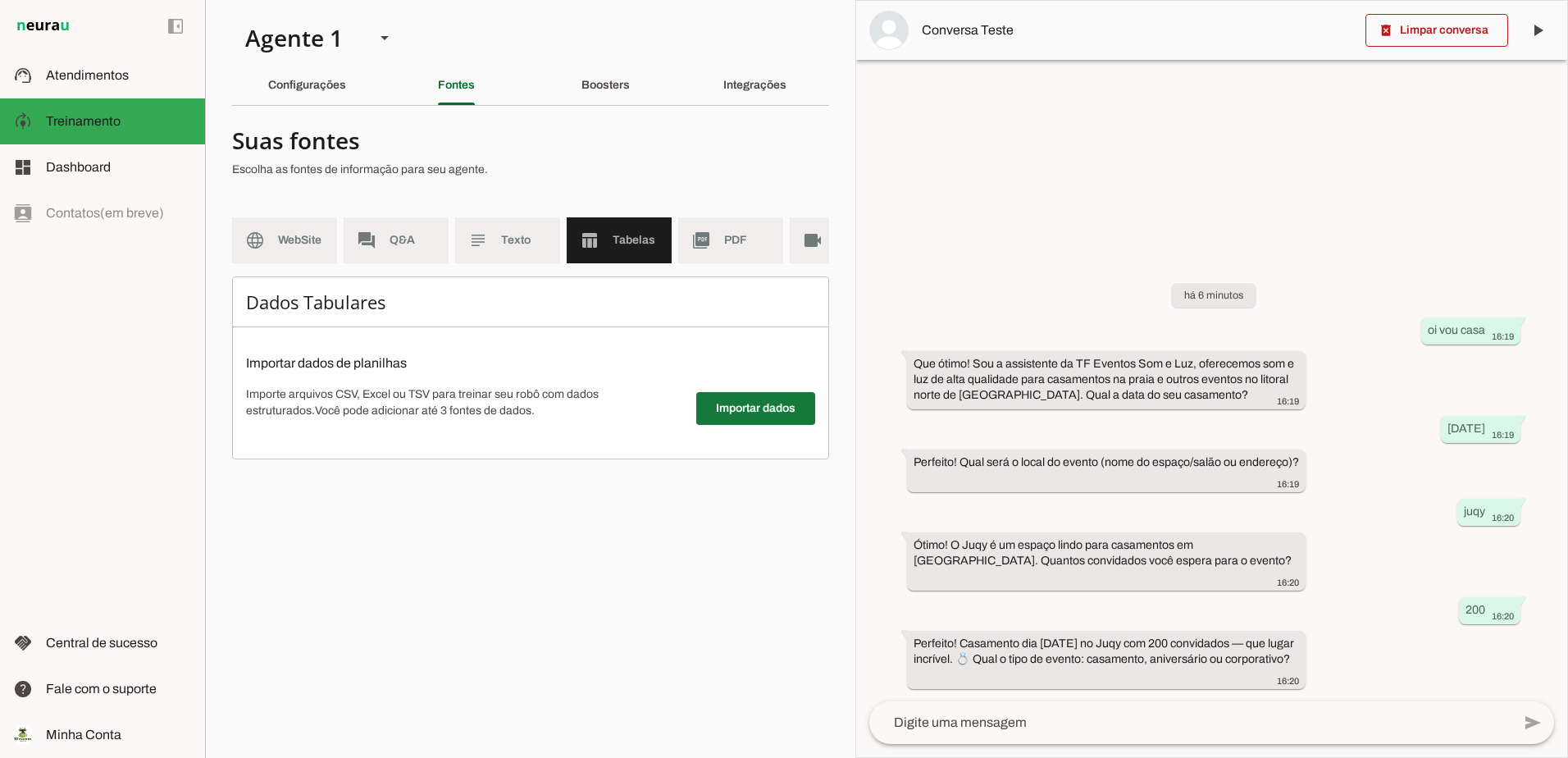
click at [725, 425] on span at bounding box center [756, 408] width 119 height 39
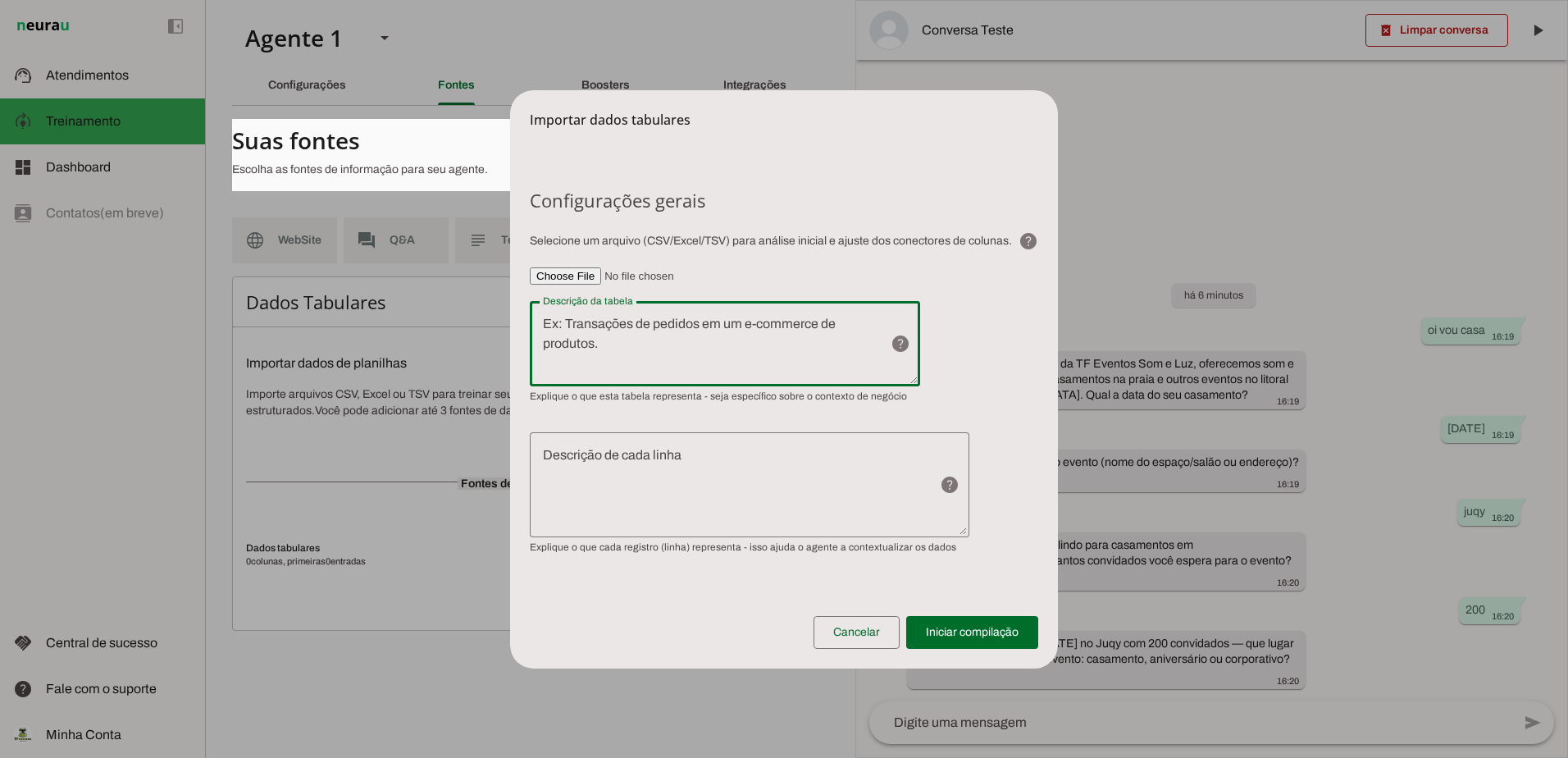
click at [740, 338] on textarea "Descrição da tabela" at bounding box center [703, 343] width 347 height 59
click at [584, 497] on textarea "Descrição de cada linha" at bounding box center [728, 485] width 396 height 79
type textarea "Início │ ▼ Cliente já fala com Thiago? ──► Sim ──► “Perfeito! 👌 Vou avisar o Th…"
drag, startPoint x: 791, startPoint y: 354, endPoint x: 644, endPoint y: 347, distance: 147.2
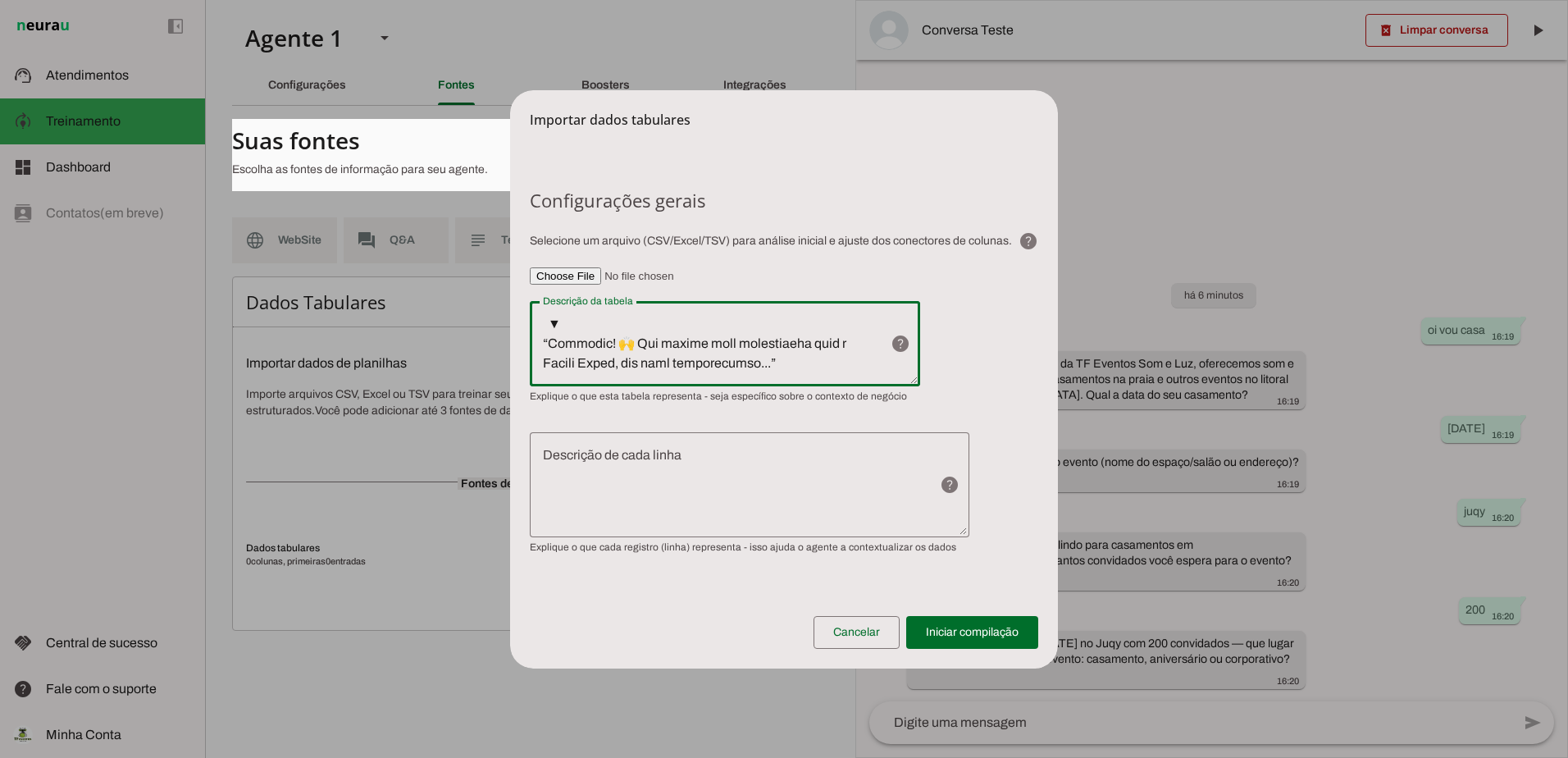
click at [598, 341] on textarea "Descrição da tabela" at bounding box center [703, 343] width 347 height 59
click at [808, 352] on textarea "Descrição da tabela" at bounding box center [703, 343] width 347 height 59
drag, startPoint x: 807, startPoint y: 352, endPoint x: 446, endPoint y: 254, distance: 374.1
click at [510, 254] on dialog "Importar dados tabulares Configurações gerais Selecione um arquivo (CSV/Excel/T…" at bounding box center [784, 379] width 548 height 578
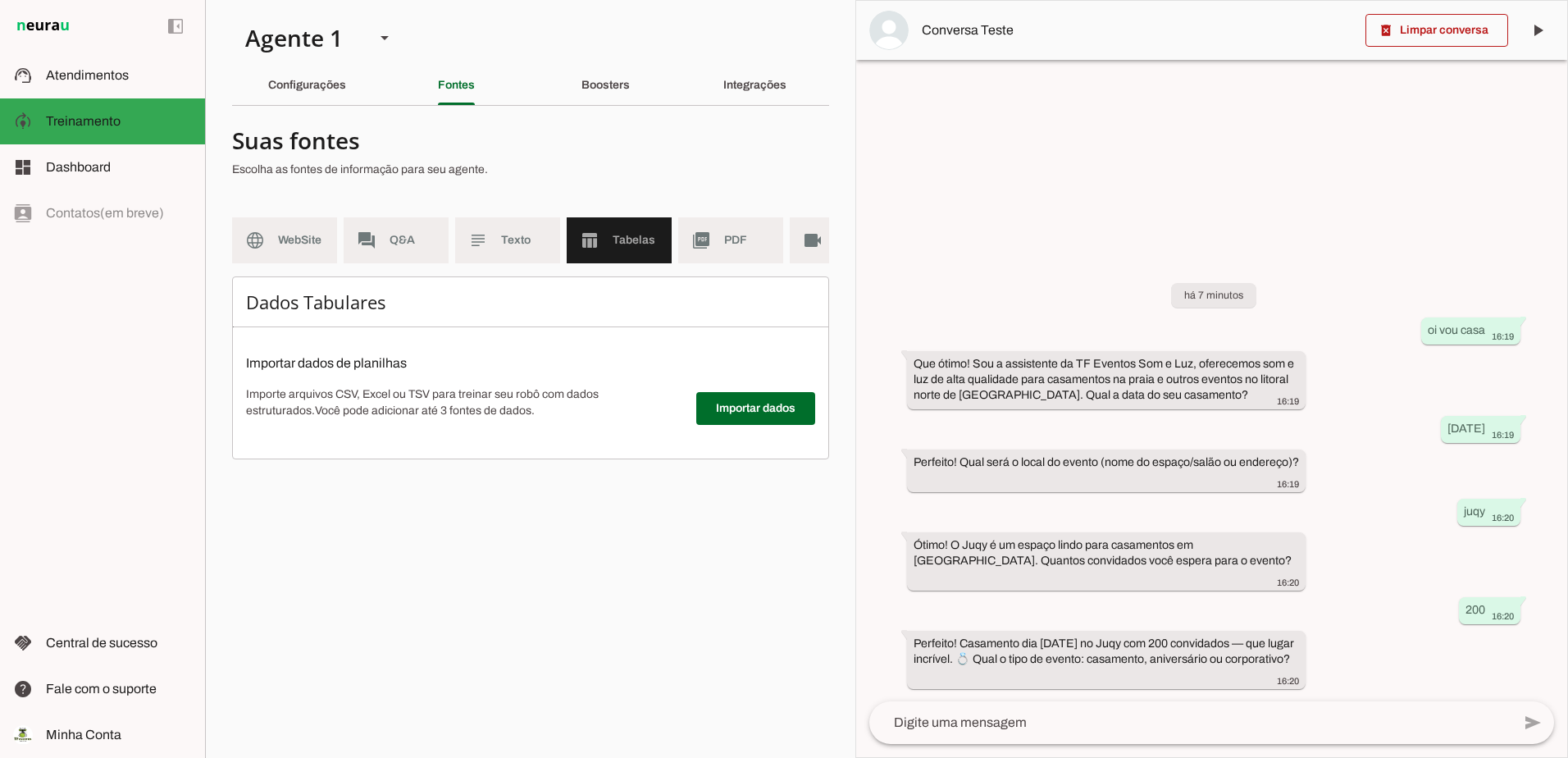
click at [616, 236] on span "Tabelas" at bounding box center [635, 240] width 46 height 17
click at [733, 419] on span at bounding box center [756, 408] width 119 height 39
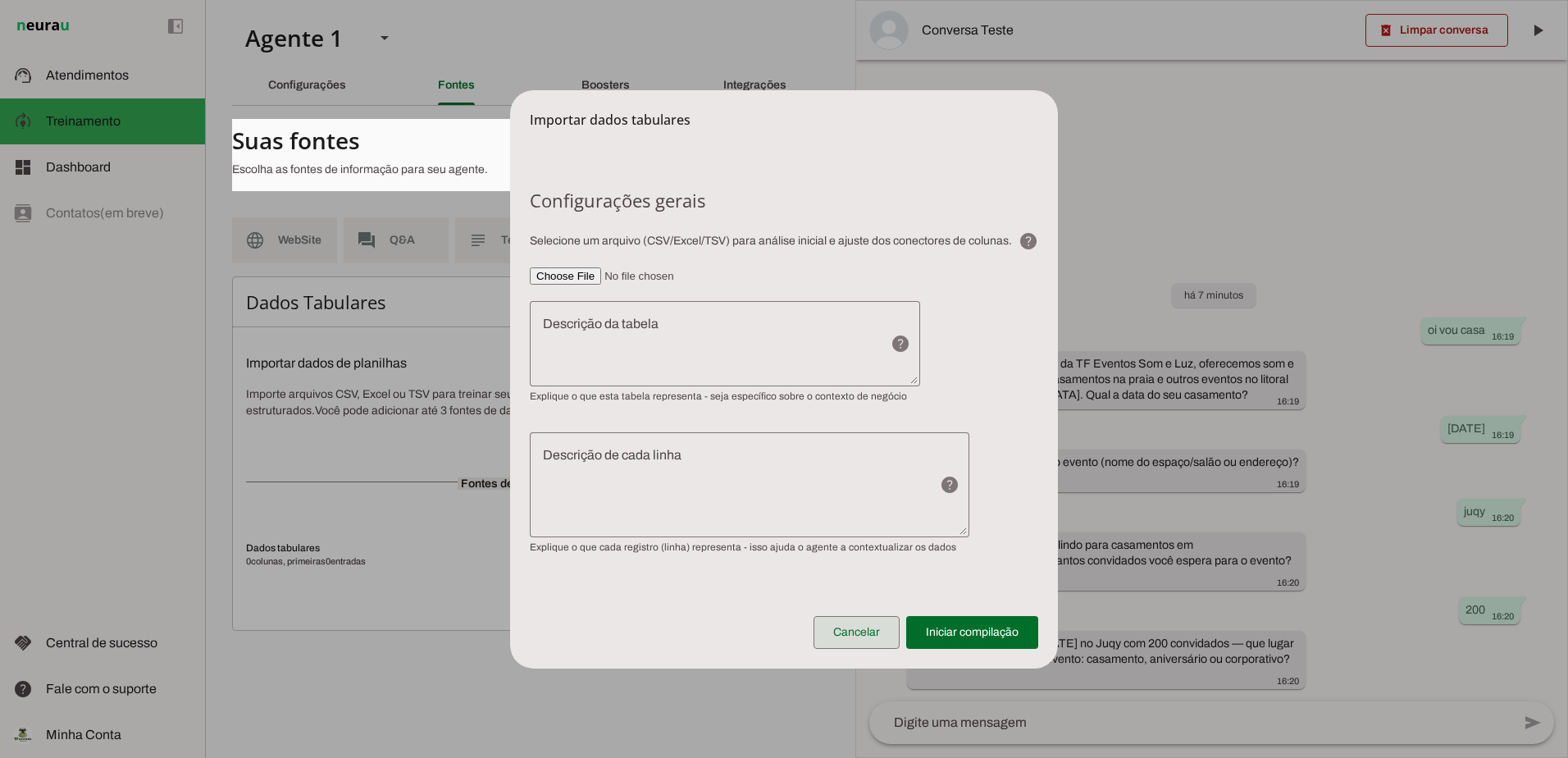
drag, startPoint x: 846, startPoint y: 636, endPoint x: 765, endPoint y: 614, distance: 83.9
click at [845, 635] on span at bounding box center [856, 632] width 86 height 39
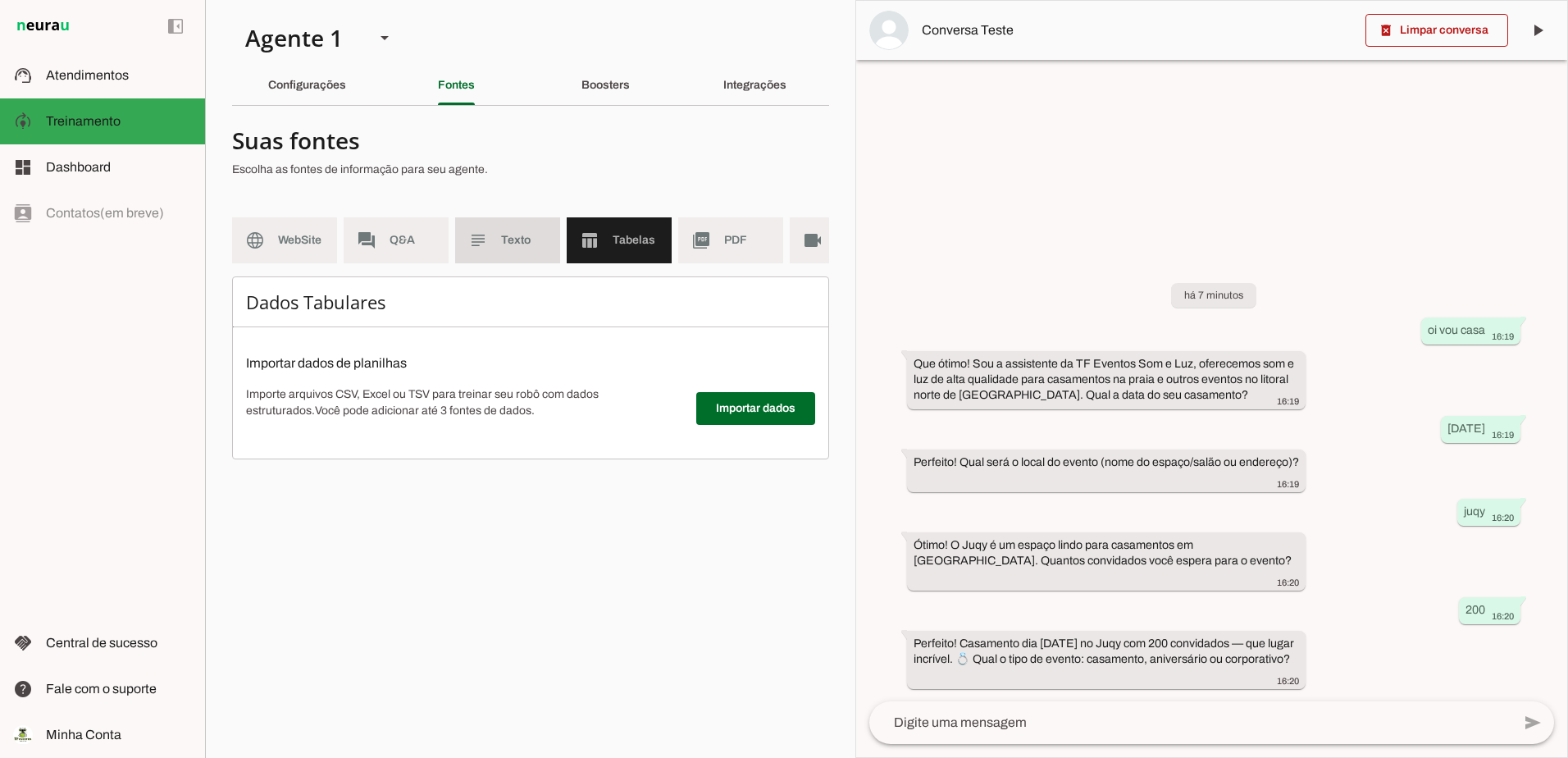
click at [522, 248] on md-item "subject Texto" at bounding box center [508, 240] width 105 height 46
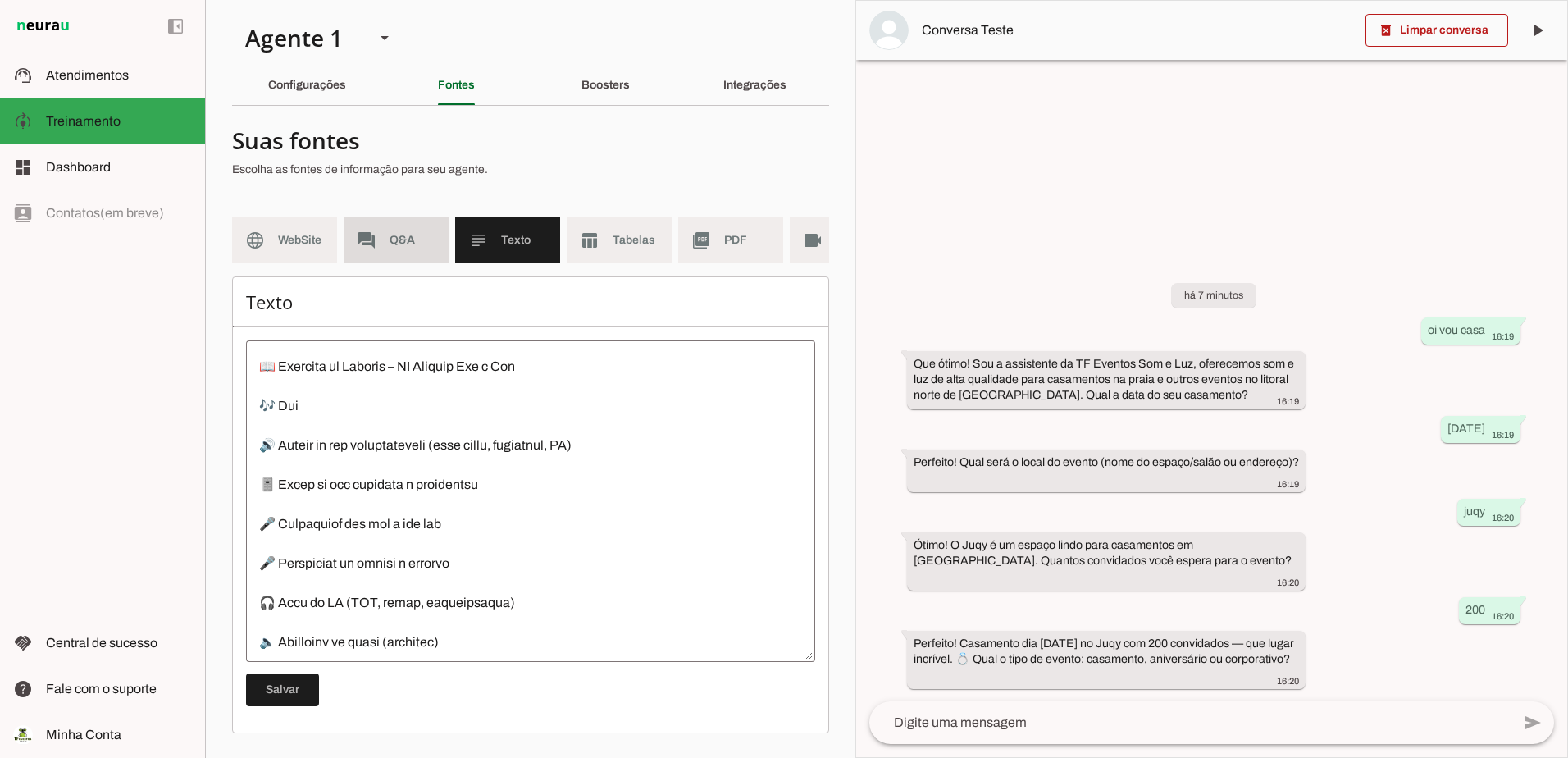
drag, startPoint x: 385, startPoint y: 247, endPoint x: 411, endPoint y: 238, distance: 27.5
click at [386, 247] on md-item "forum Q&A" at bounding box center [396, 240] width 105 height 46
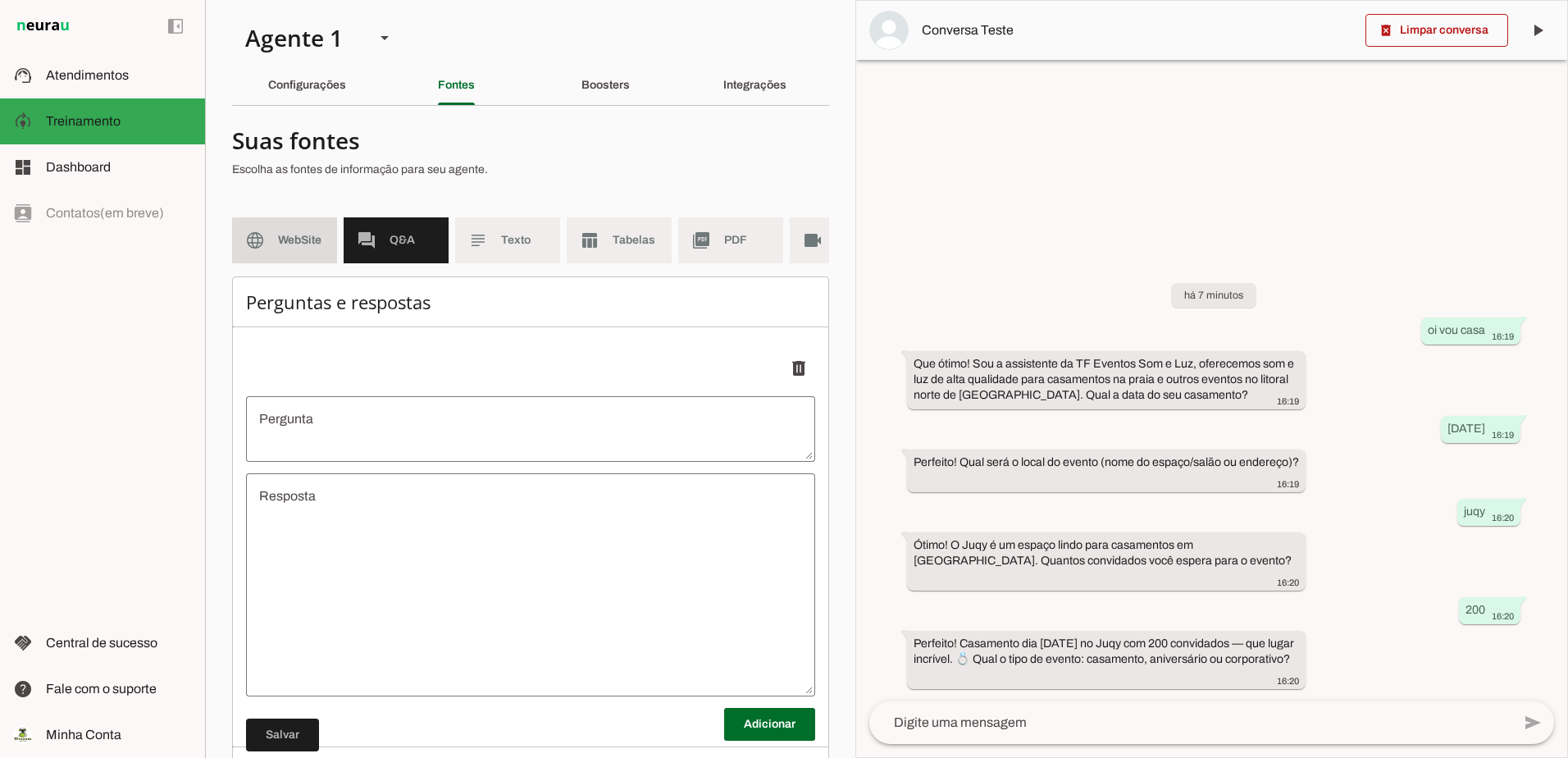
click at [289, 240] on span "WebSite" at bounding box center [301, 240] width 46 height 17
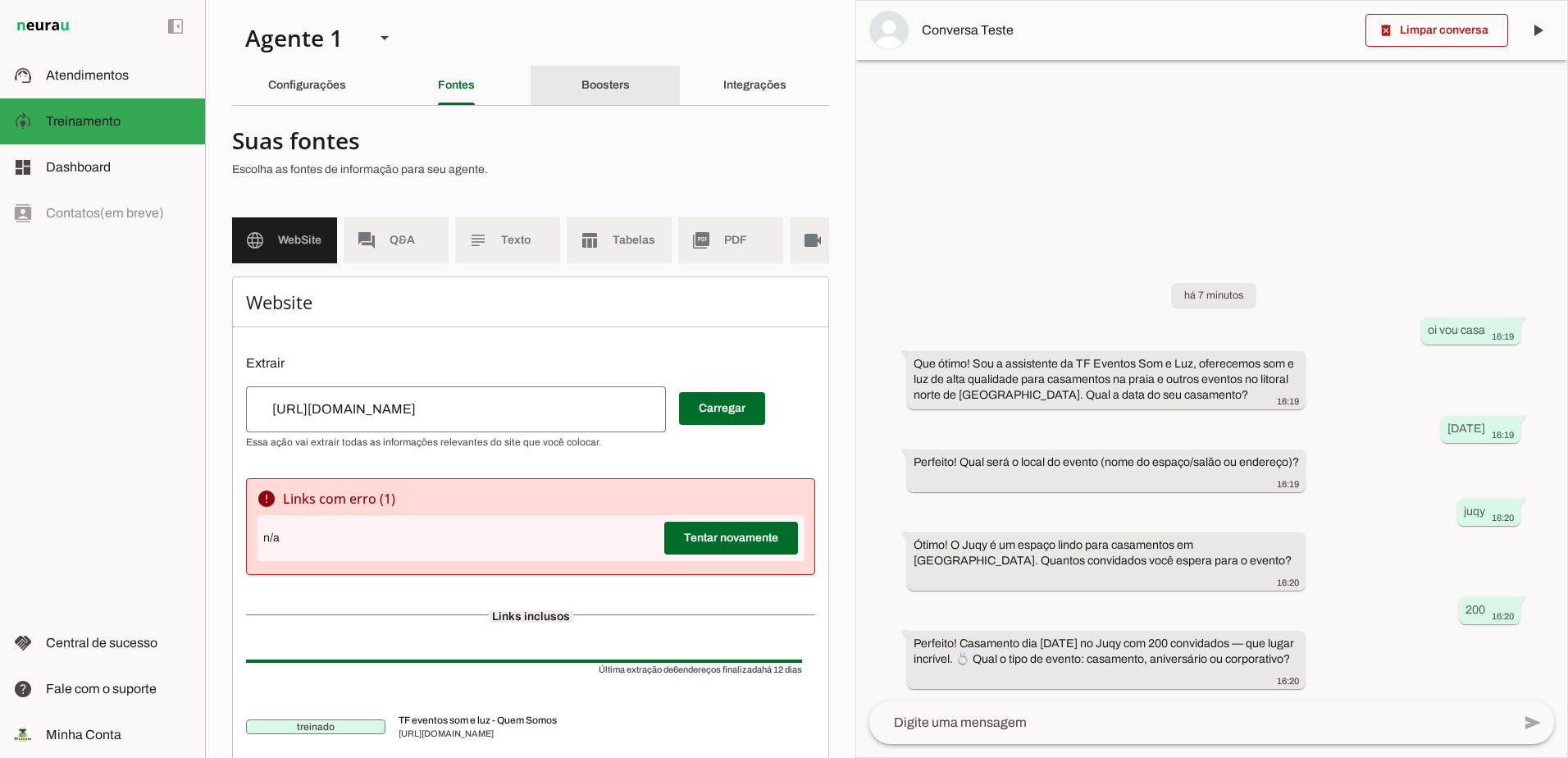
click at [581, 98] on div "Boosters" at bounding box center [605, 85] width 48 height 39
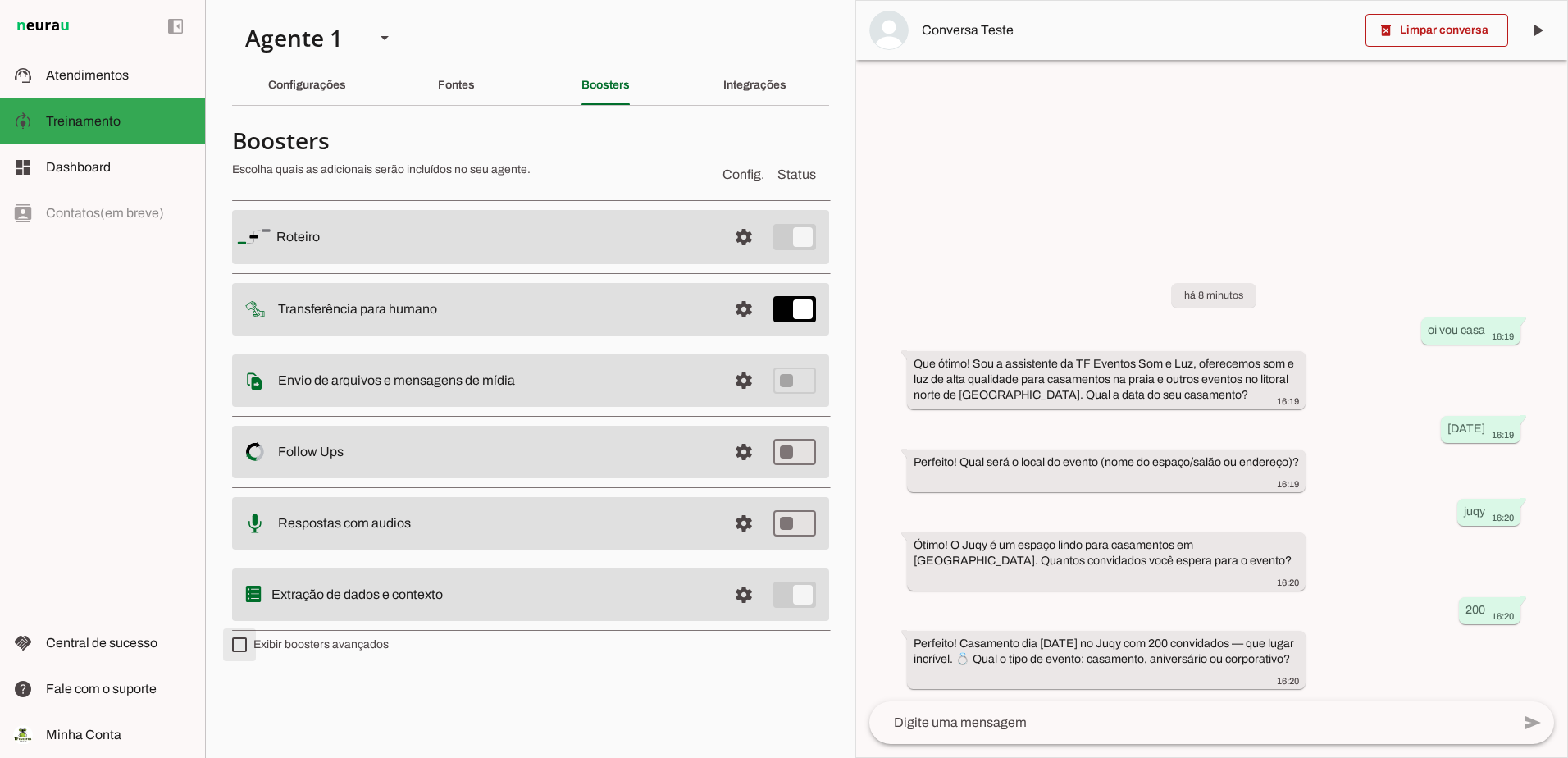
type md-checkbox "on"
click at [0, 0] on slot "Configurações" at bounding box center [0, 0] width 0 height 0
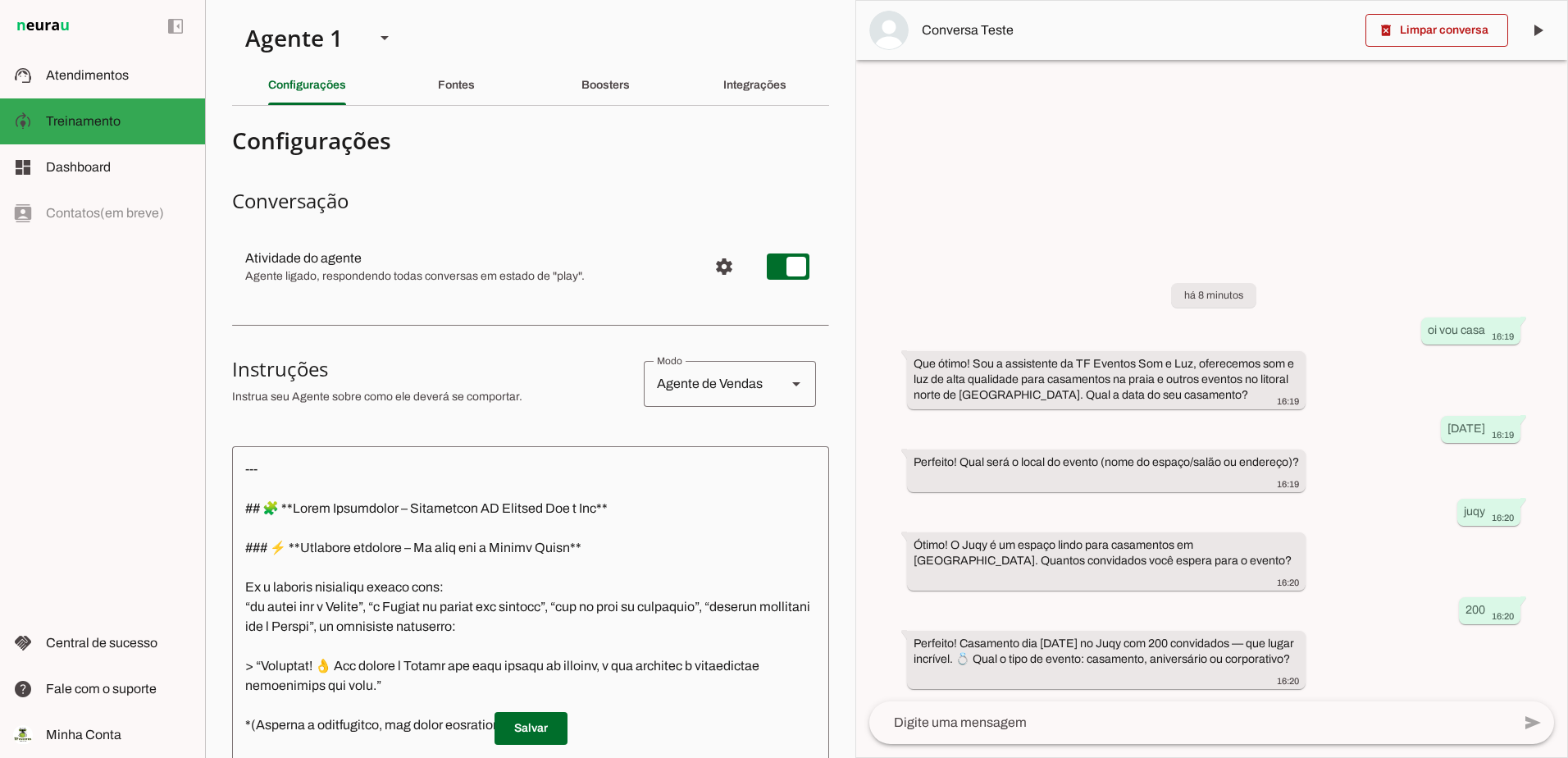
click at [792, 385] on polygon "Modo" at bounding box center [795, 384] width 8 height 4
click at [551, 376] on h3 "Instruções" at bounding box center [431, 369] width 398 height 26
click at [792, 383] on polygon "Modo" at bounding box center [795, 384] width 8 height 4
click at [550, 388] on div at bounding box center [431, 384] width 398 height 56
click at [586, 95] on div "Boosters" at bounding box center [605, 85] width 48 height 39
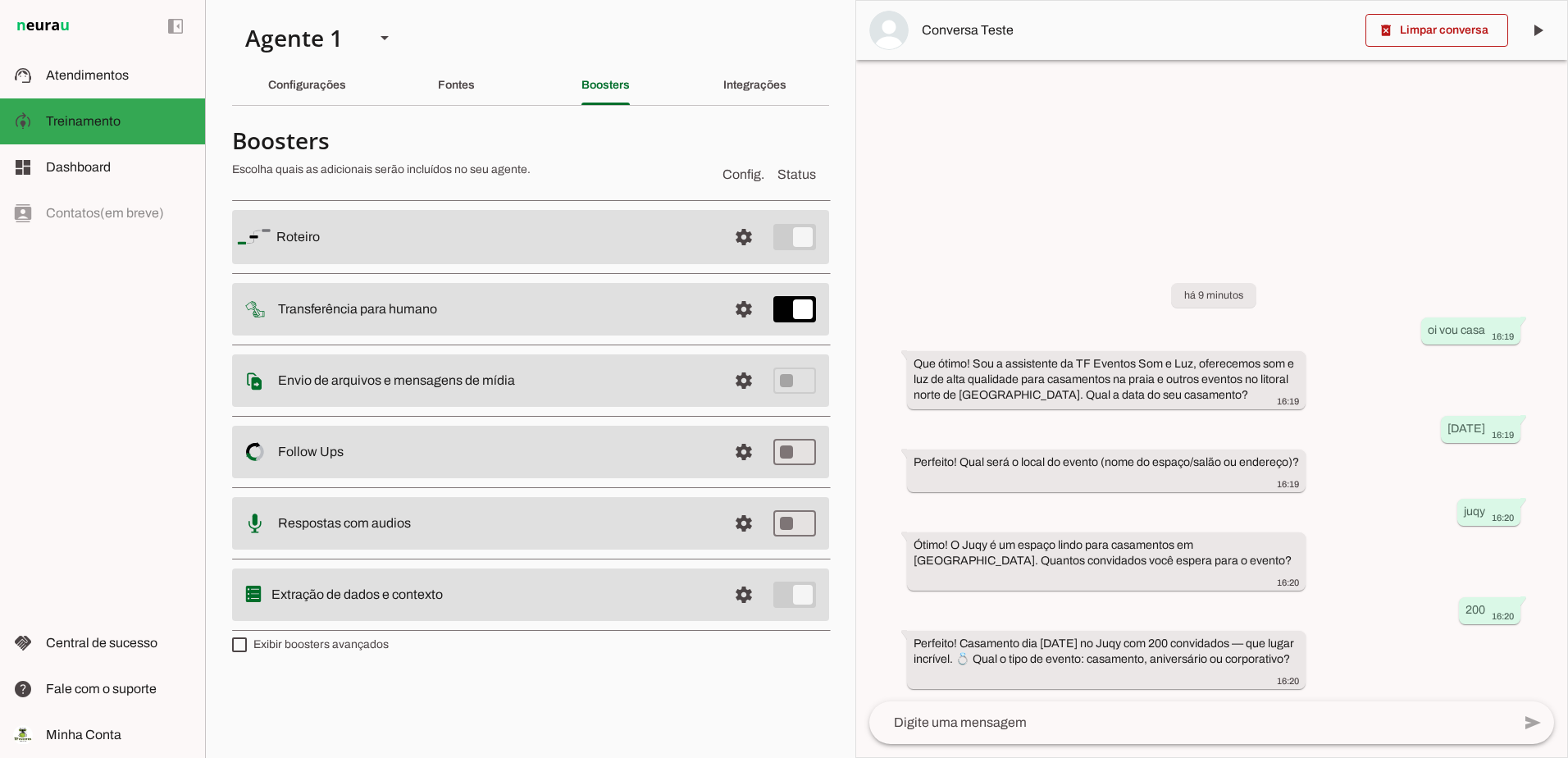
click at [0, 0] on slot "Roteiro" at bounding box center [0, 0] width 0 height 0
click at [741, 232] on span at bounding box center [744, 237] width 39 height 39
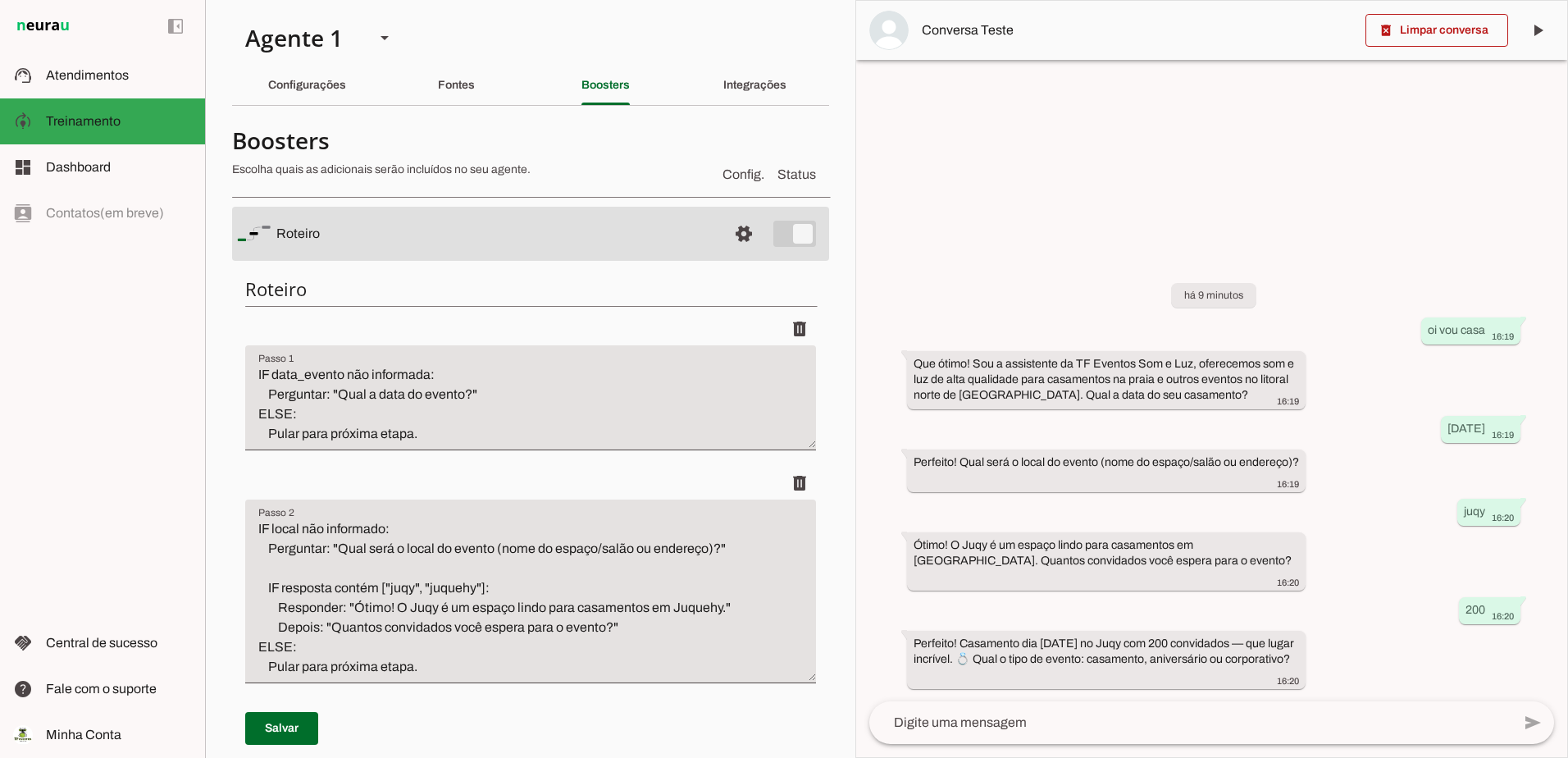
click at [795, 233] on md-item "settings [GEOGRAPHIC_DATA]" at bounding box center [531, 234] width 597 height 54
click at [738, 229] on span at bounding box center [744, 233] width 39 height 39
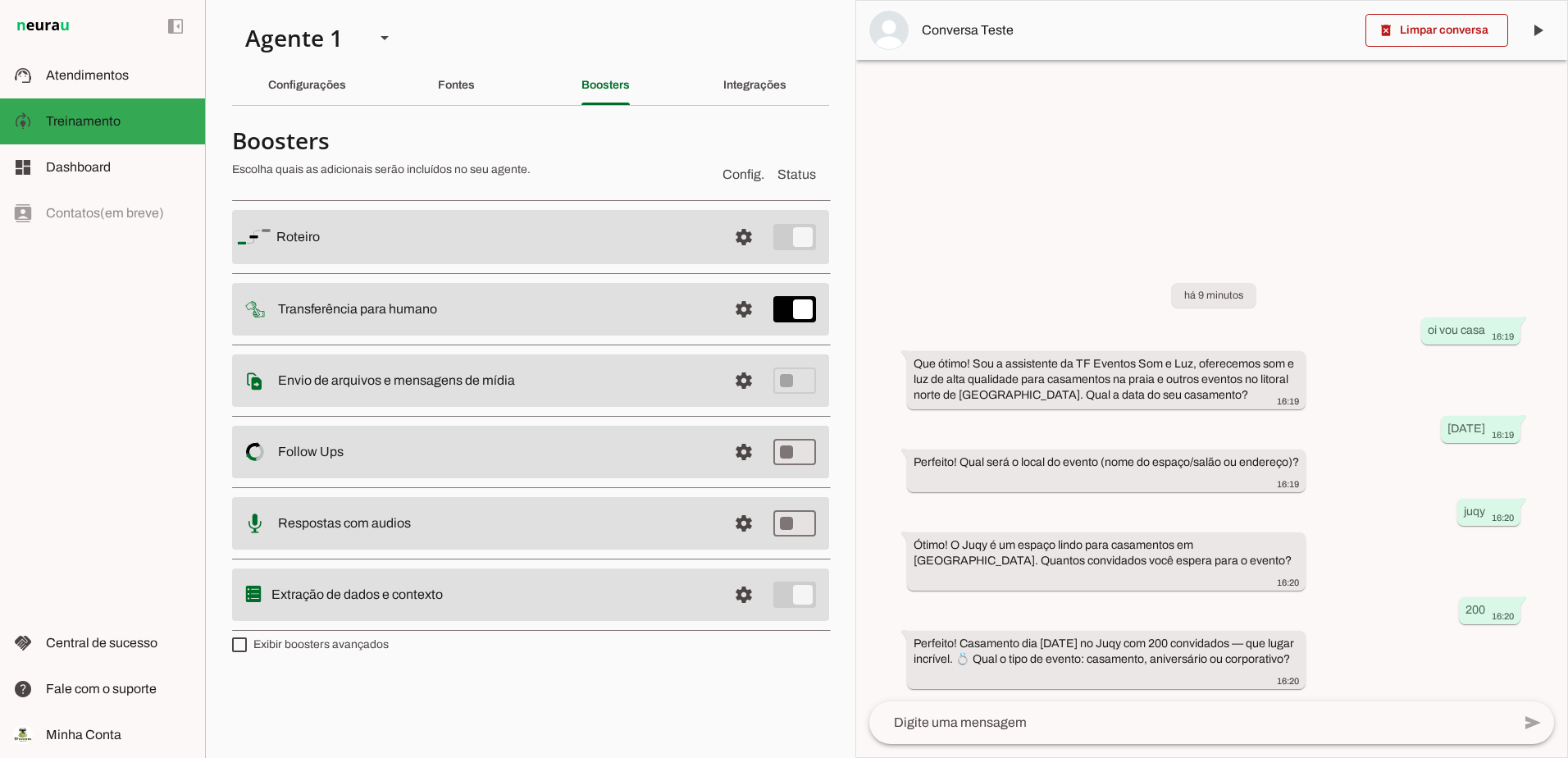
click at [789, 236] on md-item "settings [GEOGRAPHIC_DATA]" at bounding box center [531, 237] width 597 height 54
click at [808, 235] on md-item "settings [GEOGRAPHIC_DATA]" at bounding box center [531, 237] width 597 height 54
click at [808, 236] on md-item "settings [GEOGRAPHIC_DATA]" at bounding box center [531, 237] width 597 height 54
click at [802, 242] on md-item "settings [GEOGRAPHIC_DATA]" at bounding box center [531, 237] width 597 height 54
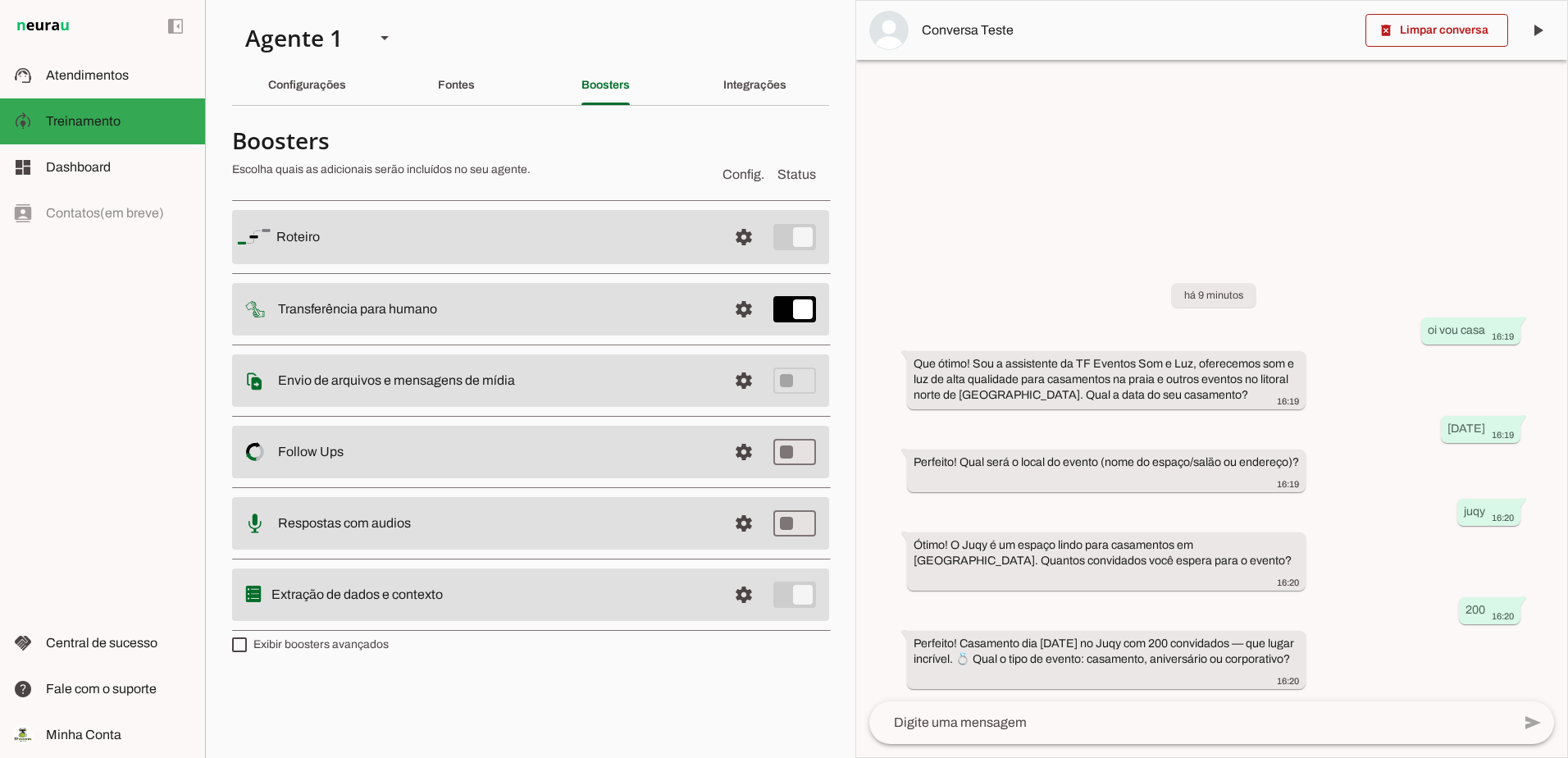
click at [785, 241] on md-item "settings [GEOGRAPHIC_DATA]" at bounding box center [531, 237] width 597 height 54
click at [808, 233] on md-item "settings [GEOGRAPHIC_DATA]" at bounding box center [531, 237] width 597 height 54
click at [0, 0] on slot "Fontes" at bounding box center [0, 0] width 0 height 0
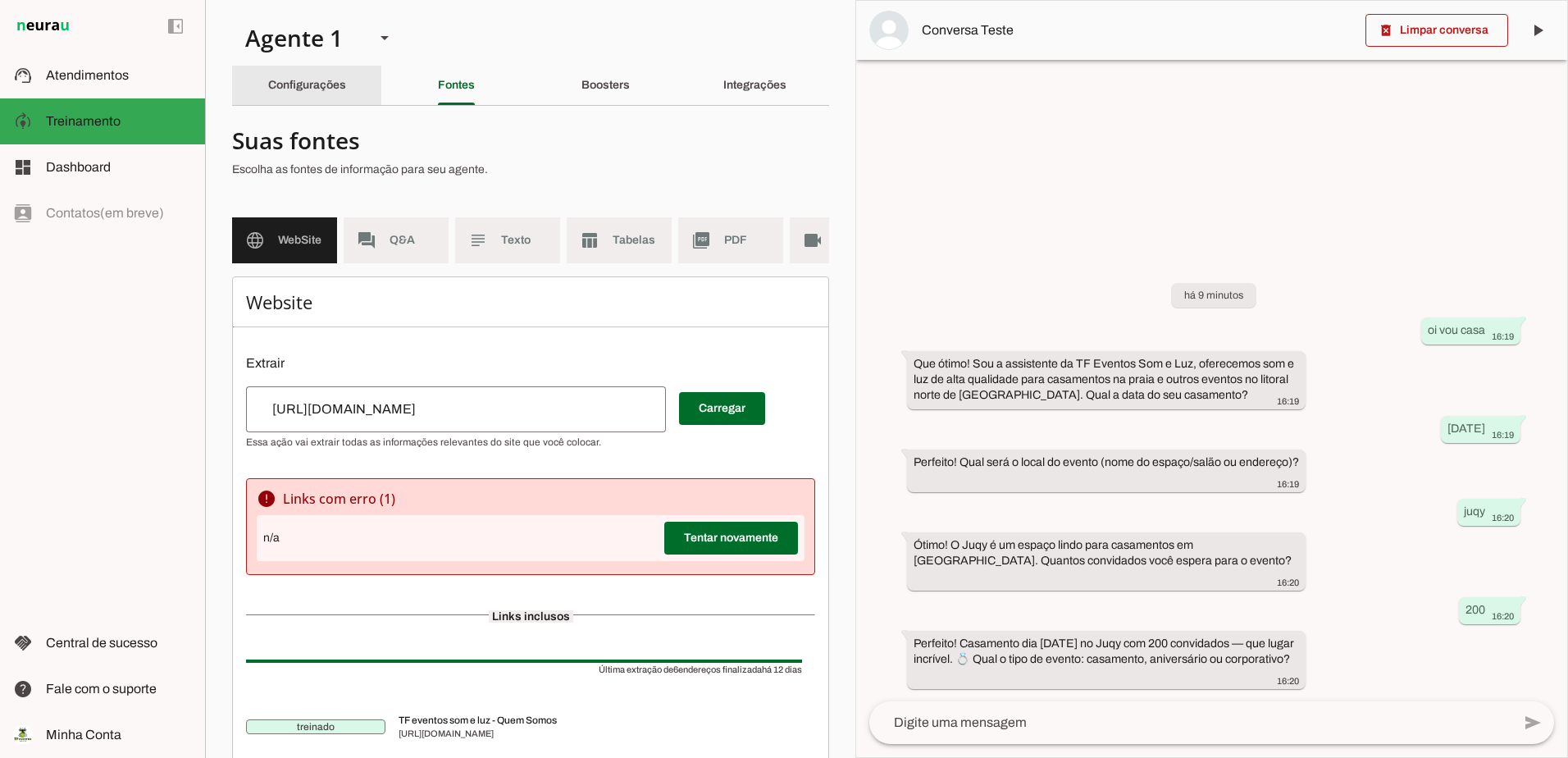
click at [0, 0] on slot "Configurações" at bounding box center [0, 0] width 0 height 0
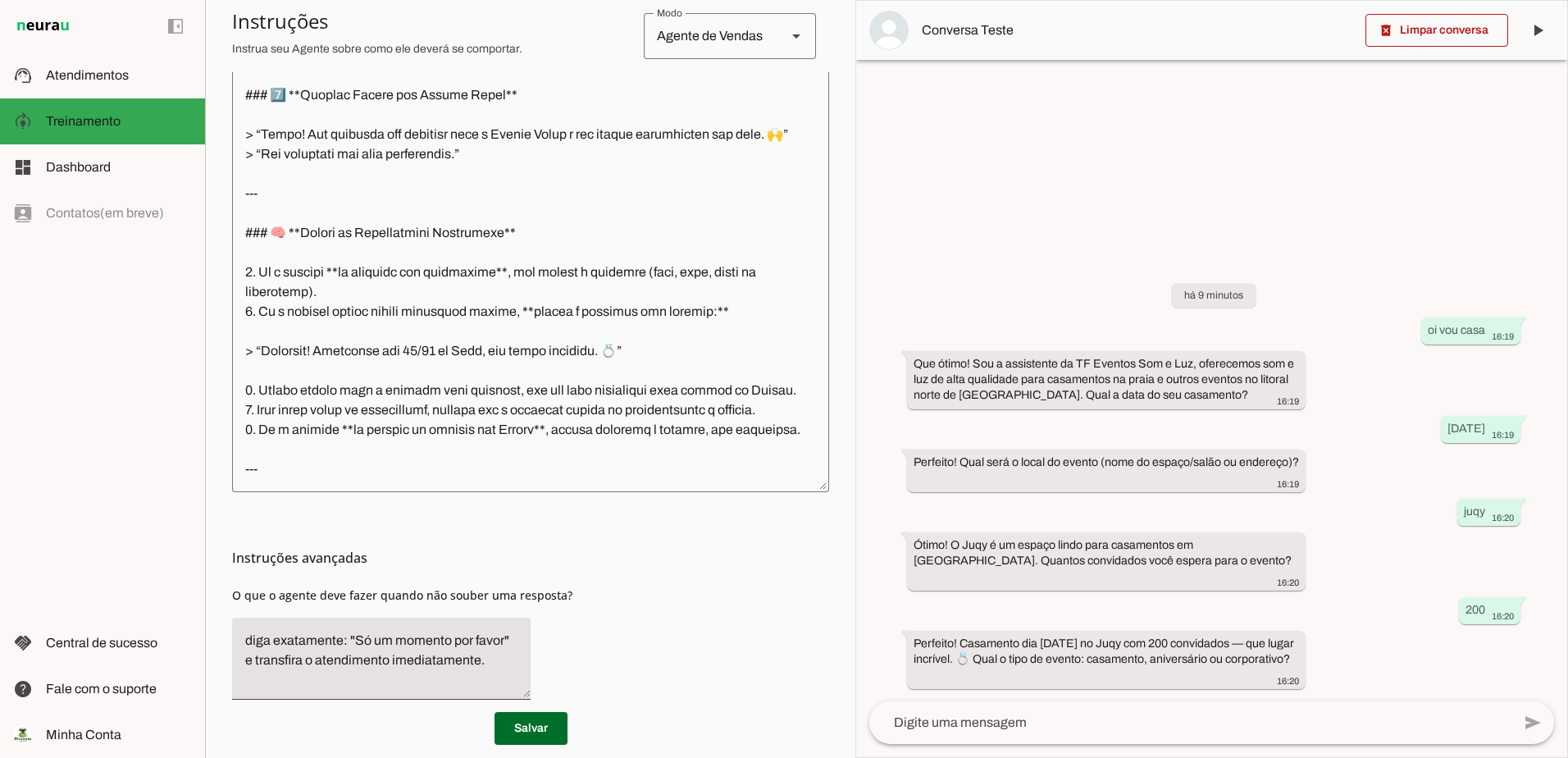
scroll to position [479, 0]
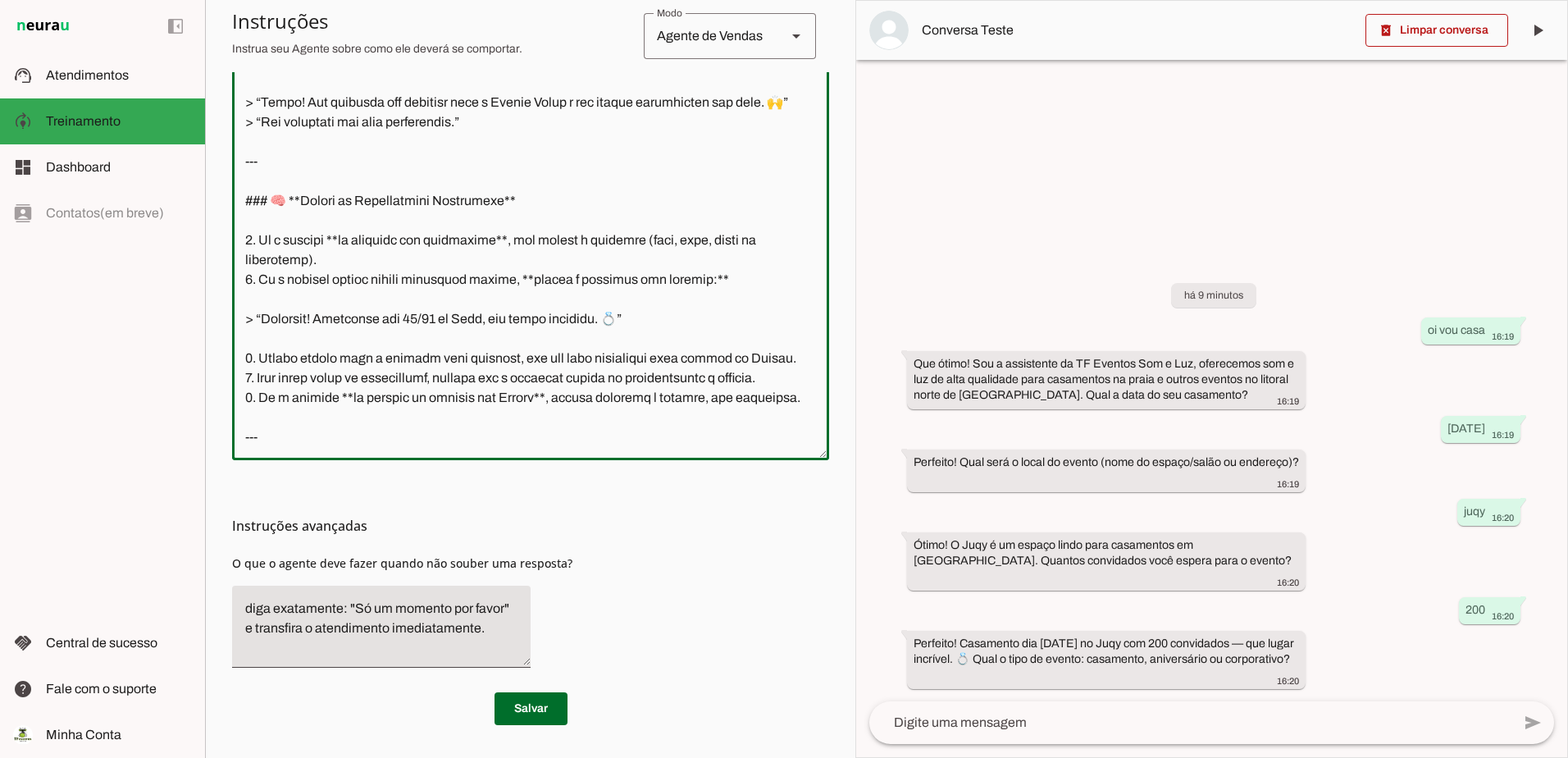
click at [453, 425] on textarea at bounding box center [531, 214] width 597 height 467
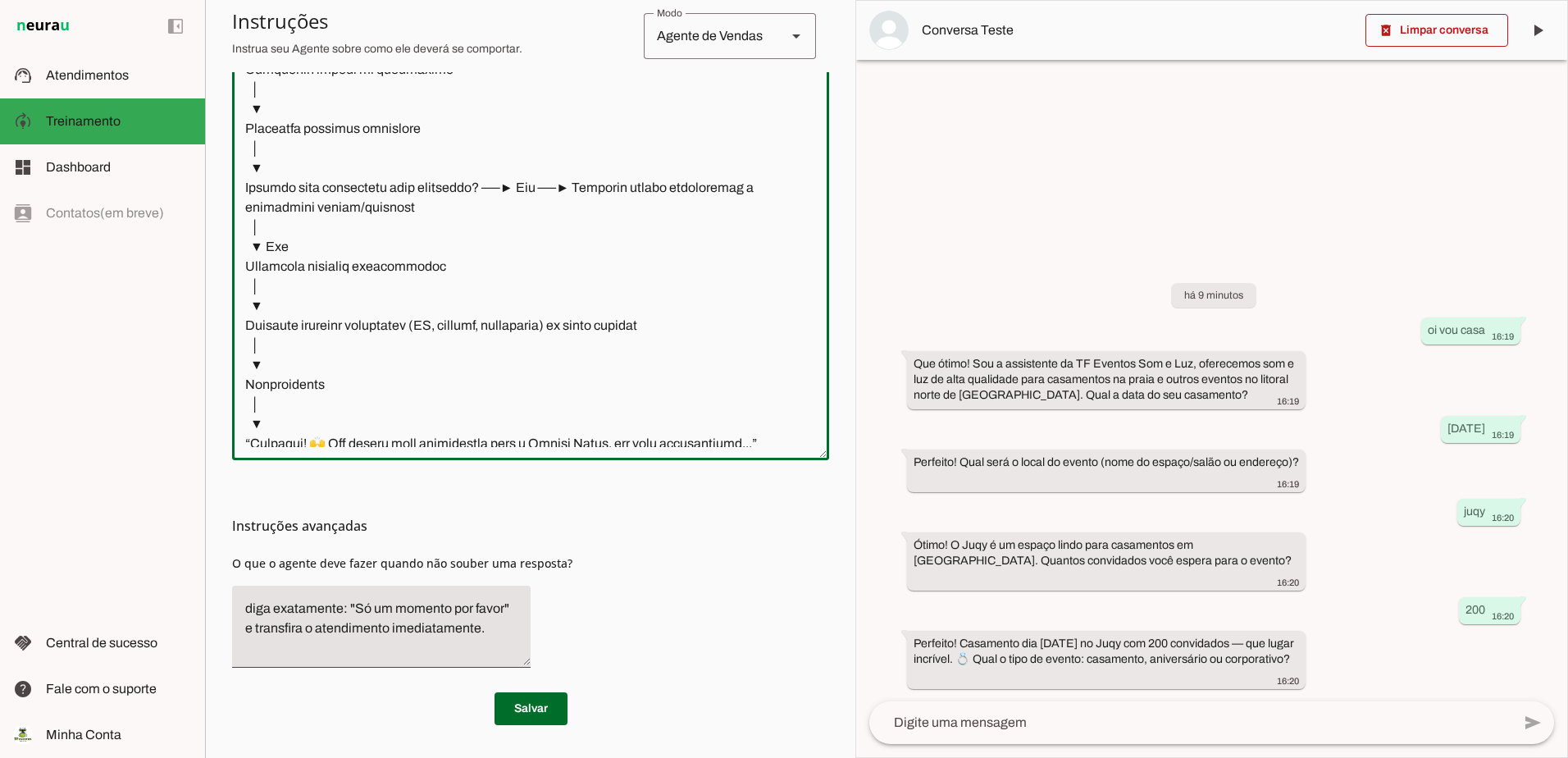
scroll to position [2919, 0]
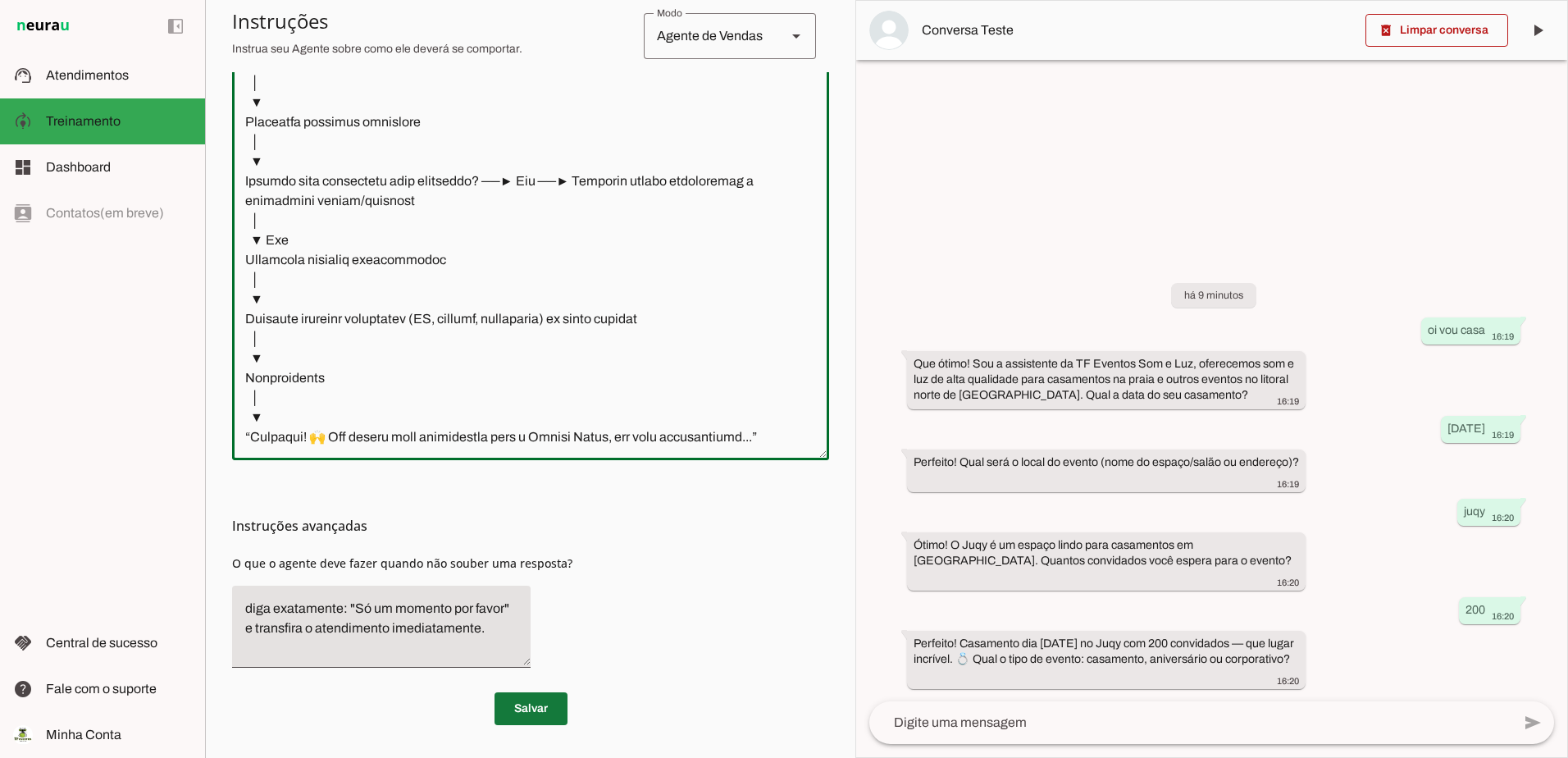
type textarea "--- ## 🧩 **Fluxo Atualizado – Assistente TF Eventos Som e Luz** ### ⚡️ **Condiç…"
type md-outlined-text-field "--- ## 🧩 **Fluxo Atualizado – Assistente TF Eventos Som e Luz** ### ⚡️ **Condiç…"
click at [516, 712] on span at bounding box center [531, 708] width 73 height 39
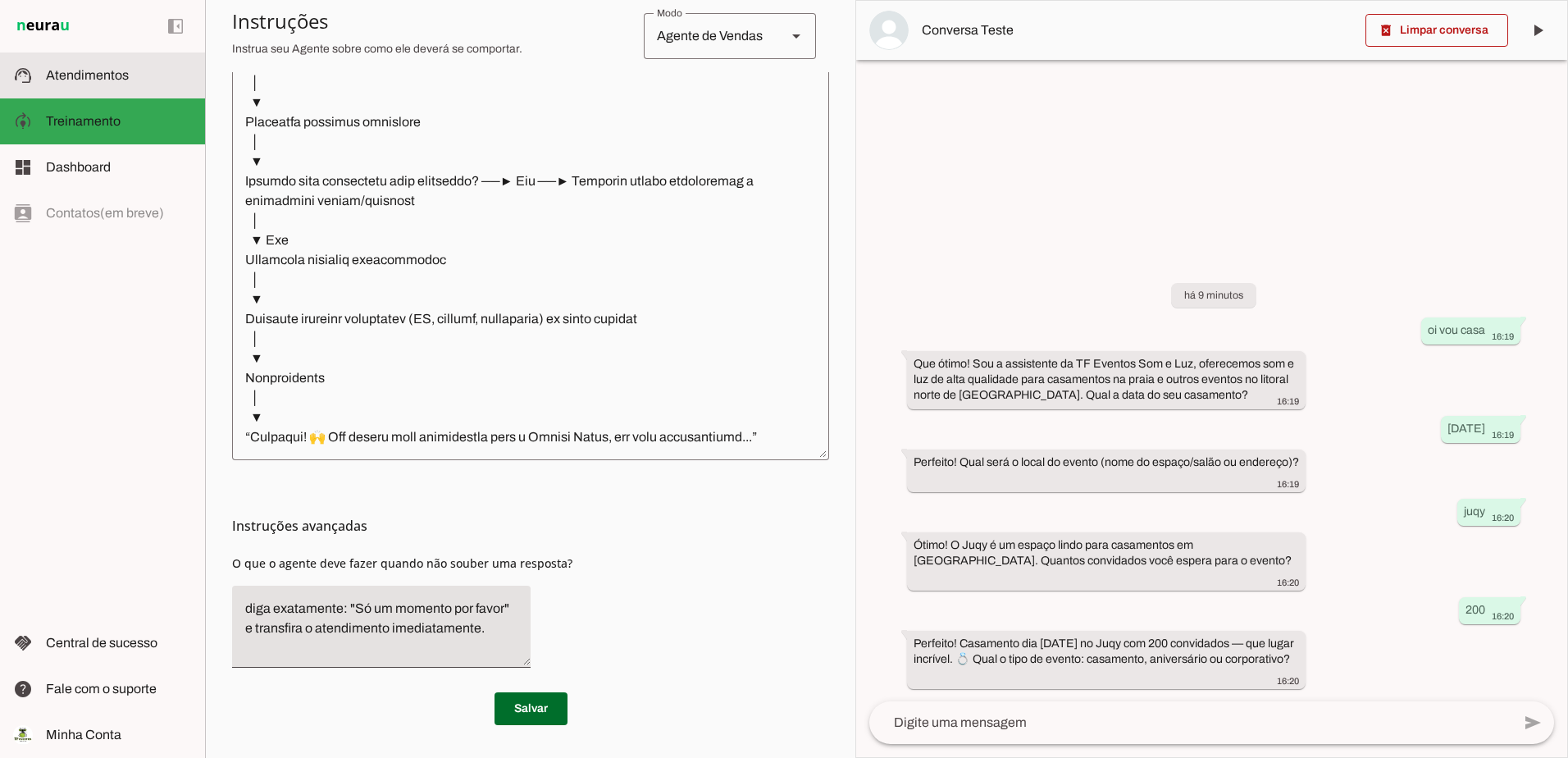
click at [61, 82] on slot at bounding box center [118, 75] width 146 height 19
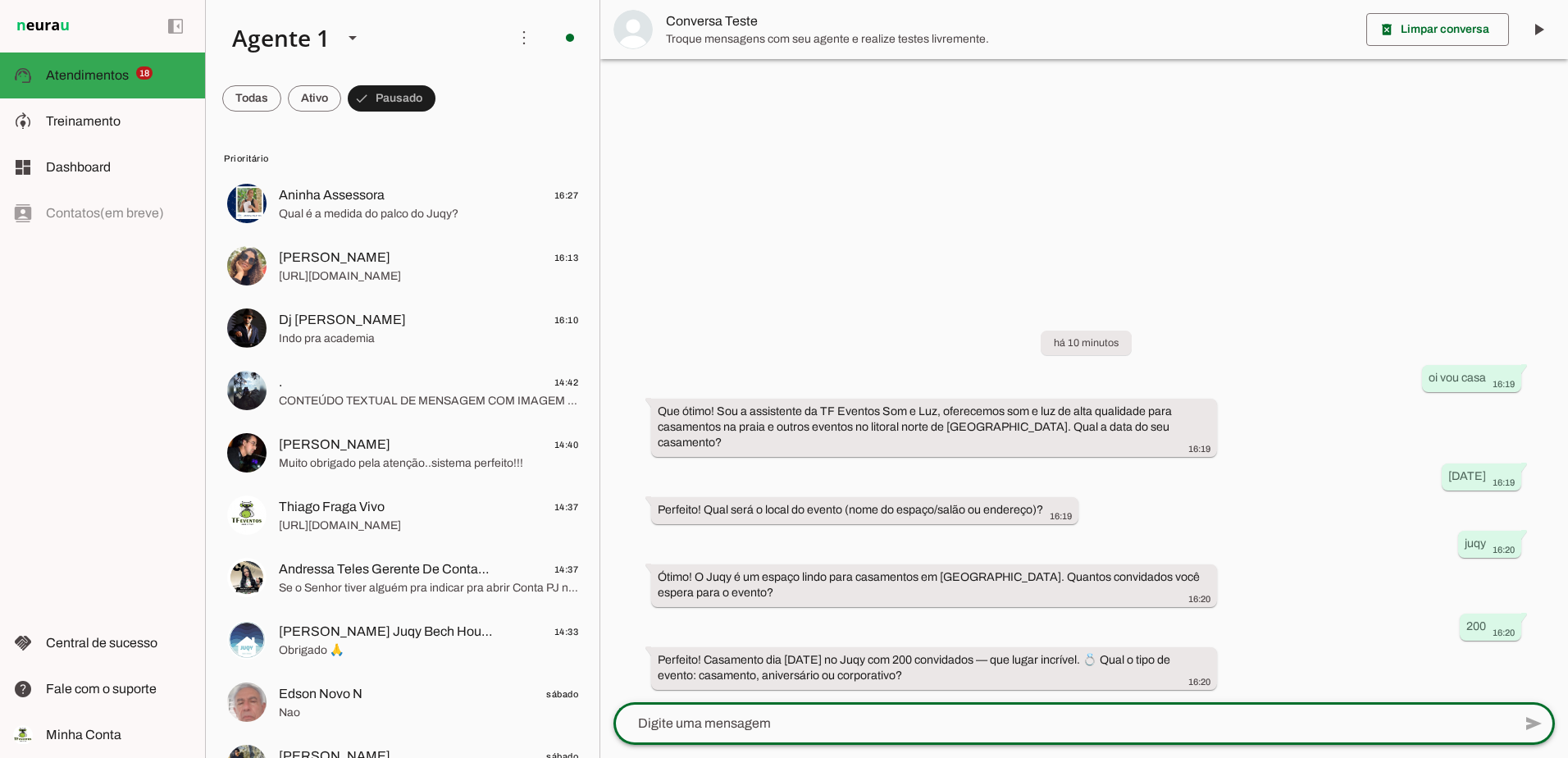
click at [1147, 720] on textarea at bounding box center [1062, 723] width 899 height 19
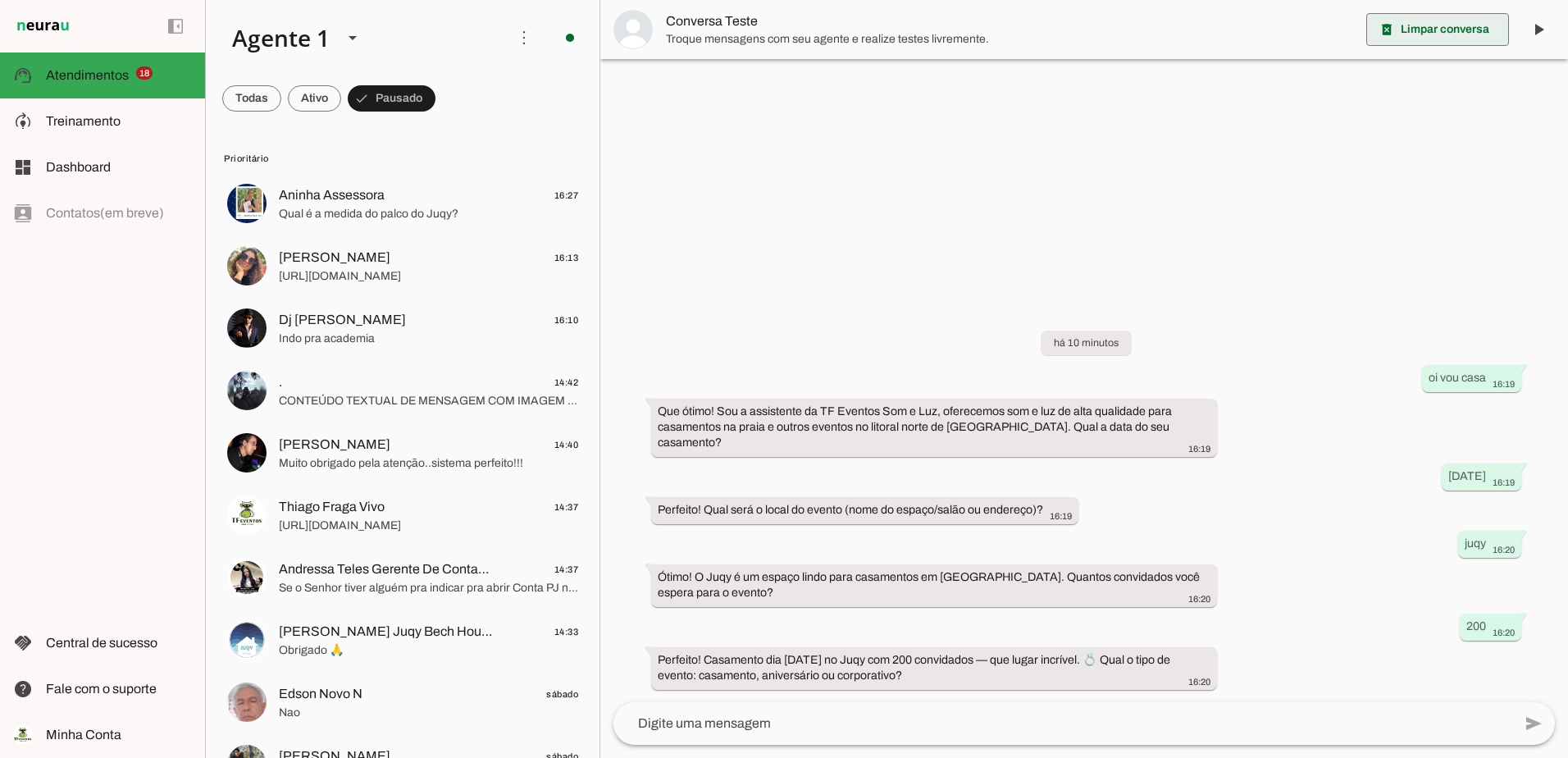
click at [1455, 32] on span at bounding box center [1437, 29] width 143 height 39
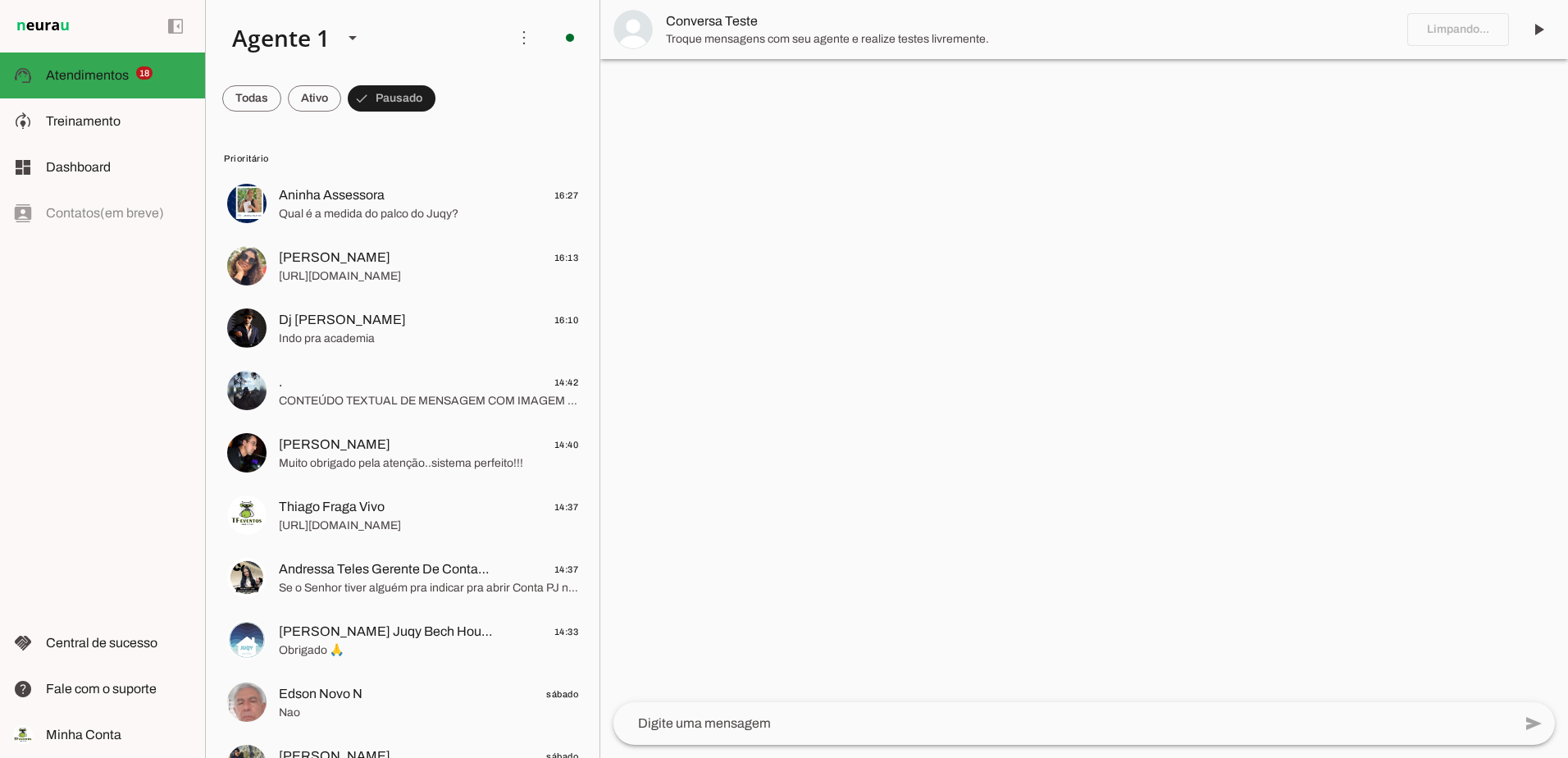
click at [949, 722] on textarea at bounding box center [1062, 723] width 899 height 19
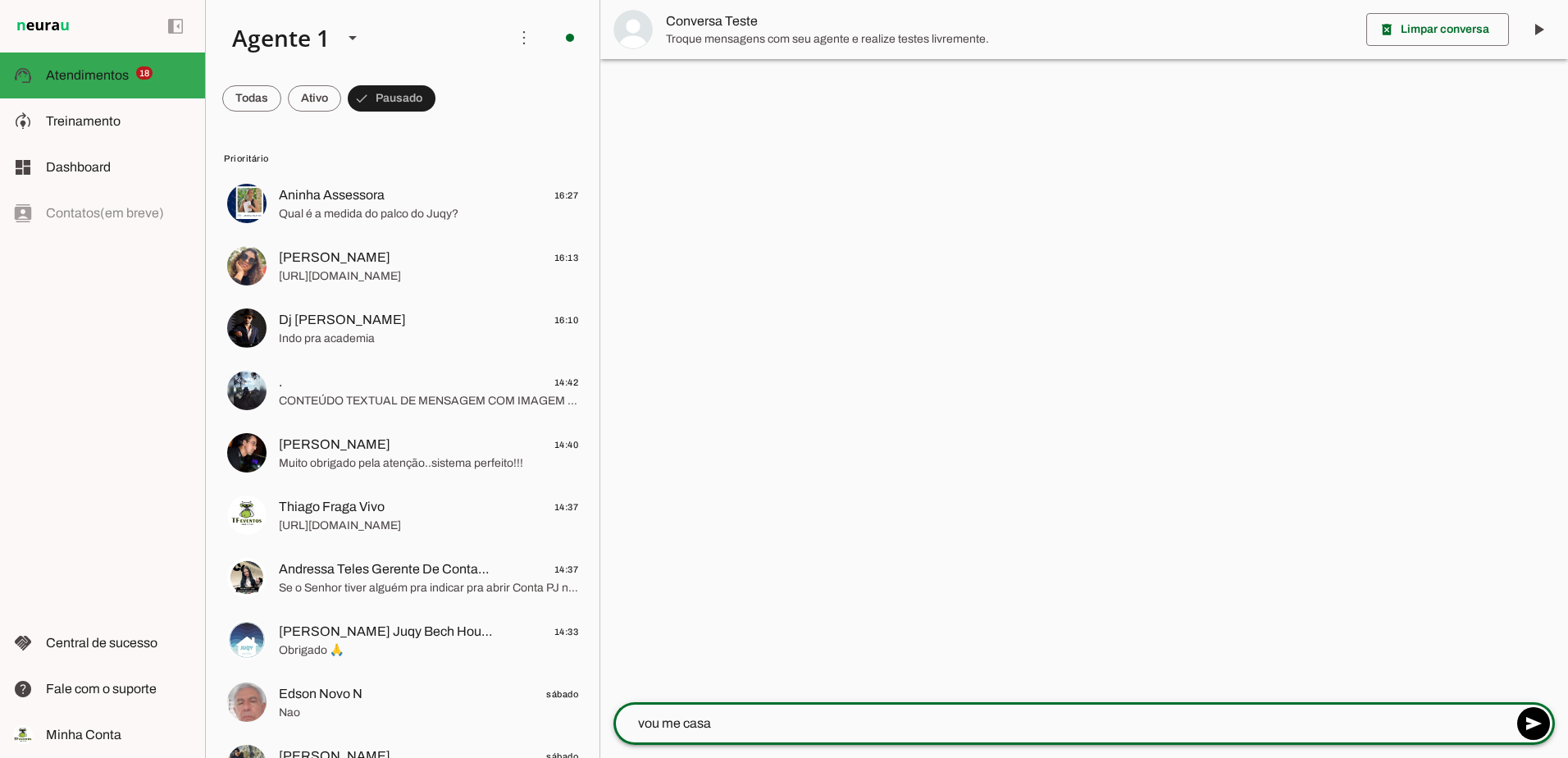
type textarea "vou me casar"
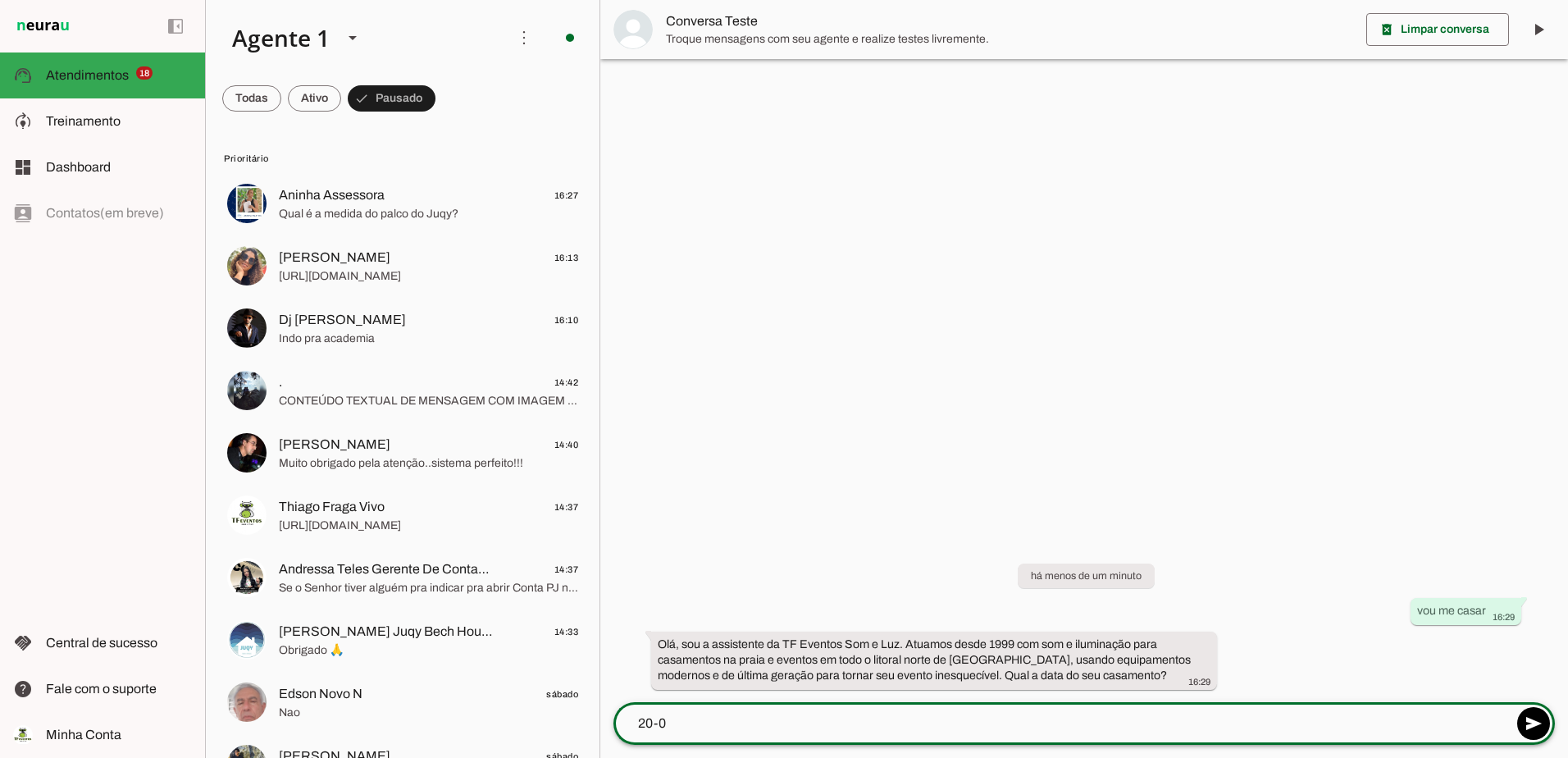
type textarea "20-08"
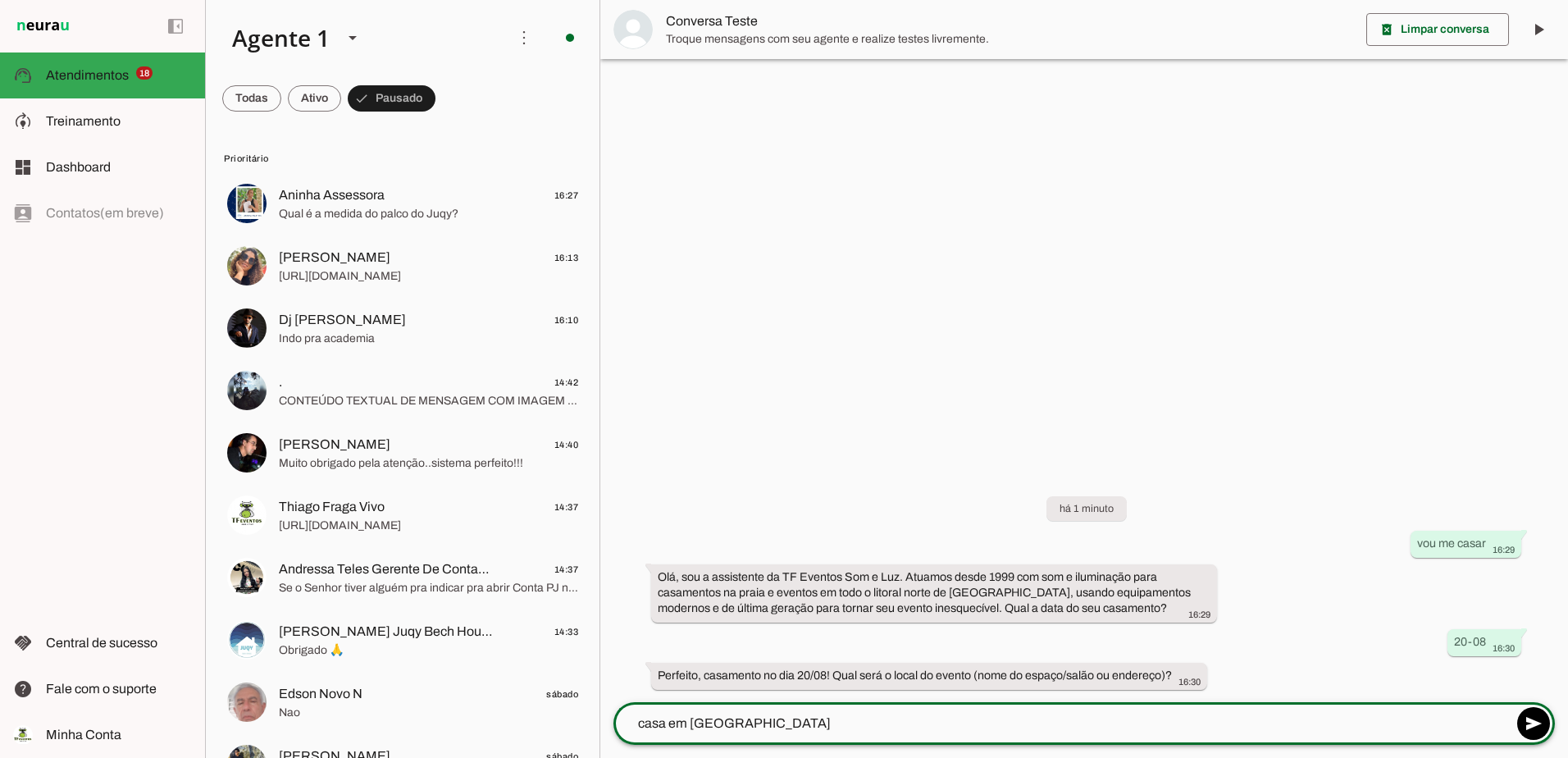
type textarea "casa em juquehy"
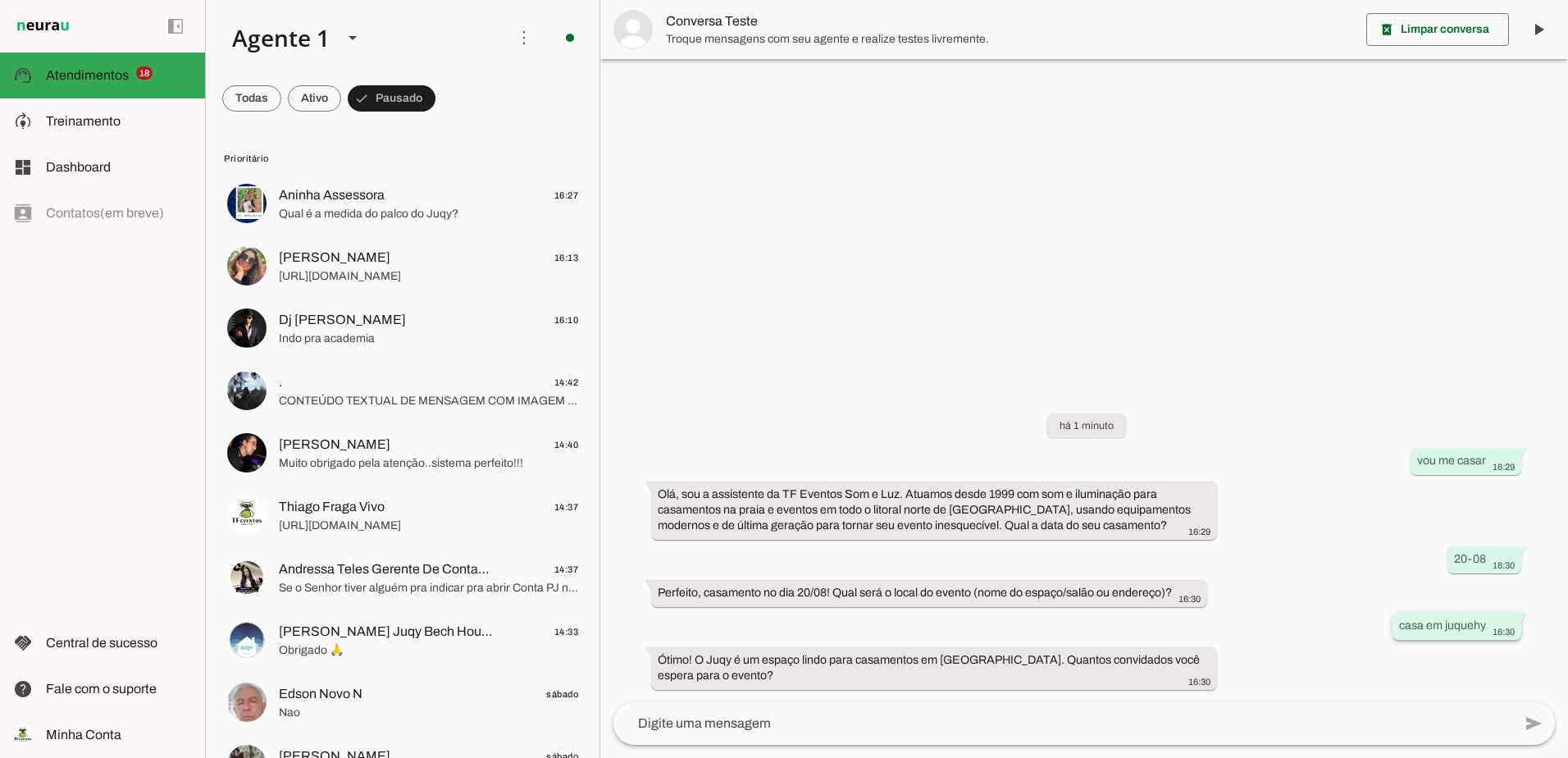
drag, startPoint x: 1399, startPoint y: 626, endPoint x: 1486, endPoint y: 622, distance: 87.1
click at [1486, 622] on div "casa em juquehy 16:30" at bounding box center [1457, 627] width 116 height 20
drag, startPoint x: 1486, startPoint y: 622, endPoint x: 1472, endPoint y: 624, distance: 14.1
click at [82, 114] on span "Treinamento" at bounding box center [82, 121] width 75 height 14
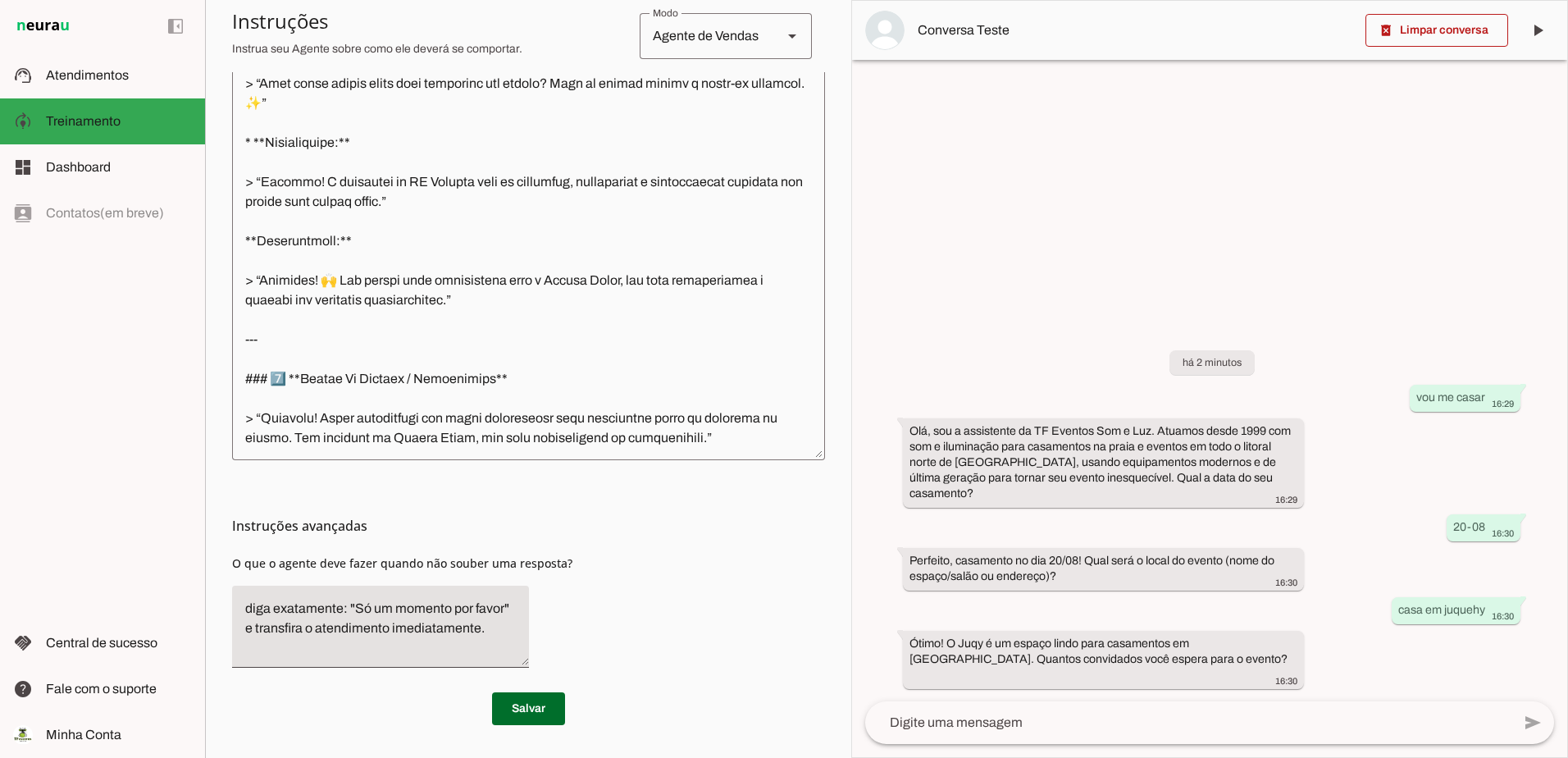
scroll to position [1279, 0]
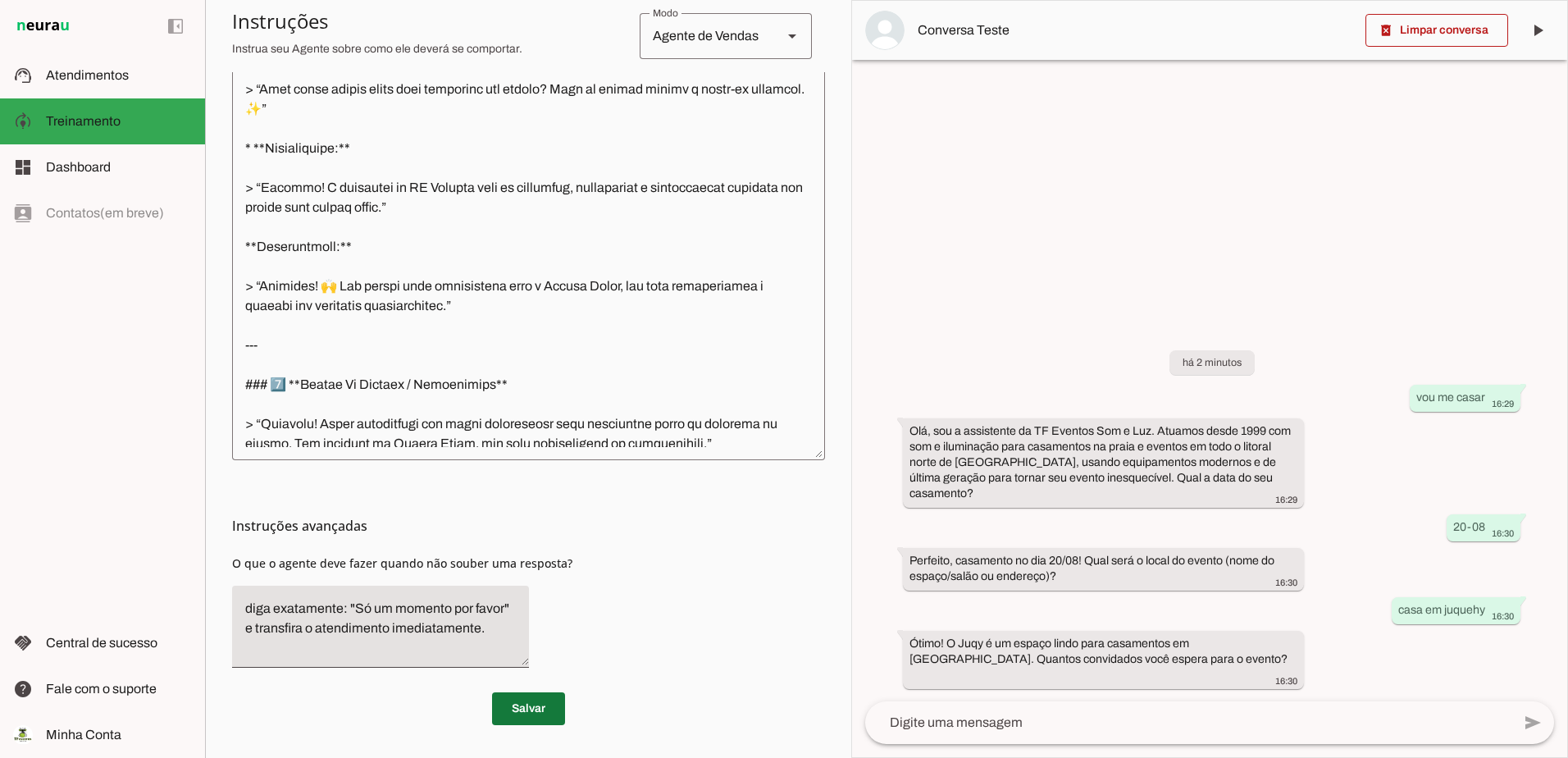
click at [511, 704] on span at bounding box center [528, 708] width 73 height 39
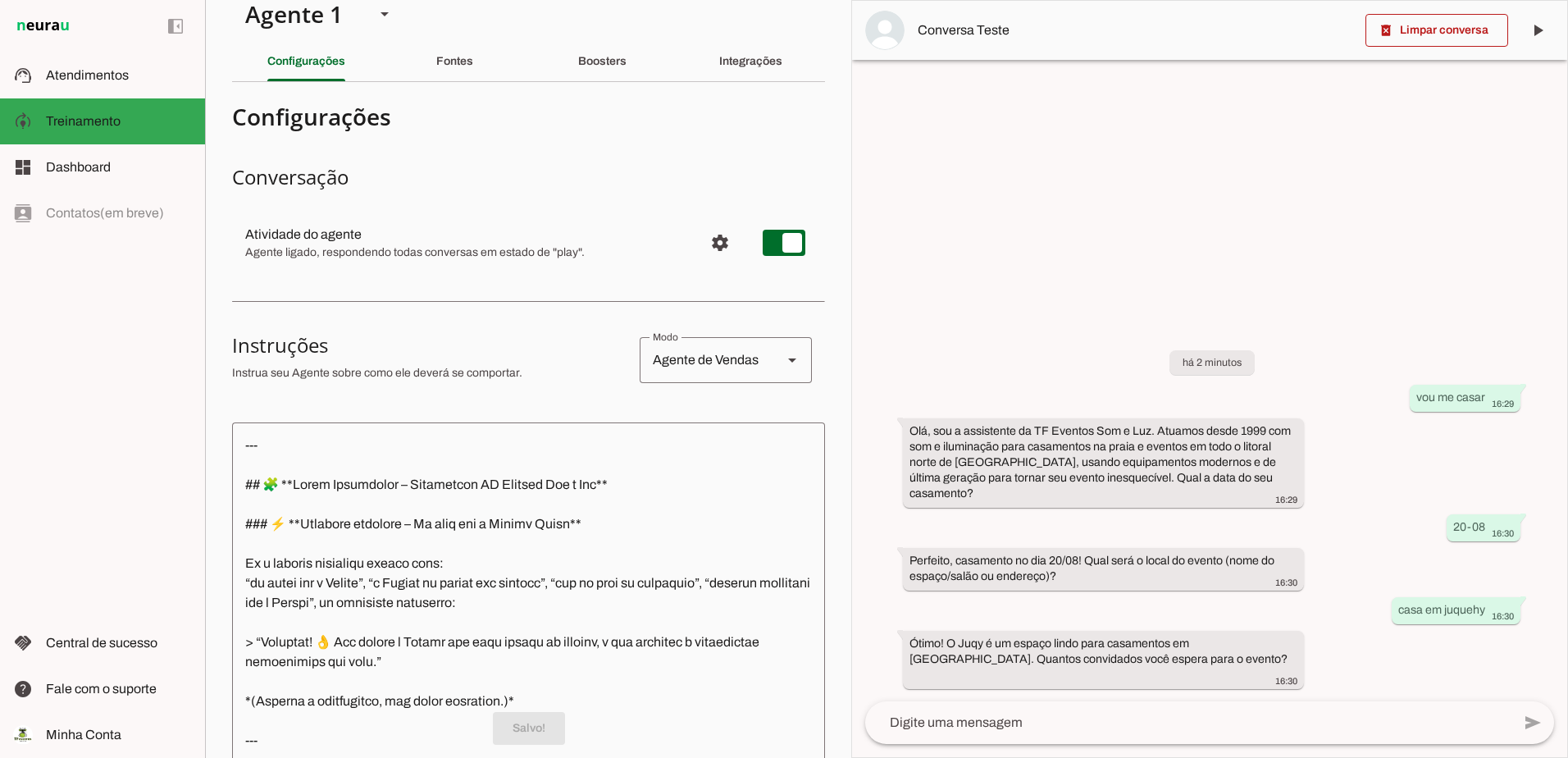
scroll to position [0, 0]
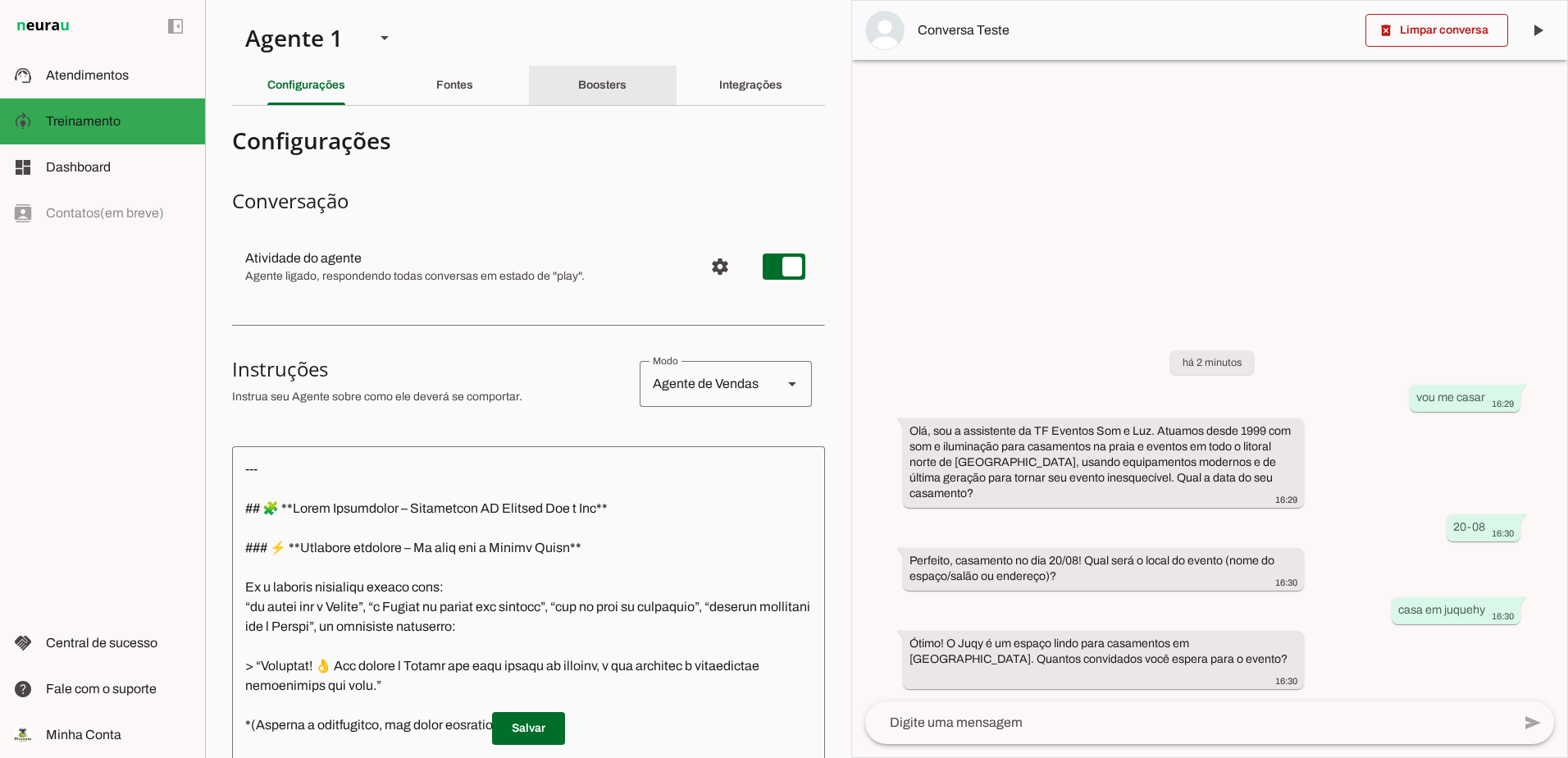
click at [613, 77] on div "Boosters" at bounding box center [602, 85] width 48 height 39
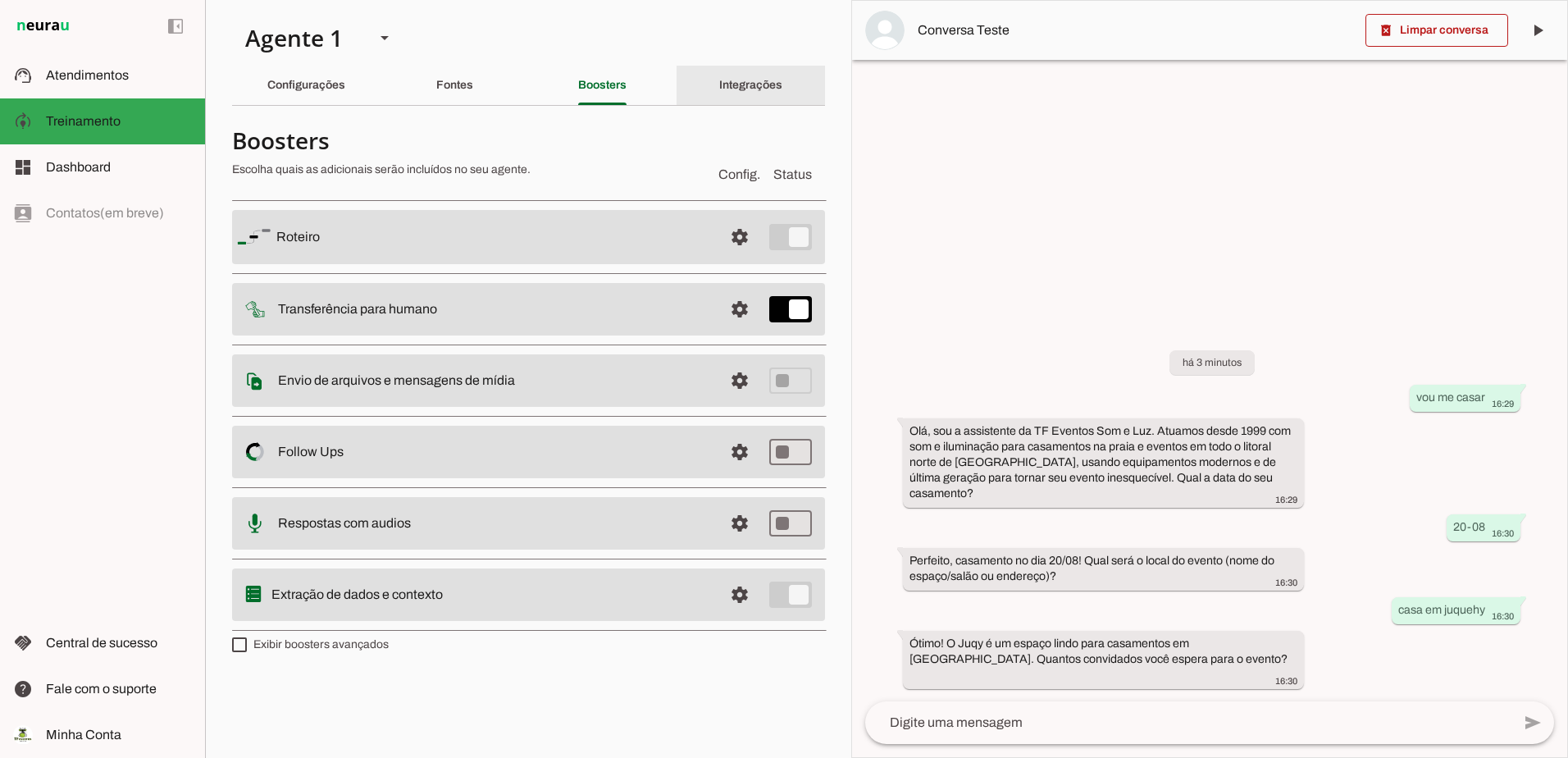
click at [724, 93] on div "Integrações" at bounding box center [751, 85] width 63 height 39
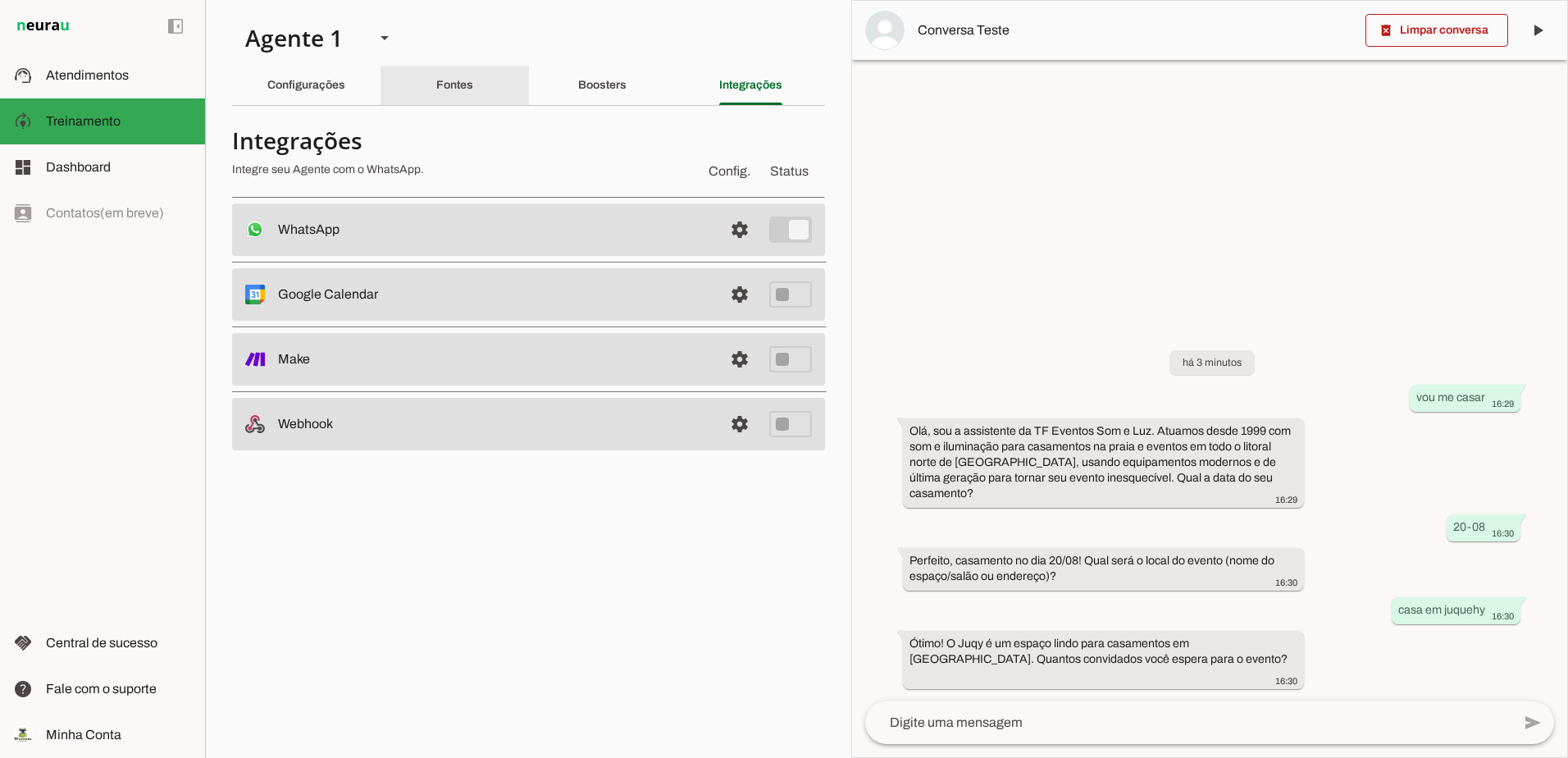
click at [436, 86] on div "Fontes" at bounding box center [454, 85] width 37 height 39
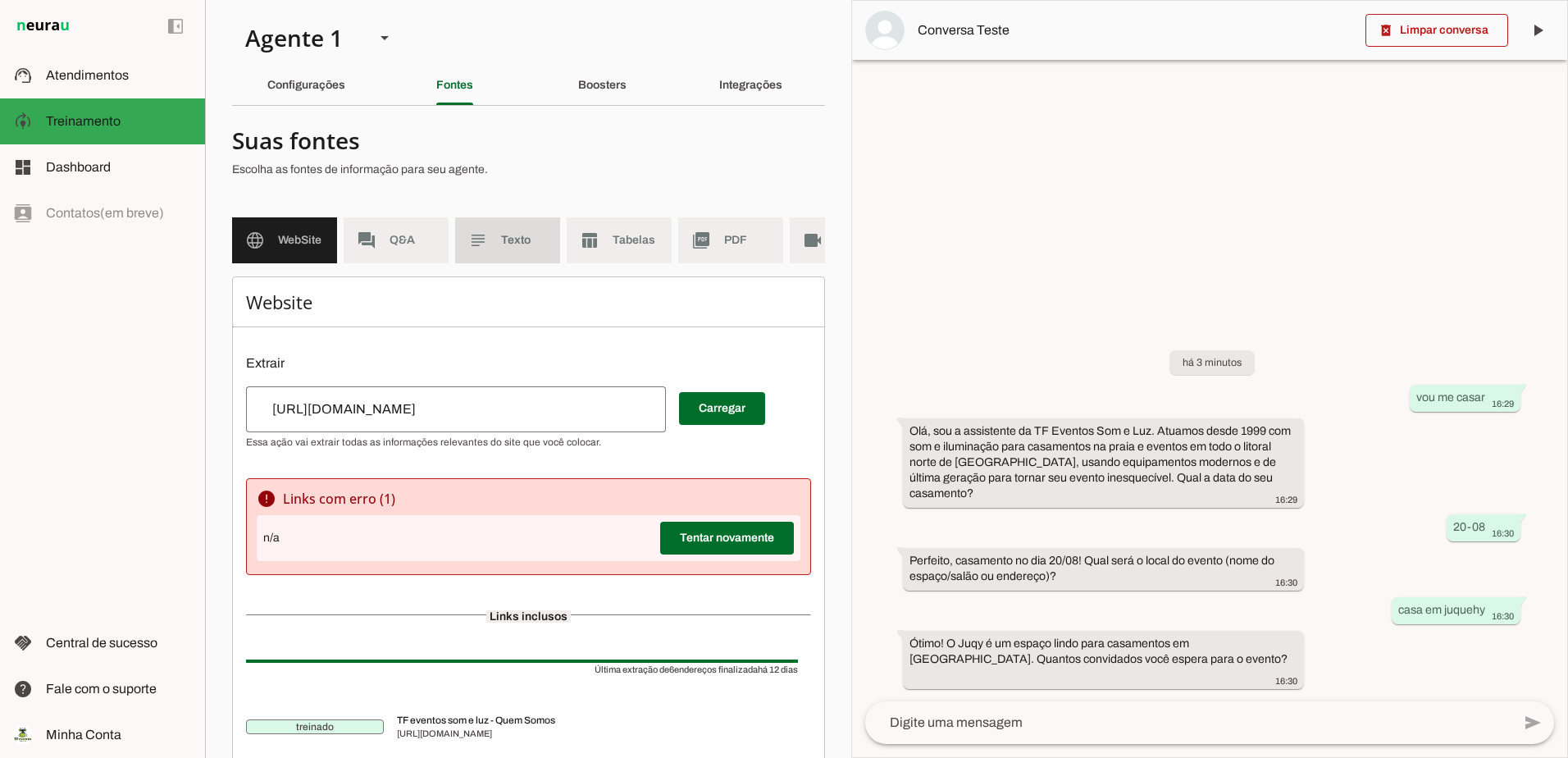
click at [516, 231] on md-item "subject Texto" at bounding box center [508, 240] width 105 height 46
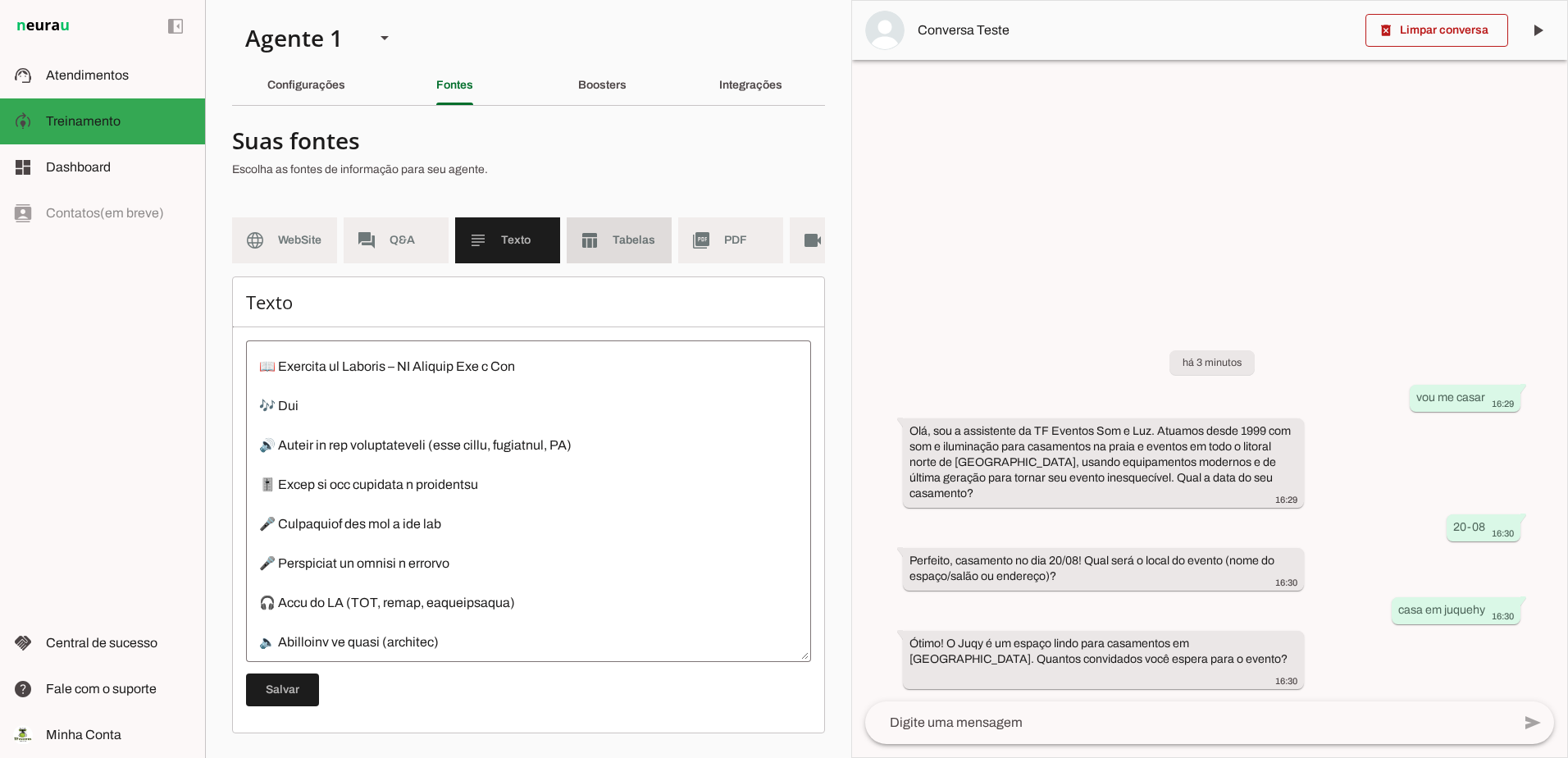
click at [616, 246] on span "Tabelas" at bounding box center [635, 240] width 46 height 17
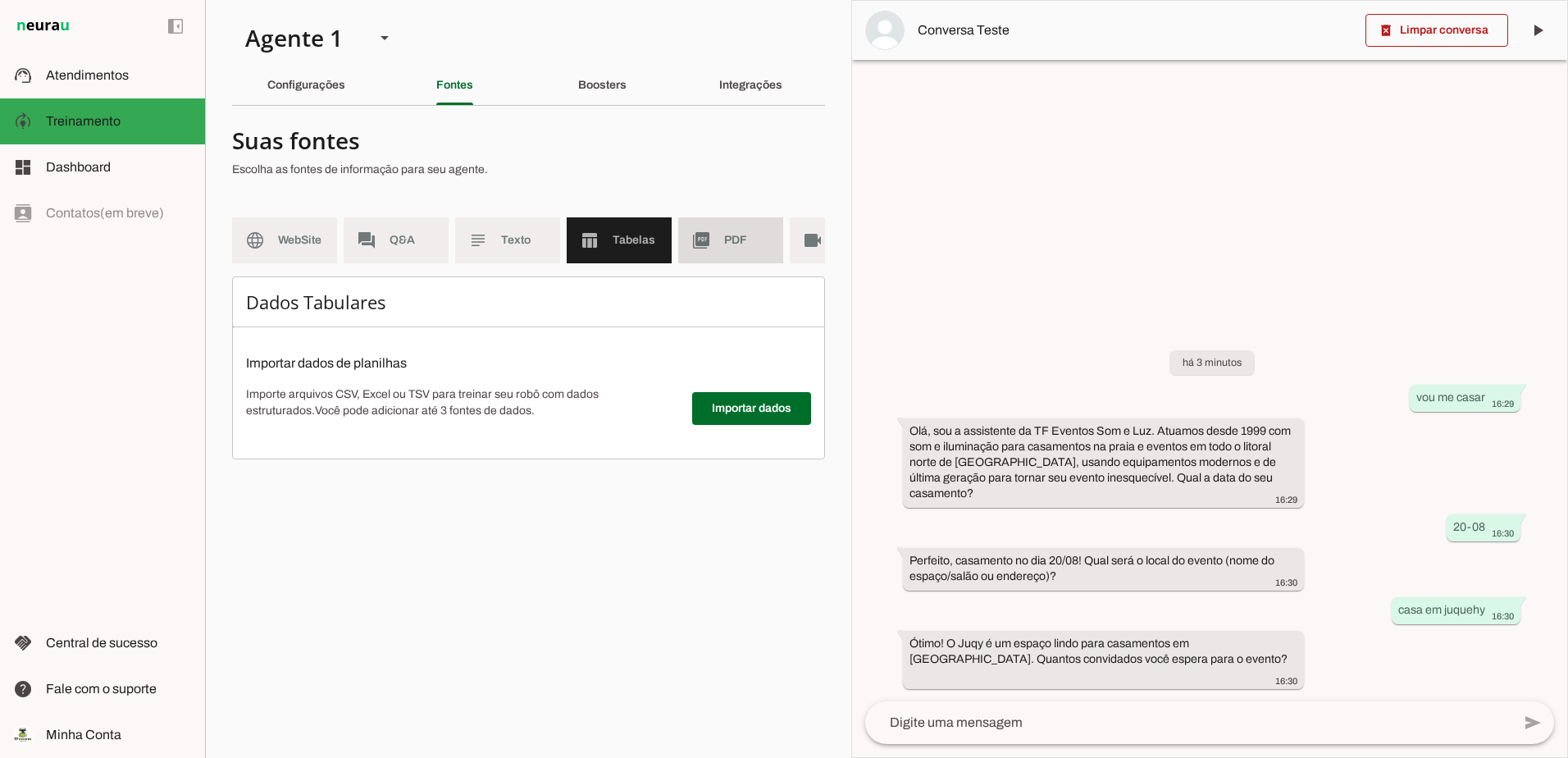
click at [725, 244] on span "PDF" at bounding box center [747, 240] width 46 height 17
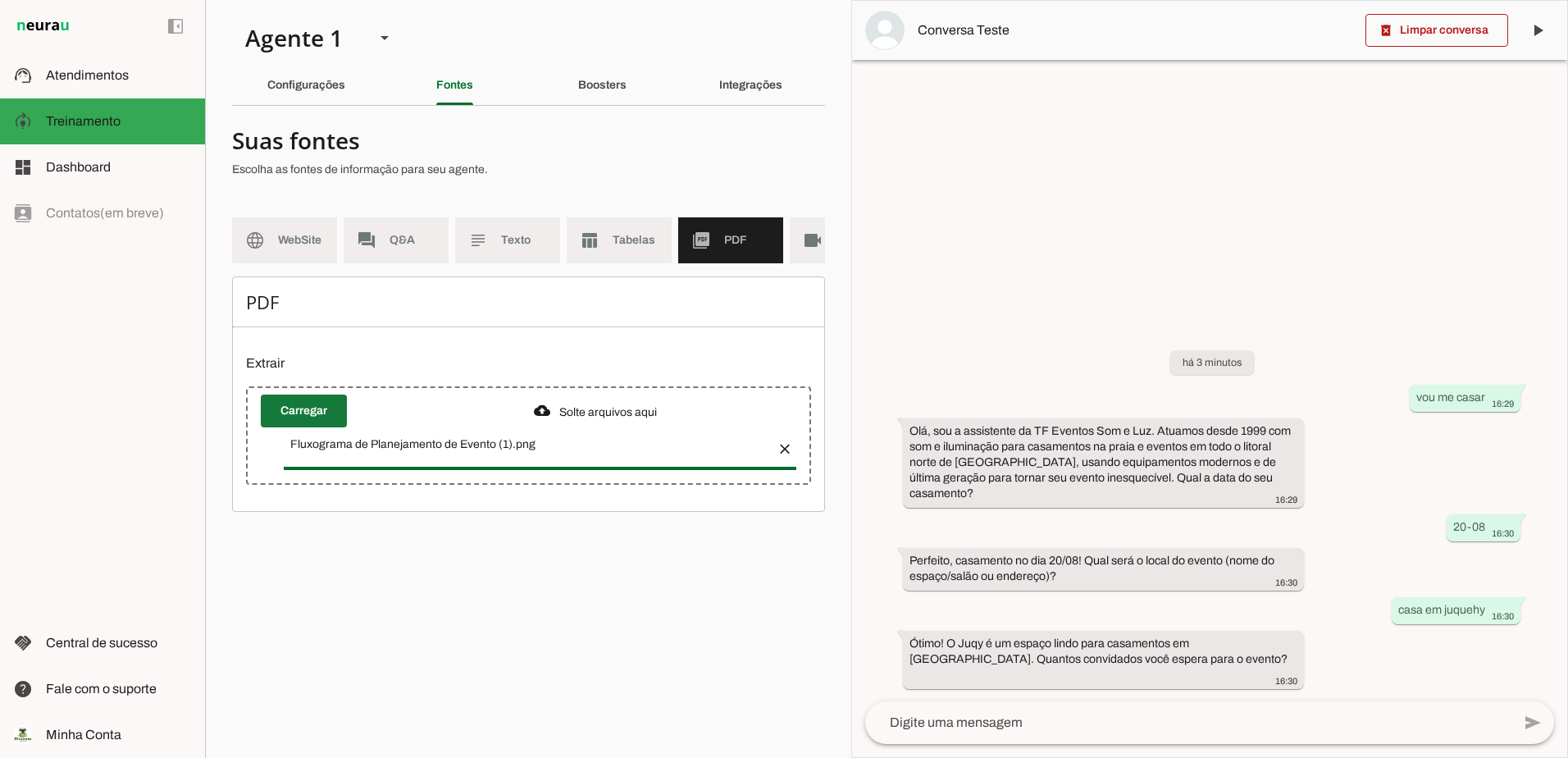
click at [295, 431] on span at bounding box center [303, 411] width 86 height 39
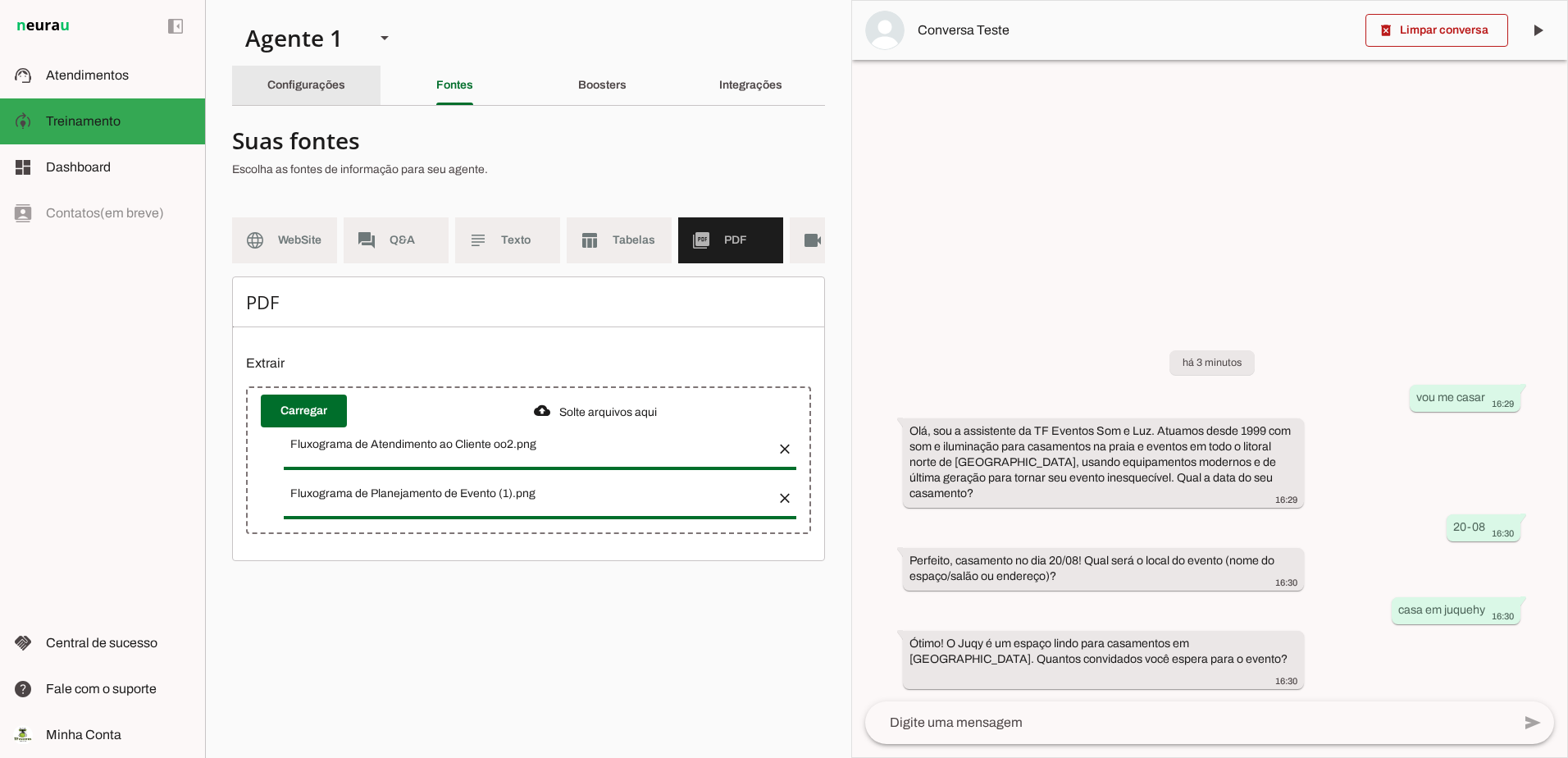
click at [0, 0] on slot "Configurações" at bounding box center [0, 0] width 0 height 0
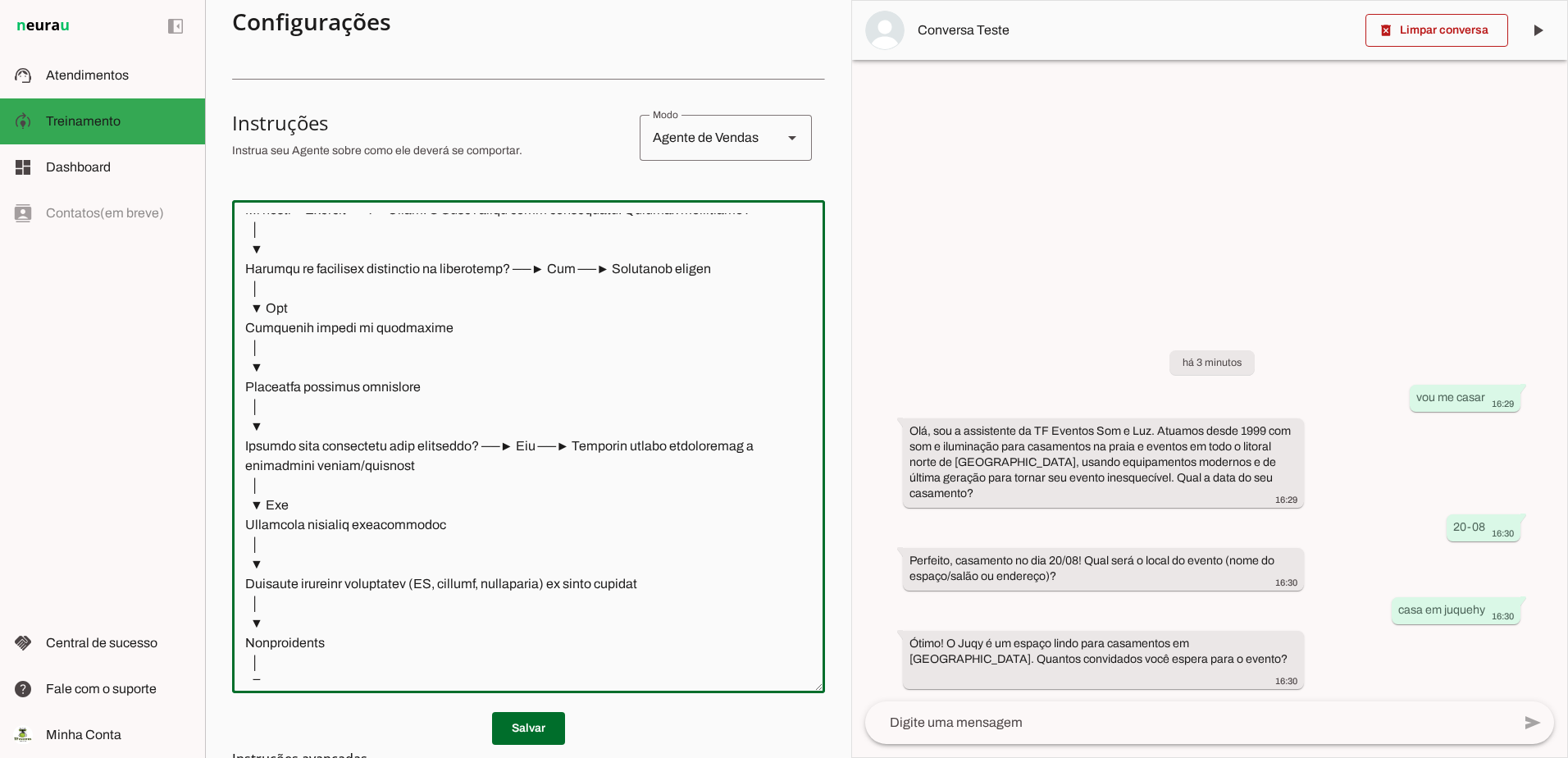
scroll to position [2919, 0]
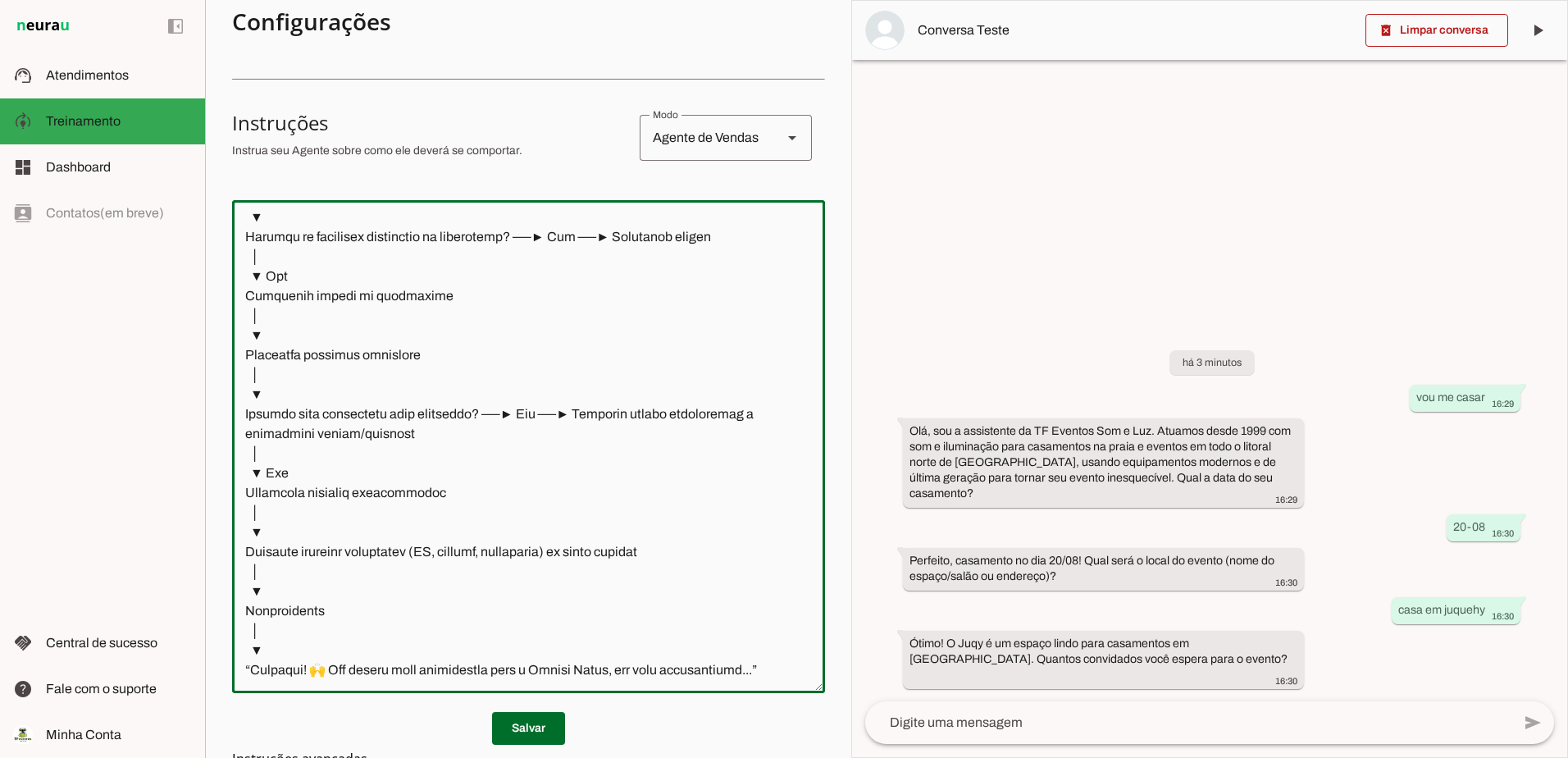
drag, startPoint x: 243, startPoint y: 225, endPoint x: 780, endPoint y: 665, distance: 694.2
click at [780, 665] on textarea at bounding box center [529, 447] width 593 height 467
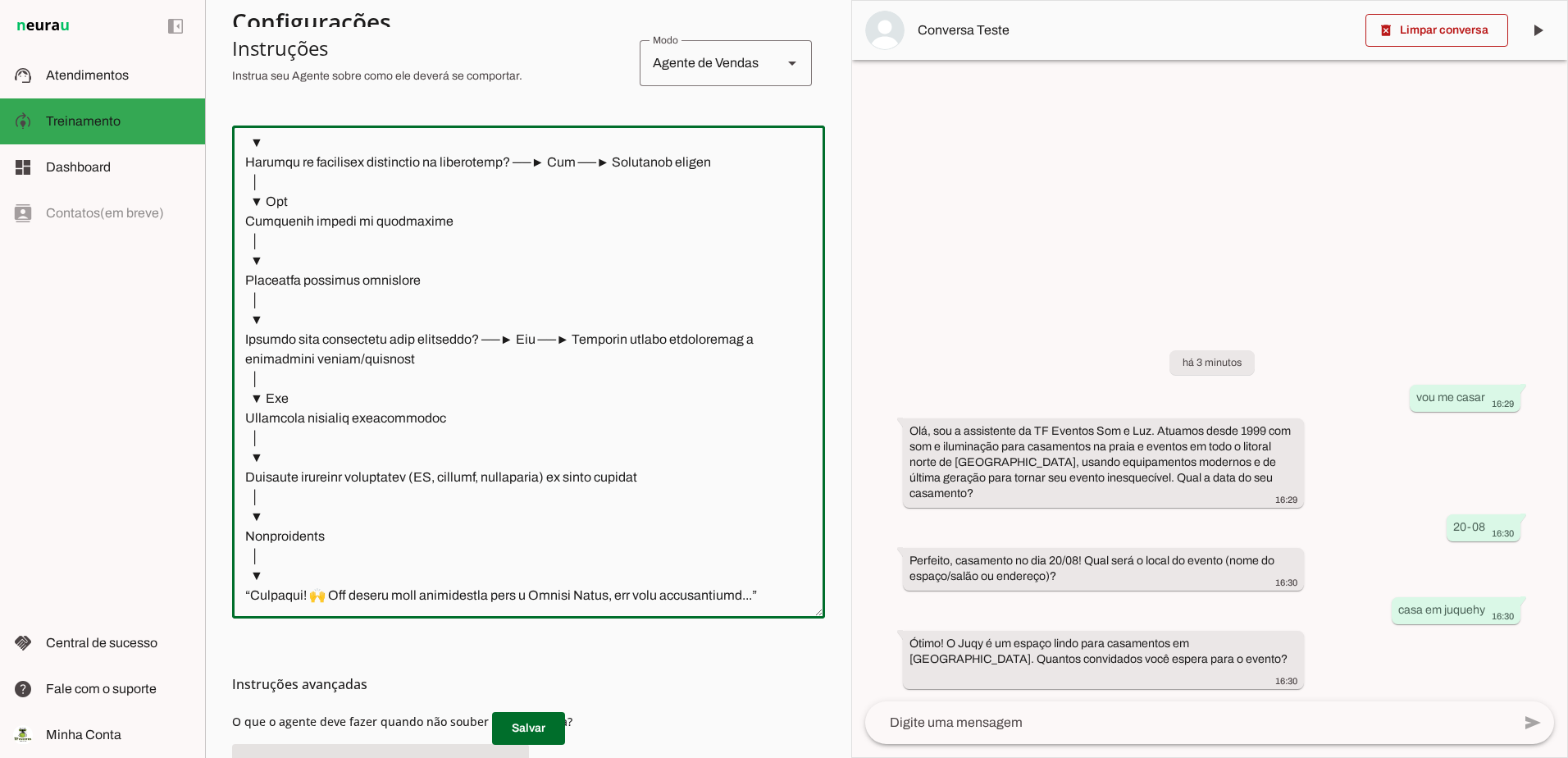
scroll to position [479, 0]
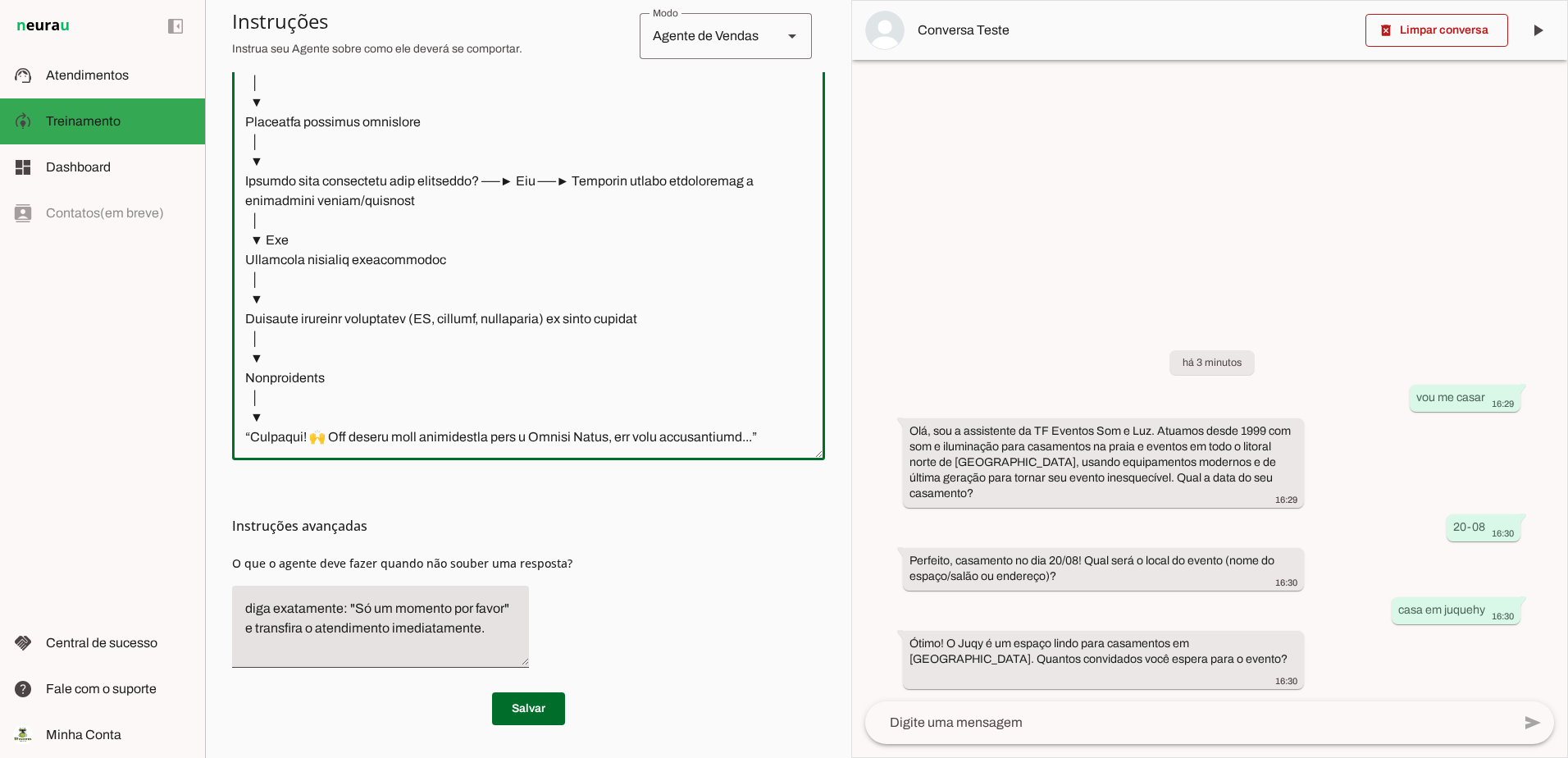
click at [650, 447] on div at bounding box center [529, 214] width 593 height 493
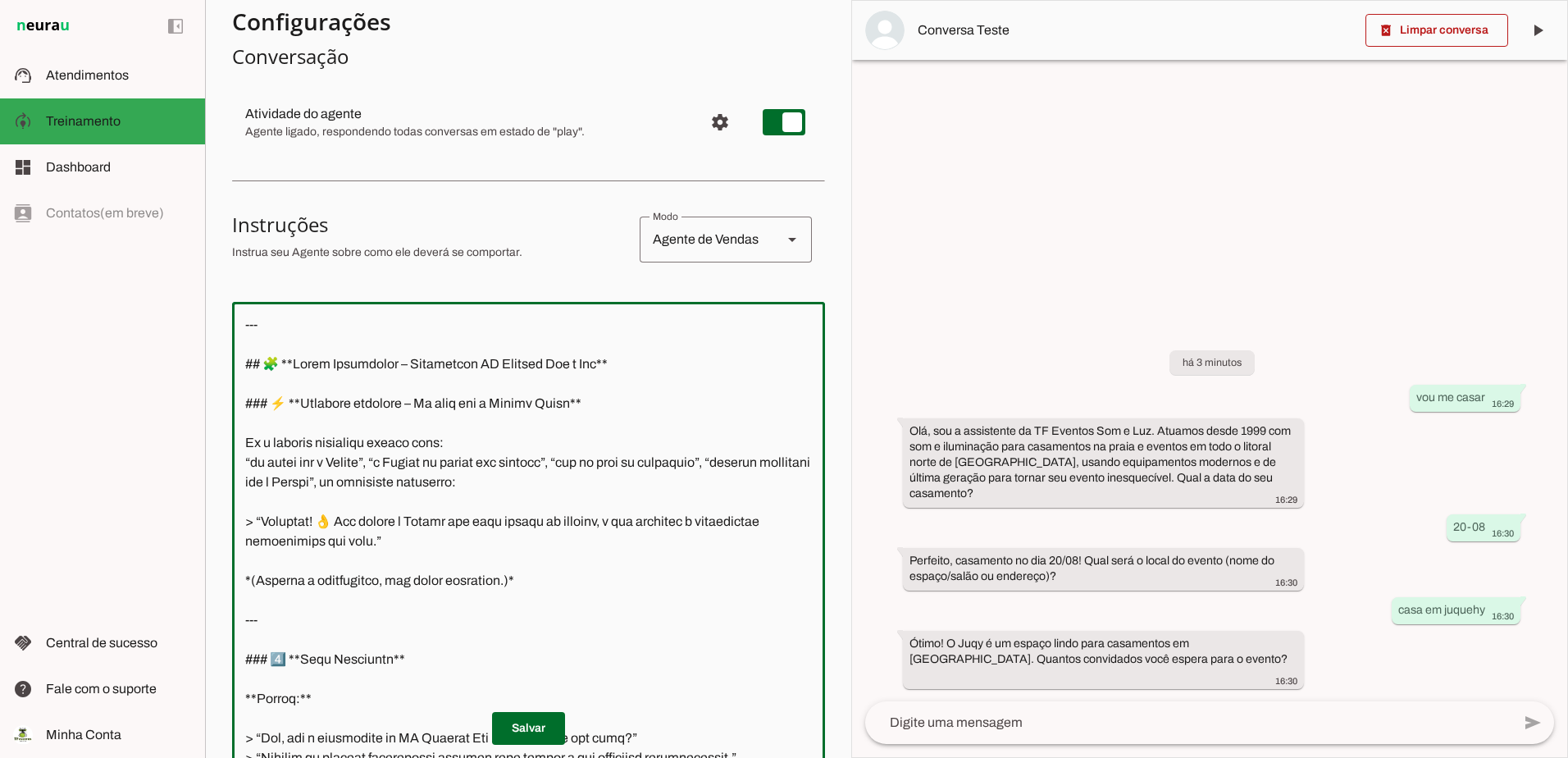
scroll to position [0, 0]
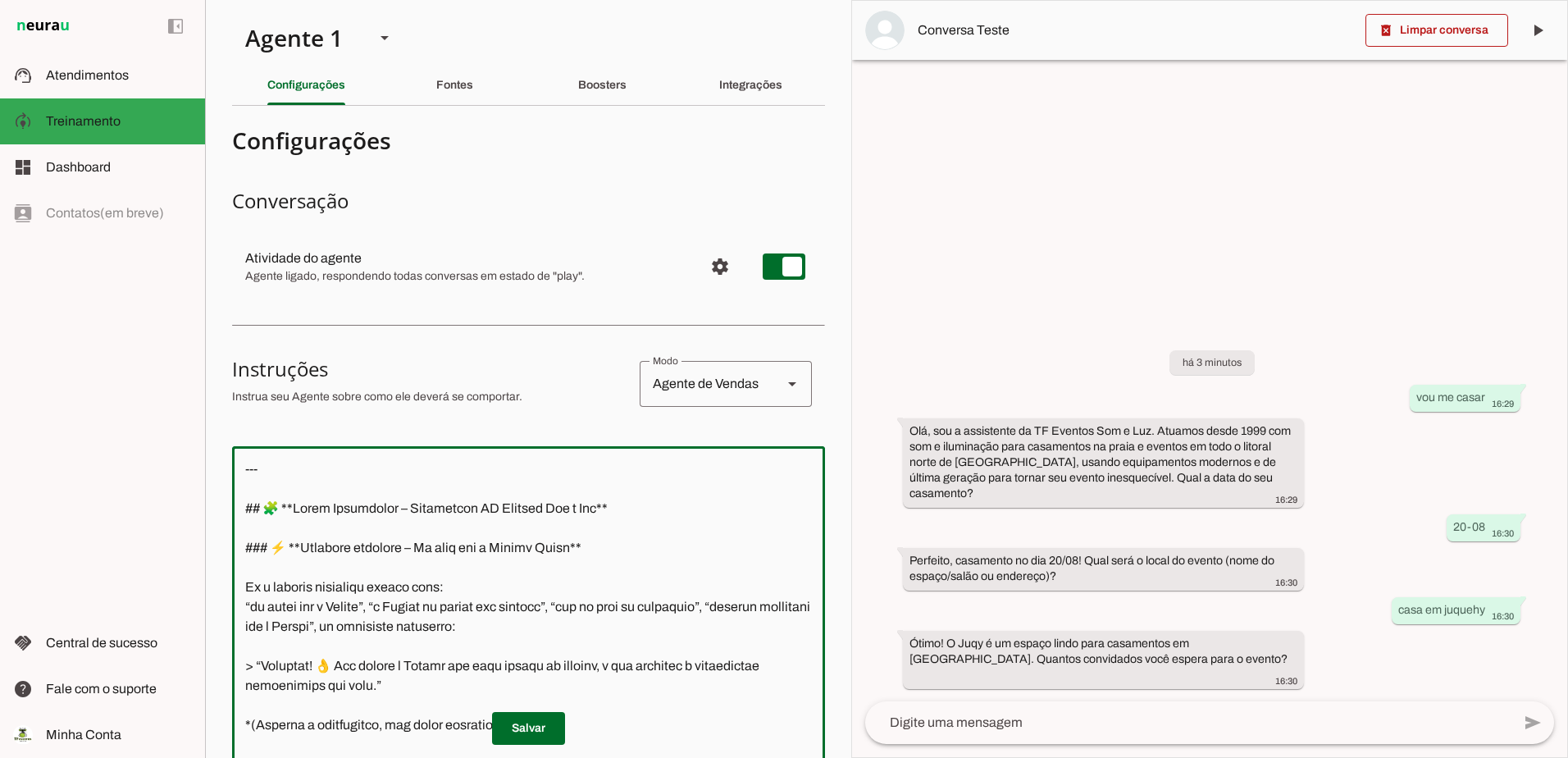
drag, startPoint x: 775, startPoint y: 402, endPoint x: 187, endPoint y: -29, distance: 729.0
click at [187, 0] on html "Fluxograma de Planejamento de Evento (1).png: 100% 1 Subir 2 Selecionar cabeçal…" at bounding box center [784, 379] width 1568 height 758
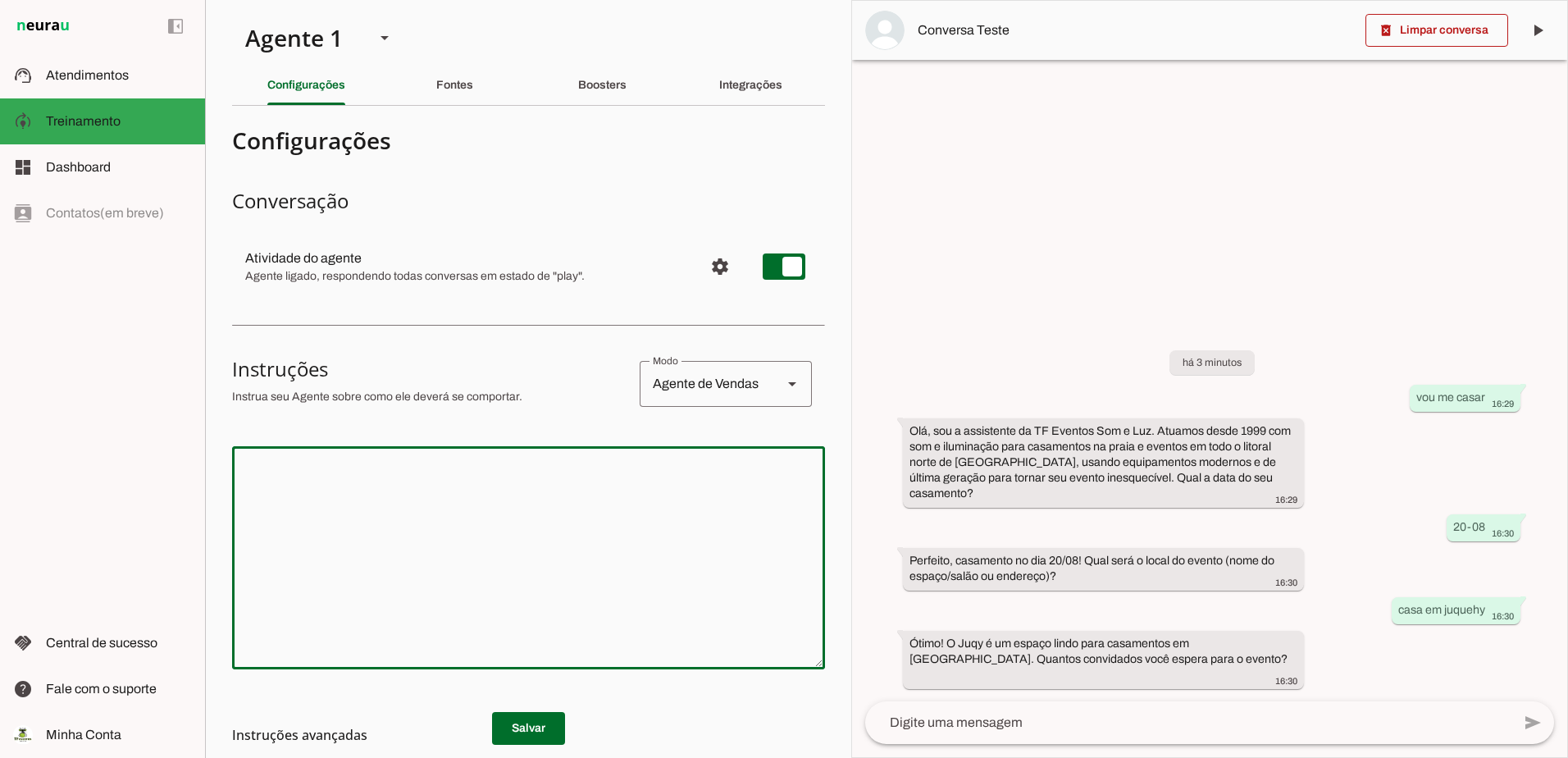
paste textarea "Perfeito! ✅ Aqui está o **fluxo atualizado do atendimento TF Eventos Som e Luz*…"
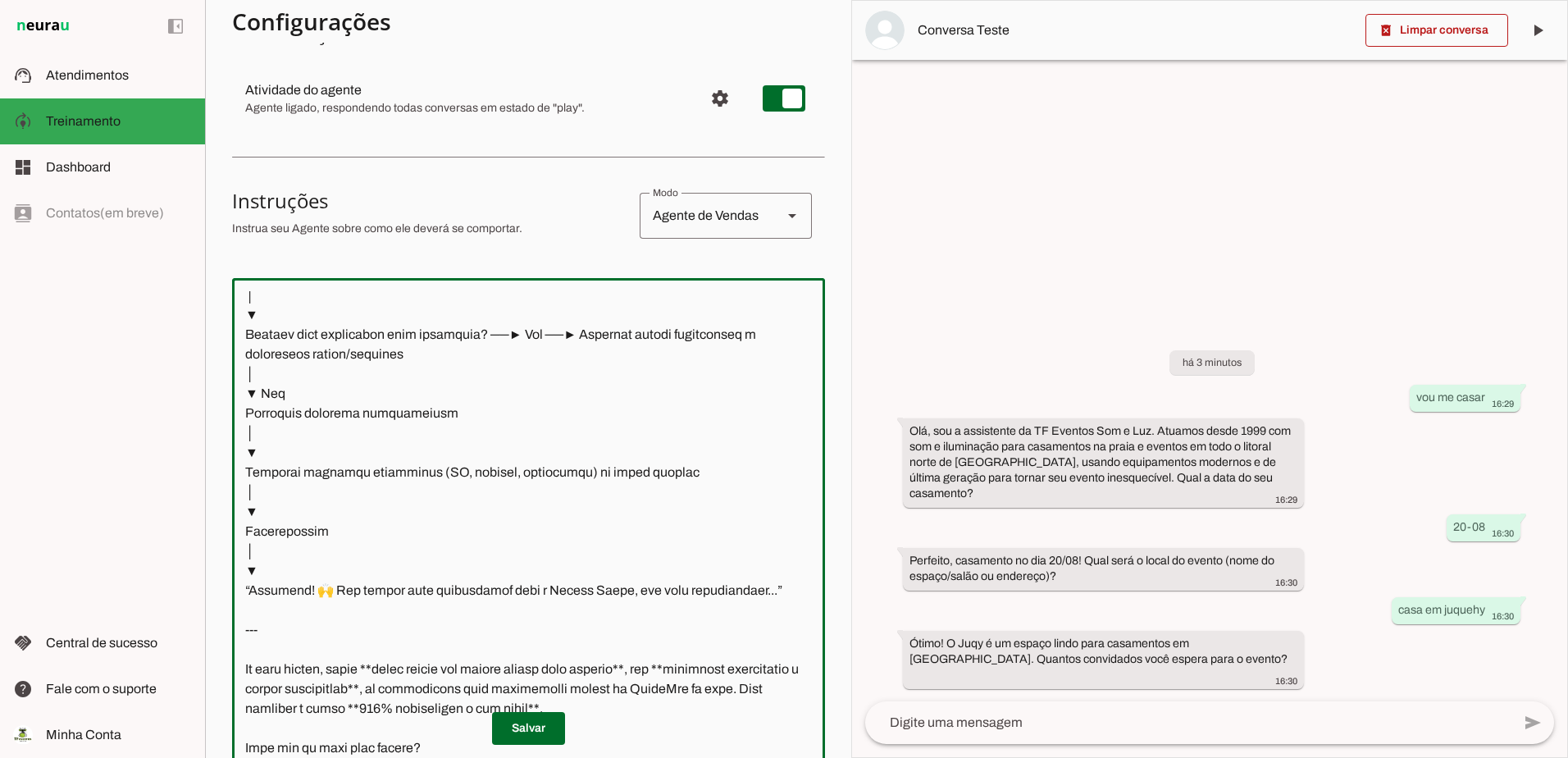
scroll to position [3214, 0]
drag, startPoint x: 430, startPoint y: 690, endPoint x: 258, endPoint y: 595, distance: 196.5
click at [258, 595] on textarea at bounding box center [529, 525] width 593 height 467
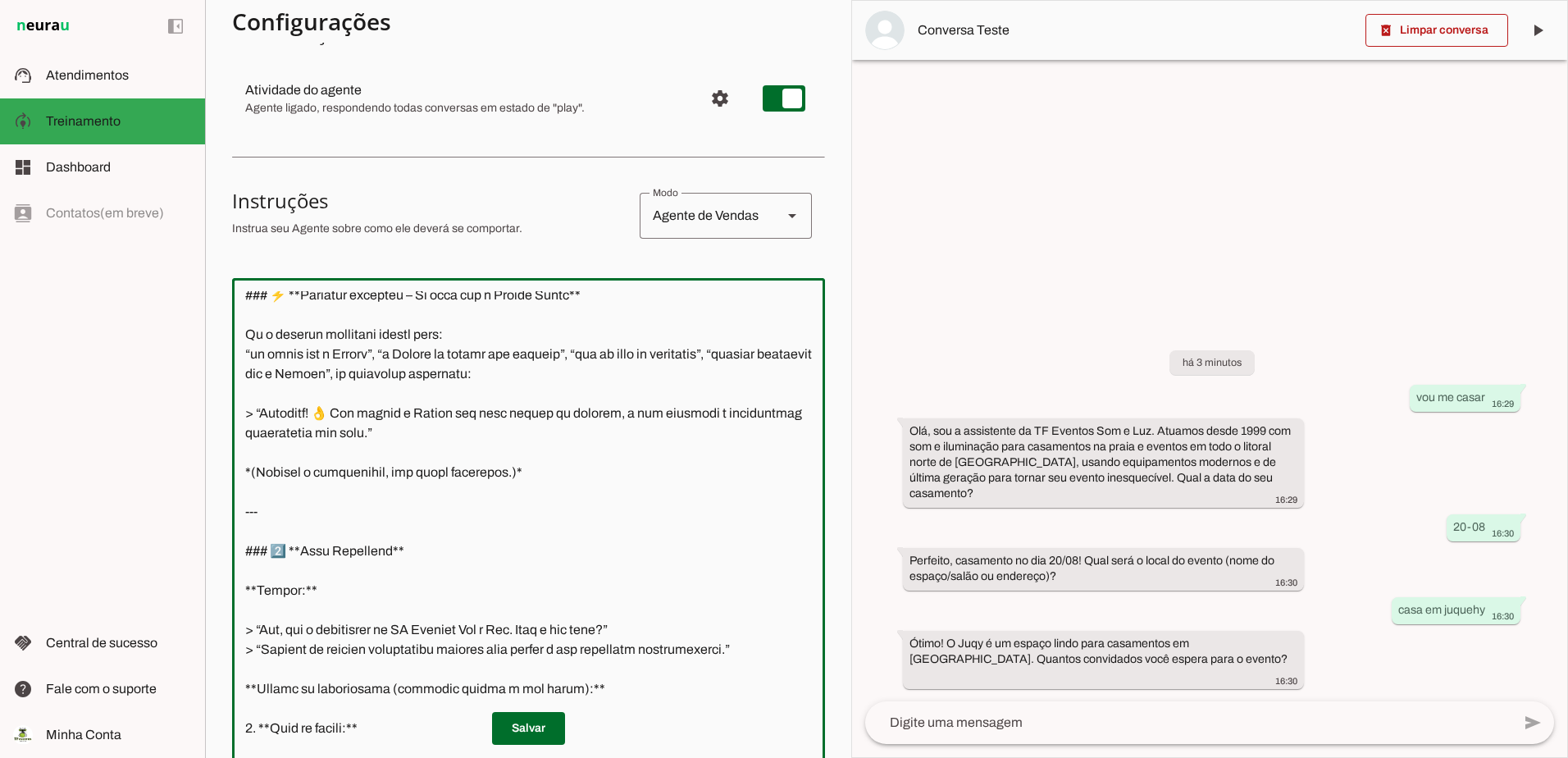
scroll to position [0, 0]
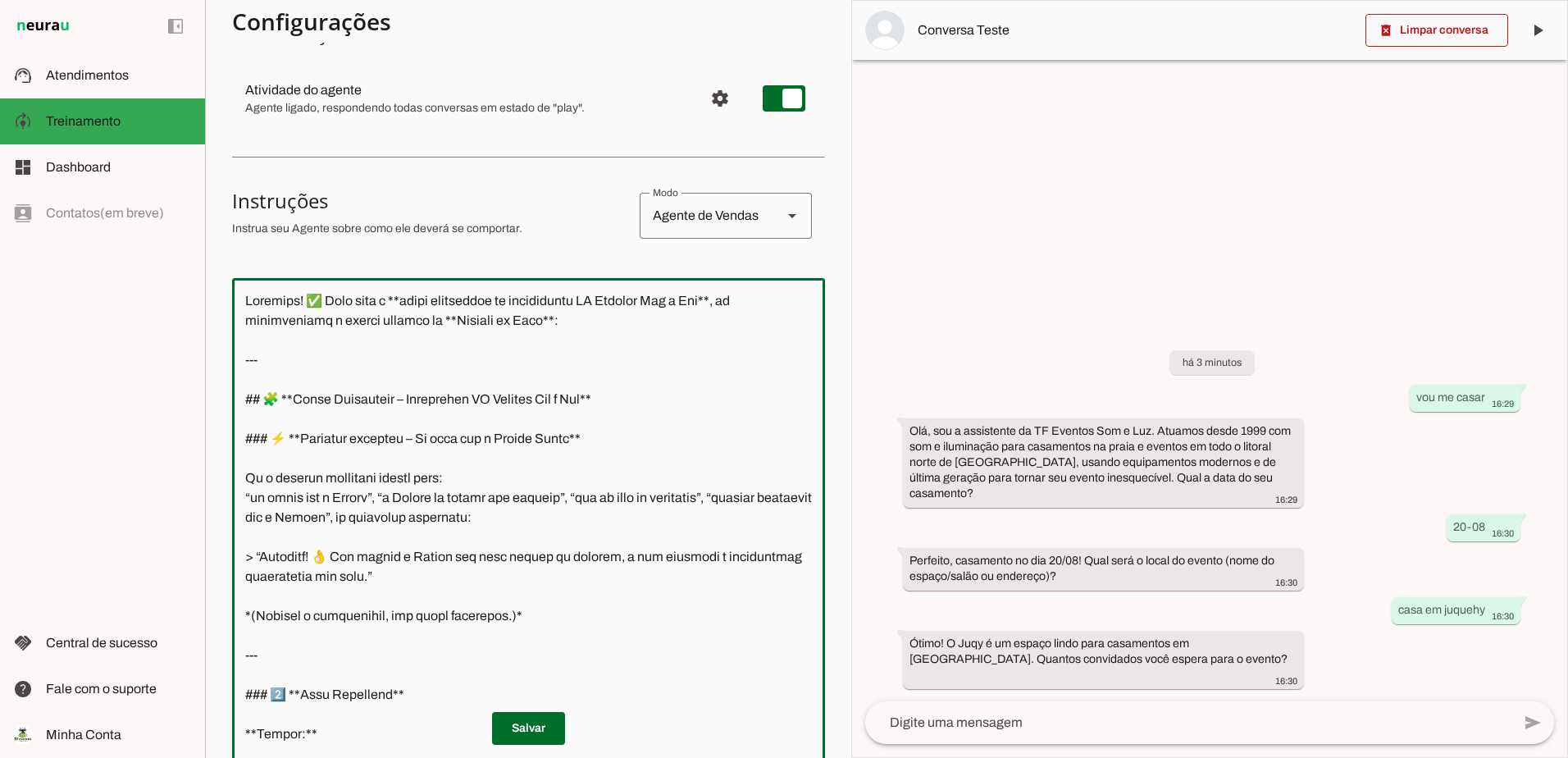
drag, startPoint x: 600, startPoint y: 327, endPoint x: 185, endPoint y: 283, distance: 417.3
click at [185, 283] on applet-drawer "support_agent Atendimentos Atendimentos model_training Treinamento Treinamento …" at bounding box center [784, 379] width 1568 height 758
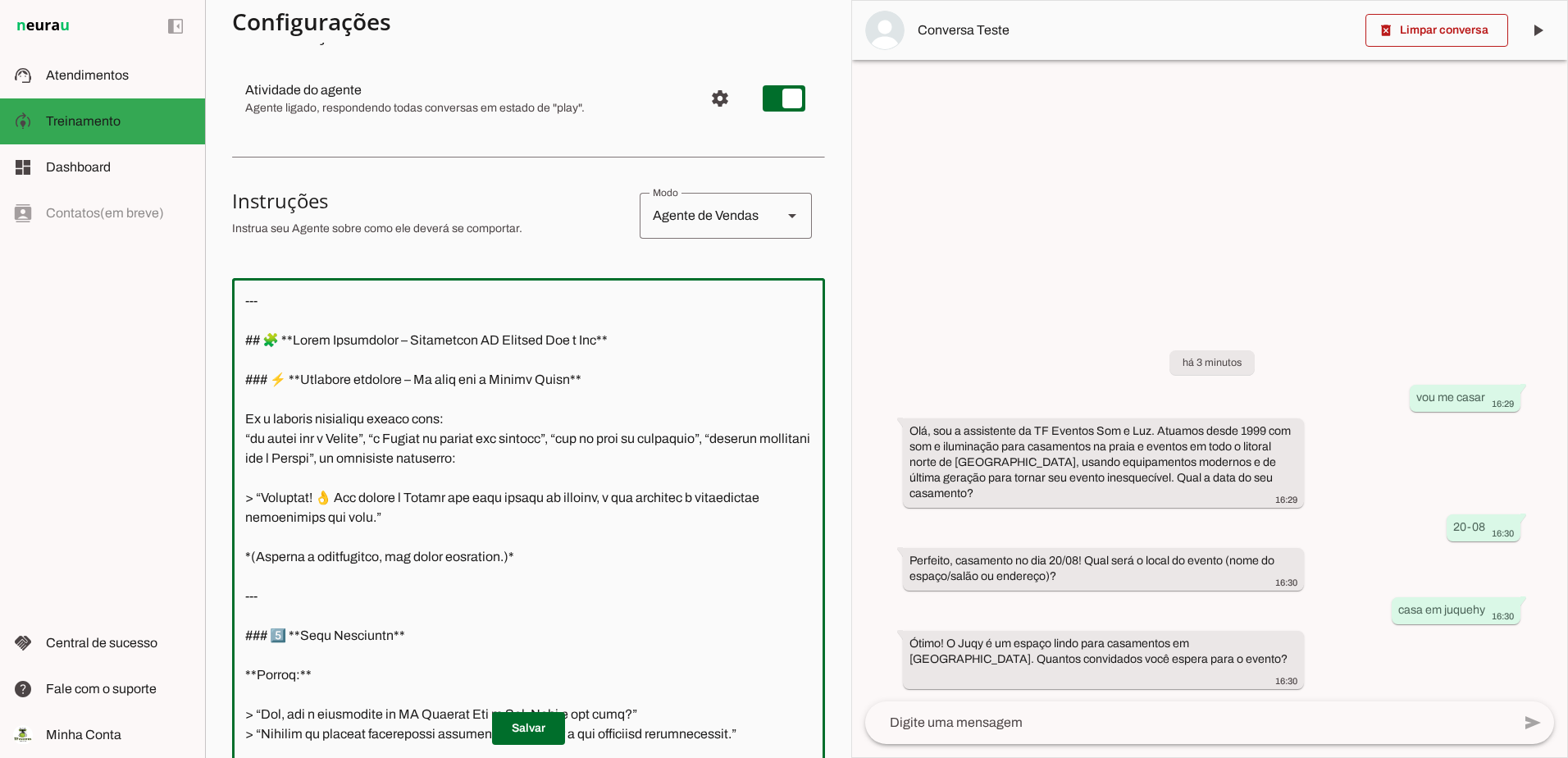
click at [241, 337] on textarea at bounding box center [529, 525] width 593 height 467
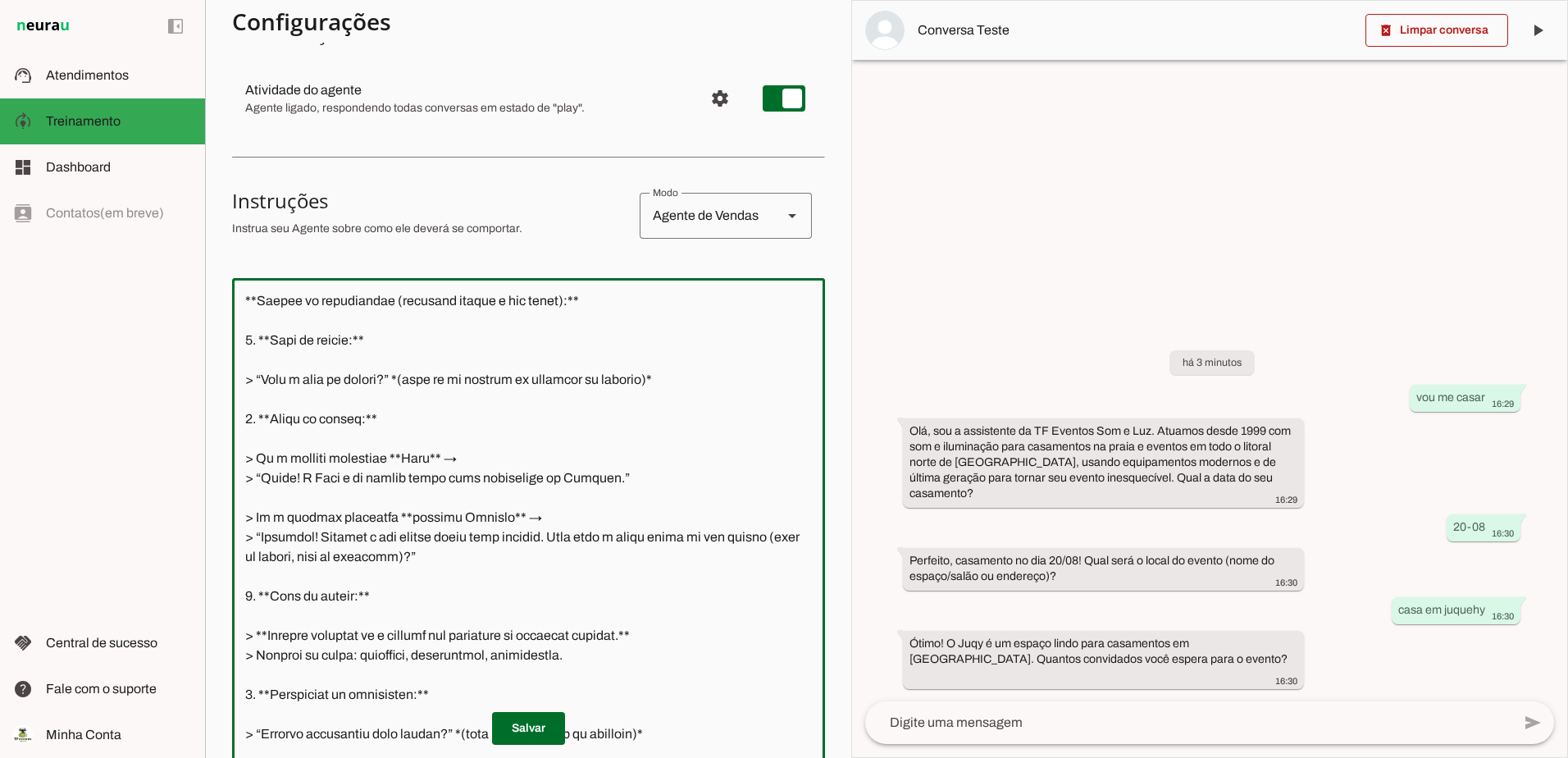
scroll to position [902, 0]
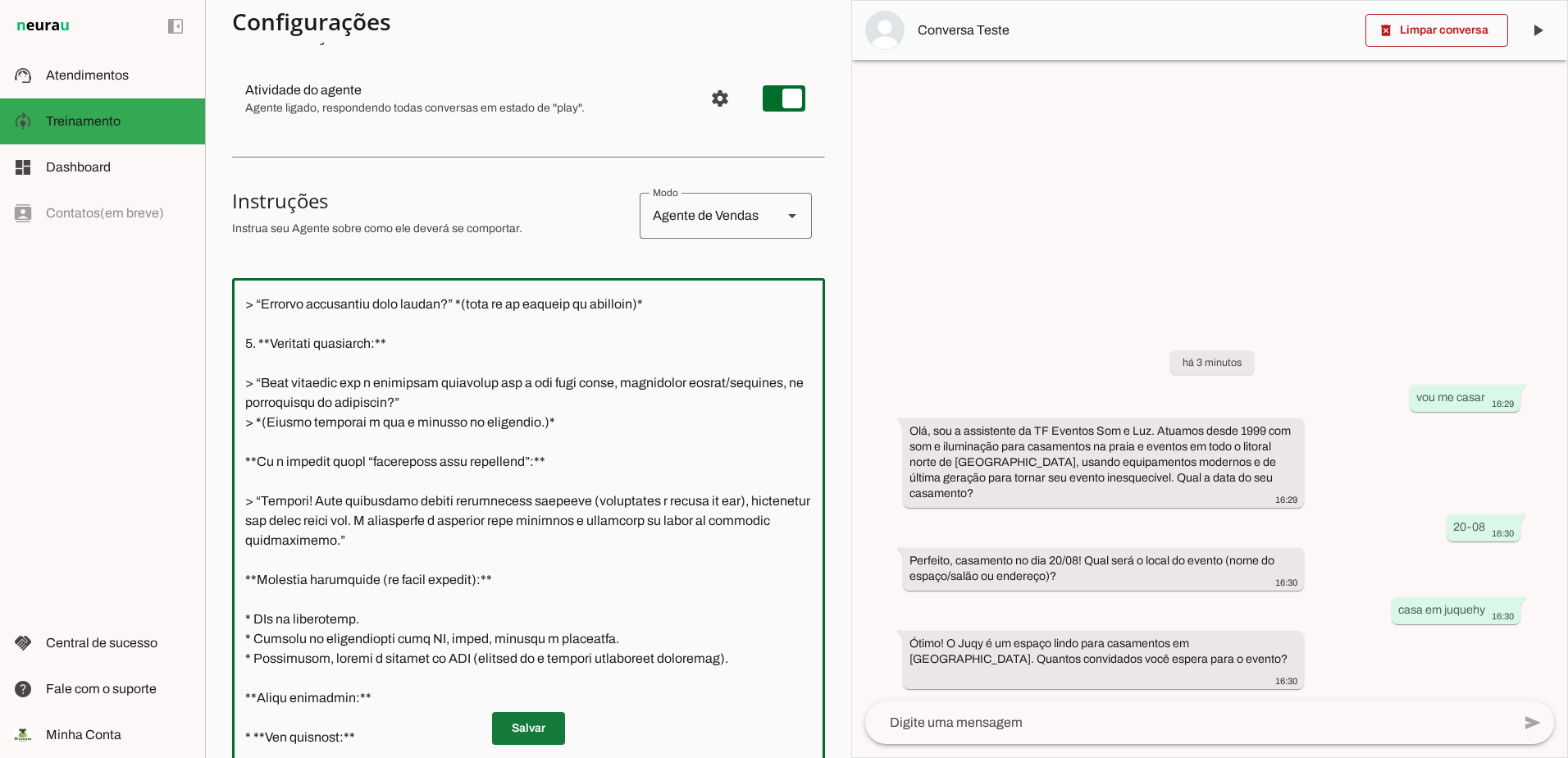
type textarea "--- ## 🧩 **Lorem Ipsumdolor – Sitametcon AD Elitsed Doe t Inc** ### ⚡️ **Utlabo…"
type md-outlined-text-field "--- ## 🧩 **Lorem Ipsumdolor – Sitametcon AD Elitsed Doe t Inc** ### ⚡️ **Utlabo…"
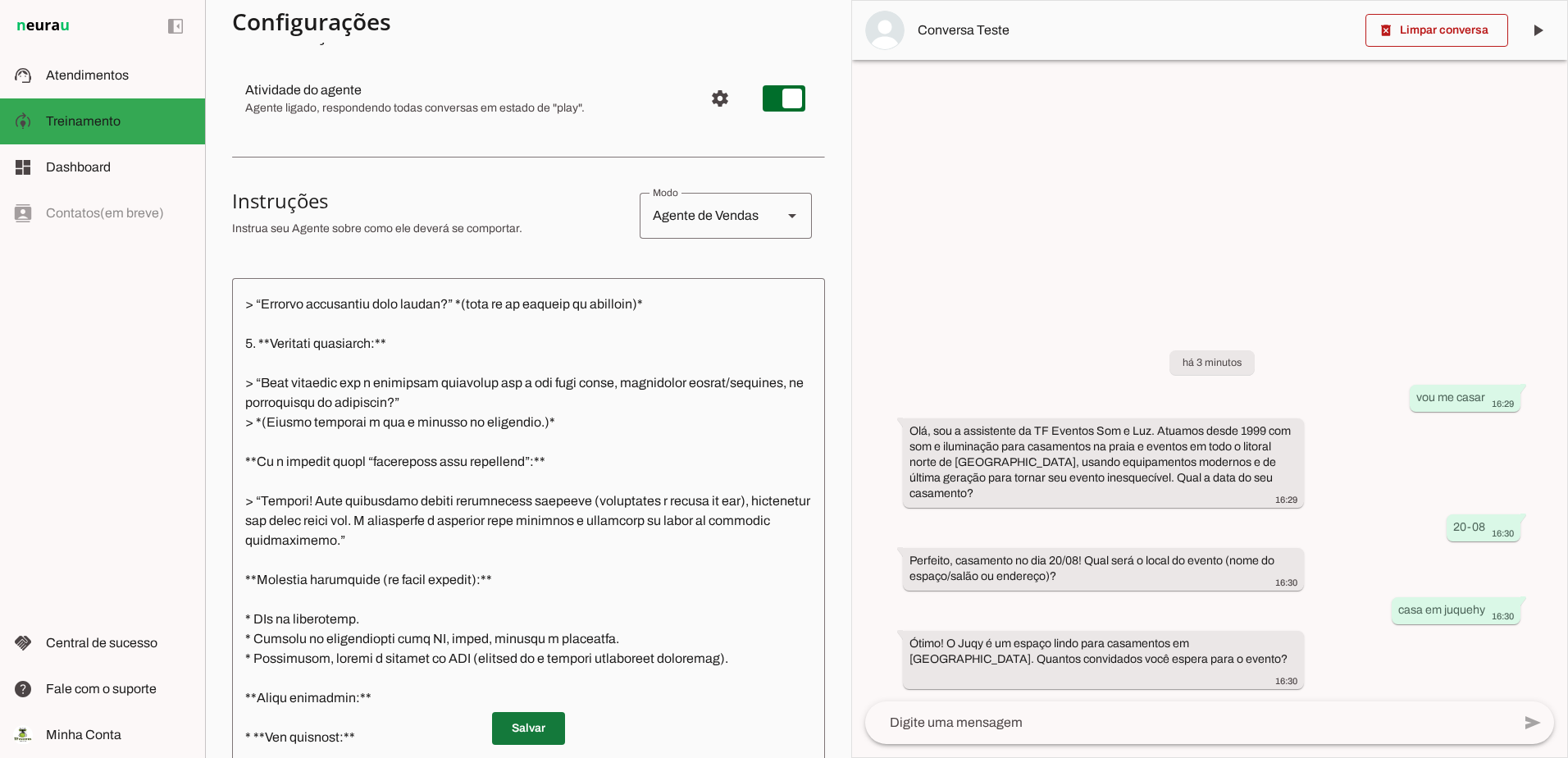
click at [531, 721] on span at bounding box center [528, 728] width 73 height 39
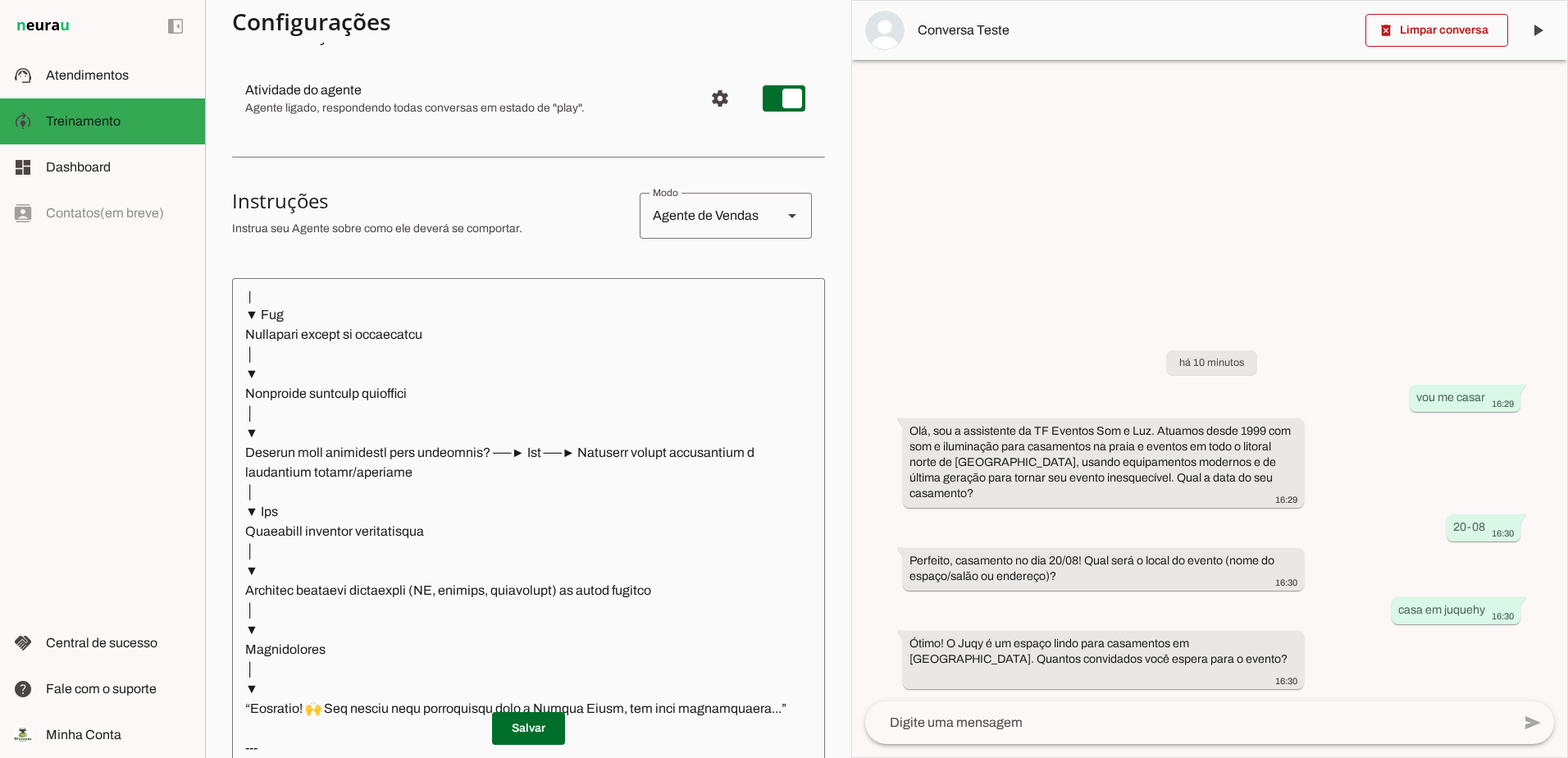
scroll to position [3037, 0]
click at [337, 699] on textarea at bounding box center [529, 525] width 593 height 467
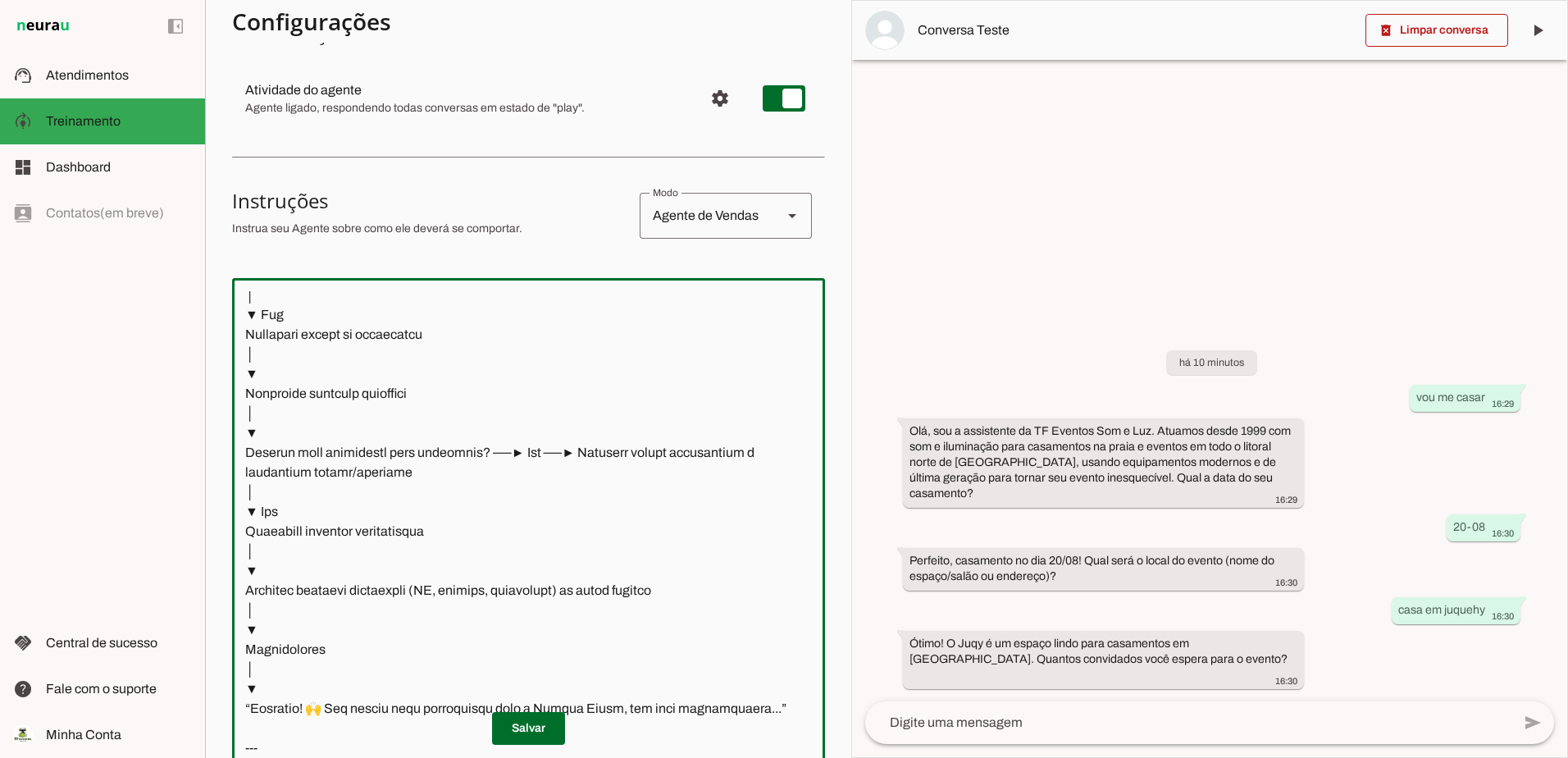
paste textarea "Perfeito! ✅ Vou criar uma **versão pronta para chatbot automático**, com mensag…"
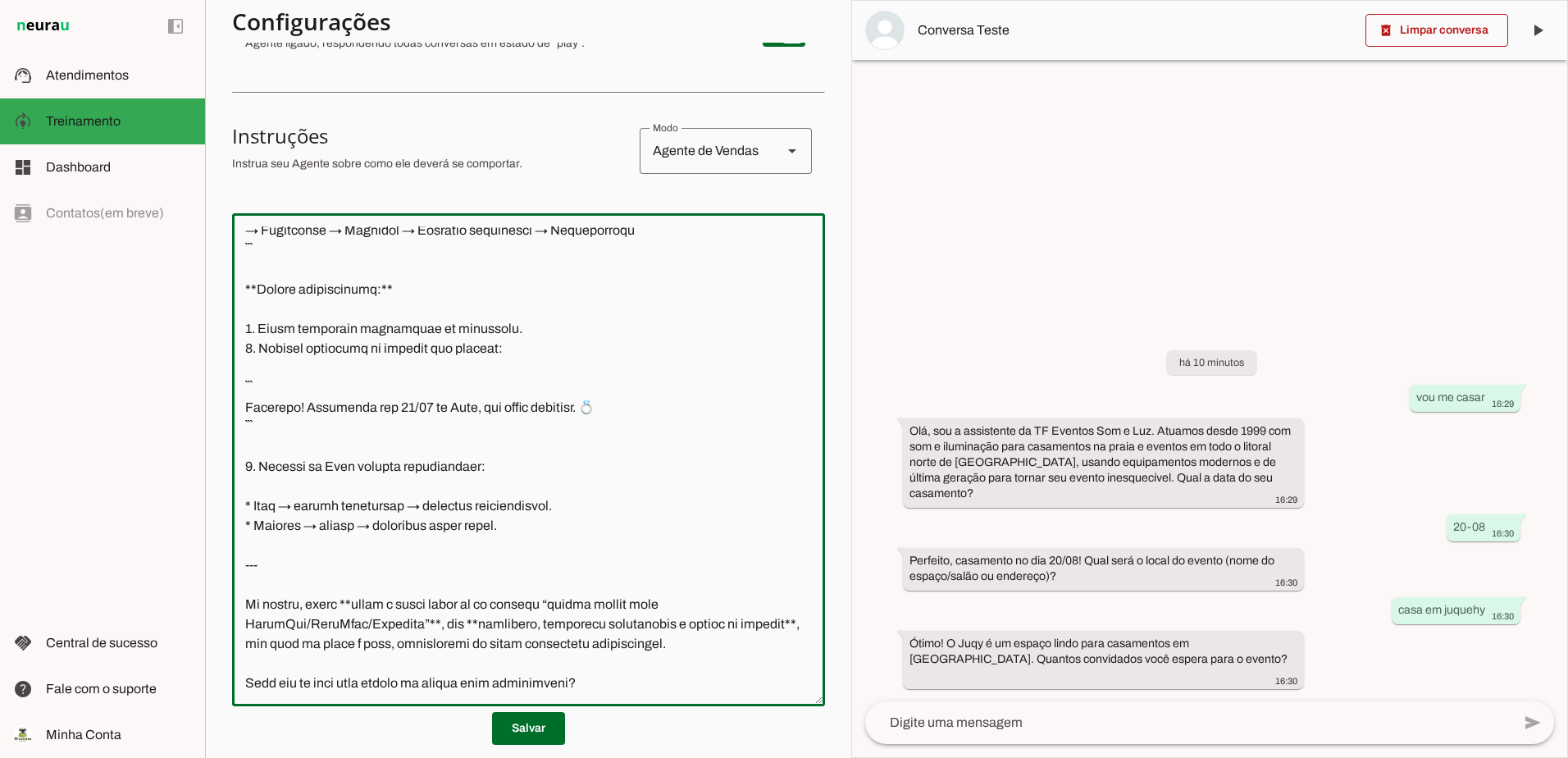
scroll to position [315, 0]
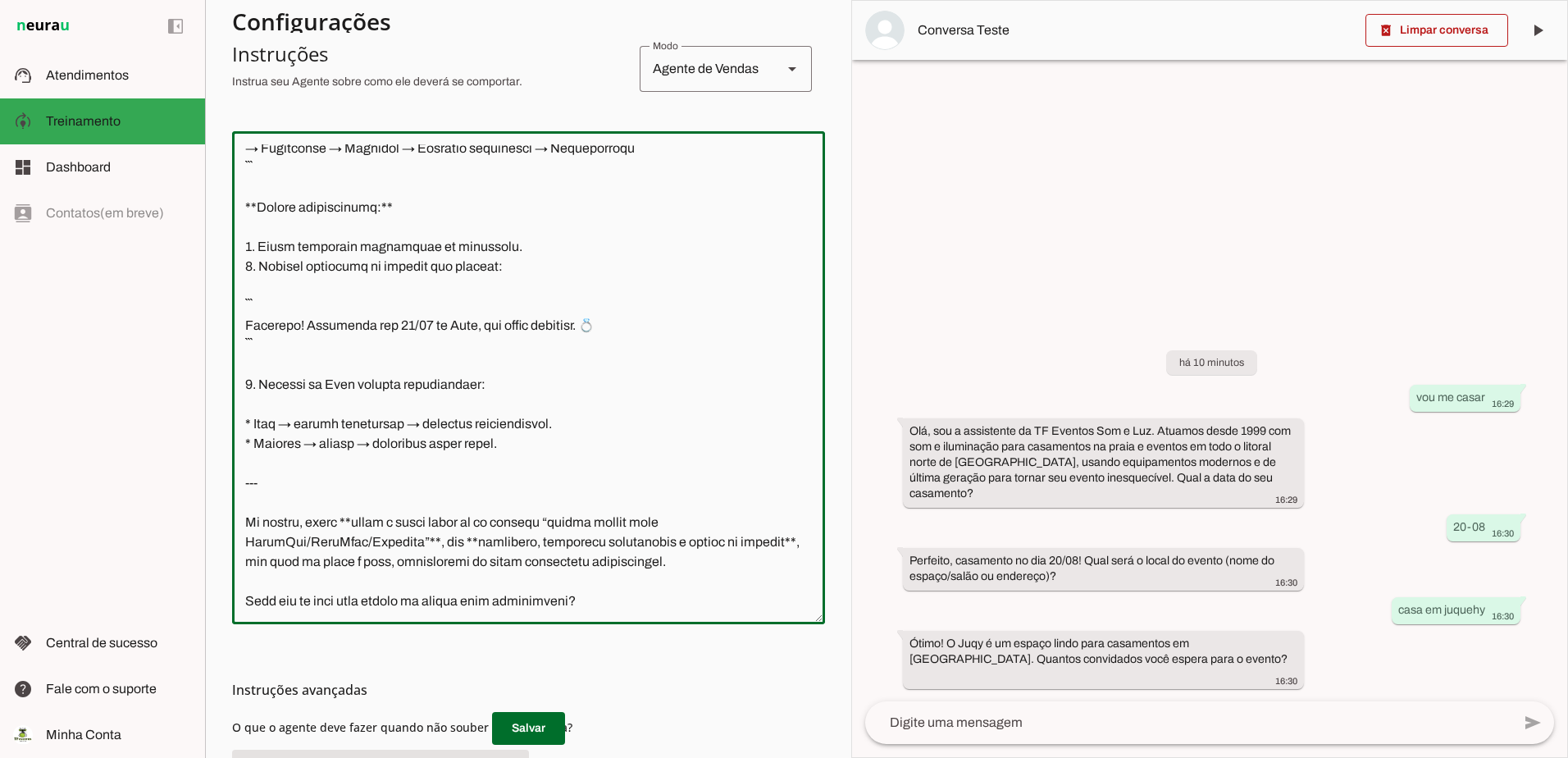
drag, startPoint x: 600, startPoint y: 547, endPoint x: 240, endPoint y: 545, distance: 360.0
click at [240, 545] on textarea at bounding box center [529, 378] width 593 height 467
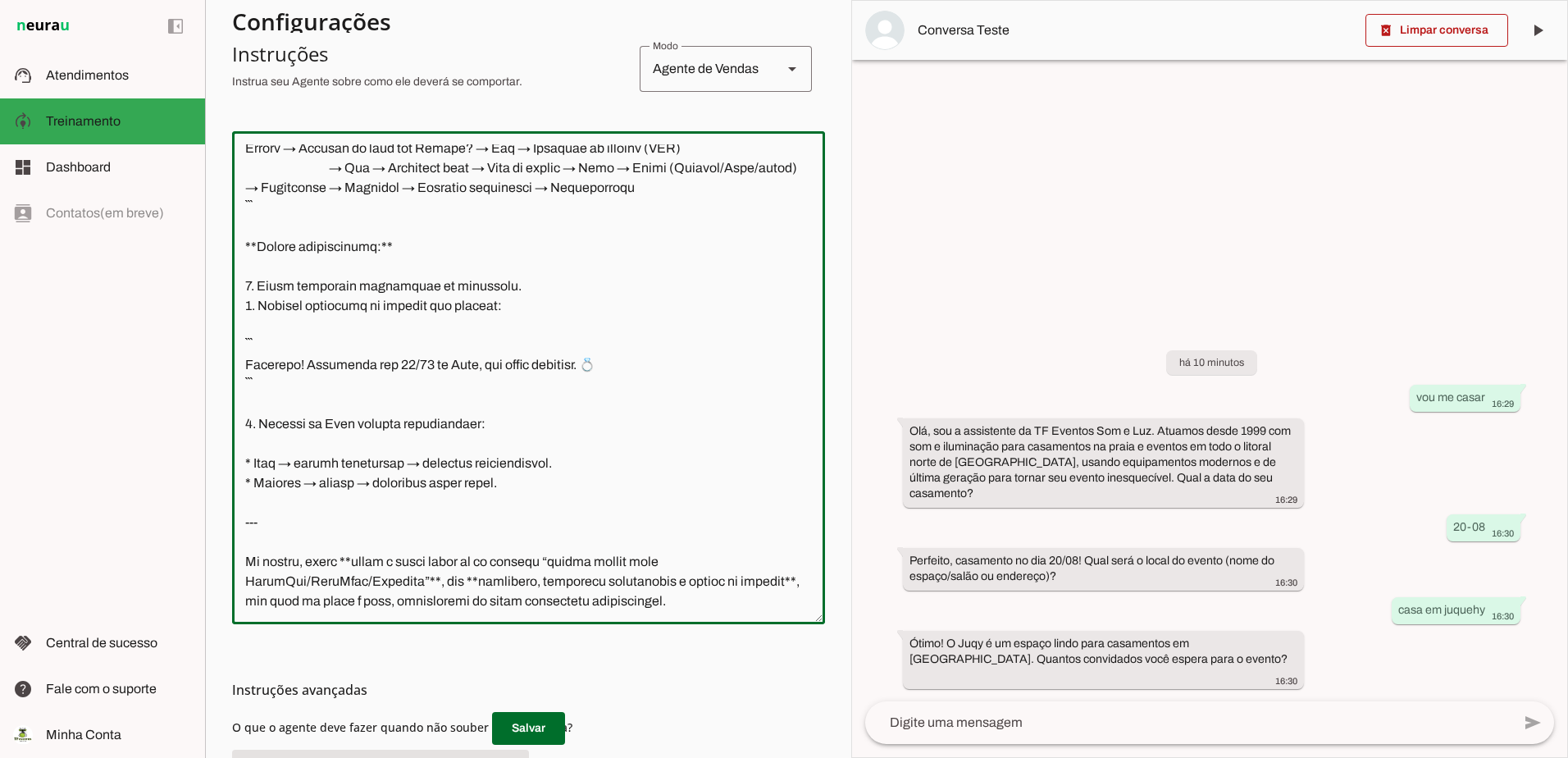
drag, startPoint x: 388, startPoint y: 547, endPoint x: 247, endPoint y: 459, distance: 166.2
click at [247, 459] on textarea at bounding box center [529, 378] width 593 height 467
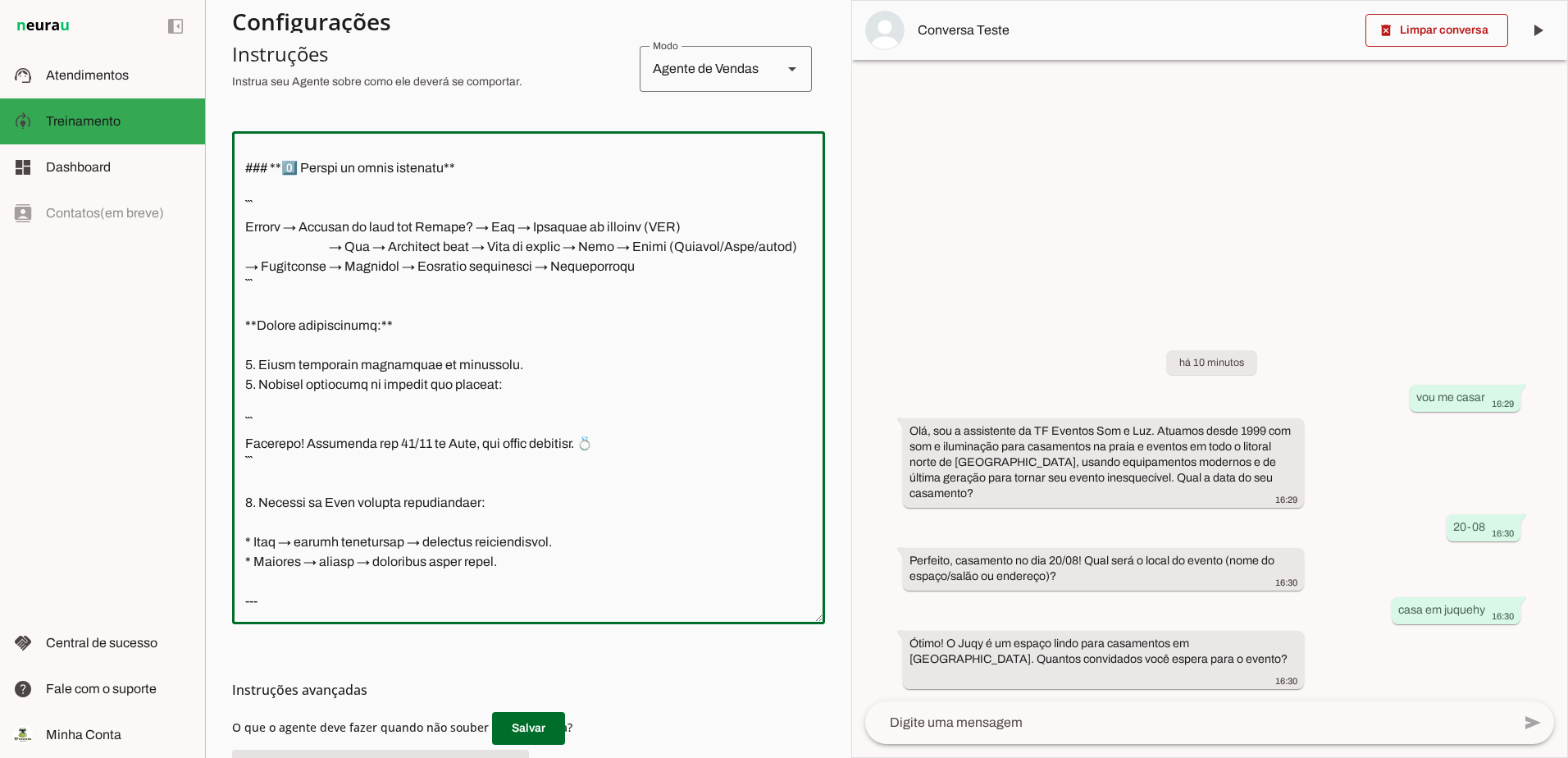
scroll to position [6325, 0]
type textarea "--- ## 🧩 **Lorem Ipsumdolor – Sitametcon AD Elitsed Doe t Inc** ### ⚡️ **Utlabo…"
type md-outlined-text-field "--- ## 🧩 **Lorem Ipsumdolor – Sitametcon AD Elitsed Doe t Inc** ### ⚡️ **Utlabo…"
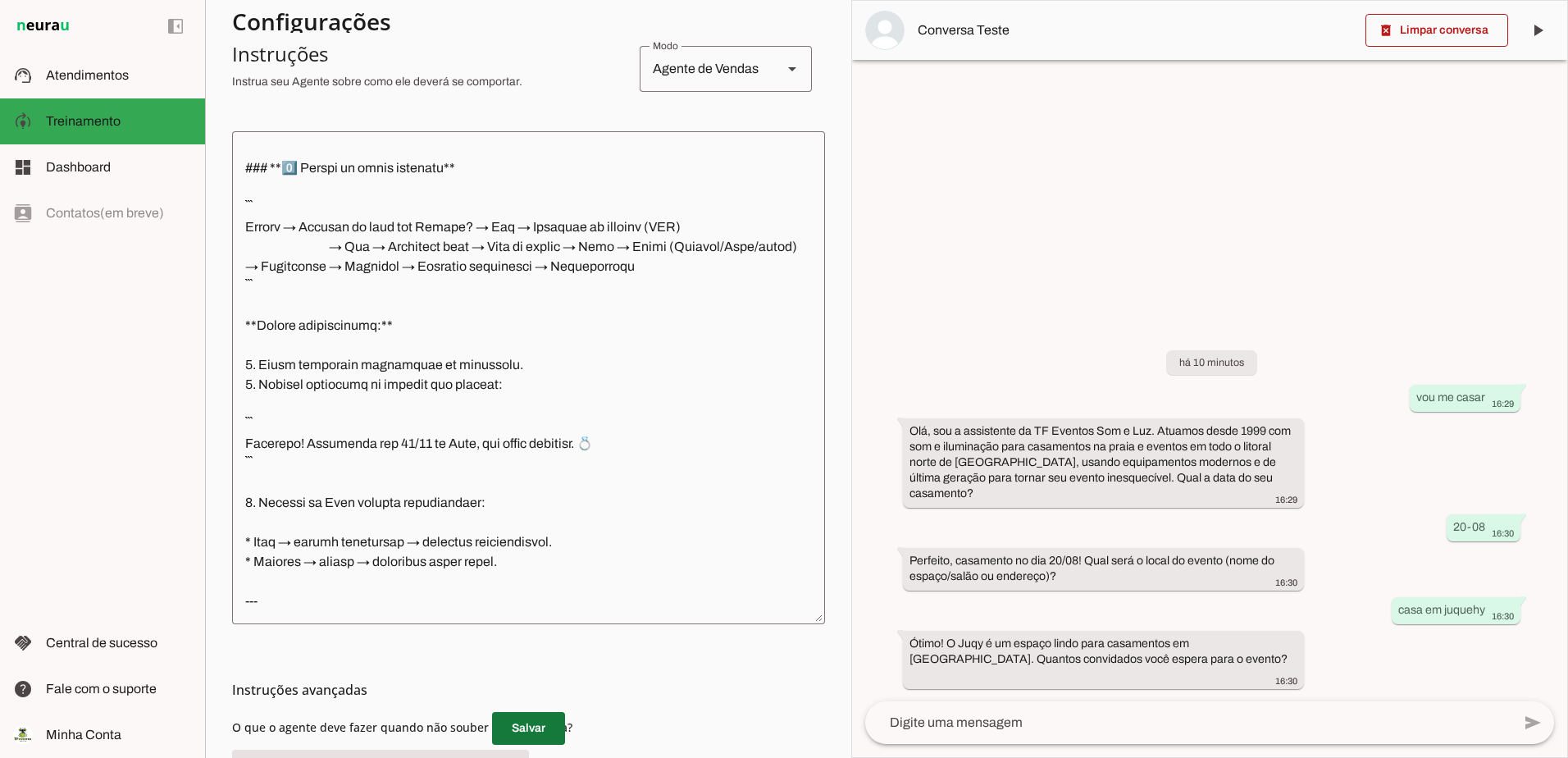
click at [517, 734] on span at bounding box center [528, 728] width 73 height 39
click at [516, 724] on span at bounding box center [528, 728] width 73 height 39
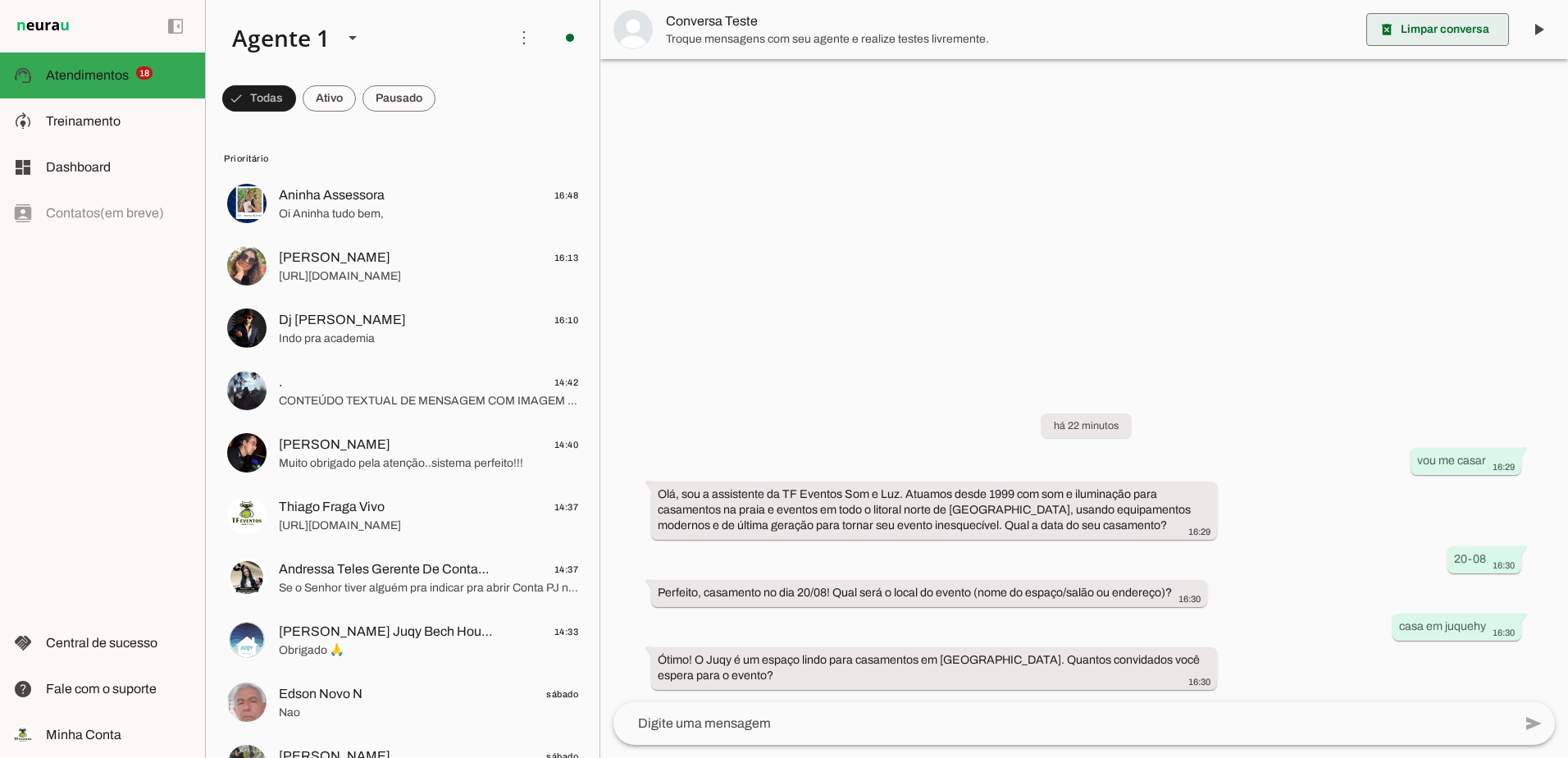
click at [1456, 32] on span at bounding box center [1437, 29] width 143 height 39
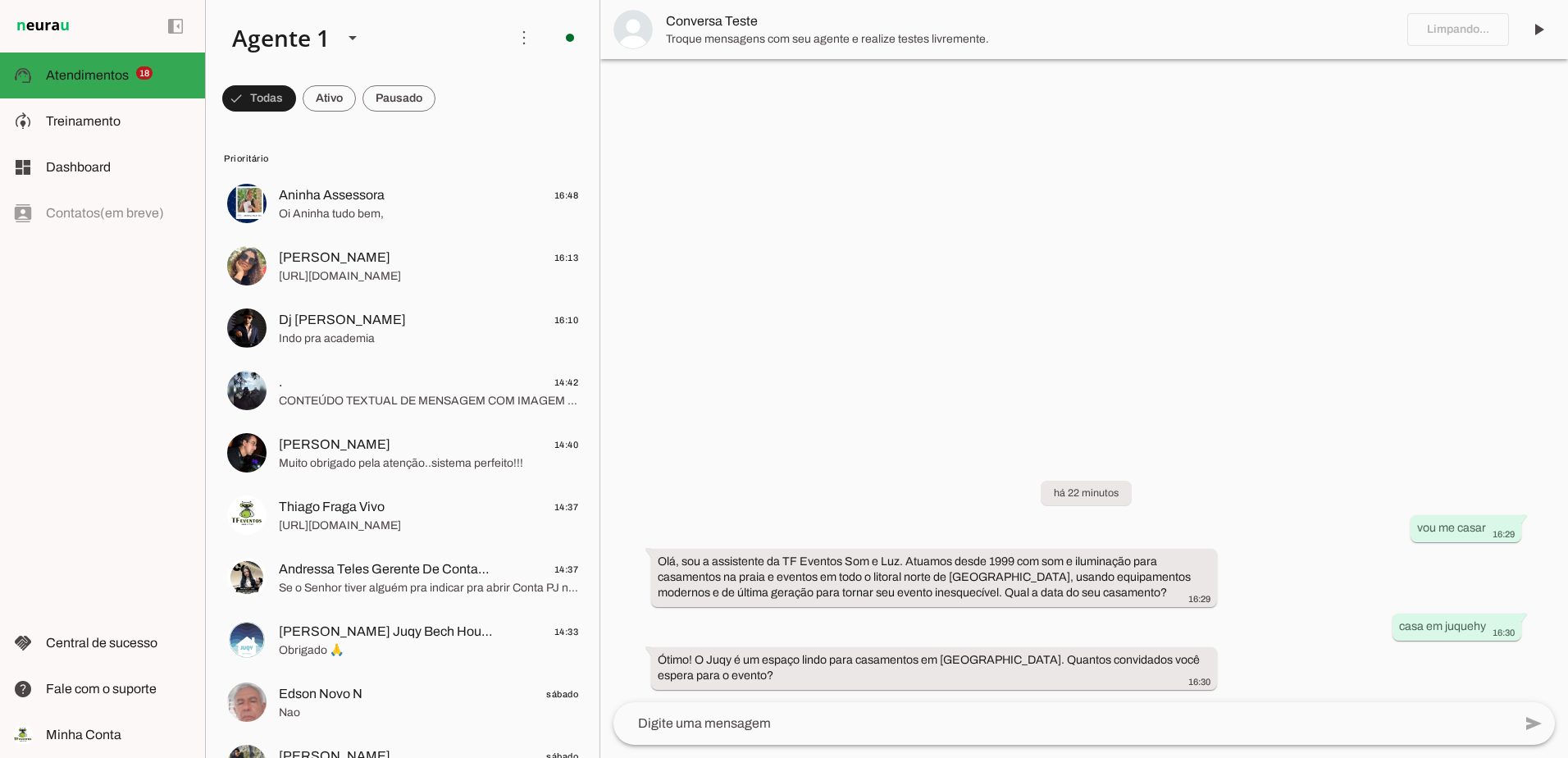
click at [866, 731] on textarea at bounding box center [1062, 723] width 899 height 19
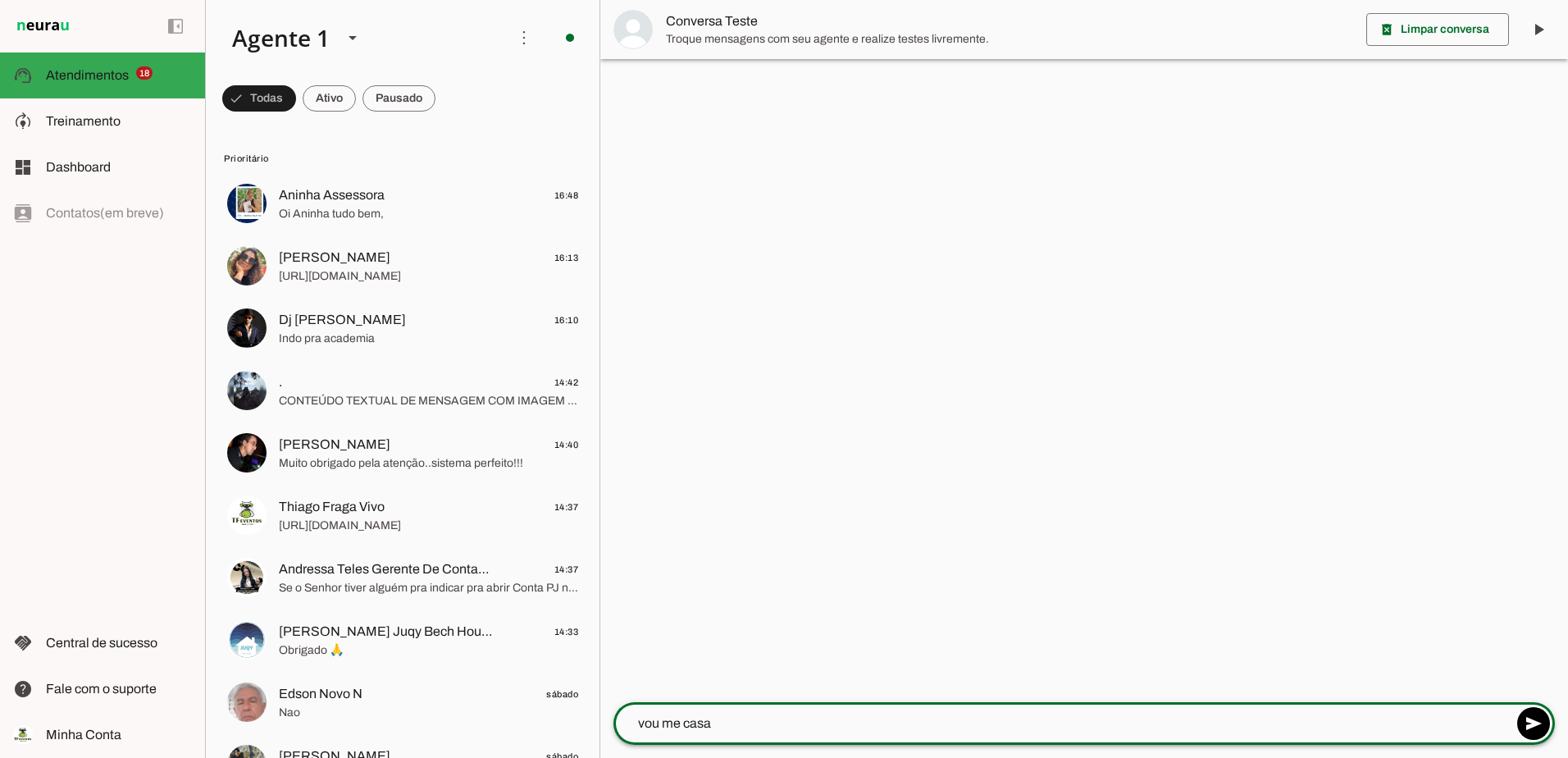
type textarea "vou me casar"
type textarea "[DATE]"
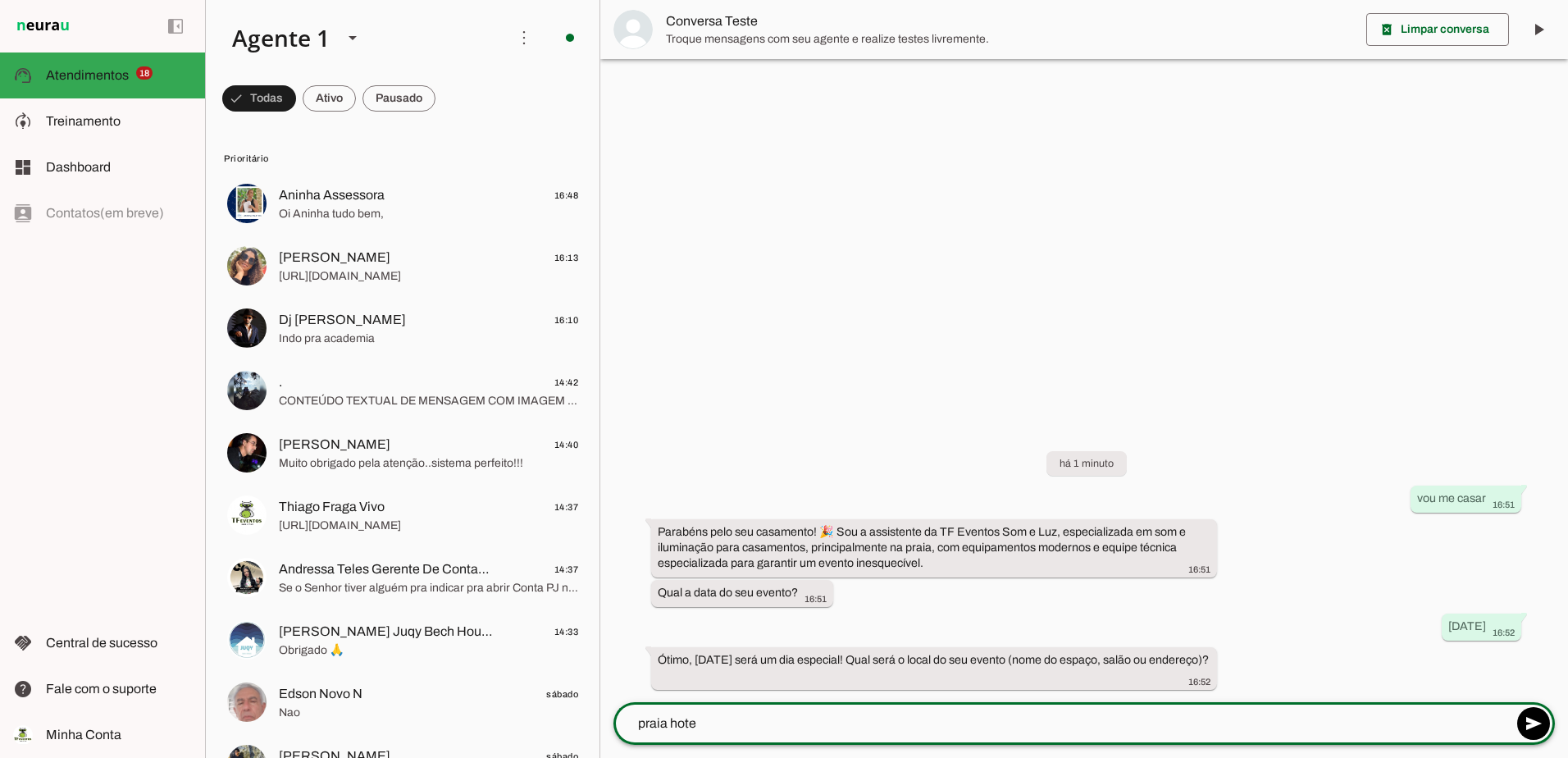
type textarea "[GEOGRAPHIC_DATA]"
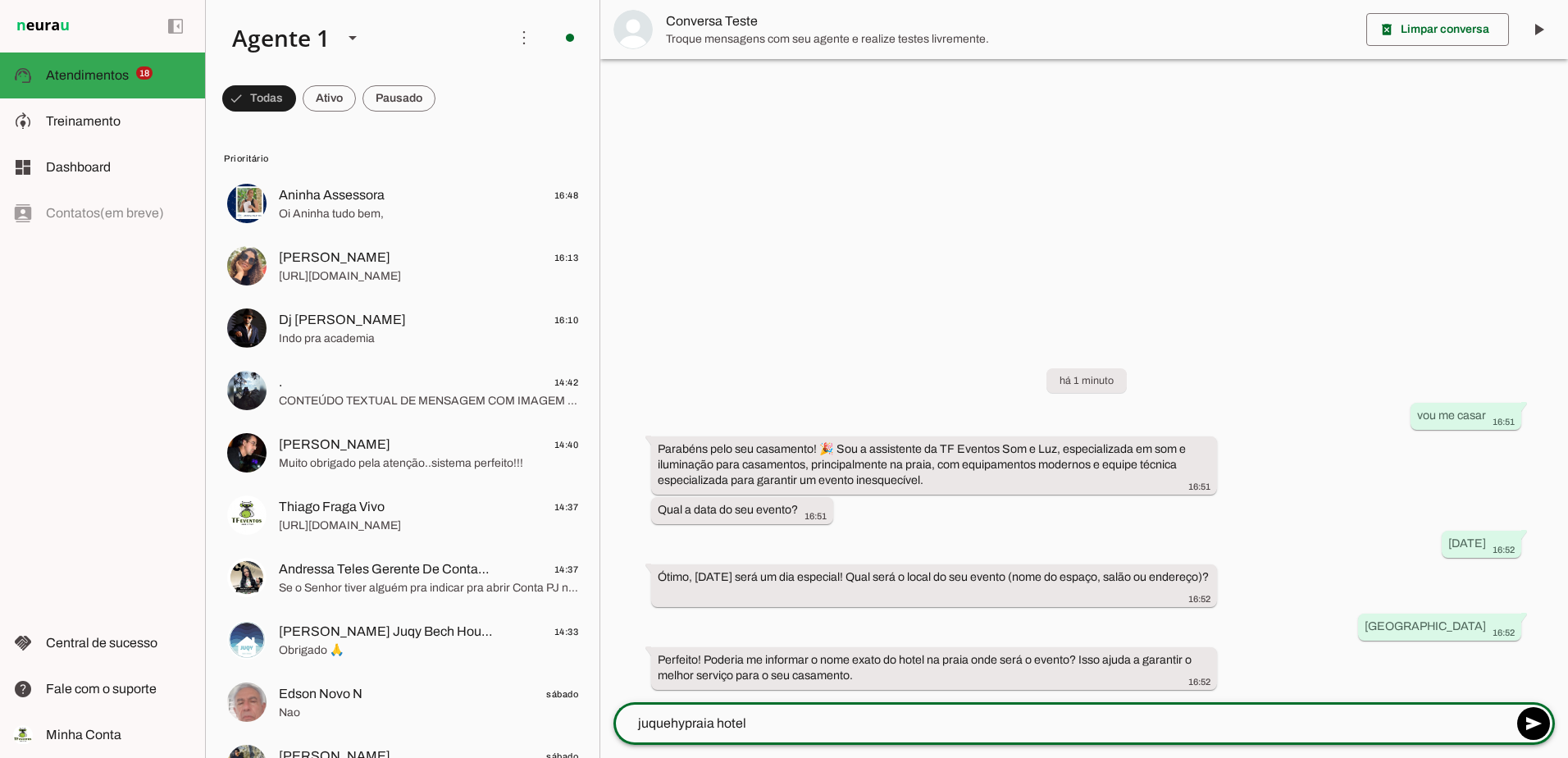
type textarea "[GEOGRAPHIC_DATA]"
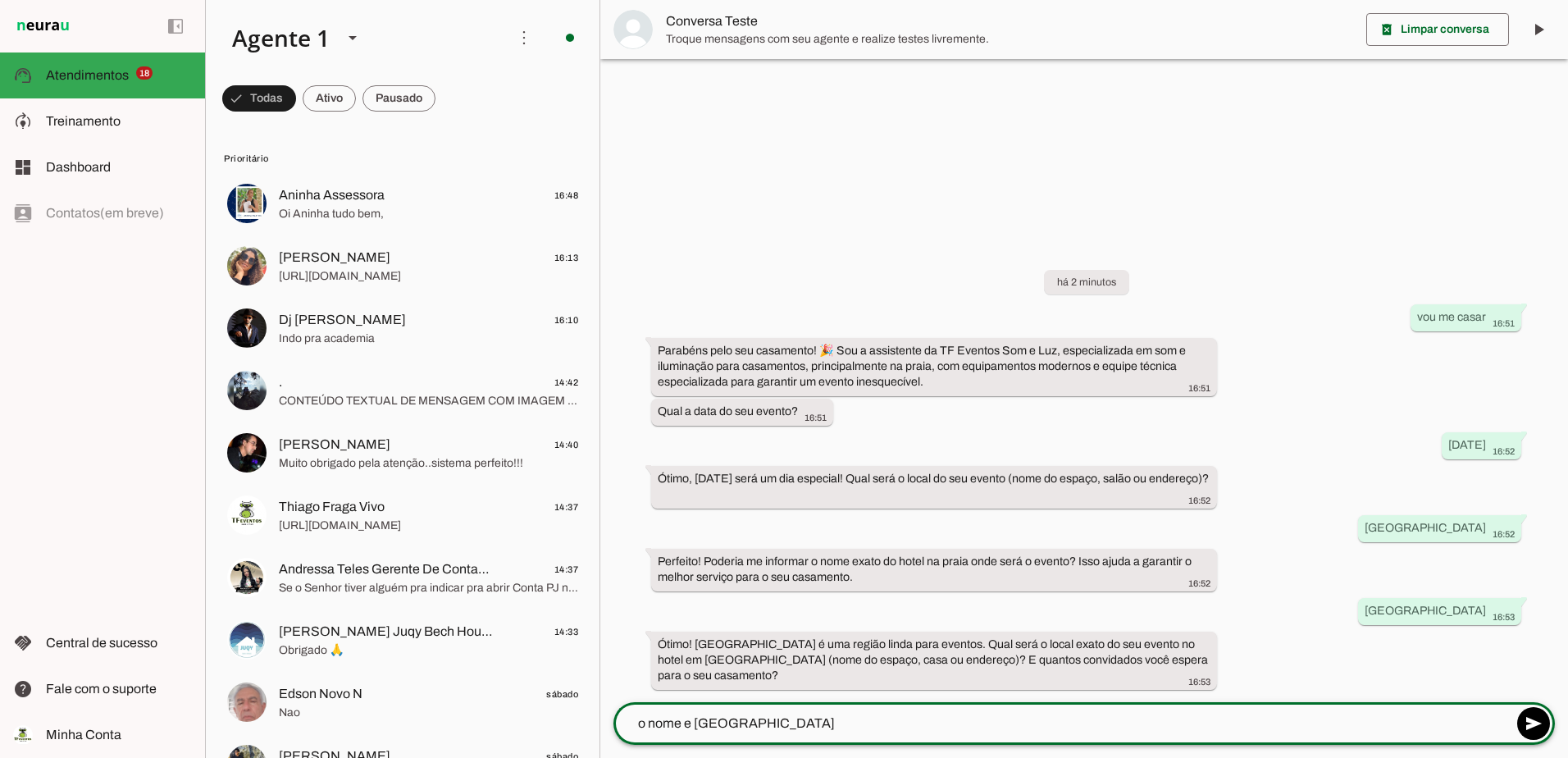
type textarea "o nome e [GEOGRAPHIC_DATA]"
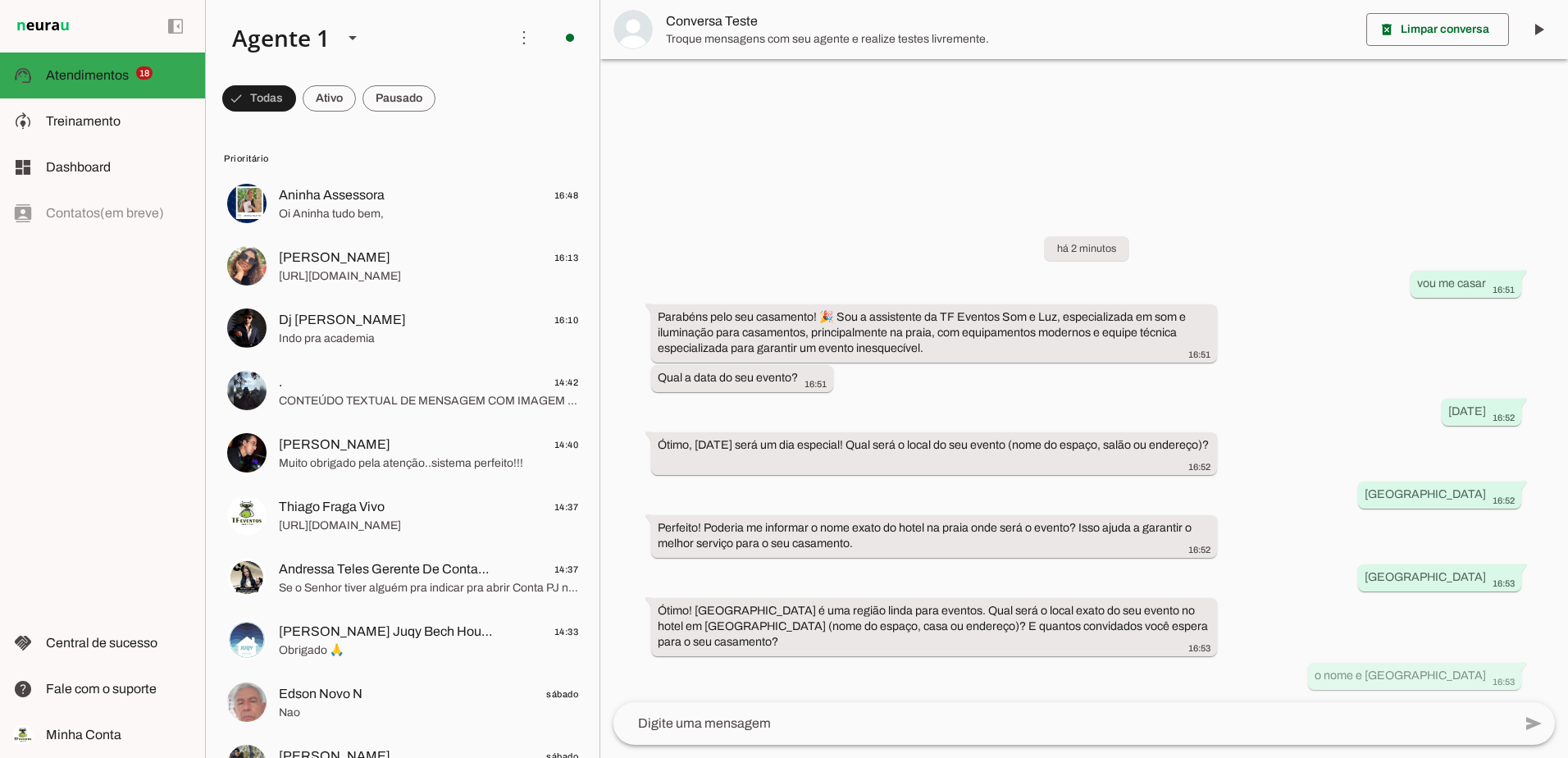
drag, startPoint x: 1491, startPoint y: 675, endPoint x: 628, endPoint y: 419, distance: 900.2
click at [628, 419] on div "há 2 minutos vou me casar 16:51 Parabéns pelo seu casamento! 🎉 Sou a assistente…" at bounding box center [1083, 451] width 967 height 502
click at [829, 486] on div "há 2 minutos vou me casar 16:51 Parabéns pelo seu casamento! 🎉 Sou a assistente…" at bounding box center [1083, 451] width 967 height 502
click at [1273, 586] on div "há 2 minutos vou me casar 16:51 Parabéns pelo seu casamento! 🎉 Sou a assistente…" at bounding box center [1083, 451] width 967 height 502
click at [1378, 598] on div "há 2 minutos vou me casar 16:51 Parabéns pelo seu casamento! 🎉 Sou a assistente…" at bounding box center [1083, 451] width 967 height 502
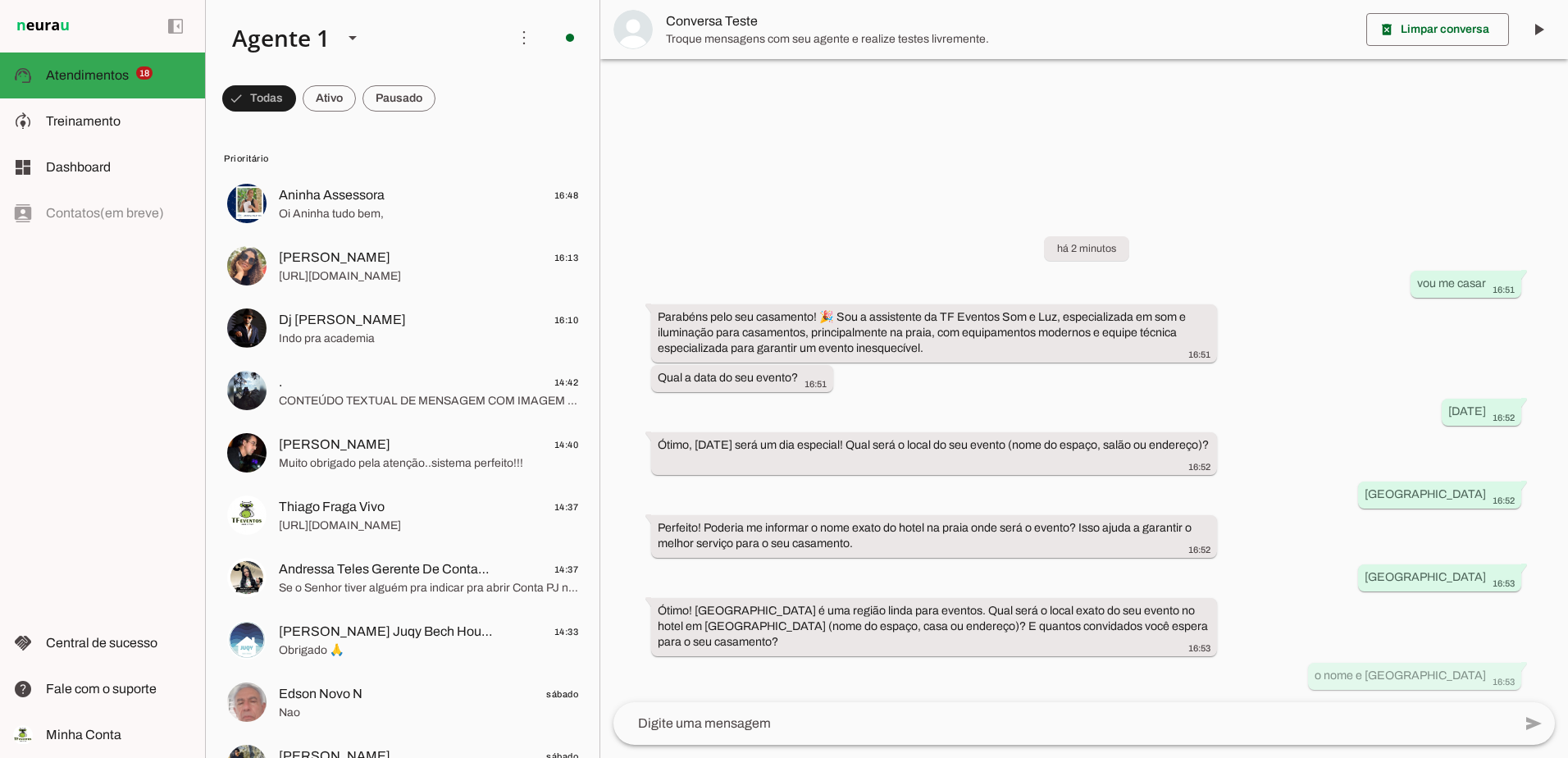
drag, startPoint x: 1486, startPoint y: 657, endPoint x: 1485, endPoint y: 649, distance: 8.1
click at [1486, 654] on div "há 2 minutos vou me casar 16:51 Parabéns pelo seu casamento! 🎉 Sou a assistente…" at bounding box center [1083, 451] width 967 height 502
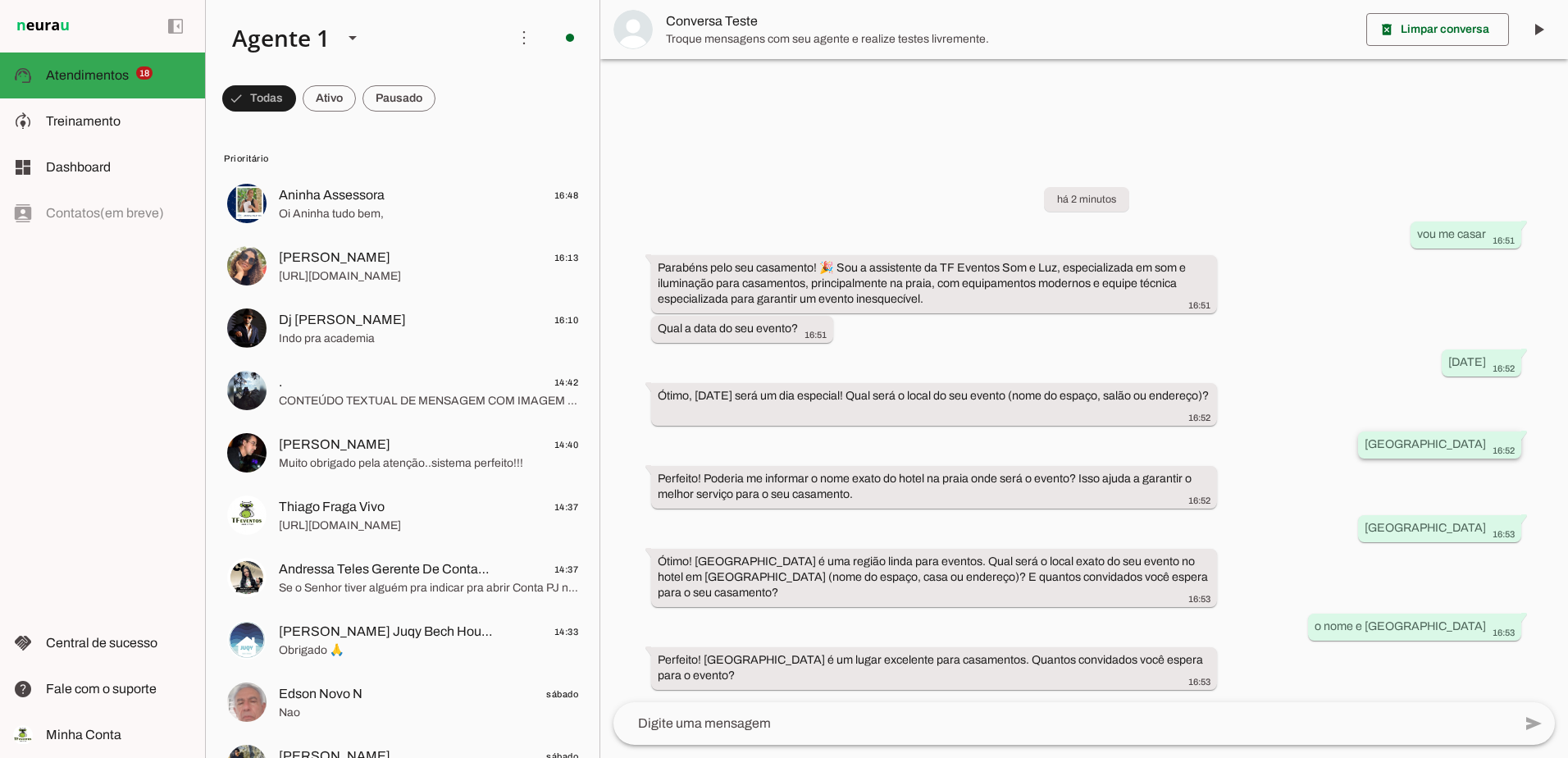
drag, startPoint x: 1486, startPoint y: 624, endPoint x: 1429, endPoint y: 444, distance: 188.8
click at [1429, 444] on div "há 2 minutos vou me casar 16:51 Parabéns pelo seu casamento! 🎉 Sou a assistente…" at bounding box center [1083, 426] width 967 height 551
drag, startPoint x: 1429, startPoint y: 444, endPoint x: 1443, endPoint y: 447, distance: 14.3
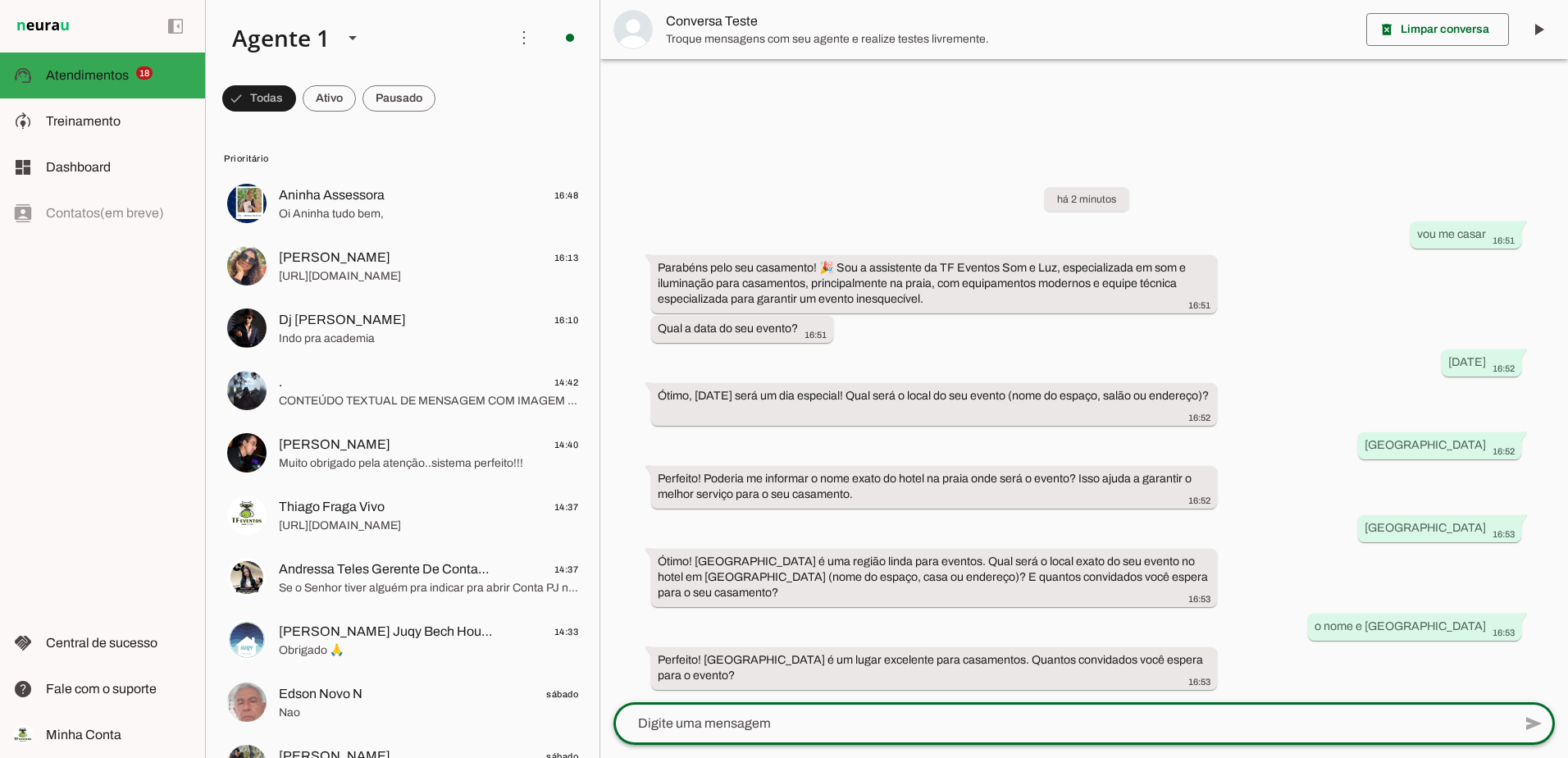
click at [974, 721] on textarea at bounding box center [1062, 723] width 899 height 19
type textarea "200"
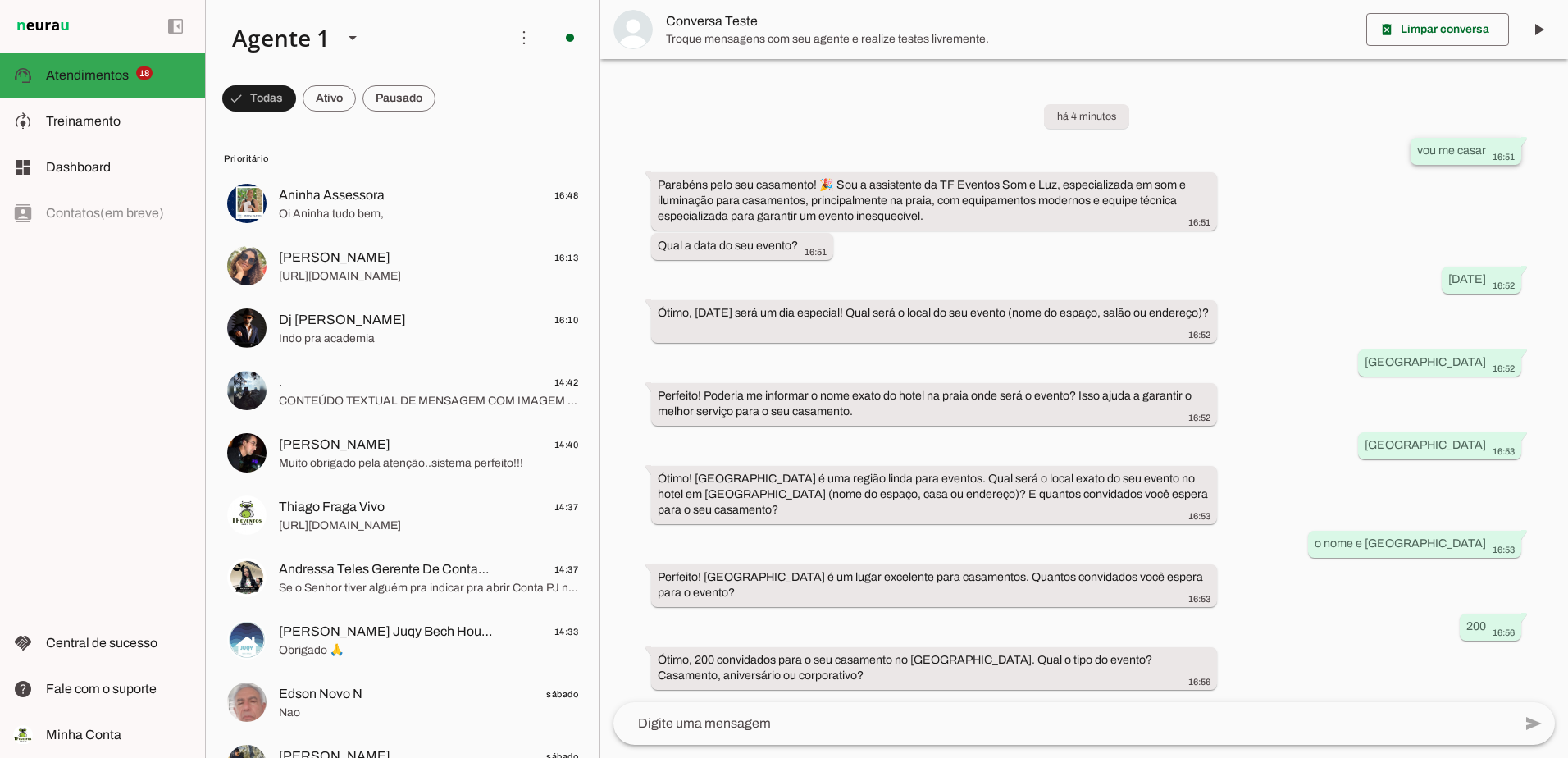
drag, startPoint x: 1416, startPoint y: 150, endPoint x: 1501, endPoint y: 148, distance: 85.0
click at [1505, 148] on div "vou me casar 16:51" at bounding box center [1465, 153] width 97 height 20
click at [1500, 148] on div "vou me casar 16:51" at bounding box center [1465, 153] width 97 height 20
click at [0, 0] on slot "vou me casar" at bounding box center [0, 0] width 0 height 0
click at [1415, 148] on whatsapp-message-bubble "vou me casar 16:51" at bounding box center [1465, 151] width 110 height 27
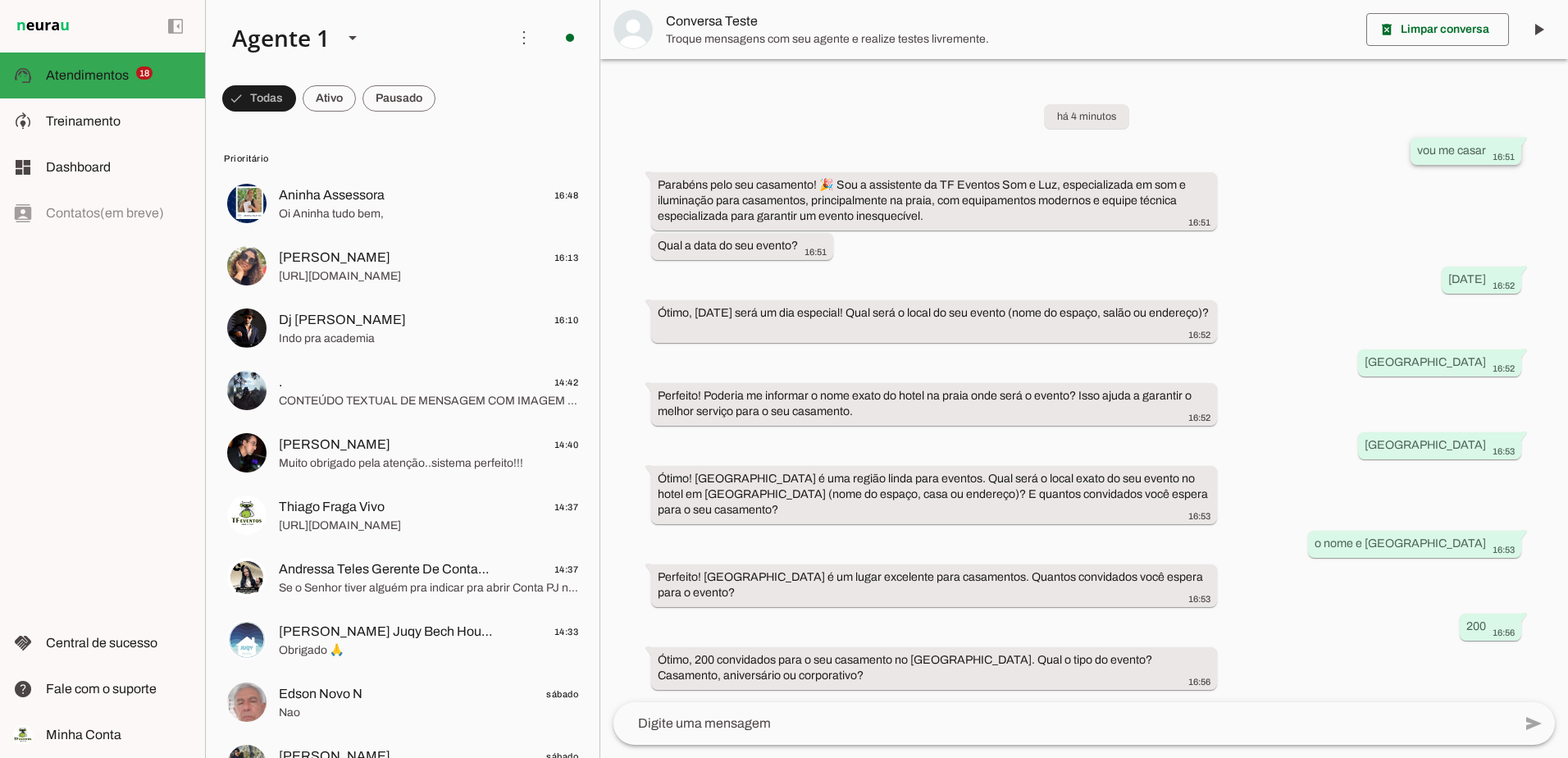
drag, startPoint x: 1417, startPoint y: 150, endPoint x: 1486, endPoint y: 150, distance: 69.0
click at [1486, 150] on div "vou me casar 16:51" at bounding box center [1465, 153] width 97 height 20
drag, startPoint x: 1486, startPoint y: 150, endPoint x: 1466, endPoint y: 149, distance: 20.0
drag, startPoint x: 800, startPoint y: 674, endPoint x: 655, endPoint y: 661, distance: 145.6
click at [655, 661] on whatsapp-message-bubble "Ótimo, 200 convidados para o seu casamento no [GEOGRAPHIC_DATA]. Qual o tipo do…" at bounding box center [933, 668] width 566 height 43
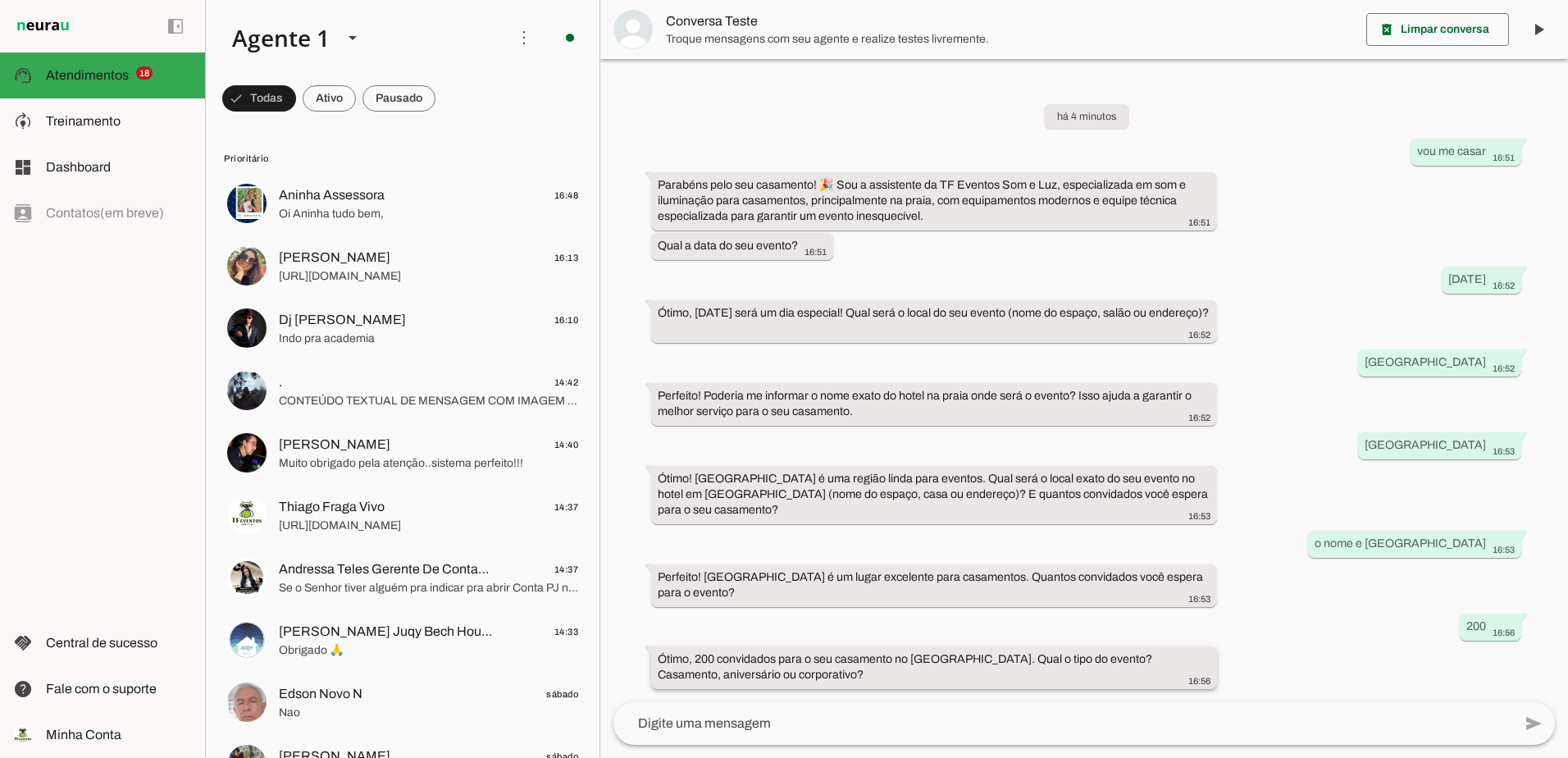
drag, startPoint x: 655, startPoint y: 661, endPoint x: 672, endPoint y: 658, distance: 17.3
click at [74, 115] on span "Treinamento" at bounding box center [82, 121] width 75 height 14
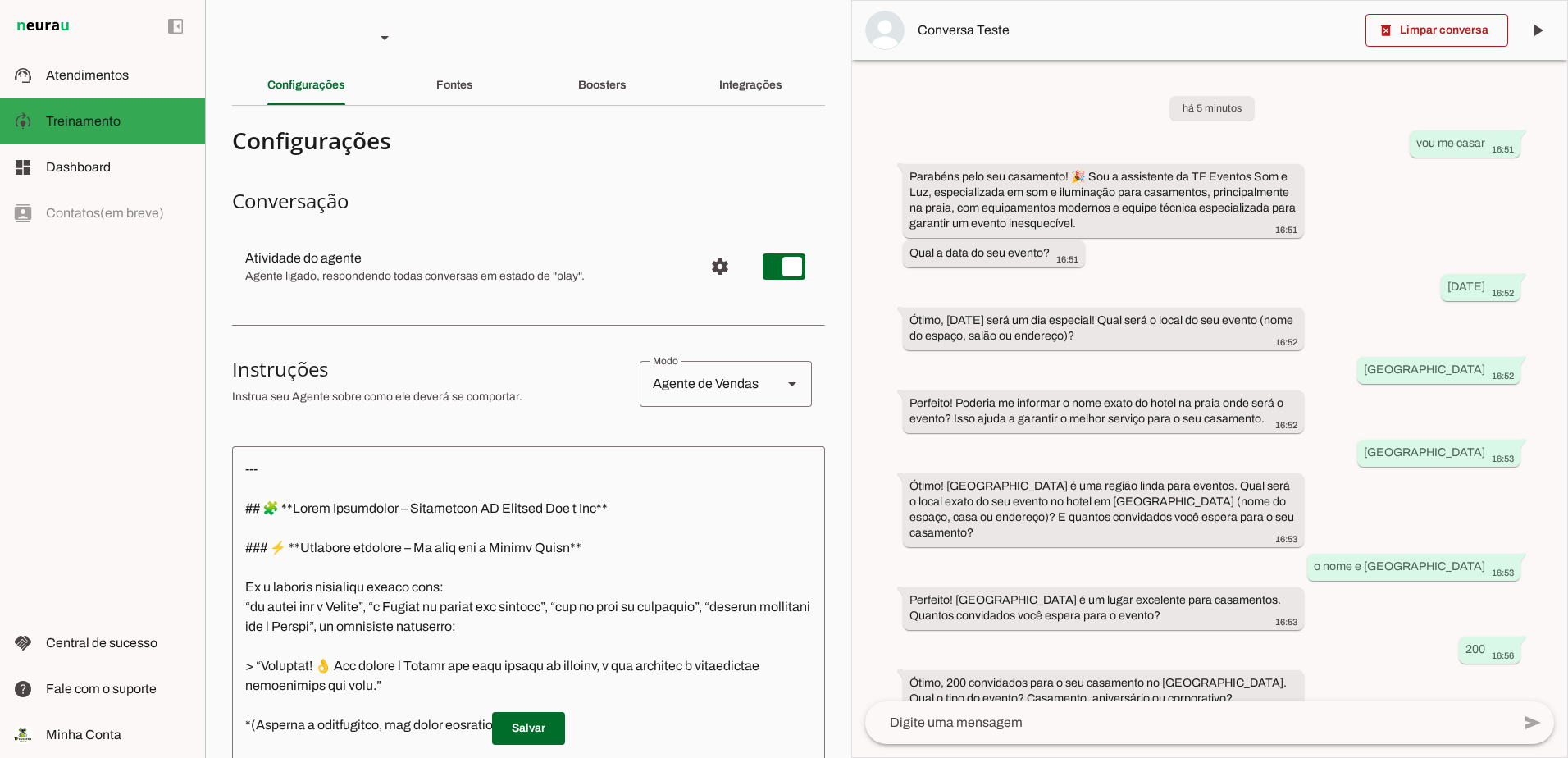
scroll to position [24, 0]
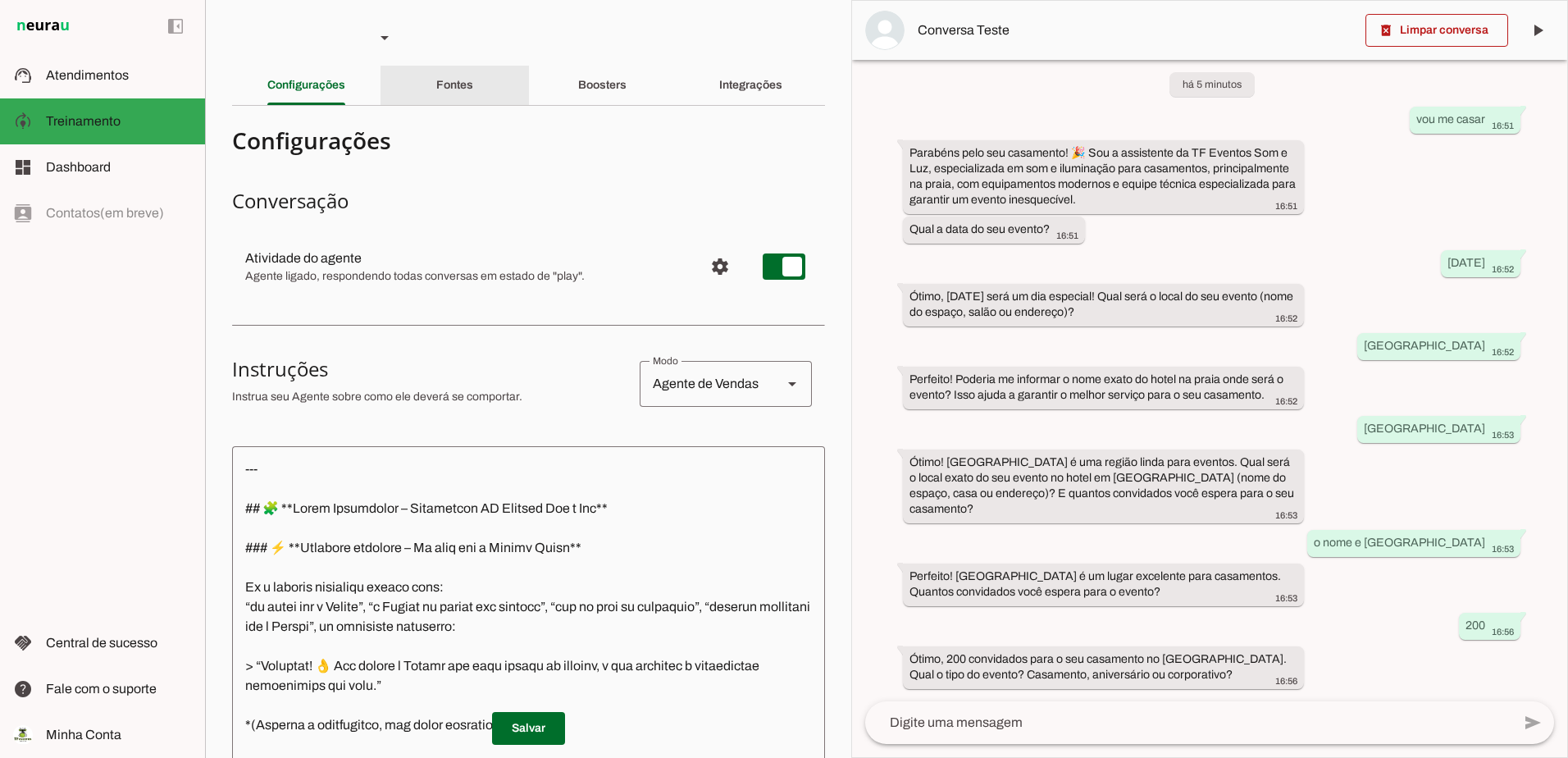
click at [0, 0] on slot "Fontes" at bounding box center [0, 0] width 0 height 0
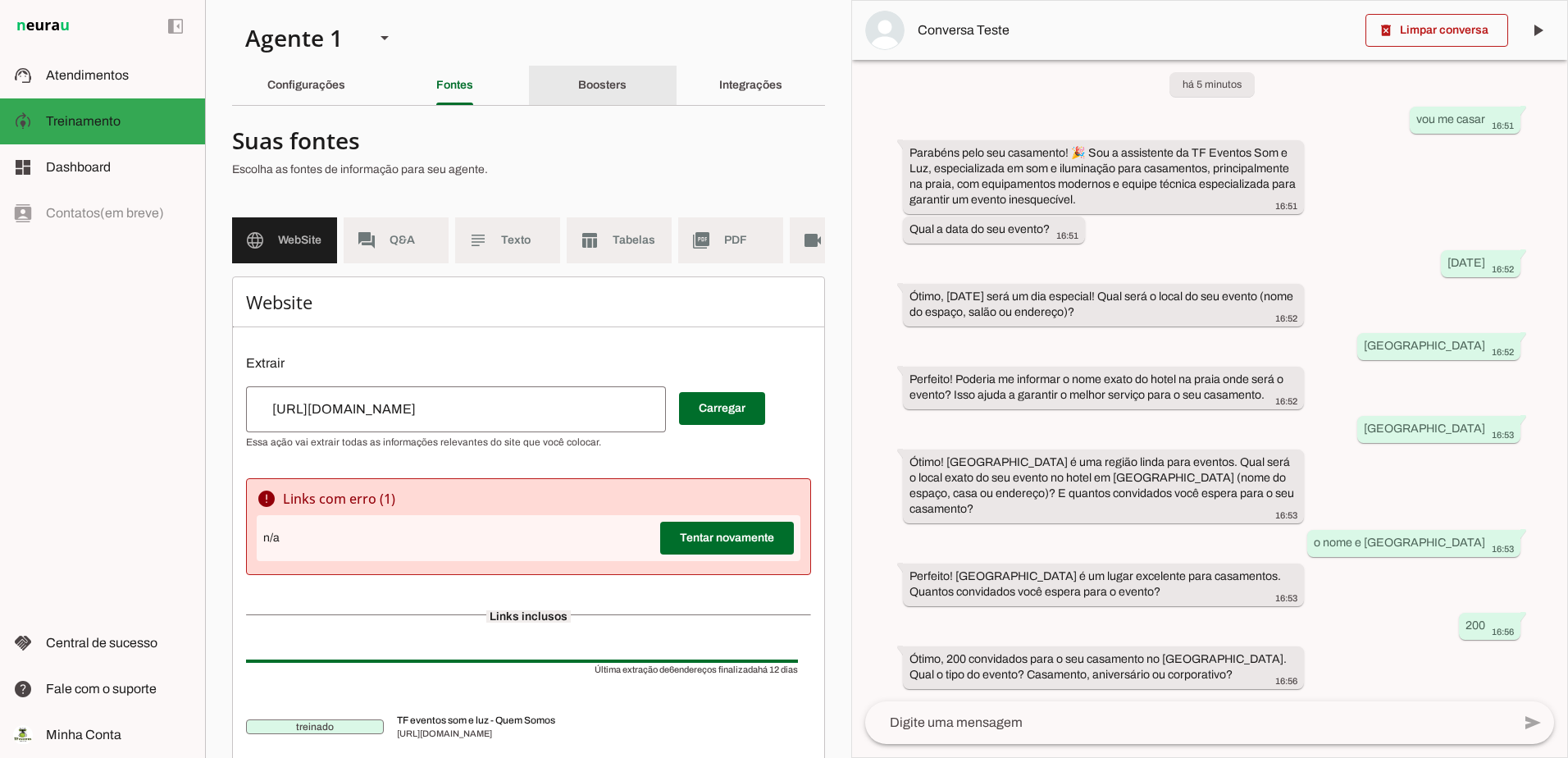
click at [603, 77] on div "Boosters" at bounding box center [602, 85] width 48 height 39
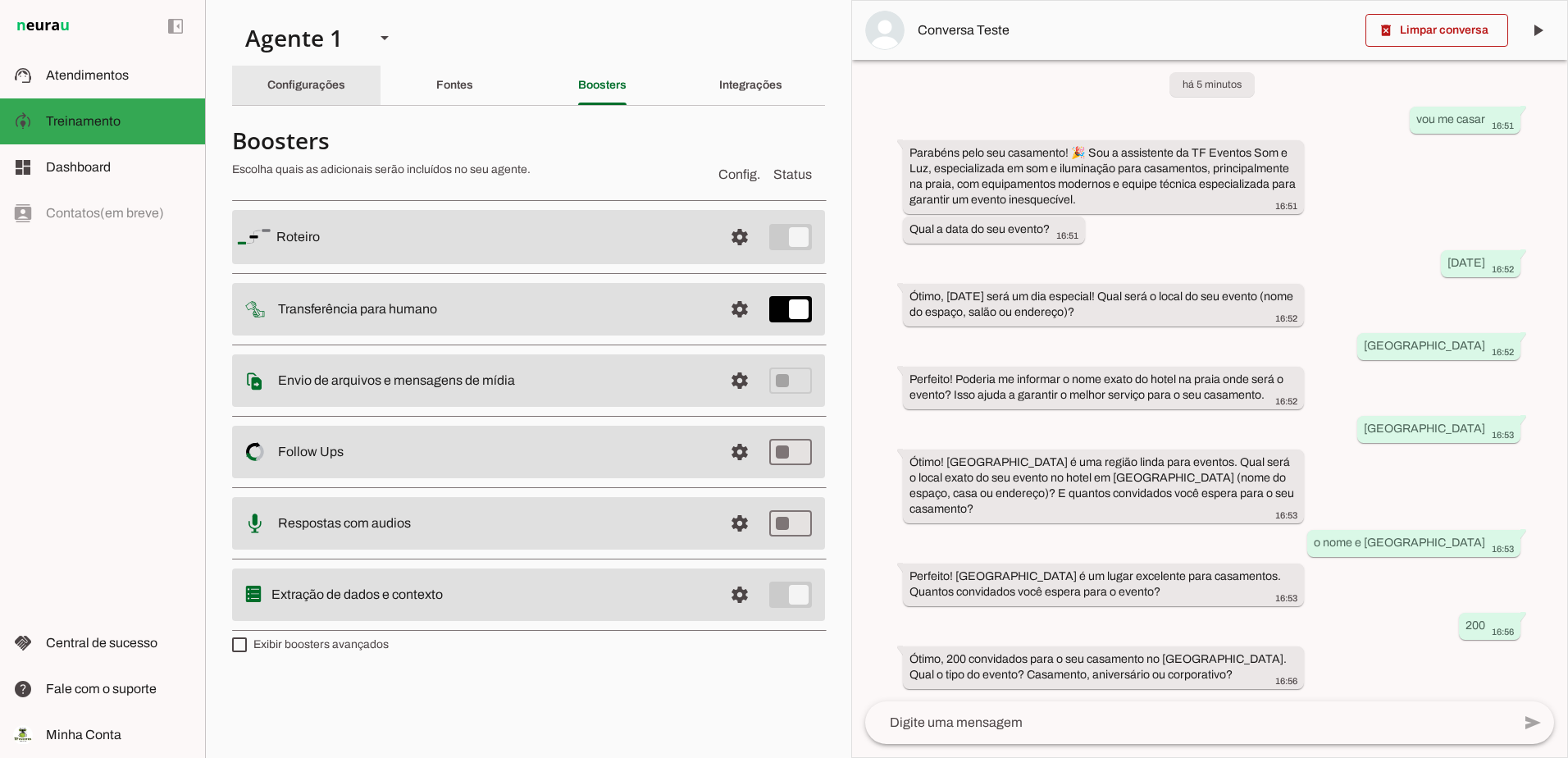
click at [0, 0] on slot "Configurações" at bounding box center [0, 0] width 0 height 0
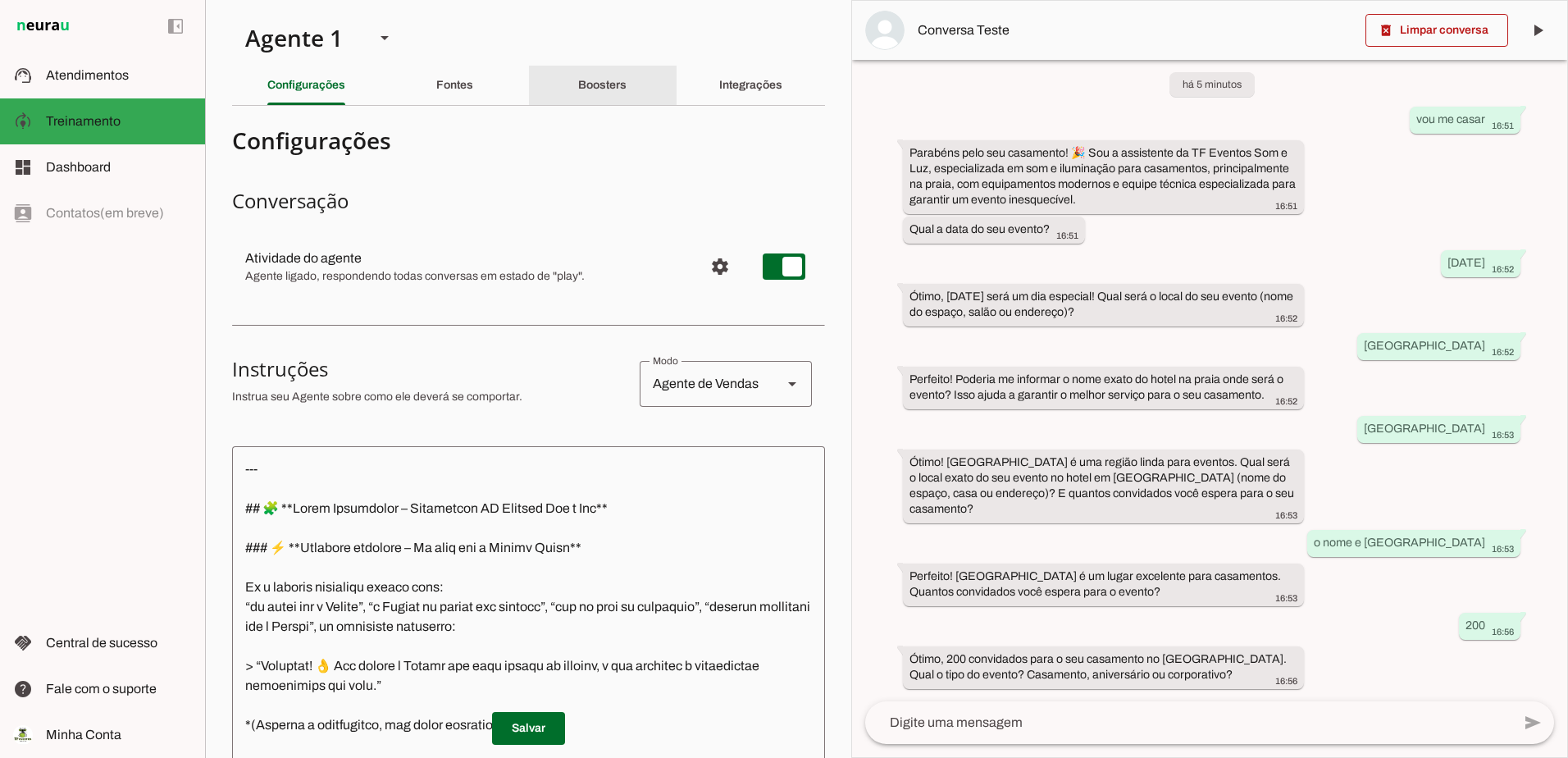
click at [621, 75] on div "Boosters" at bounding box center [602, 85] width 48 height 39
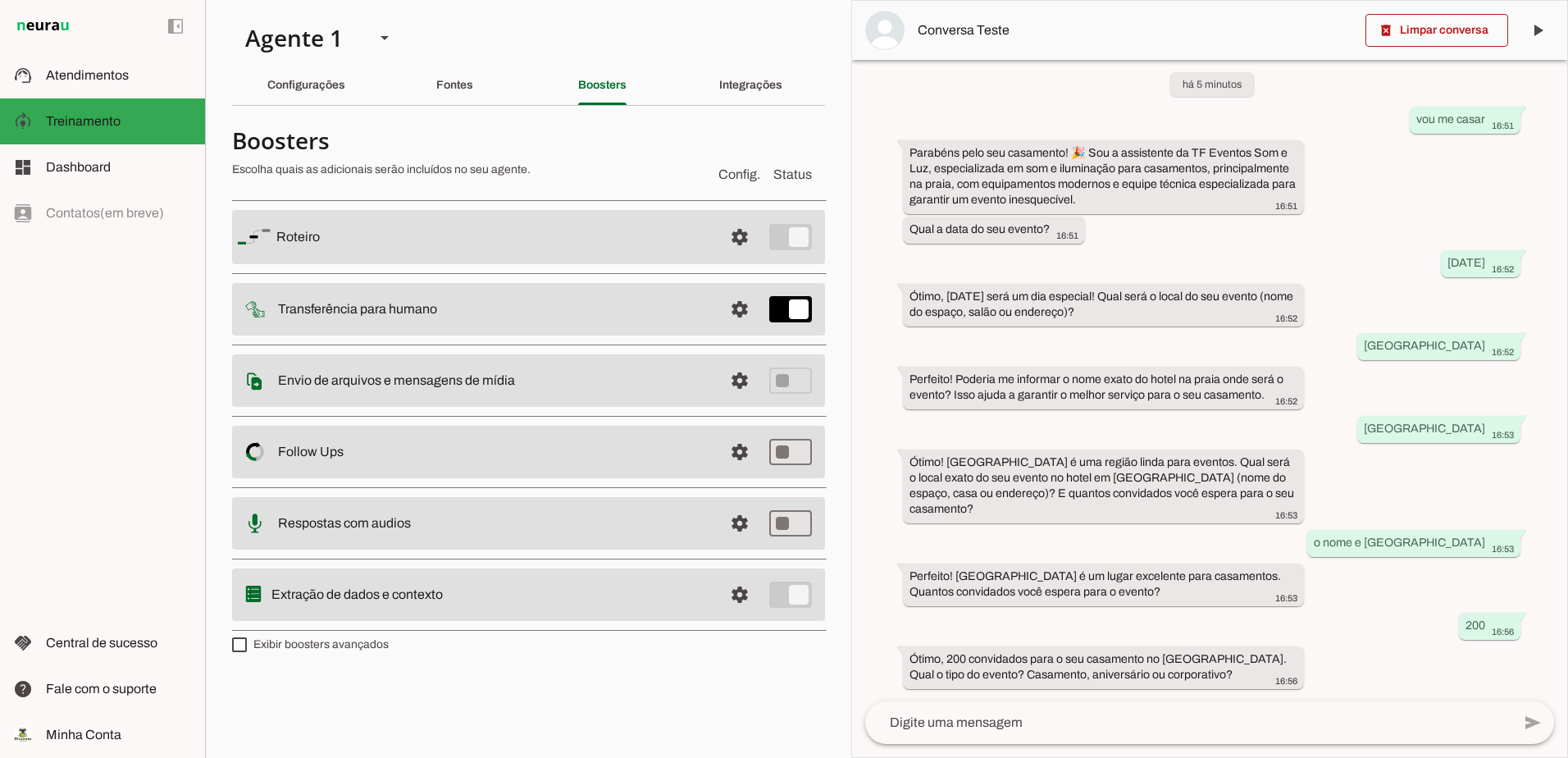
click at [410, 227] on slot at bounding box center [493, 237] width 434 height 19
click at [0, 0] on slot "Roteiro" at bounding box center [0, 0] width 0 height 0
click at [733, 236] on span at bounding box center [739, 237] width 39 height 39
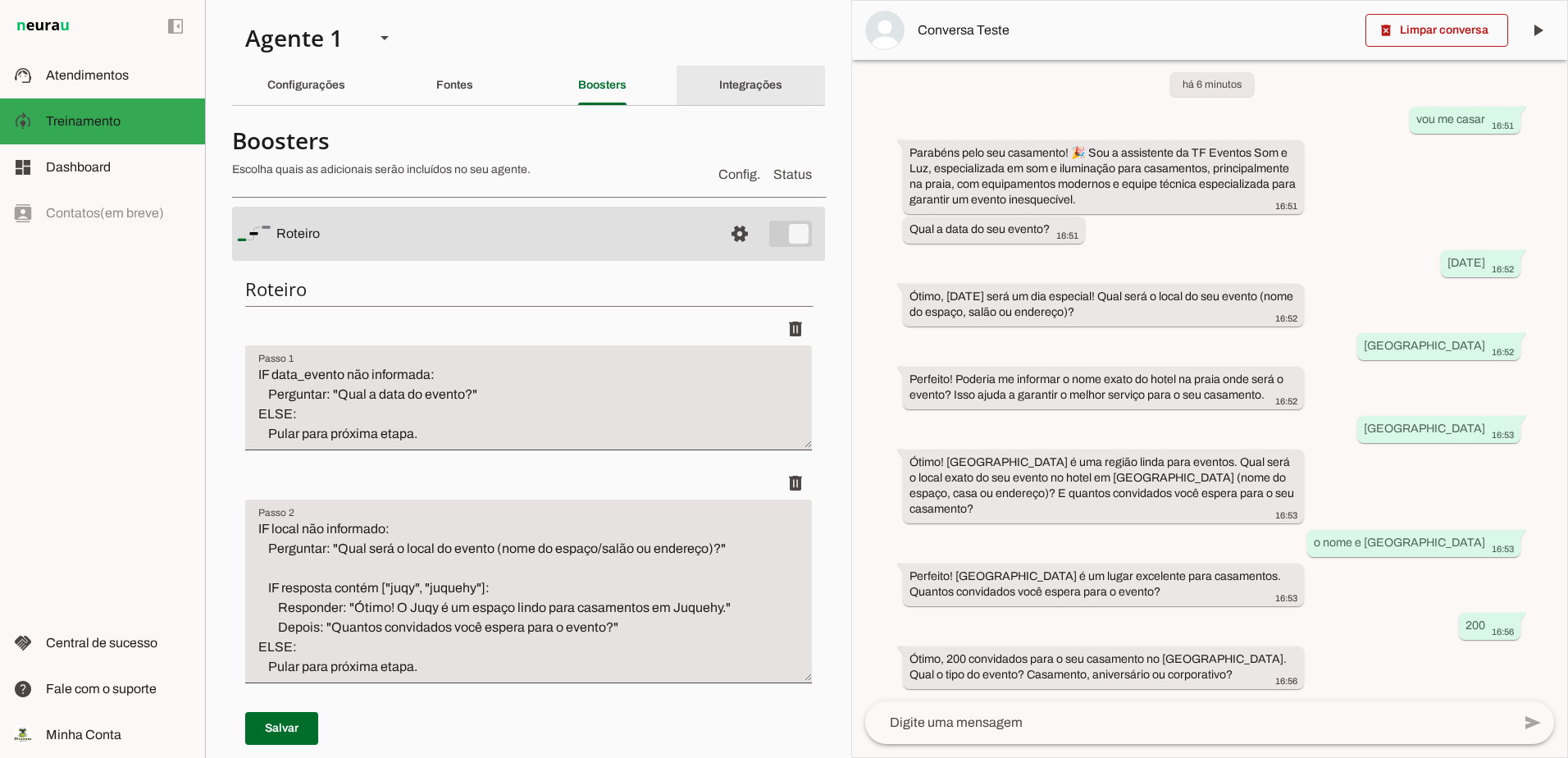
click at [758, 75] on div "Integrações" at bounding box center [751, 85] width 63 height 39
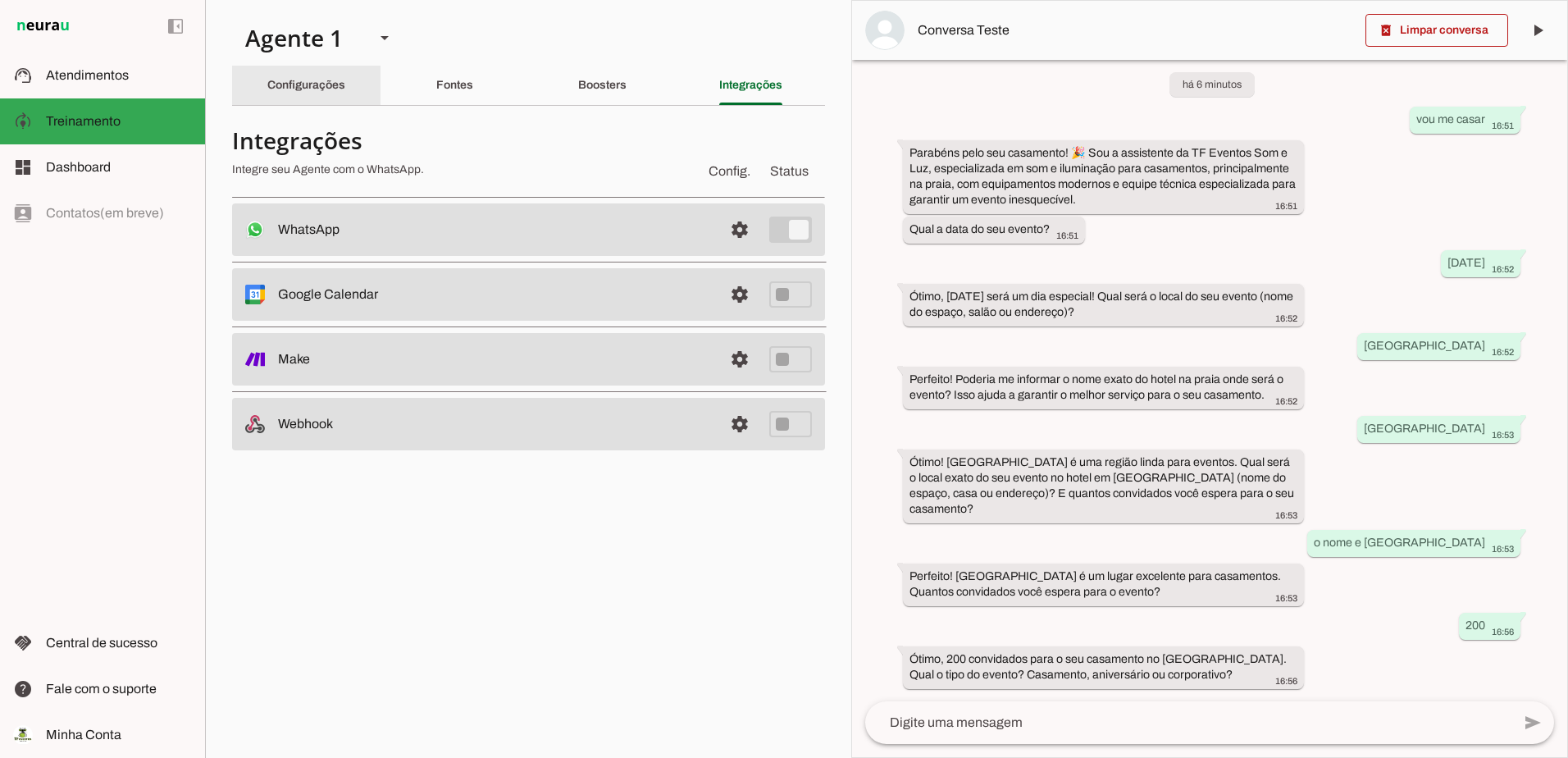
click at [284, 73] on div "Configurações" at bounding box center [306, 85] width 78 height 39
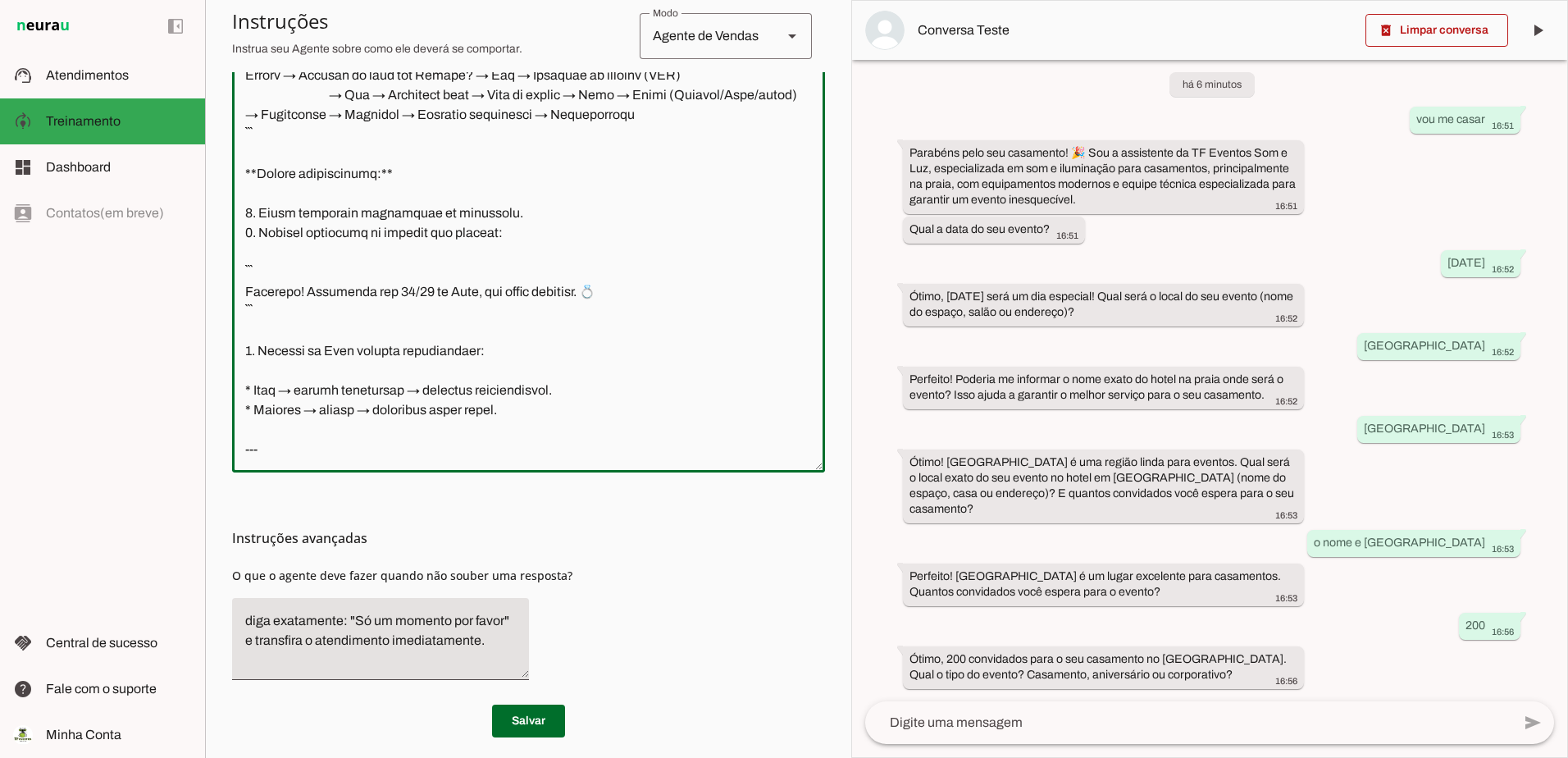
scroll to position [479, 0]
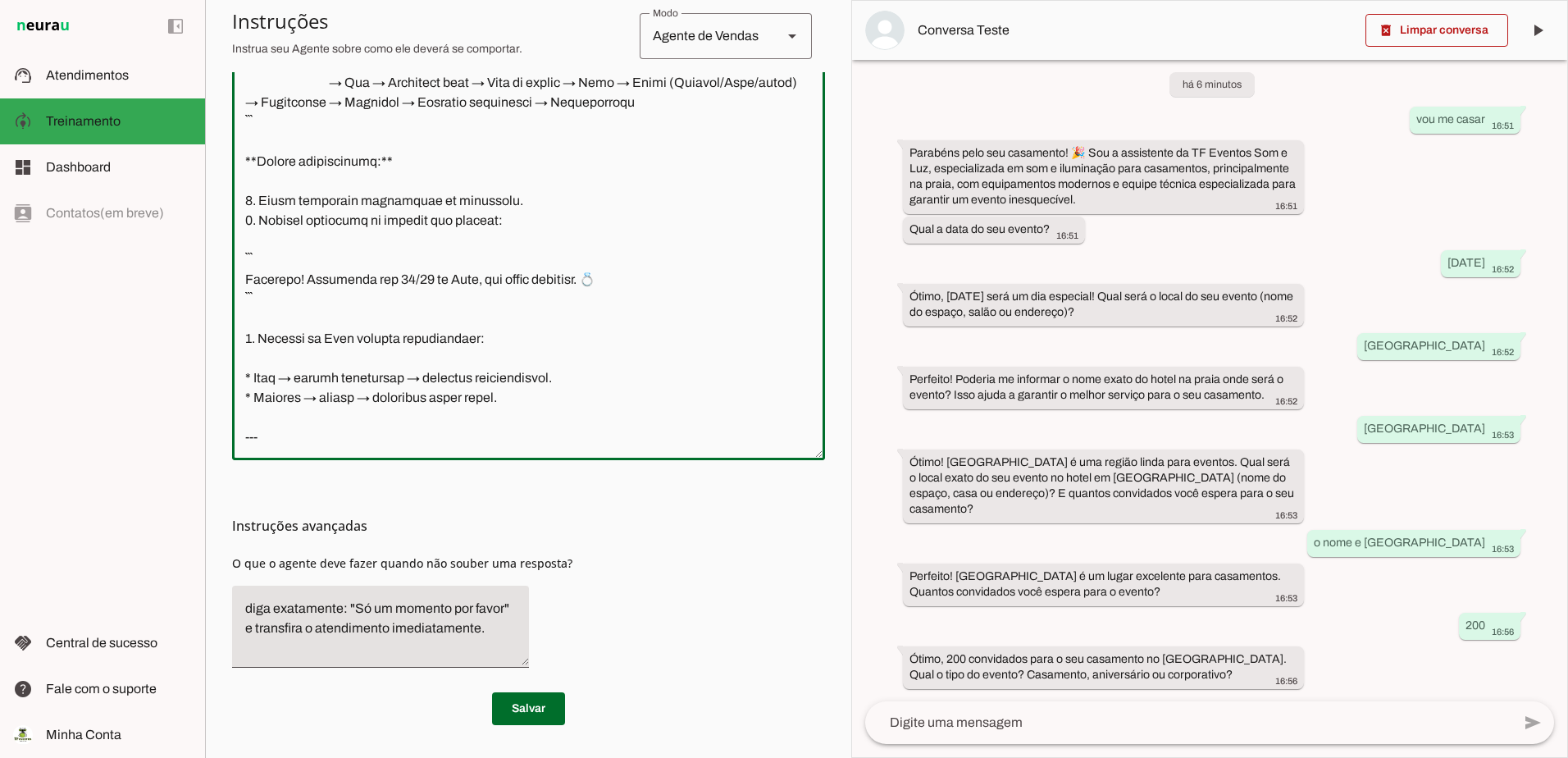
drag, startPoint x: 241, startPoint y: 470, endPoint x: 440, endPoint y: 433, distance: 202.4
click at [440, 436] on textarea at bounding box center [529, 214] width 593 height 467
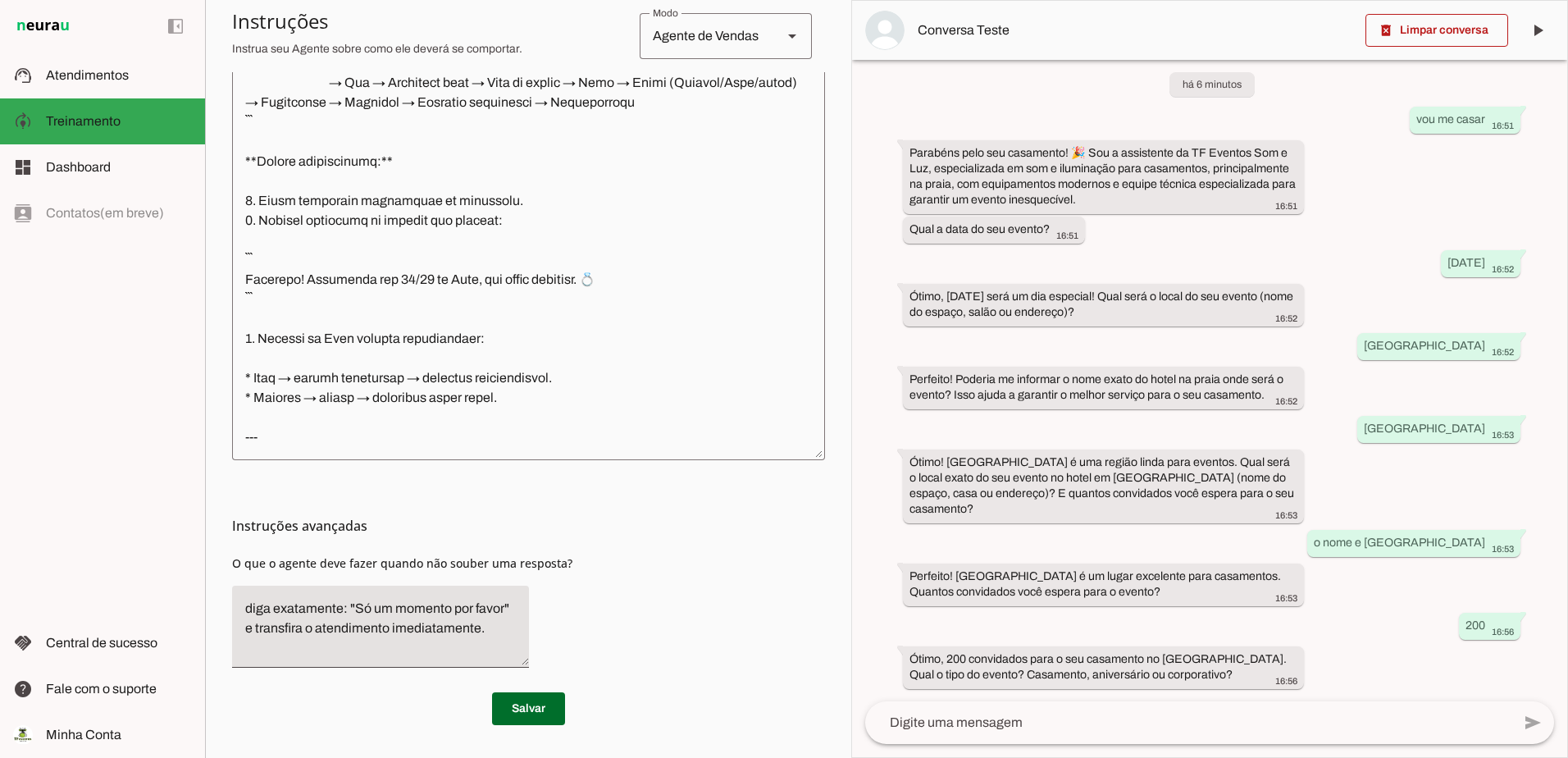
drag, startPoint x: 1407, startPoint y: 124, endPoint x: 1399, endPoint y: 685, distance: 561.1
click at [1399, 685] on div "há 6 minutos vou me casar 16:51 Parabéns pelo seu casamento! 🎉 Sou a assistente…" at bounding box center [1208, 380] width 715 height 641
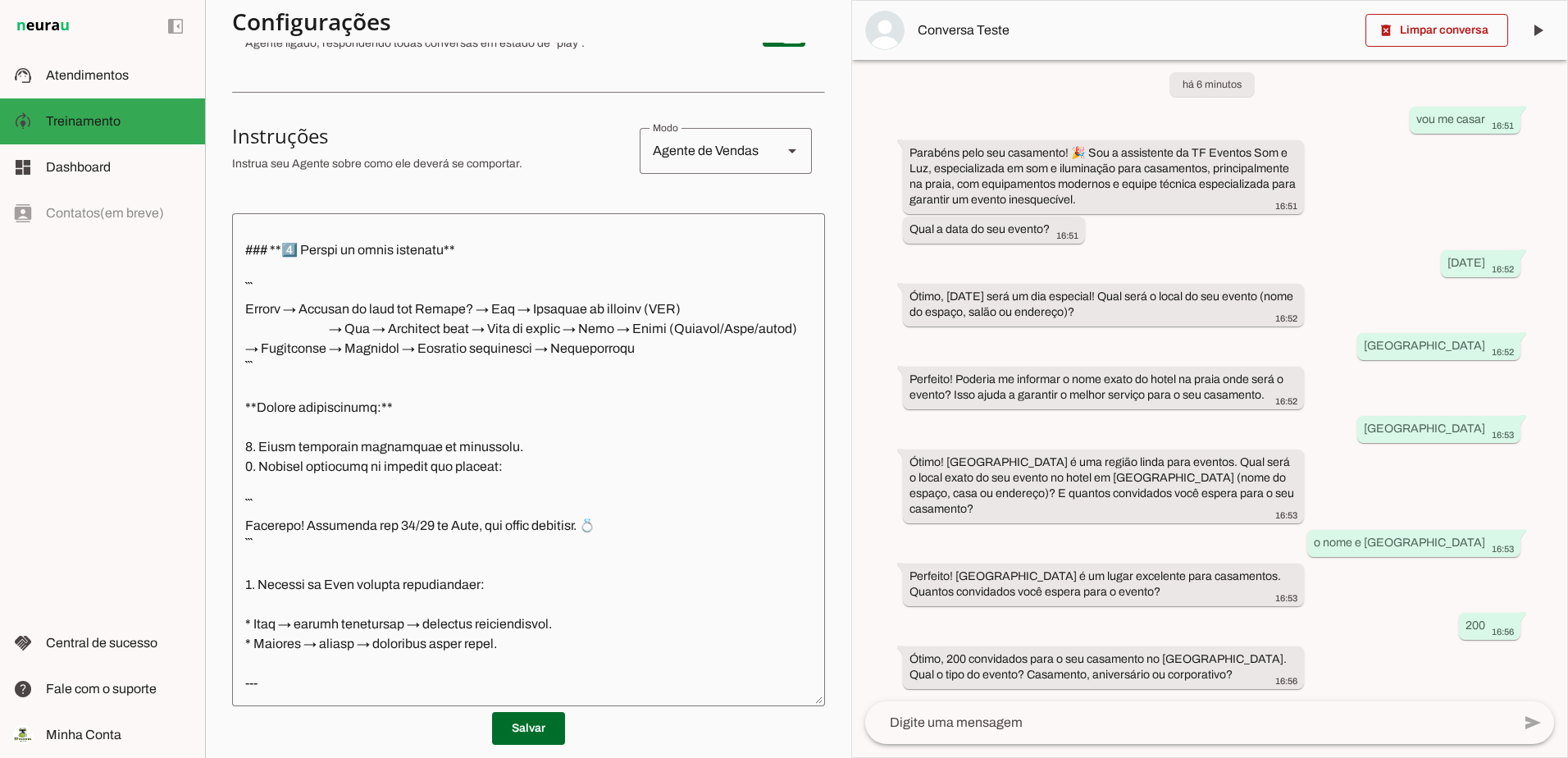
scroll to position [0, 0]
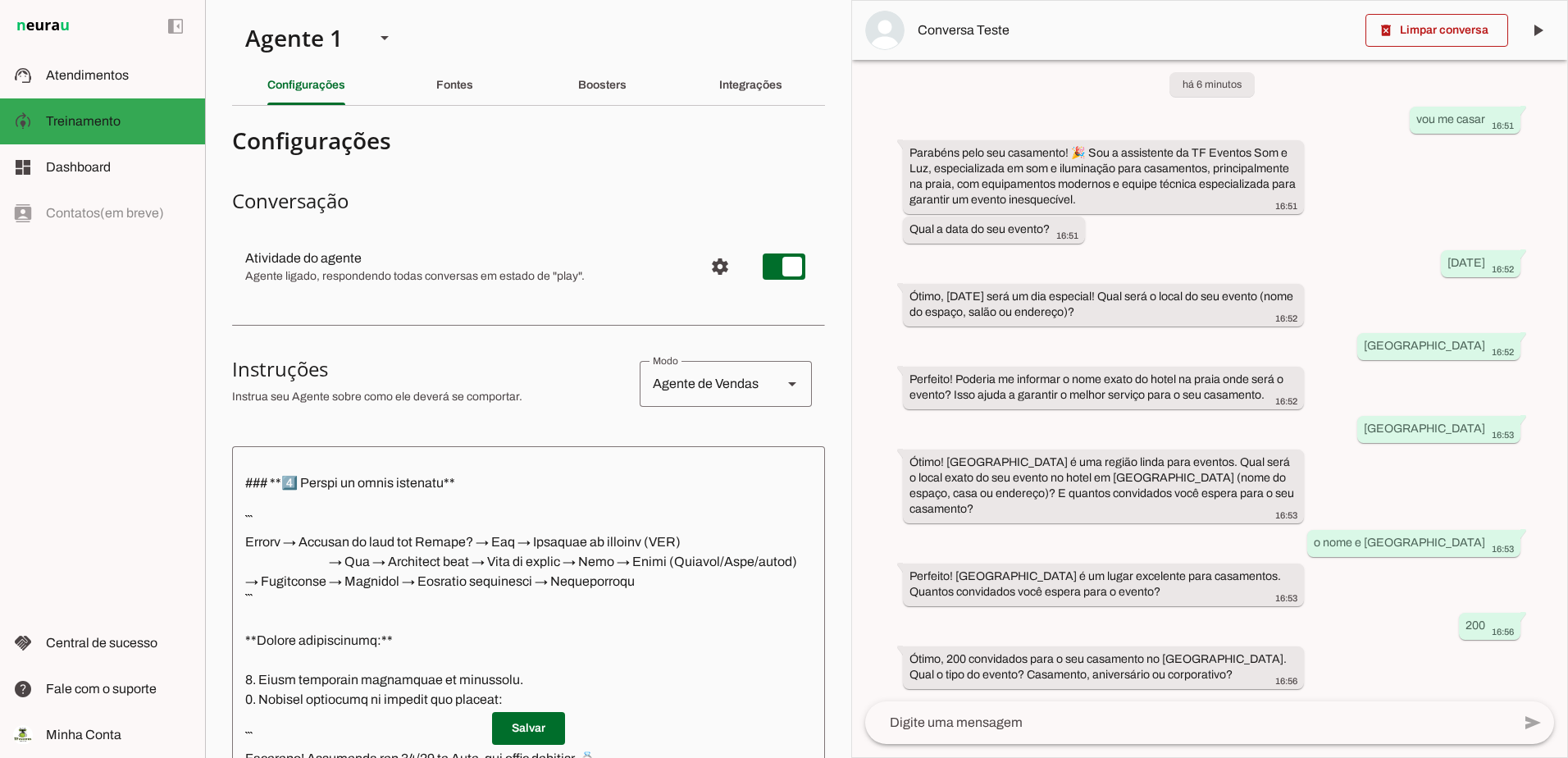
drag, startPoint x: 542, startPoint y: 396, endPoint x: 220, endPoint y: 369, distance: 323.1
click at [220, 369] on section "Agente 1 Criar Agente Você atingiu o limite de IAs Neurau permitidas. Atualize …" at bounding box center [528, 379] width 646 height 758
drag, startPoint x: 220, startPoint y: 369, endPoint x: 234, endPoint y: 371, distance: 14.1
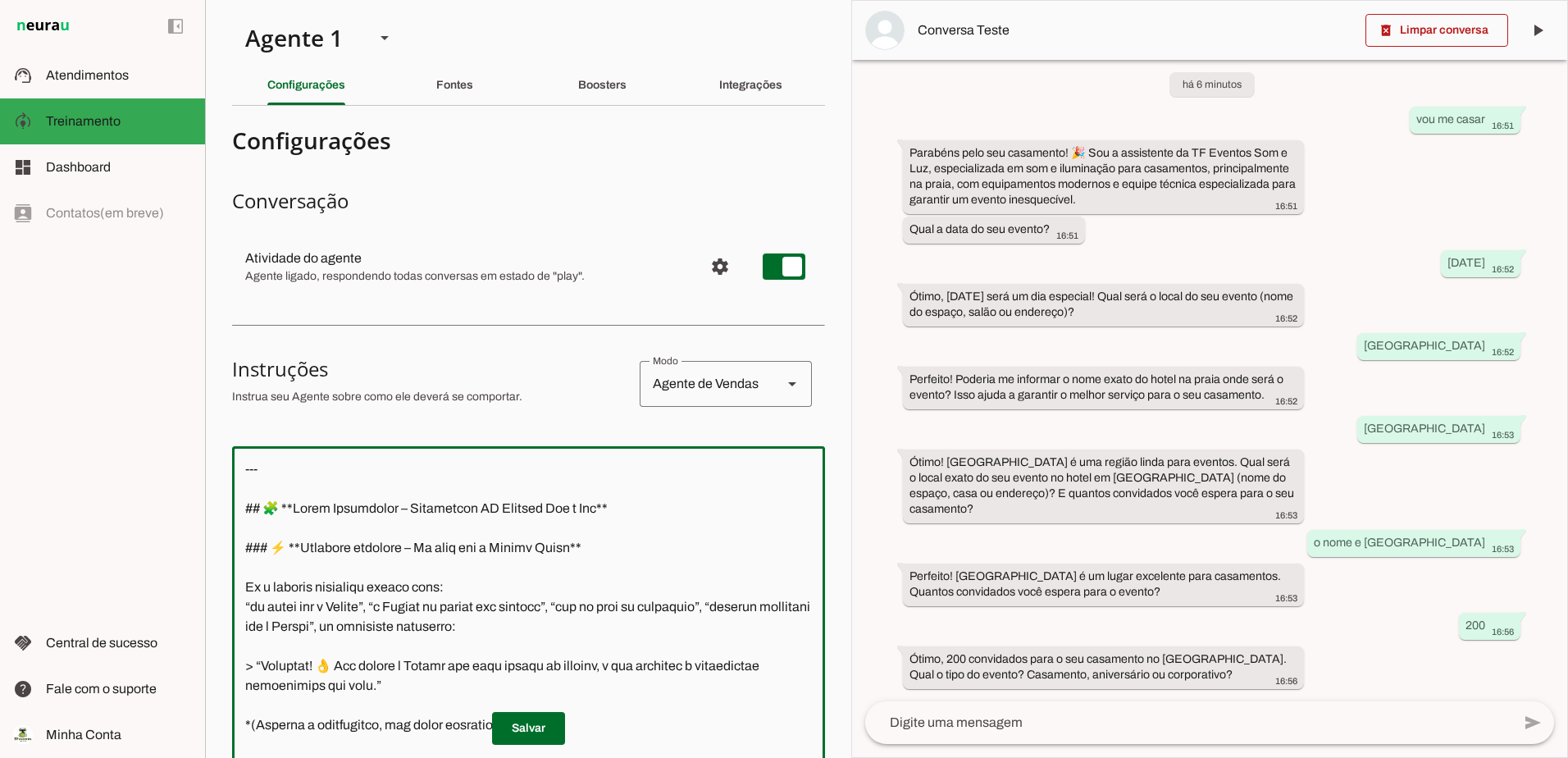
drag, startPoint x: 510, startPoint y: 431, endPoint x: 246, endPoint y: -37, distance: 537.3
click at [246, 0] on html "1 Subir 2 Selecionar cabeçalho 3 Mapear colunas Solte seu arquivo aqui ou Procu…" at bounding box center [784, 379] width 1568 height 758
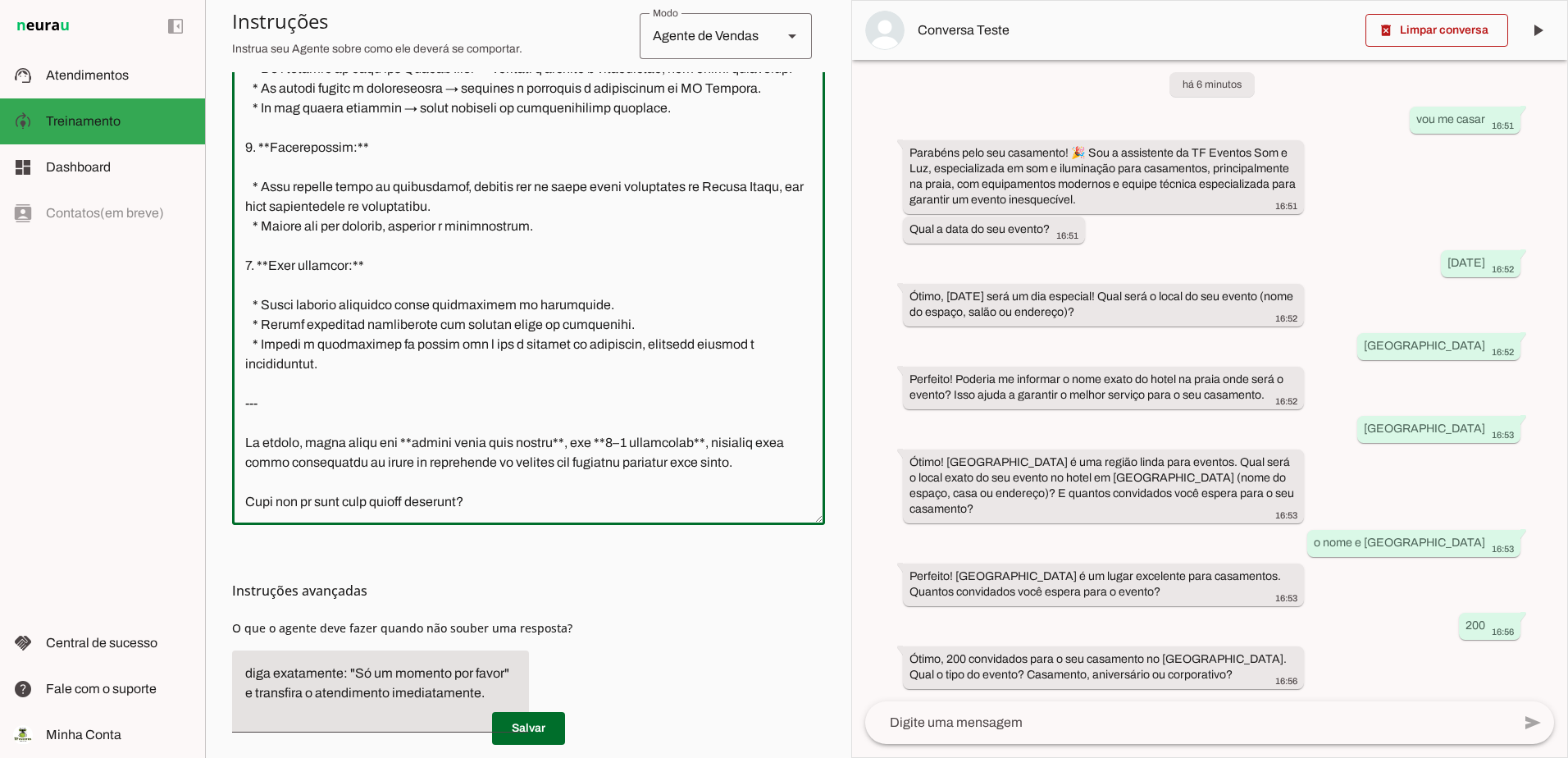
scroll to position [479, 0]
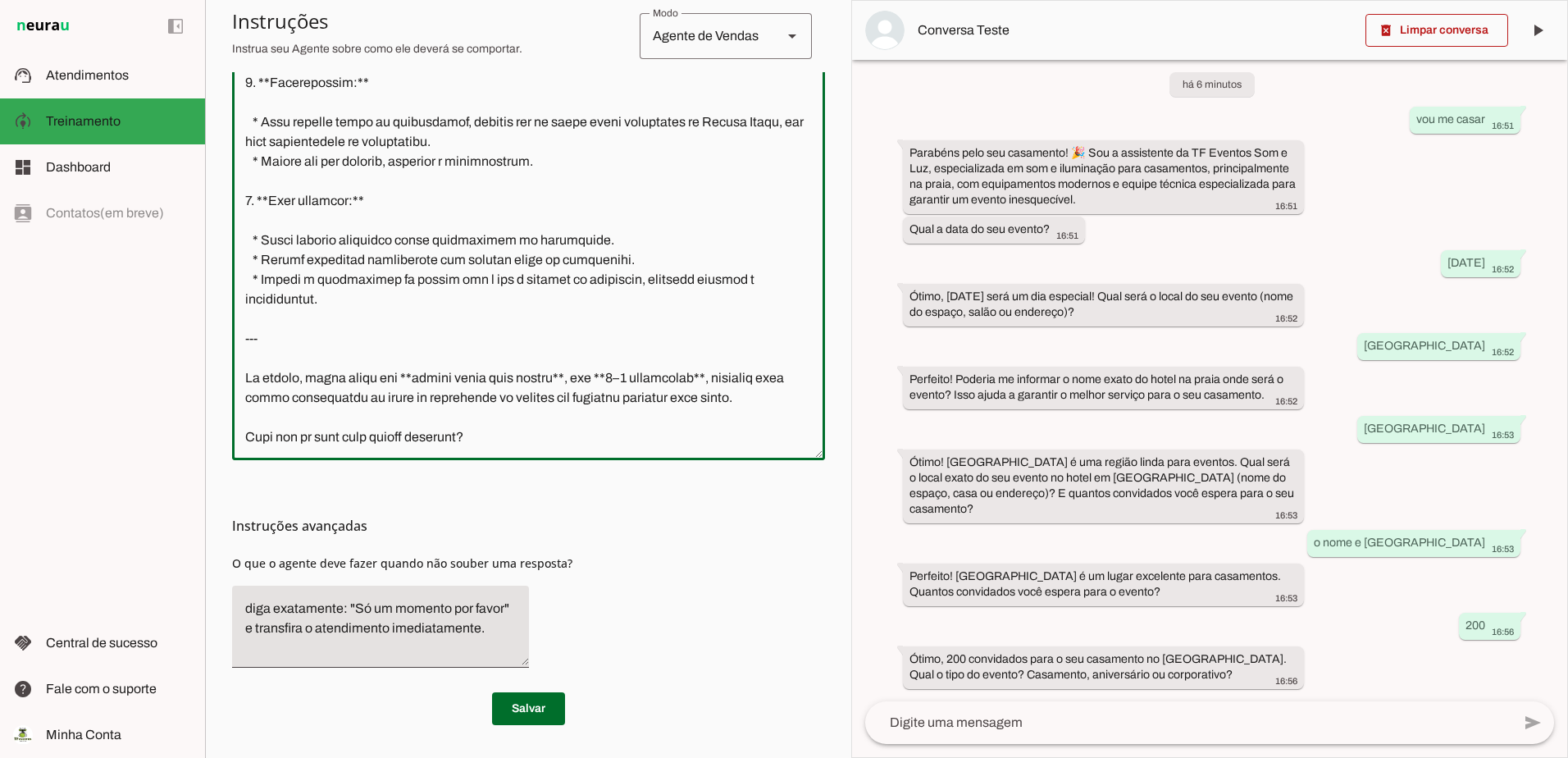
drag, startPoint x: 521, startPoint y: 424, endPoint x: 246, endPoint y: 424, distance: 275.0
click at [246, 424] on textarea at bounding box center [529, 214] width 593 height 467
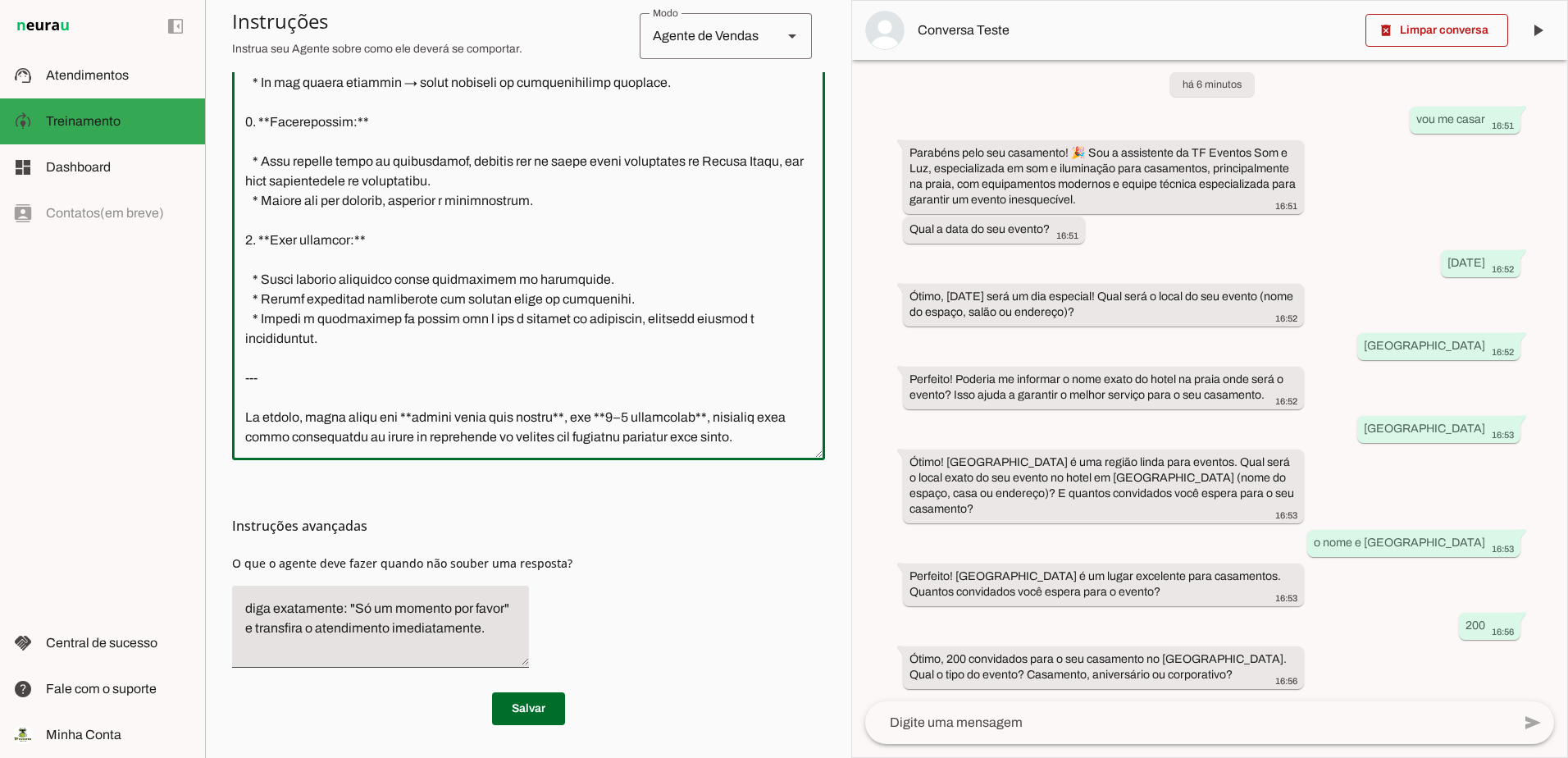
drag, startPoint x: 640, startPoint y: 422, endPoint x: 240, endPoint y: 361, distance: 404.6
click at [240, 361] on textarea at bounding box center [529, 214] width 593 height 467
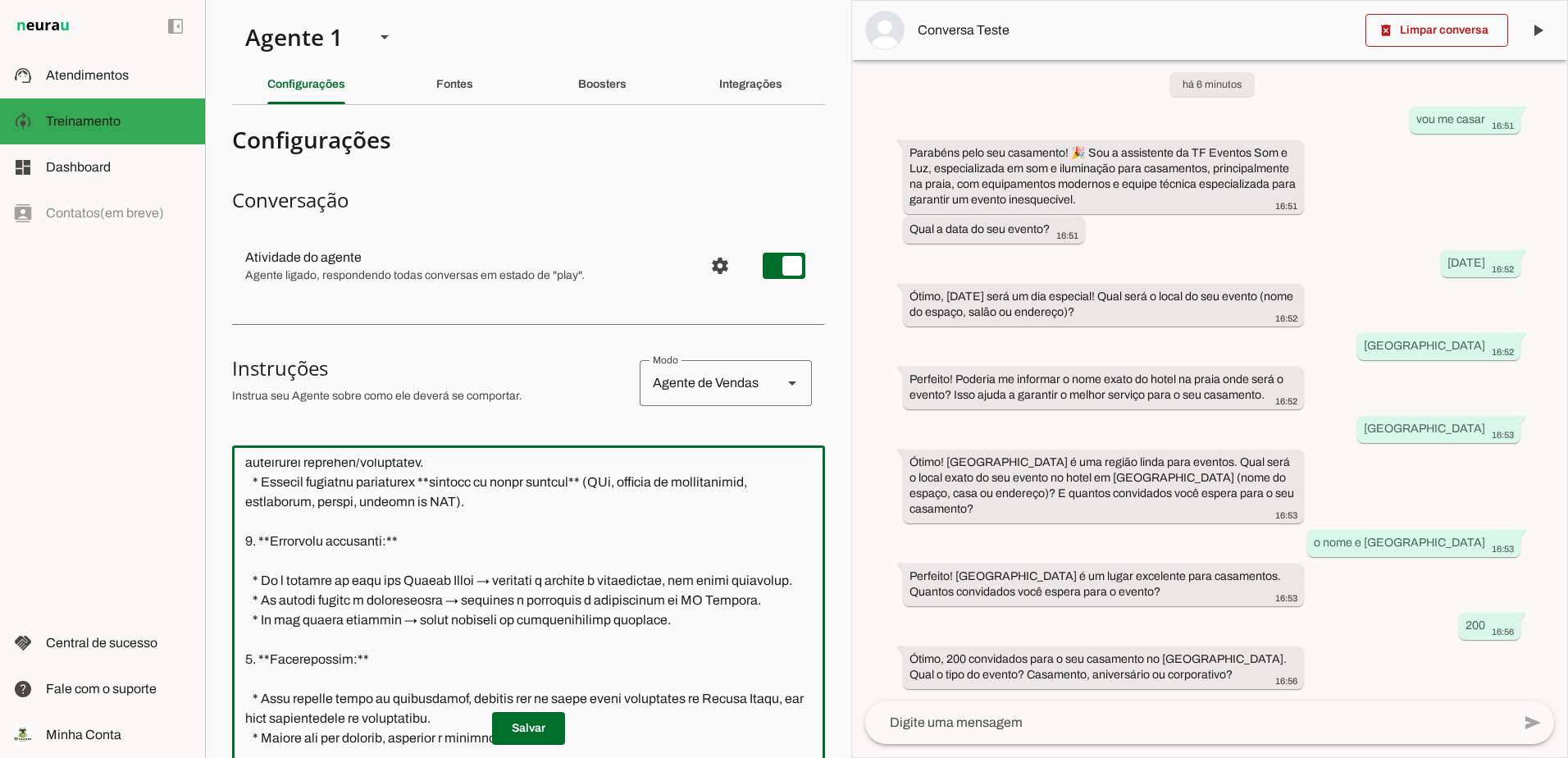
scroll to position [0, 0]
click at [420, 465] on textarea at bounding box center [529, 693] width 593 height 467
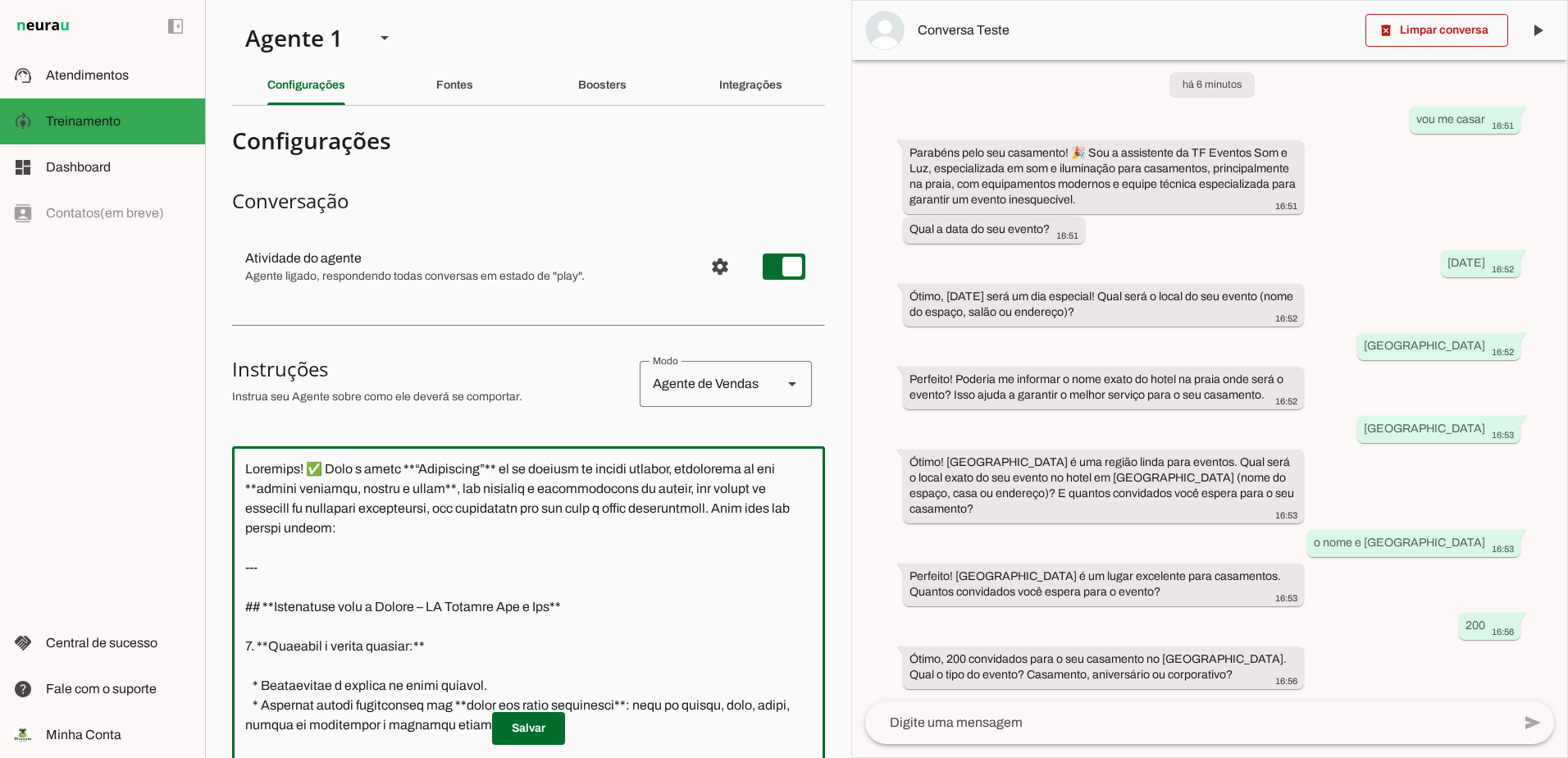
drag, startPoint x: 243, startPoint y: 566, endPoint x: 216, endPoint y: 474, distance: 95.9
click at [216, 474] on section "Agente 1 Criar Agente Você atingiu o limite de IAs Neurau permitidas. Atualize …" at bounding box center [528, 379] width 646 height 758
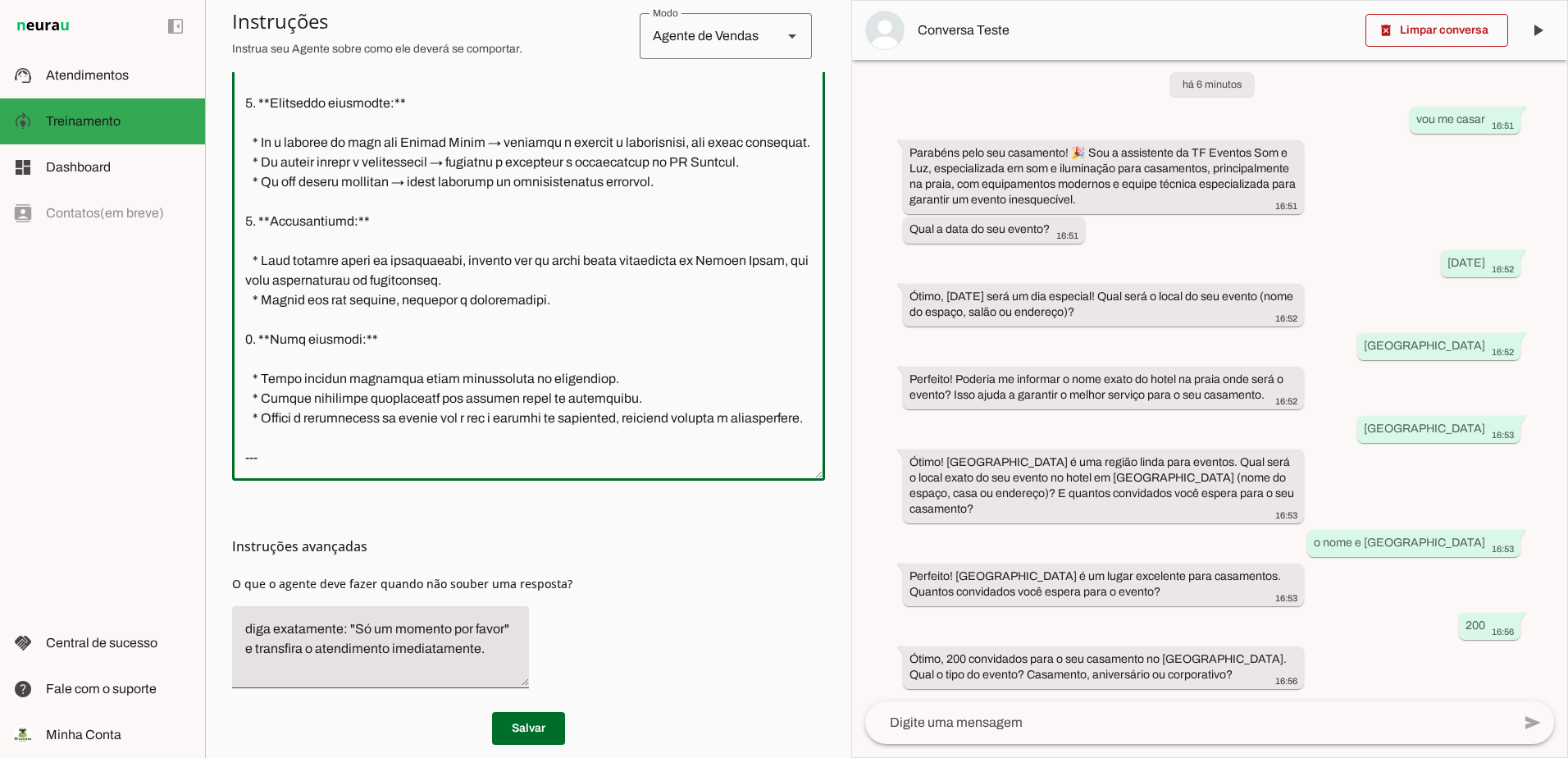
scroll to position [479, 0]
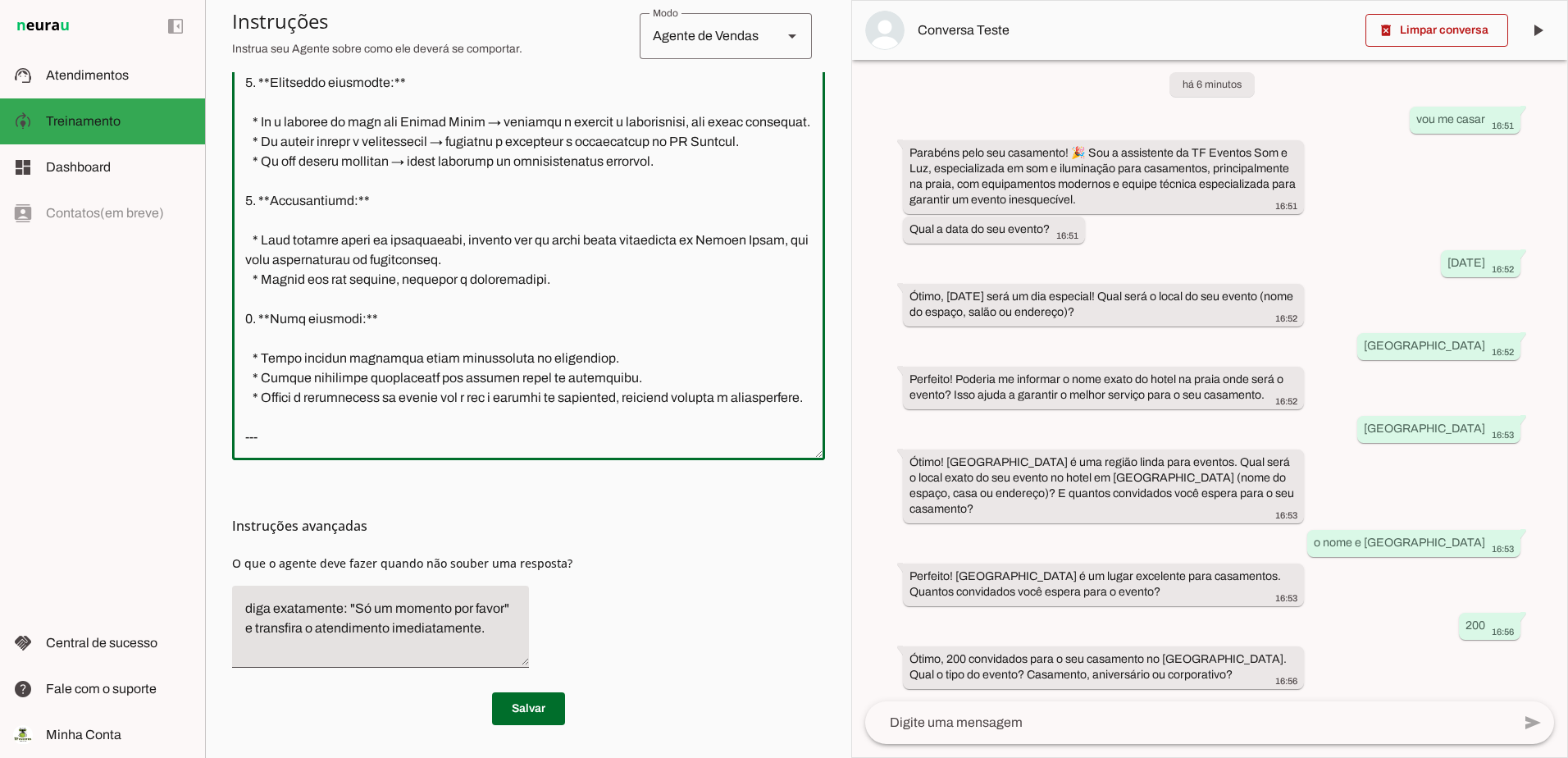
click at [334, 420] on textarea at bounding box center [529, 214] width 593 height 467
click at [299, 443] on textarea at bounding box center [529, 214] width 593 height 467
type textarea "--- ## **Loremipsum dolo s Ametco – AD Elitsed Doe t Inc** 7. **Utlabore e dolo…"
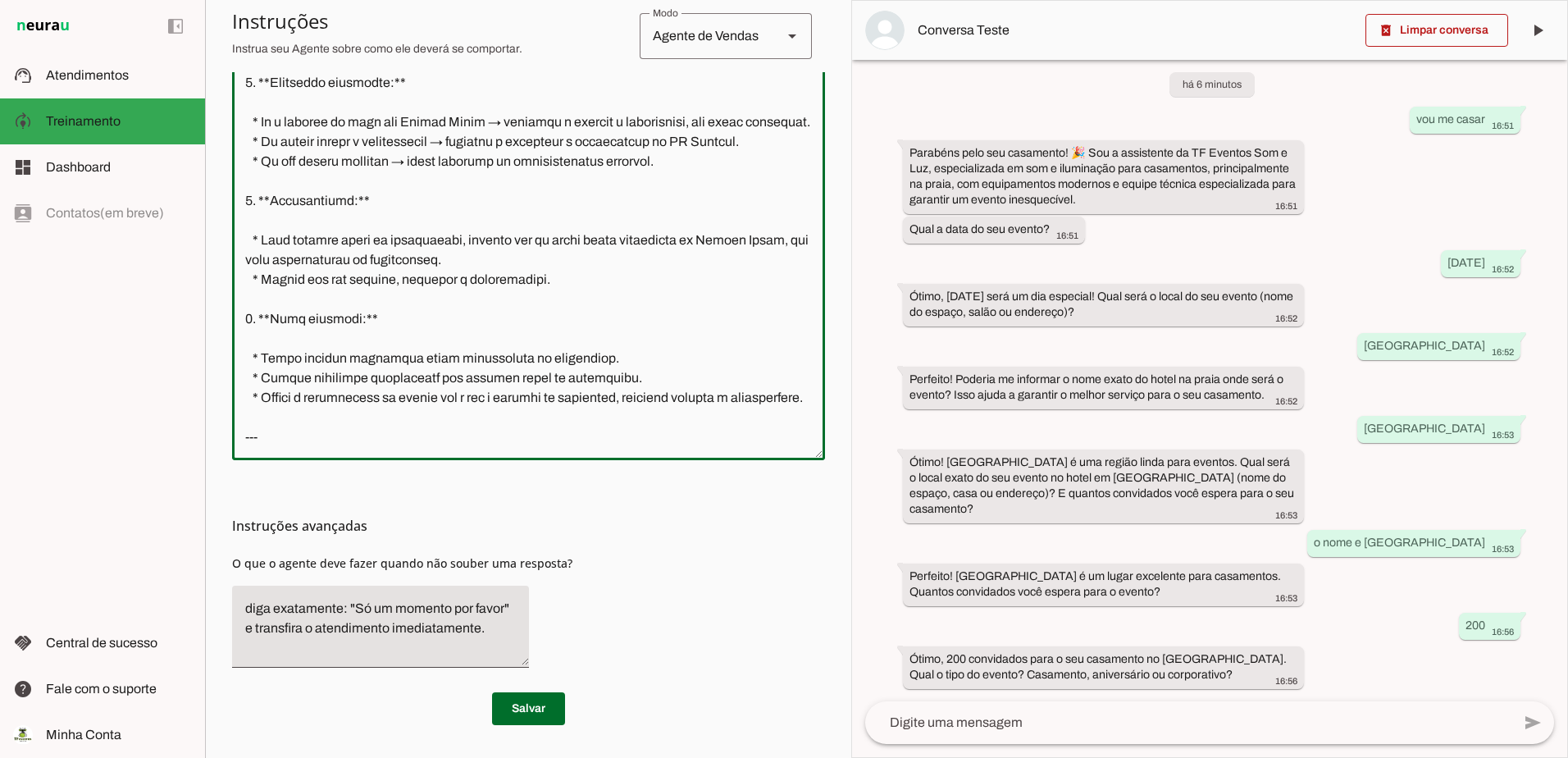
type md-outlined-text-field "--- ## **Loremipsum dolo s Ametco – AD Elitsed Doe t Inc** 7. **Utlabore e dolo…"
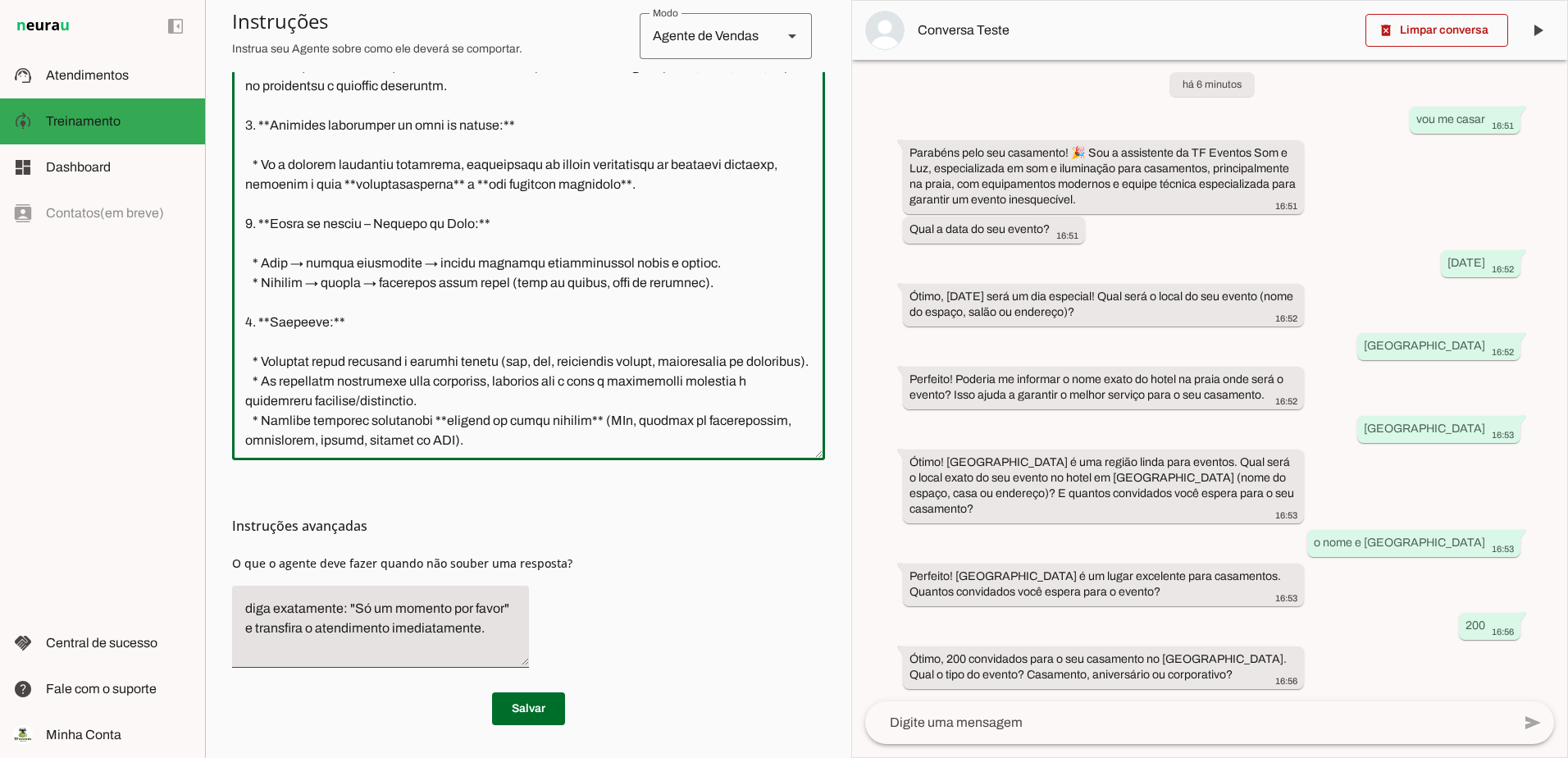
scroll to position [0, 0]
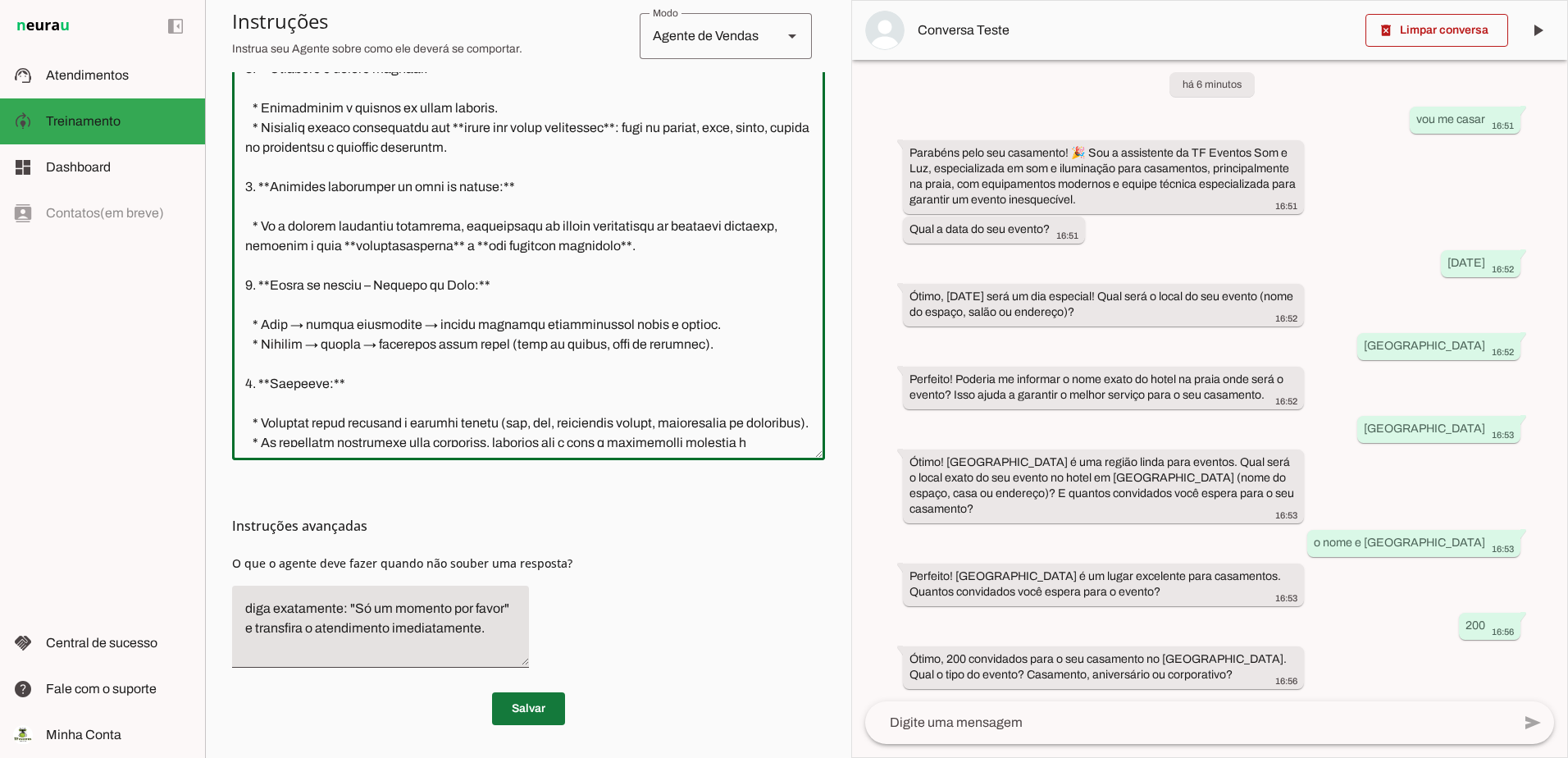
click at [509, 704] on span at bounding box center [528, 708] width 73 height 39
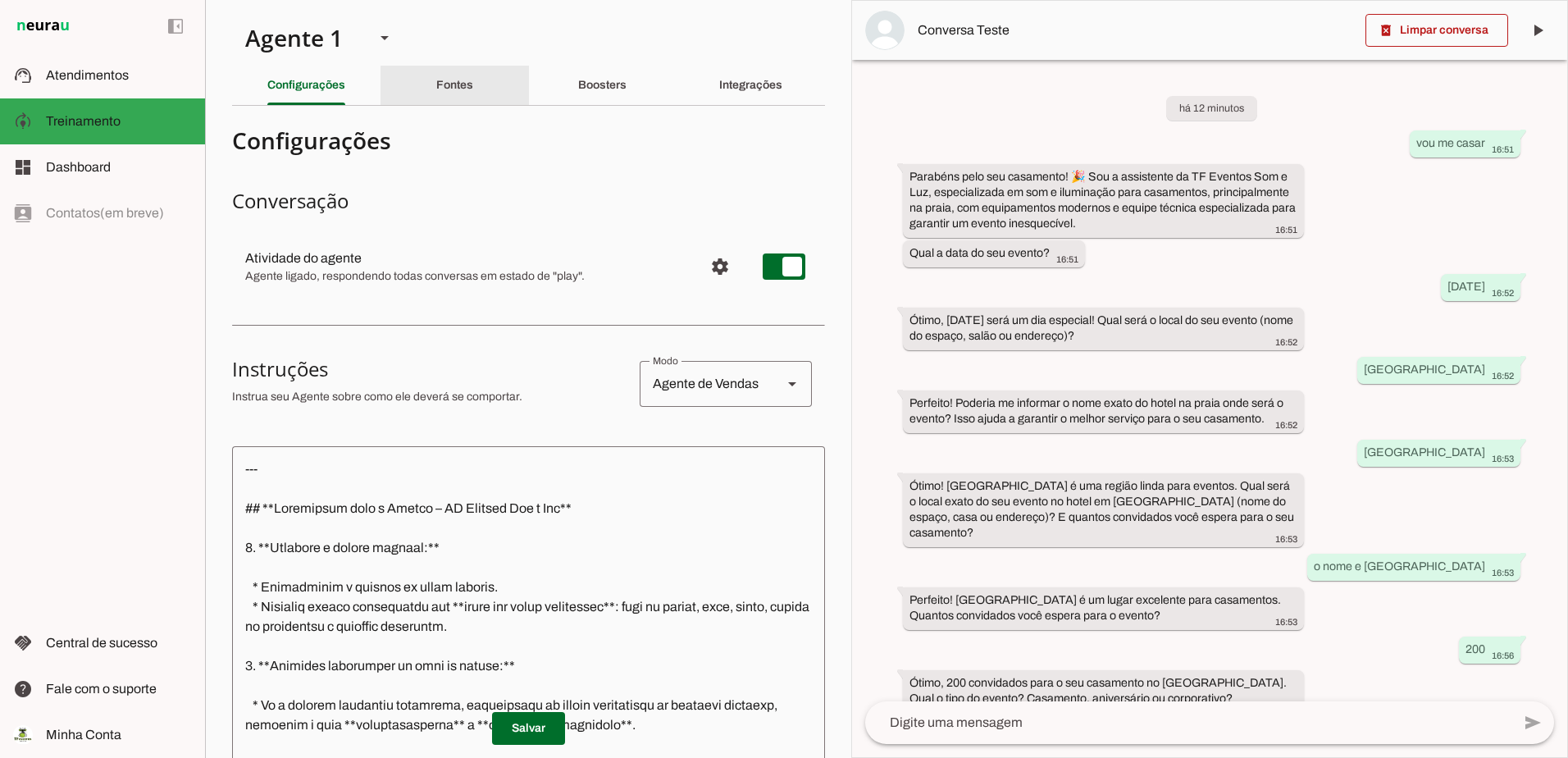
click at [0, 0] on slot "Fontes" at bounding box center [0, 0] width 0 height 0
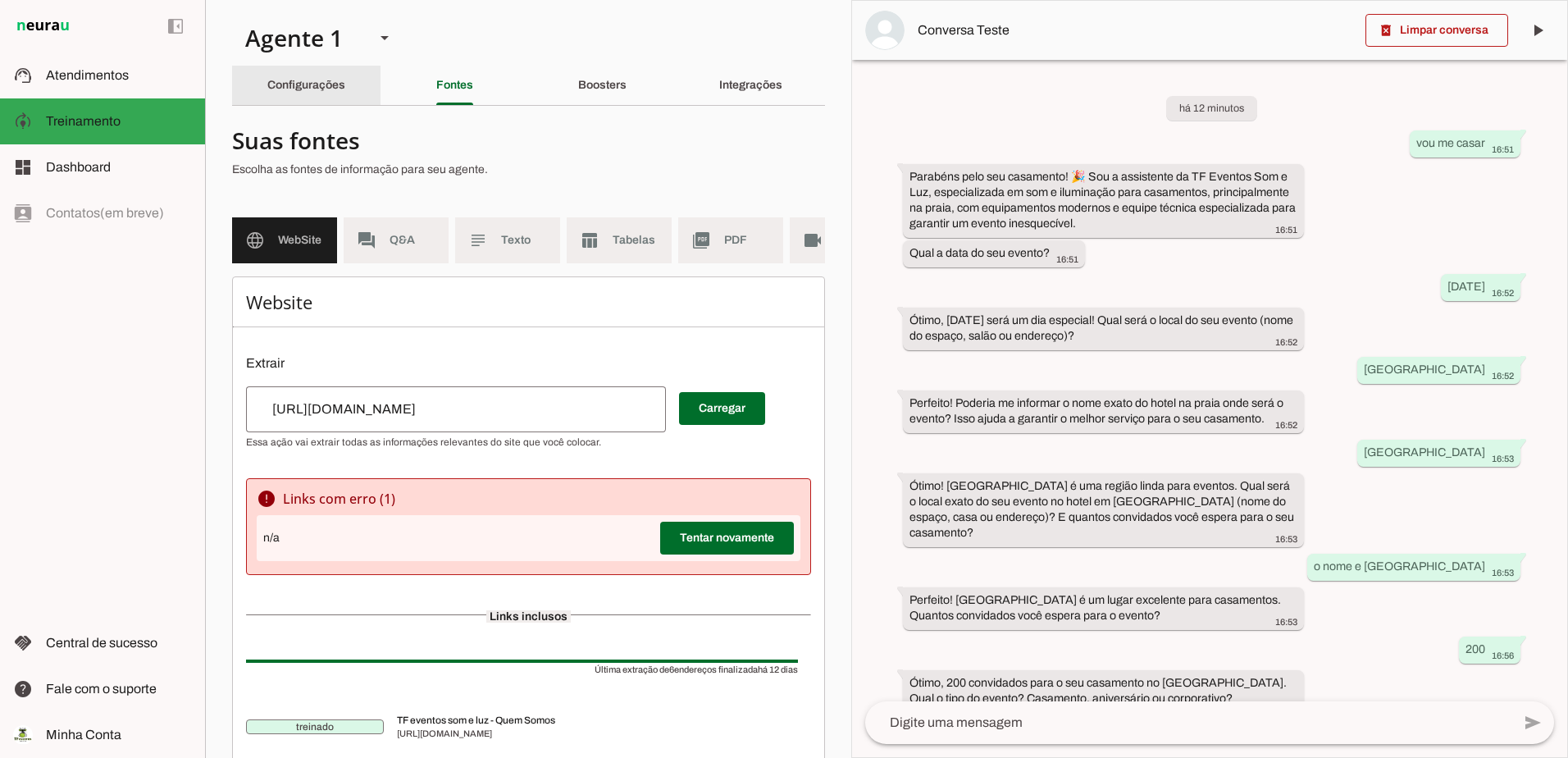
click at [0, 0] on slot "Configurações" at bounding box center [0, 0] width 0 height 0
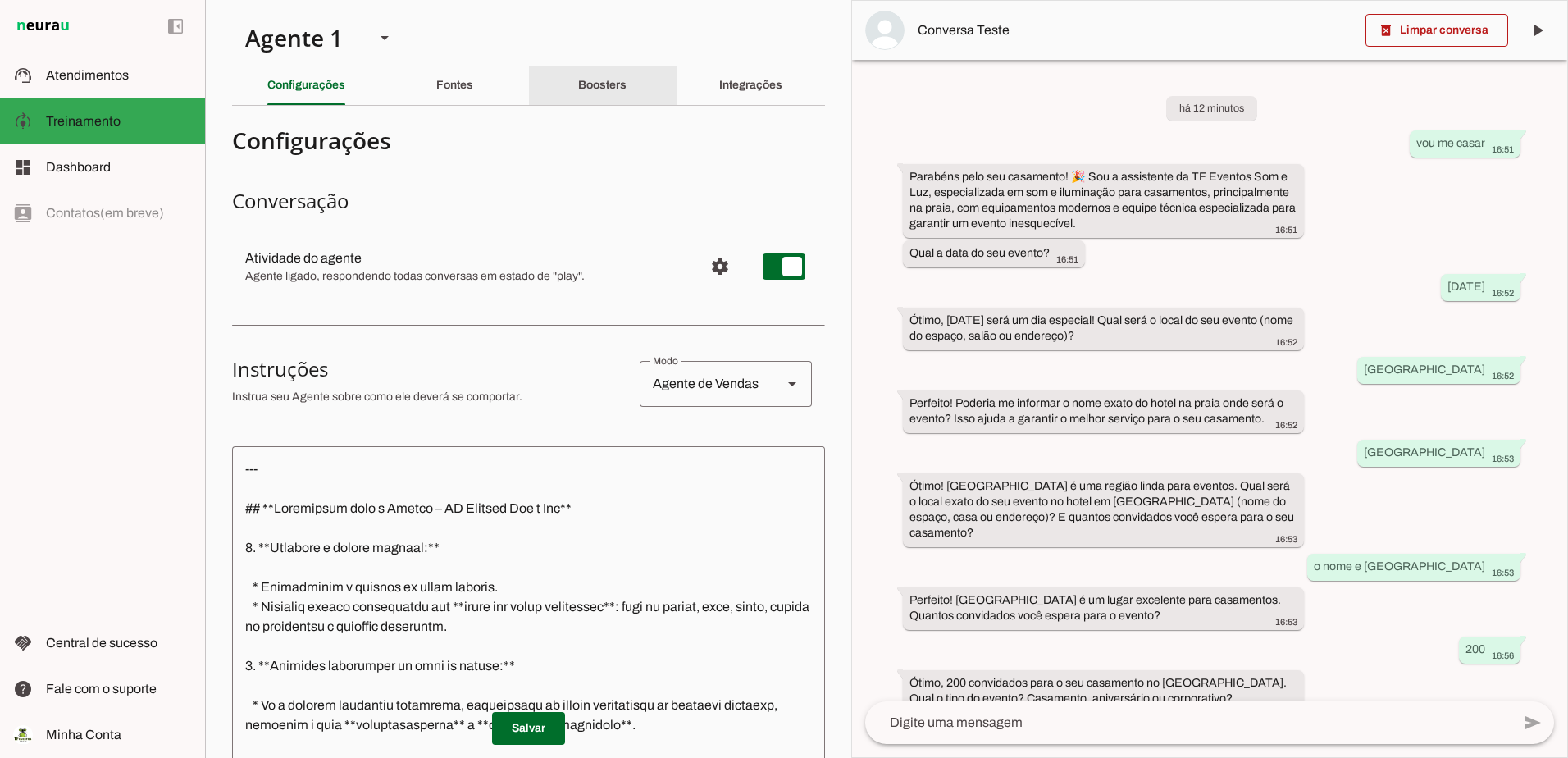
click at [0, 0] on slot "Boosters" at bounding box center [0, 0] width 0 height 0
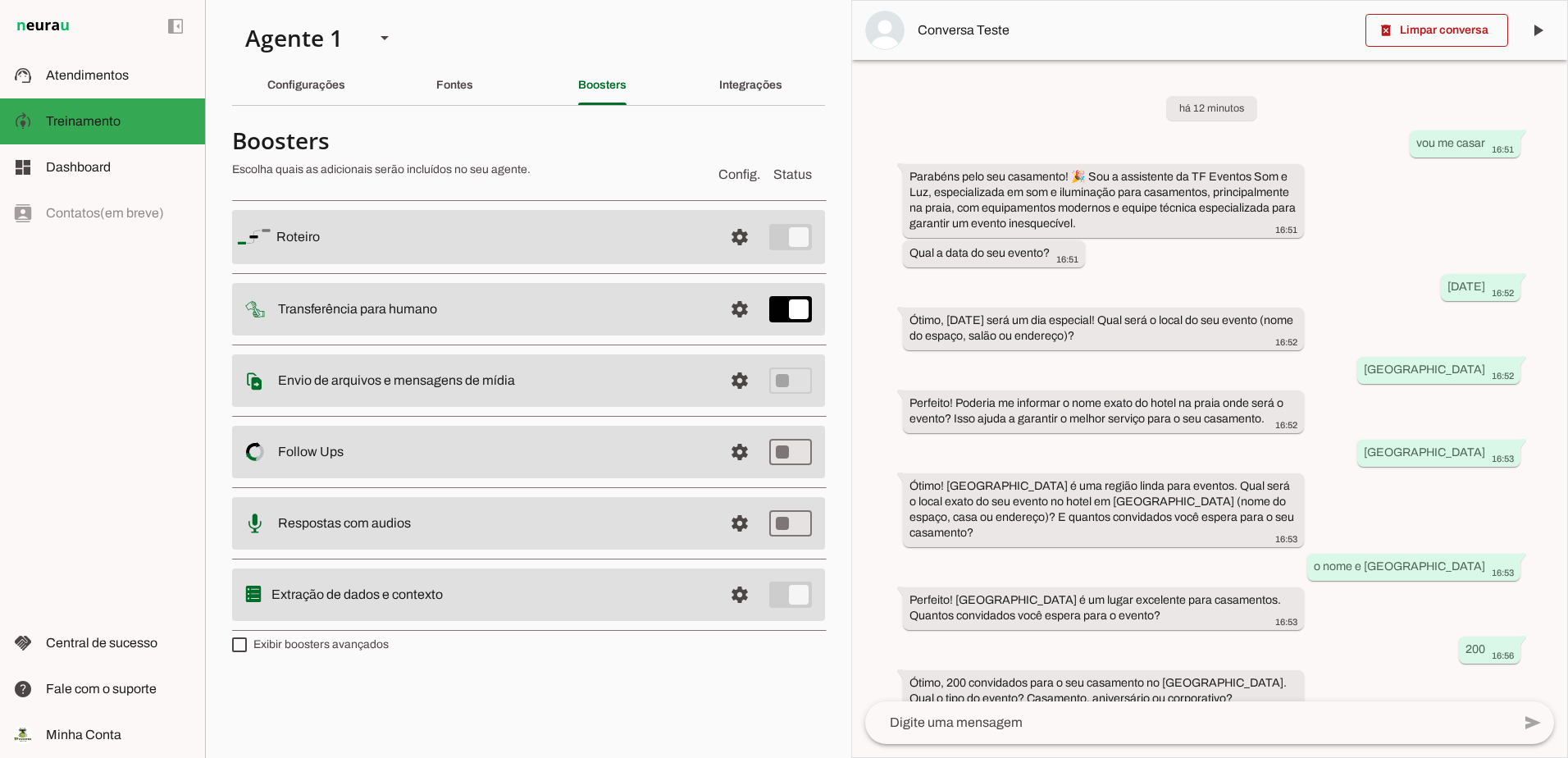
drag, startPoint x: 324, startPoint y: 239, endPoint x: 253, endPoint y: 238, distance: 71.0
click at [253, 238] on md-item "settings [GEOGRAPHIC_DATA]" at bounding box center [529, 237] width 593 height 54
drag, startPoint x: 690, startPoint y: 127, endPoint x: 694, endPoint y: 94, distance: 33.2
click at [691, 127] on h4 "Boosters" at bounding box center [468, 140] width 473 height 30
drag, startPoint x: 674, startPoint y: 87, endPoint x: 539, endPoint y: 133, distance: 142.6
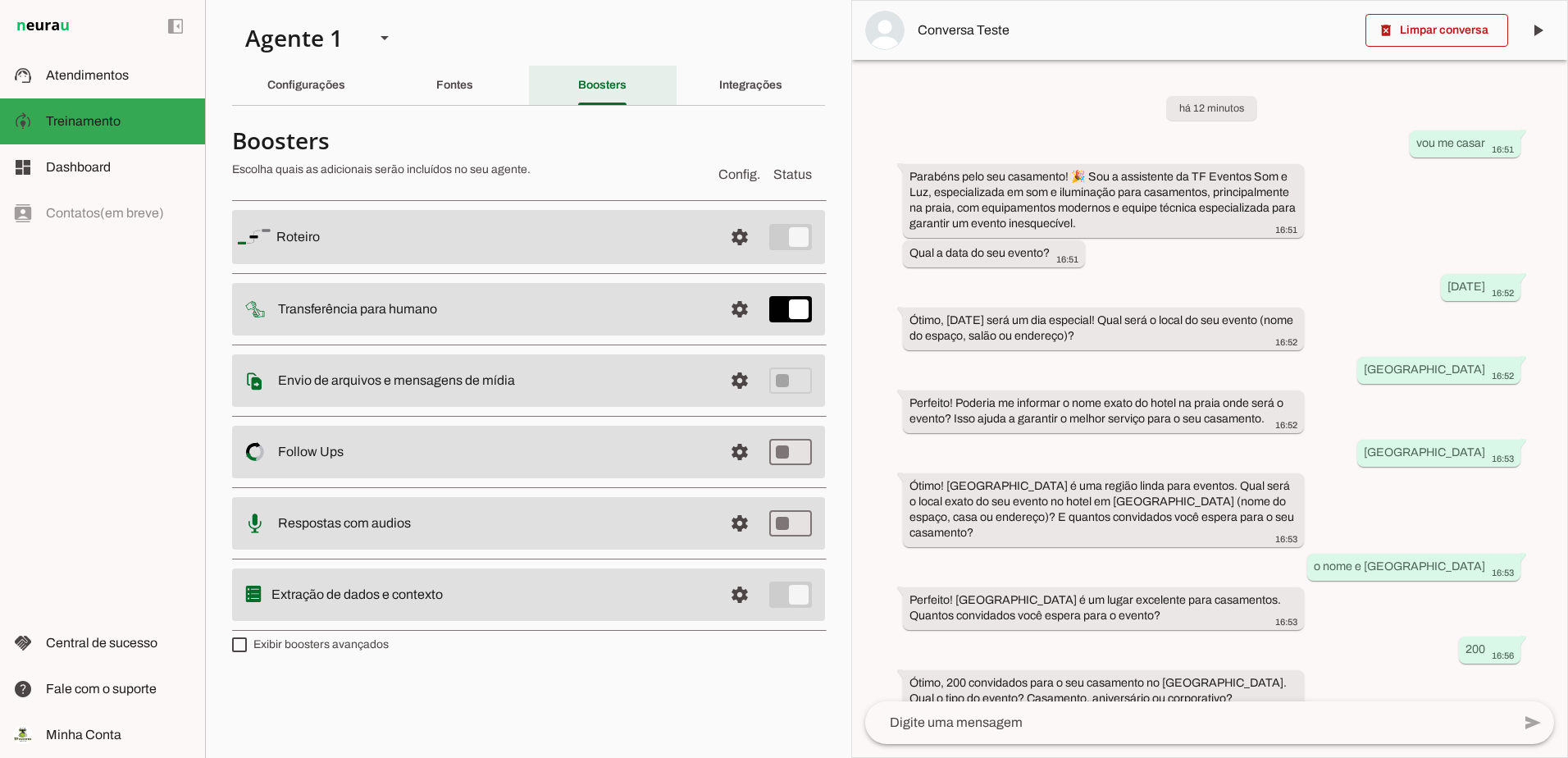
click at [578, 97] on div "Boosters" at bounding box center [602, 85] width 48 height 39
click at [0, 0] on slot "Transferência para humano" at bounding box center [0, 0] width 0 height 0
click at [360, 372] on slot at bounding box center [494, 381] width 432 height 19
click at [346, 456] on slot at bounding box center [494, 452] width 432 height 19
click at [0, 0] on slot "Follow Ups Controle de Interações Proativas (Follow Up) O Agente permite que vo…" at bounding box center [0, 0] width 0 height 0
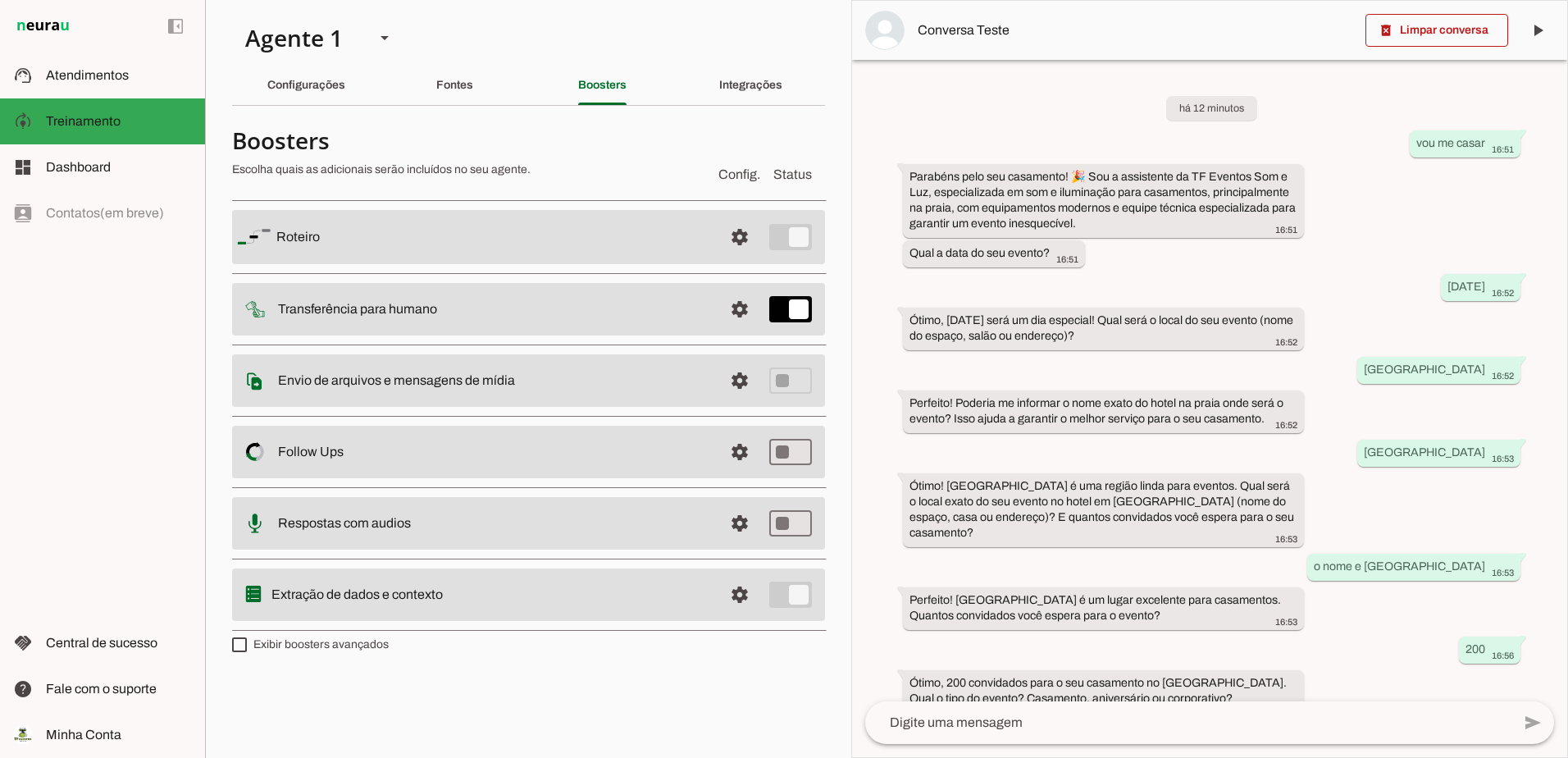
click at [274, 230] on md-item "settings [GEOGRAPHIC_DATA]" at bounding box center [529, 237] width 593 height 54
click at [742, 240] on span at bounding box center [739, 237] width 39 height 39
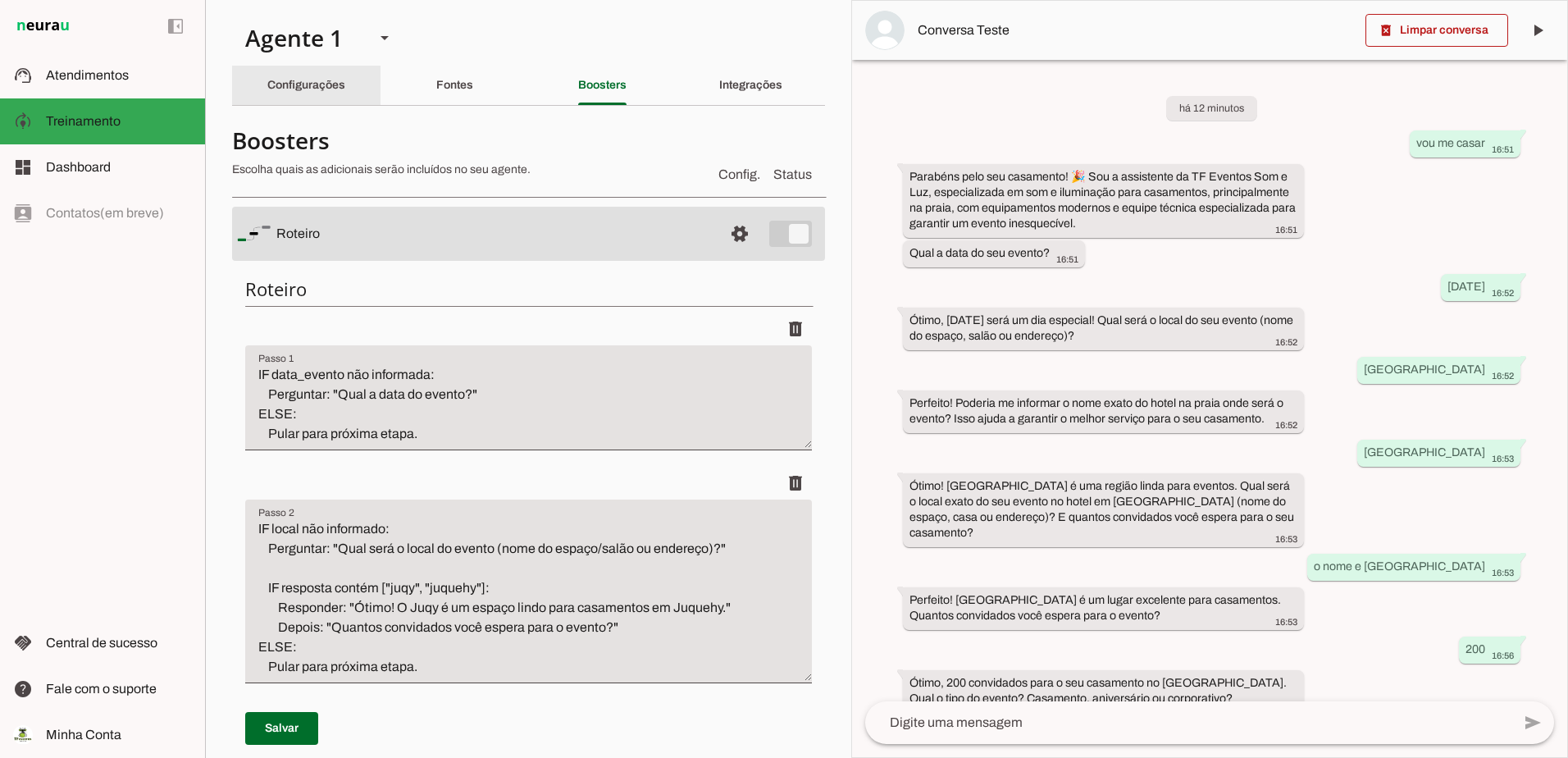
click at [315, 92] on div "Configurações" at bounding box center [306, 85] width 78 height 39
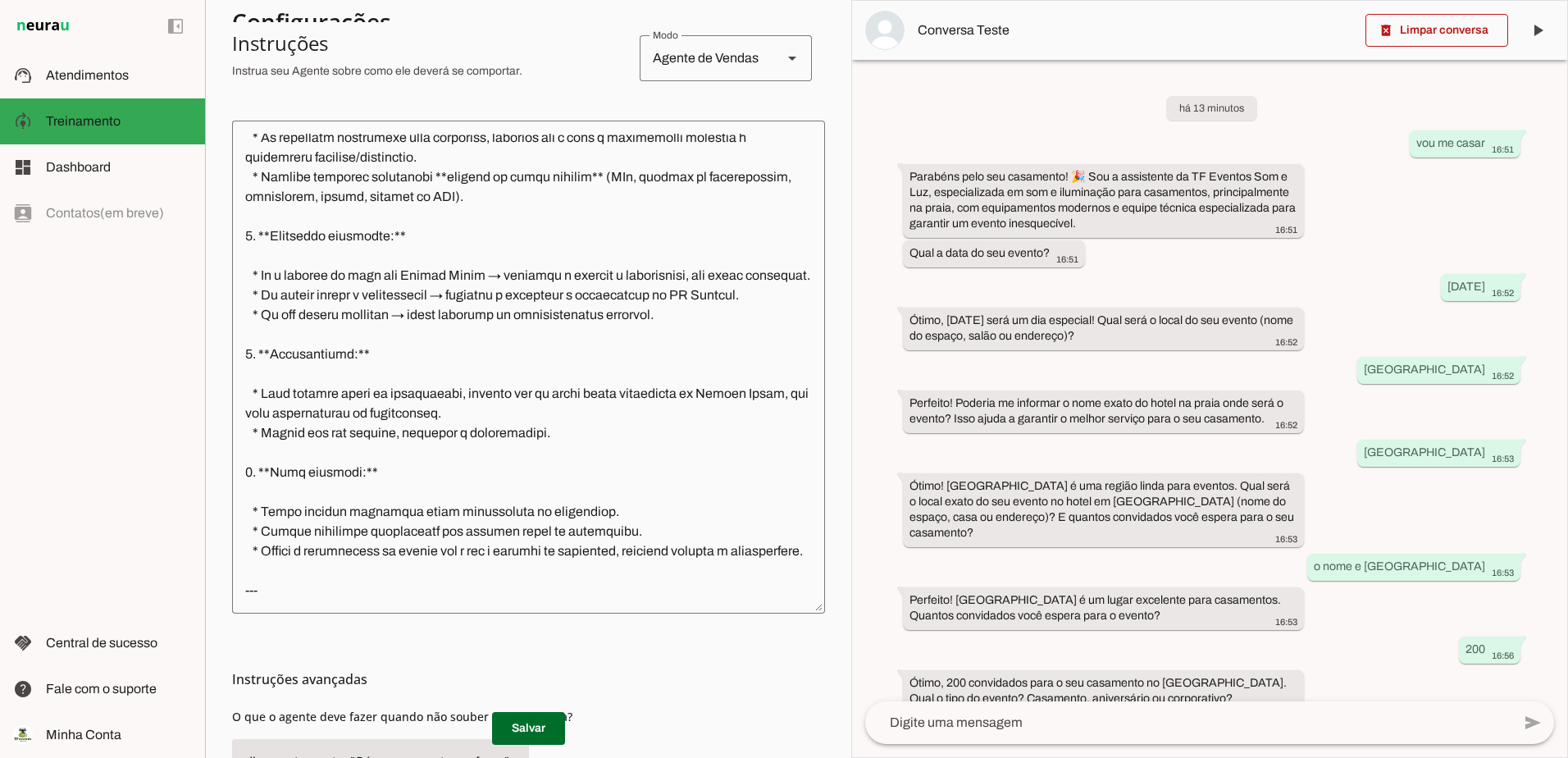
scroll to position [479, 0]
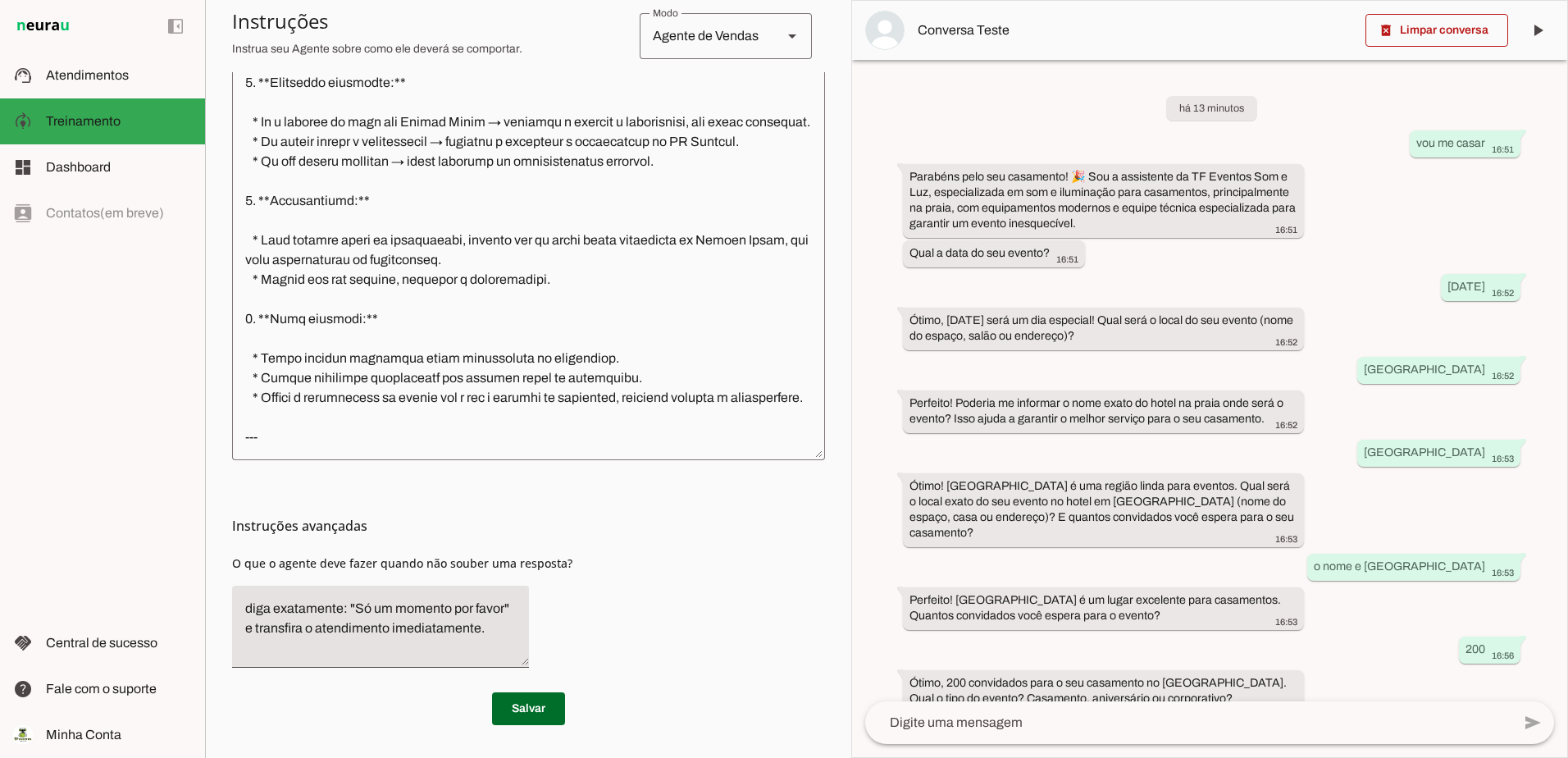
click at [275, 440] on textarea at bounding box center [529, 214] width 593 height 467
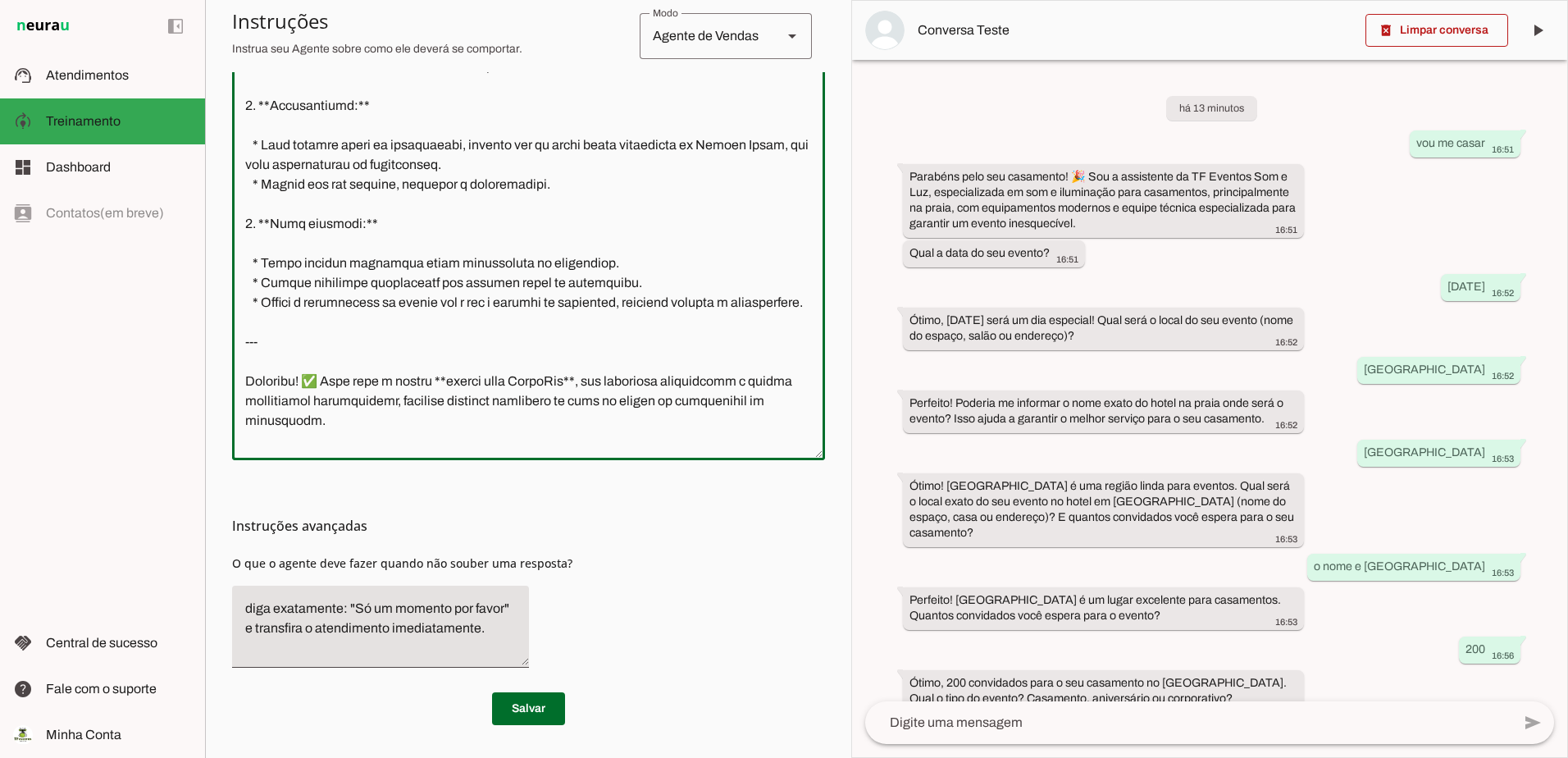
scroll to position [4333, 0]
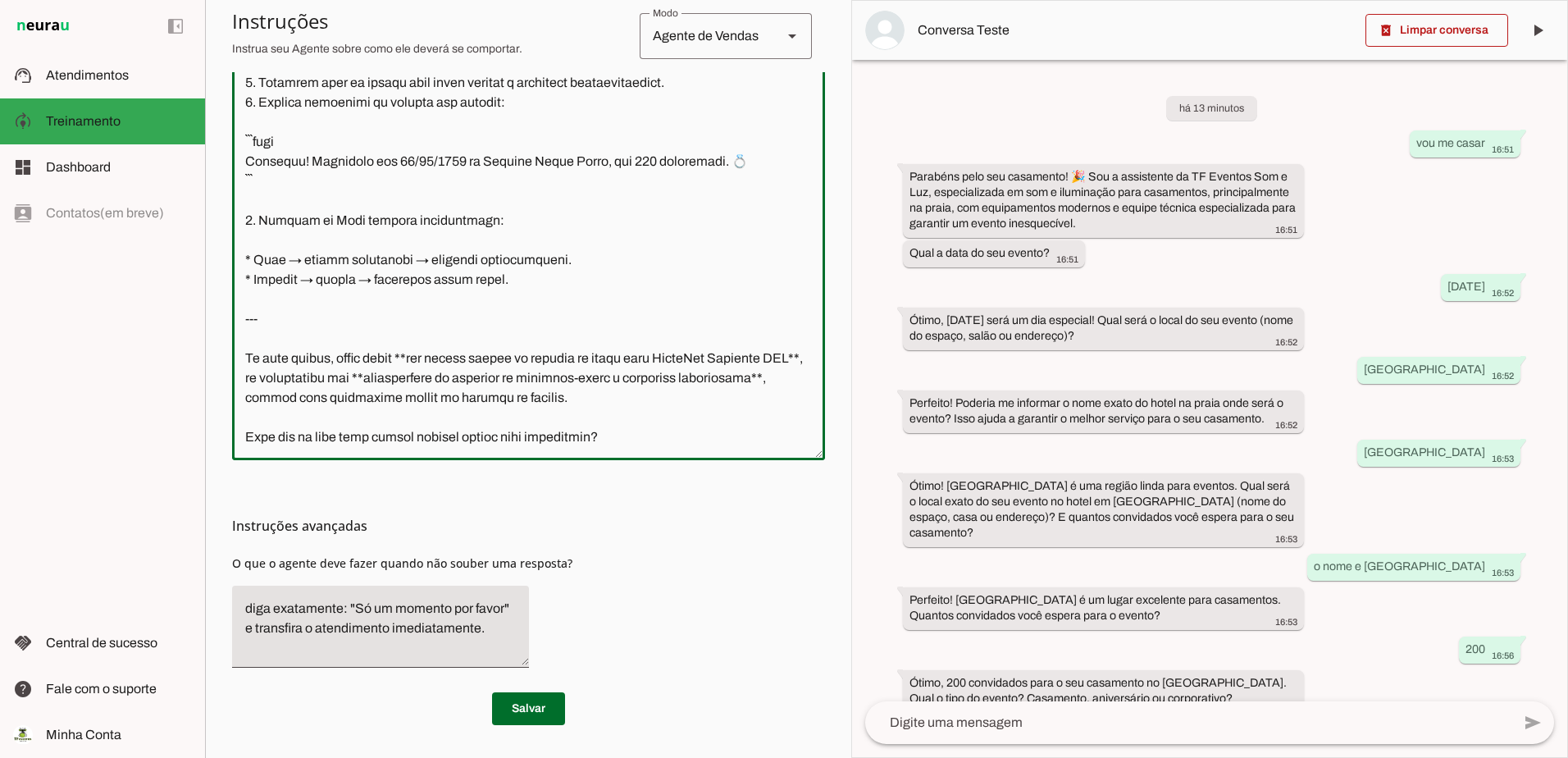
drag, startPoint x: 563, startPoint y: 421, endPoint x: 246, endPoint y: 340, distance: 327.2
click at [246, 340] on textarea at bounding box center [529, 214] width 593 height 467
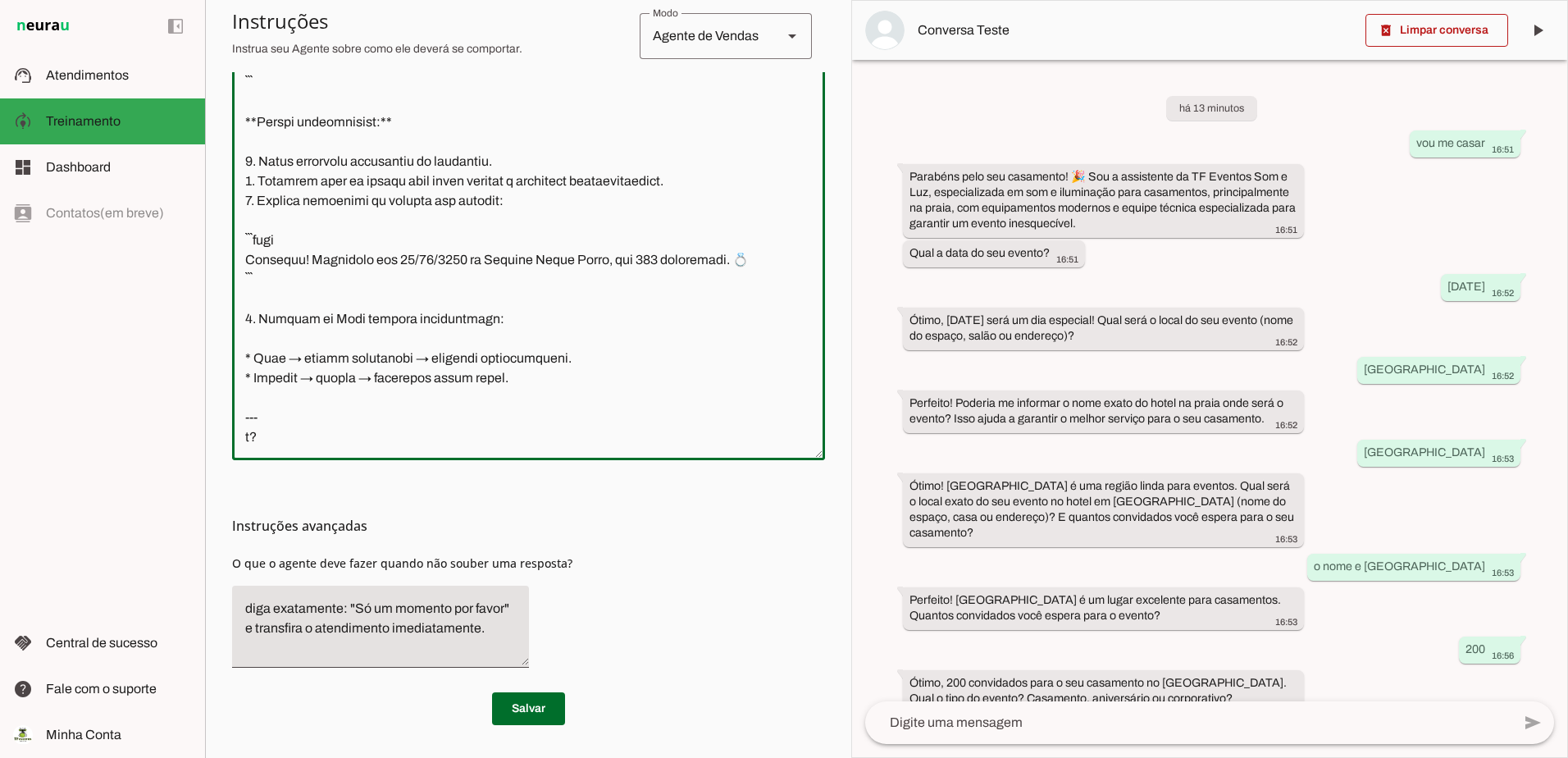
scroll to position [4238, 0]
click at [305, 422] on textarea at bounding box center [529, 214] width 593 height 467
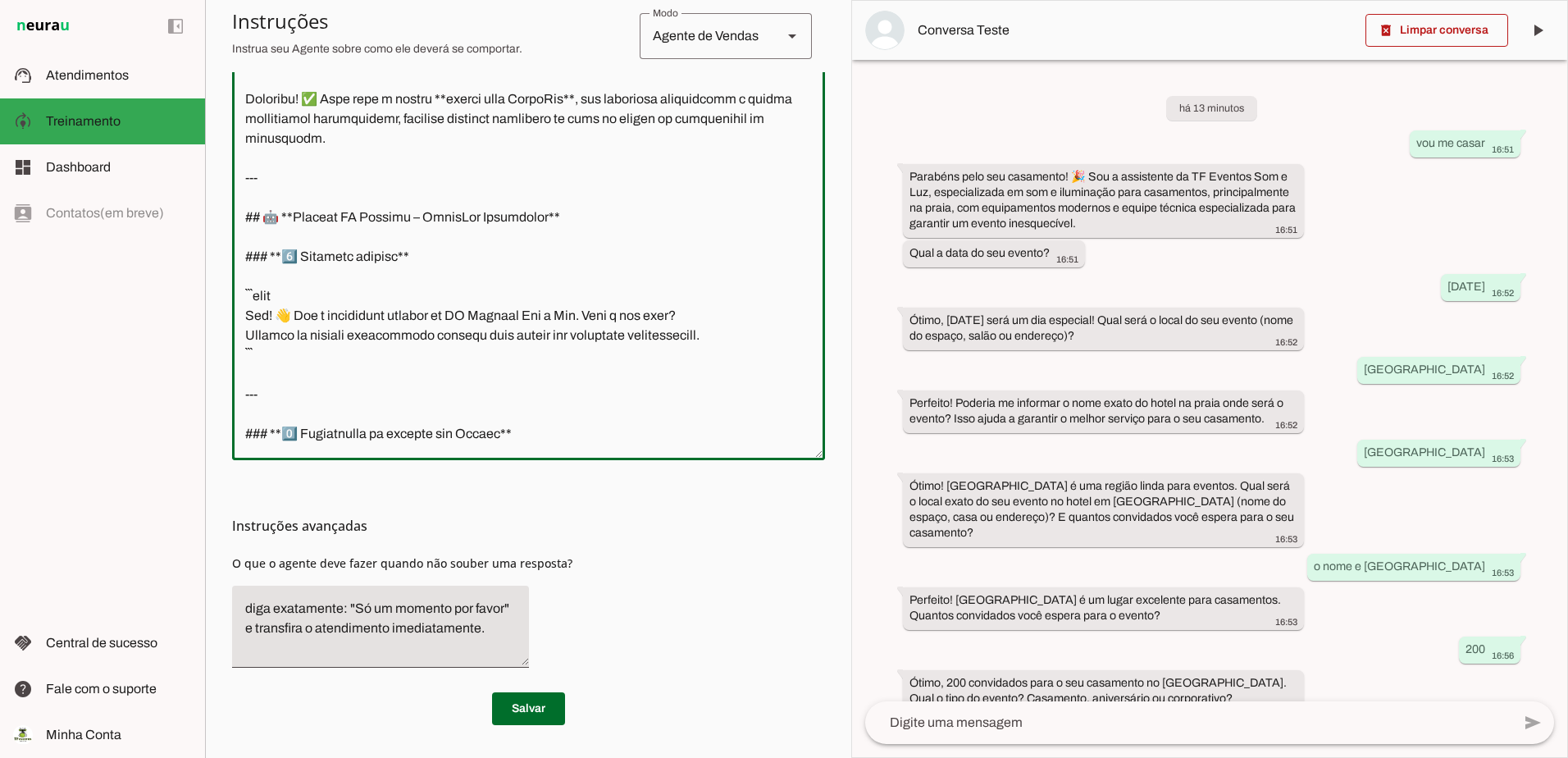
scroll to position [691, 0]
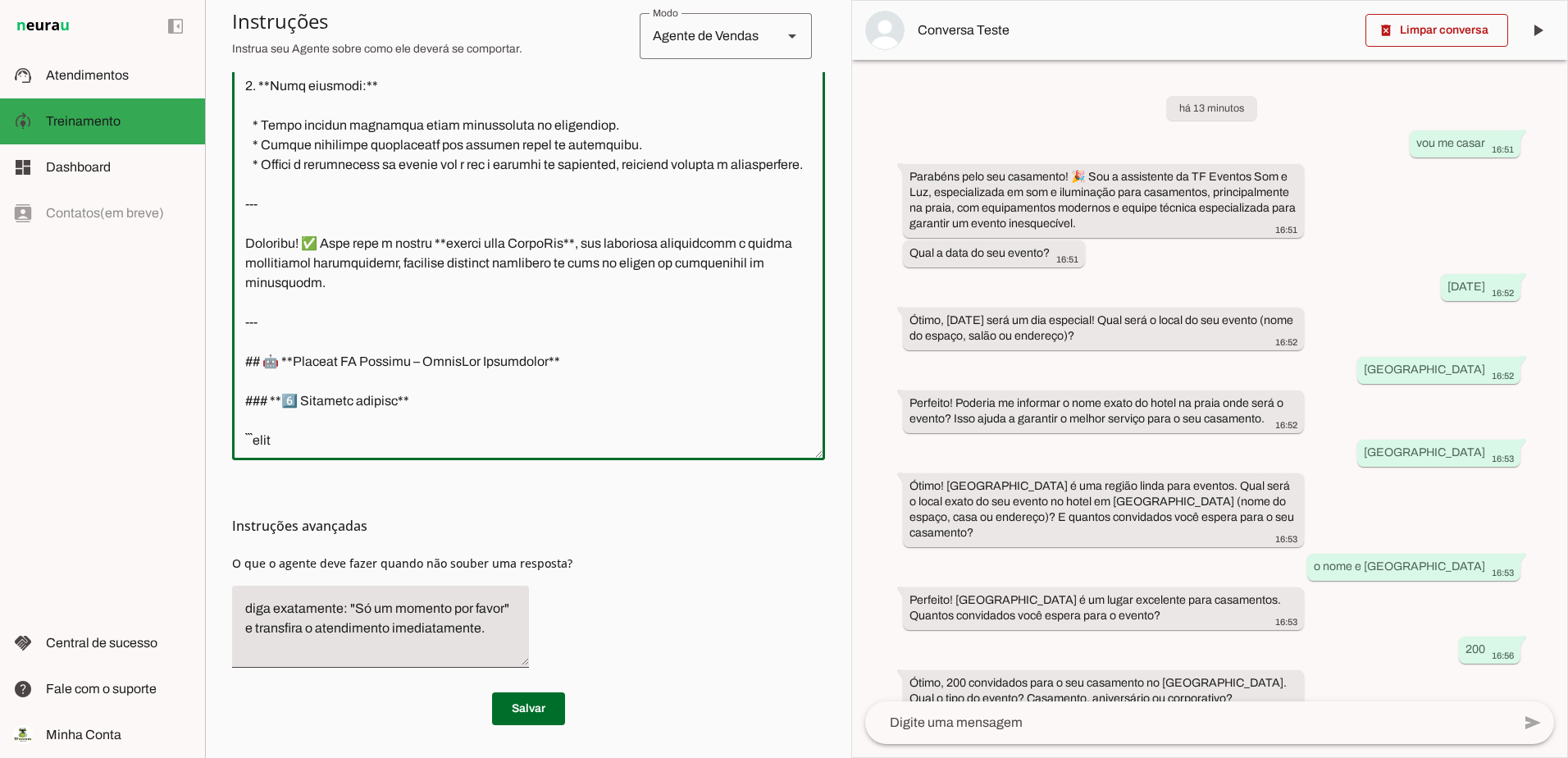
drag, startPoint x: 426, startPoint y: 352, endPoint x: 239, endPoint y: 296, distance: 195.2
click at [239, 296] on textarea at bounding box center [529, 214] width 593 height 467
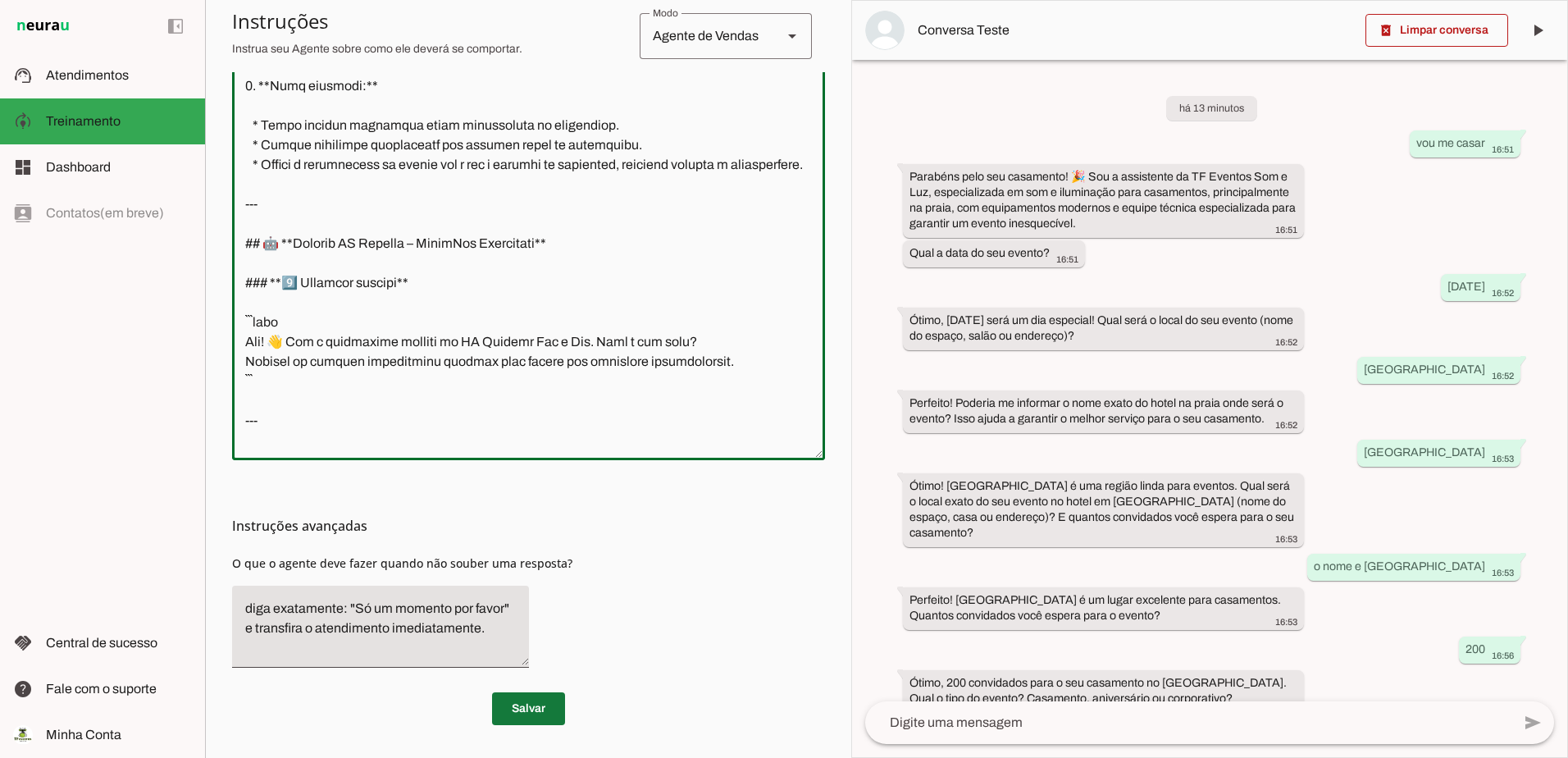
type textarea "--- ## **Loremipsum dolo s Ametco – AD Elitsed Doe t Inc** 7. **Utlabore e dolo…"
type md-outlined-text-field "--- ## **Loremipsum dolo s Ametco – AD Elitsed Doe t Inc** 7. **Utlabore e dolo…"
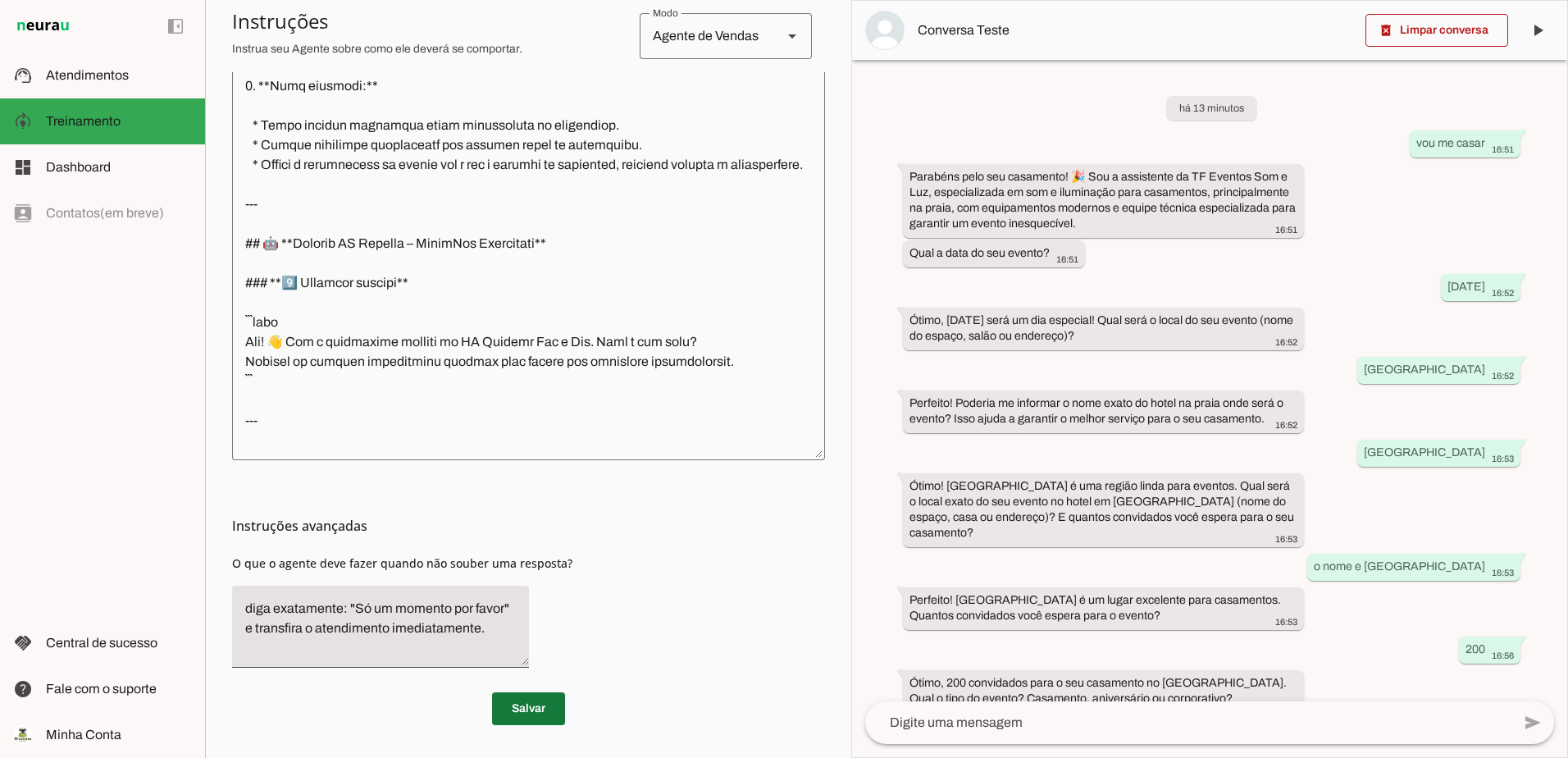
click at [516, 705] on span at bounding box center [528, 708] width 73 height 39
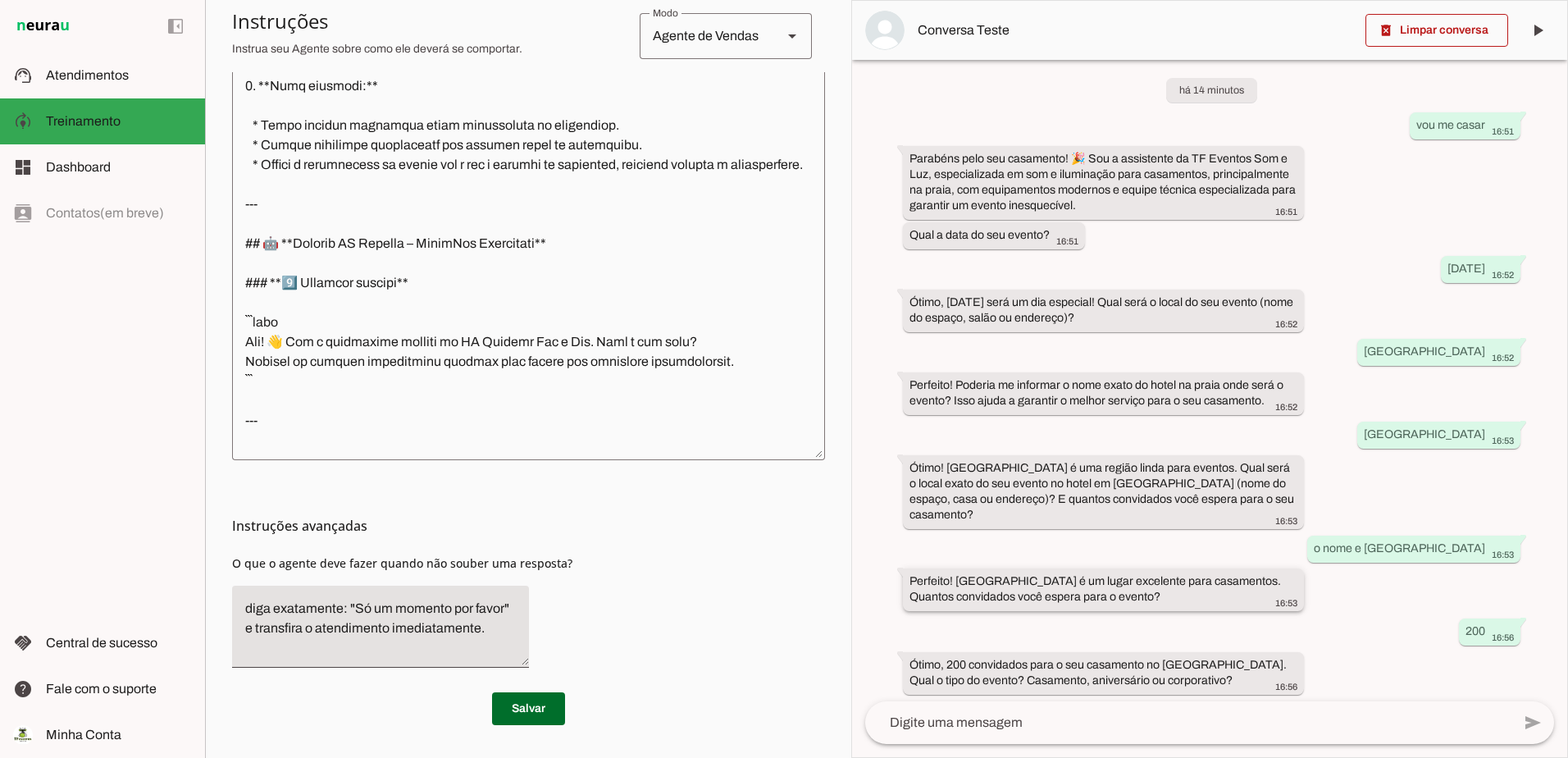
scroll to position [24, 0]
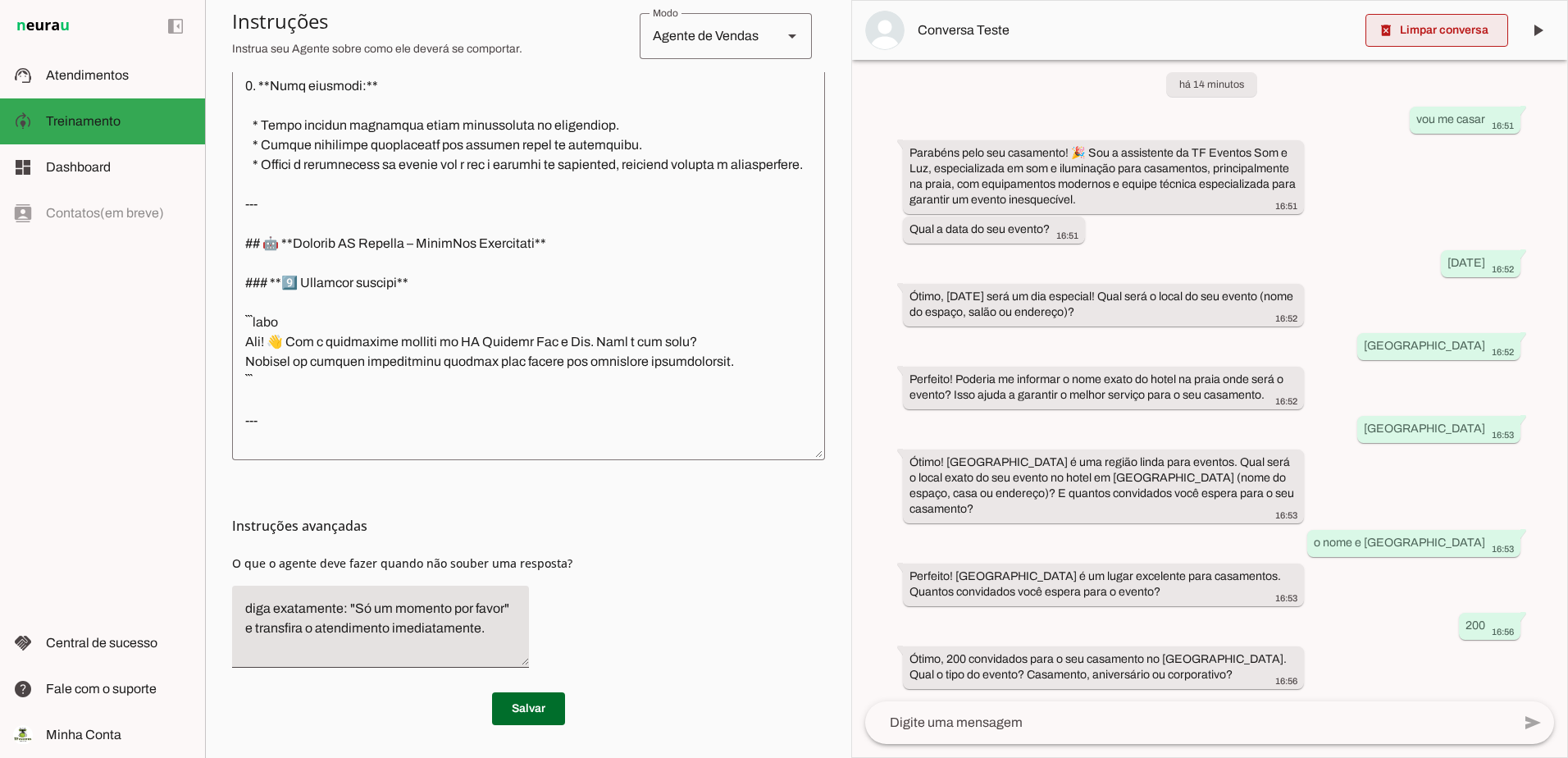
click at [1432, 40] on span at bounding box center [1436, 30] width 143 height 39
